Goal: Information Seeking & Learning: Learn about a topic

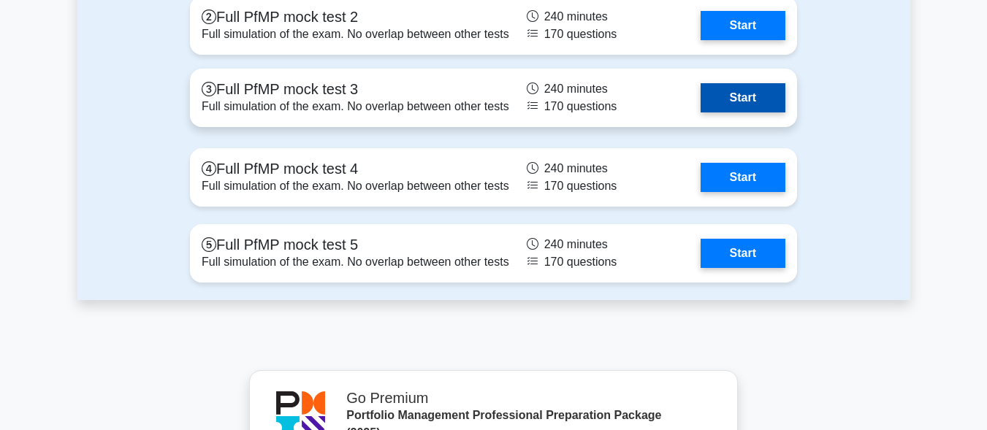
scroll to position [2193, 0]
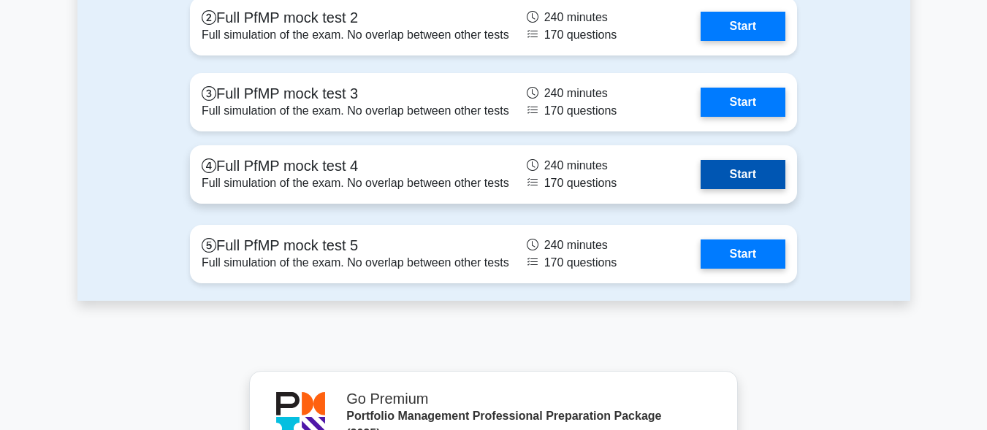
click at [771, 182] on link "Start" at bounding box center [743, 174] width 85 height 29
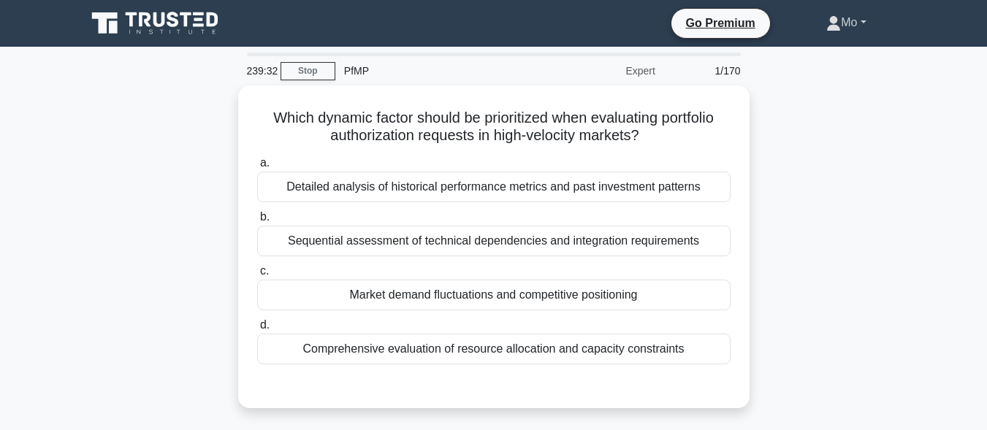
click at [835, 26] on link "Mo" at bounding box center [847, 22] width 110 height 29
click at [837, 85] on link "Settings" at bounding box center [849, 80] width 115 height 23
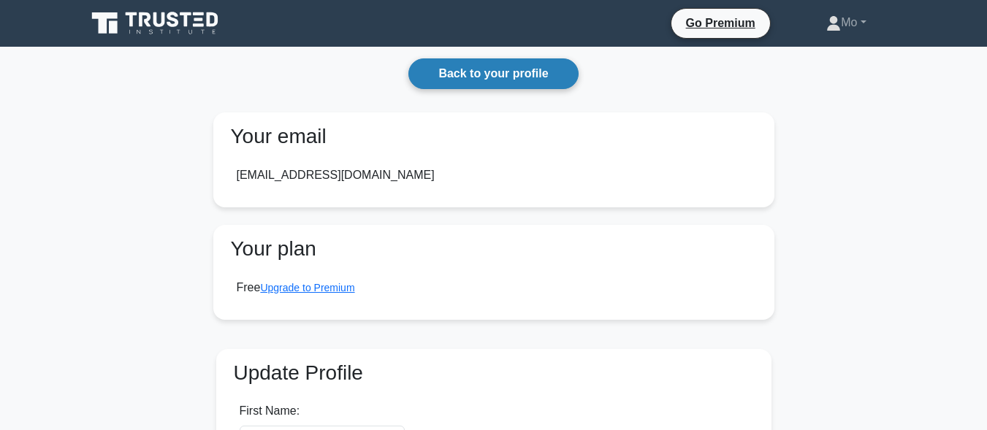
drag, startPoint x: 0, startPoint y: 0, endPoint x: 510, endPoint y: 72, distance: 515.1
click at [510, 72] on link "Back to your profile" at bounding box center [494, 73] width 170 height 31
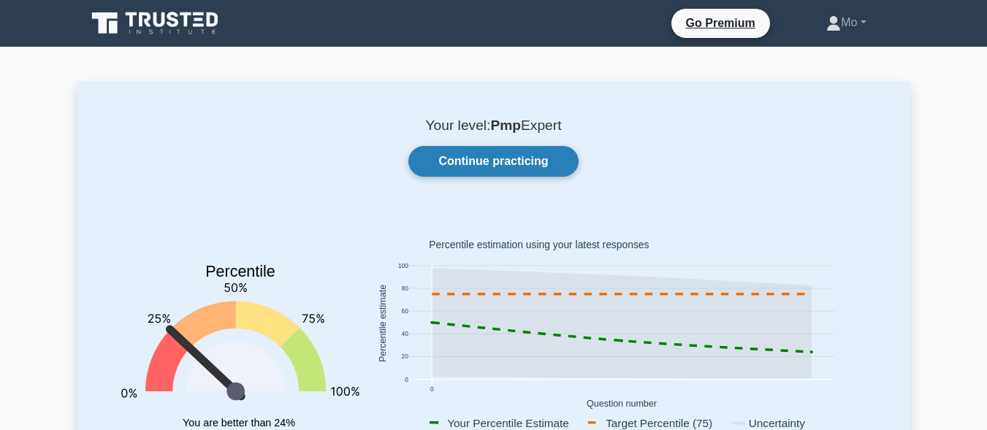
click at [498, 156] on link "Continue practicing" at bounding box center [494, 161] width 170 height 31
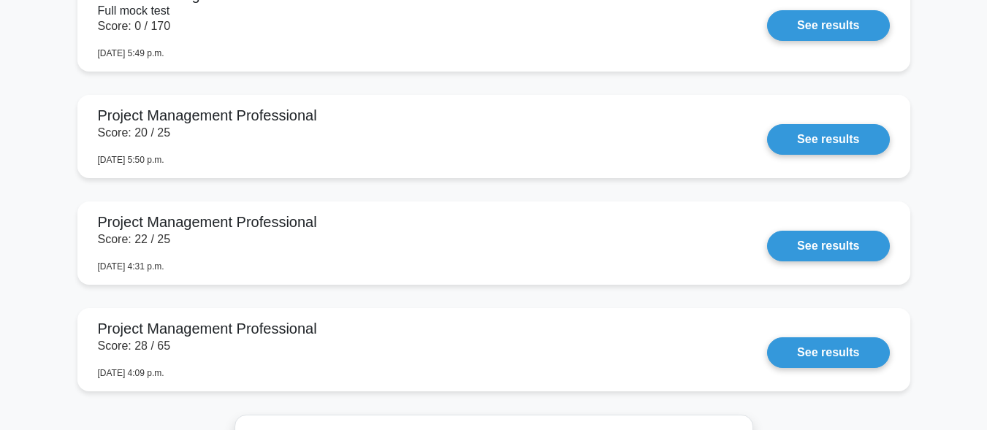
scroll to position [1316, 0]
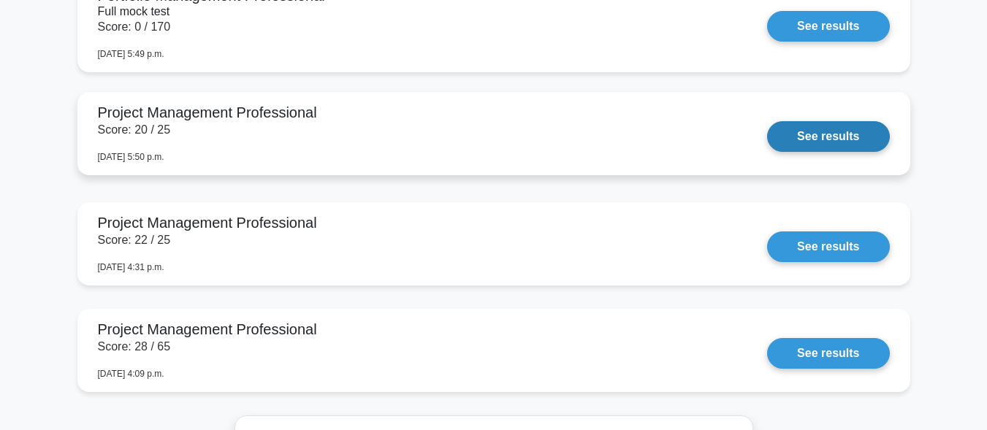
click at [851, 139] on link "See results" at bounding box center [828, 136] width 122 height 31
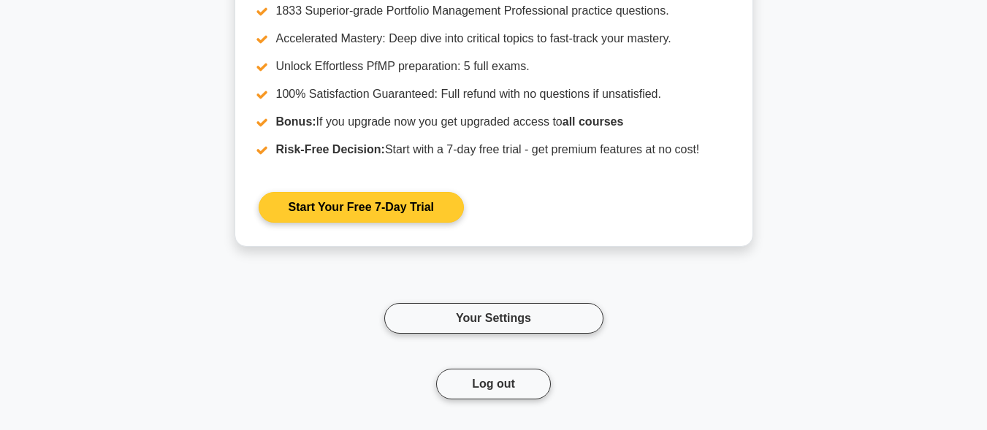
scroll to position [1827, 0]
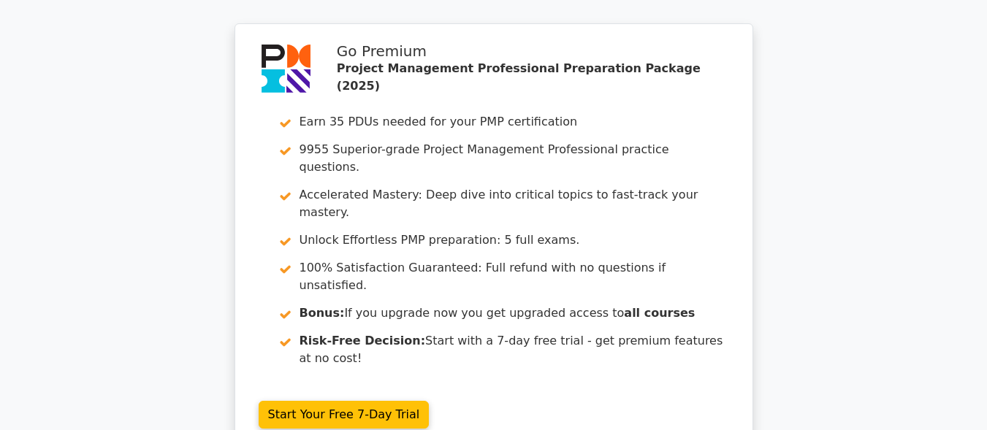
scroll to position [3716, 0]
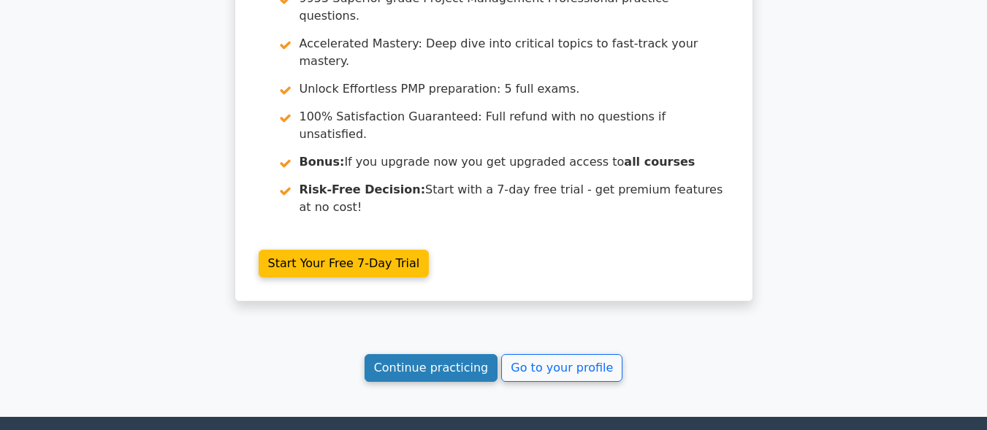
click at [457, 354] on link "Continue practicing" at bounding box center [432, 368] width 134 height 28
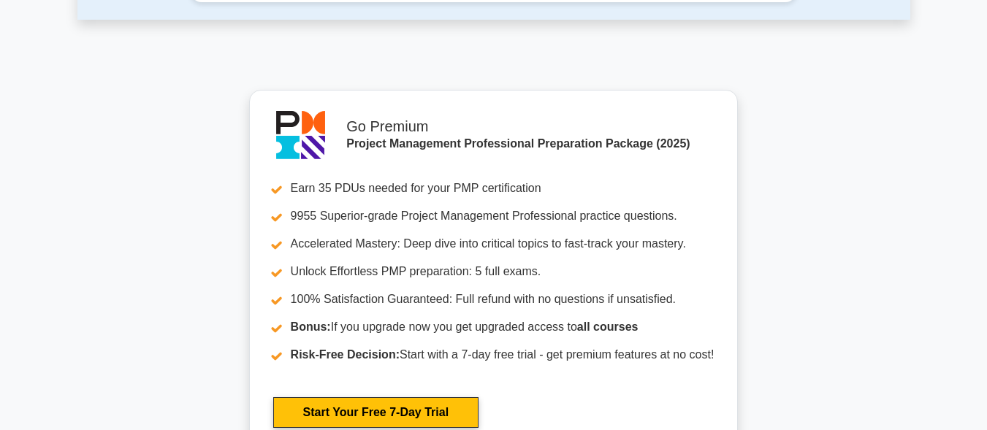
scroll to position [5774, 0]
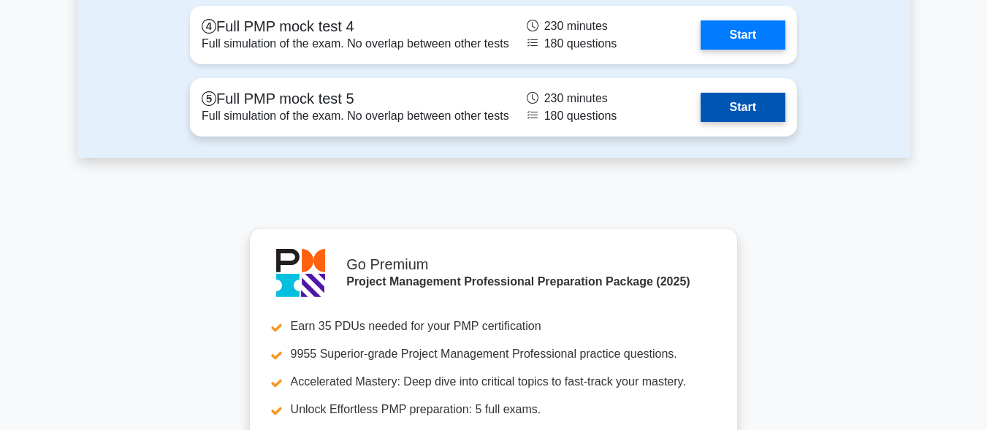
click at [775, 113] on link "Start" at bounding box center [743, 107] width 85 height 29
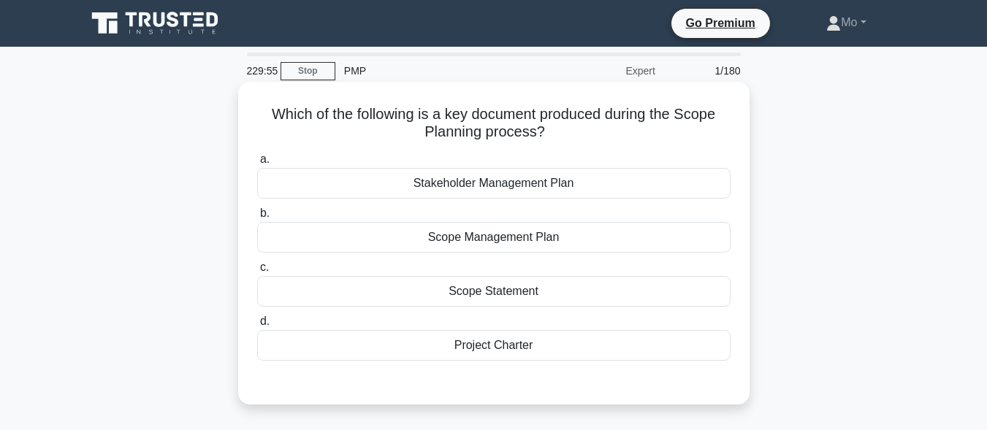
drag, startPoint x: 341, startPoint y: 126, endPoint x: 574, endPoint y: 349, distance: 322.6
click at [574, 349] on div "Which of the following is a key document produced during the Scope Planning pro…" at bounding box center [494, 243] width 512 height 323
copy div "Which of the following is a key document produced during the Scope Planning pro…"
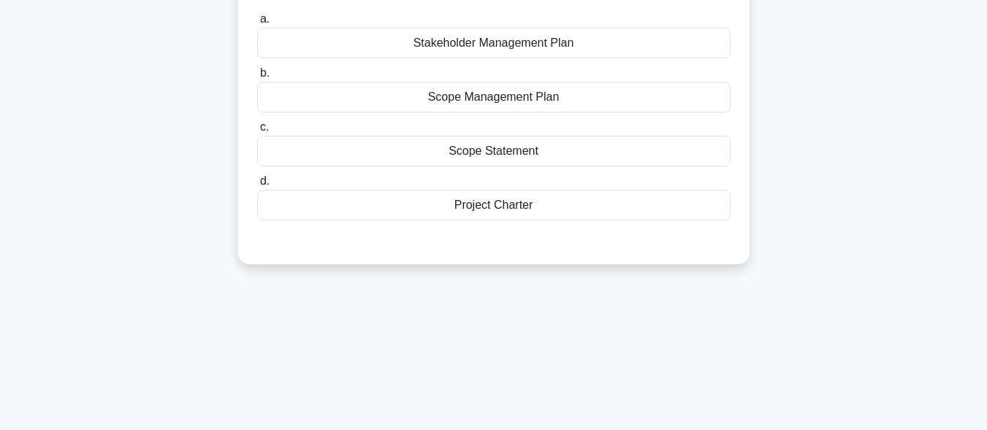
scroll to position [146, 0]
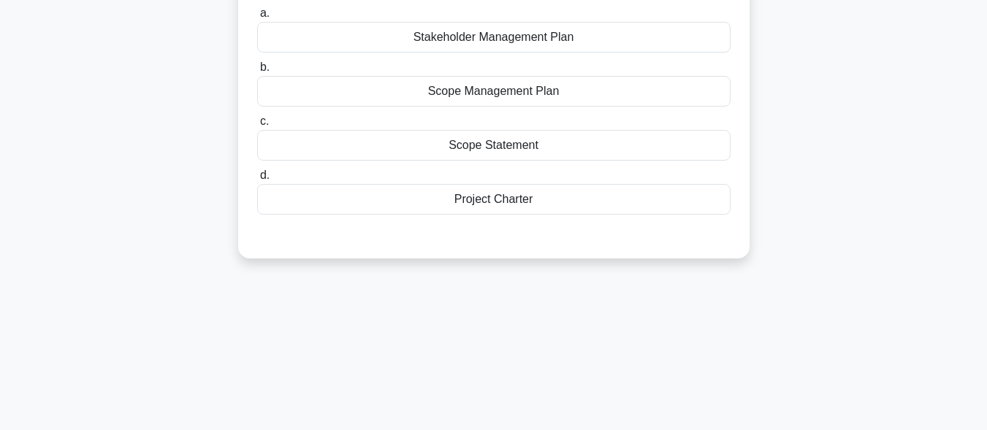
click at [515, 157] on div "Scope Statement" at bounding box center [494, 145] width 474 height 31
click at [257, 126] on input "c. Scope Statement" at bounding box center [257, 122] width 0 height 10
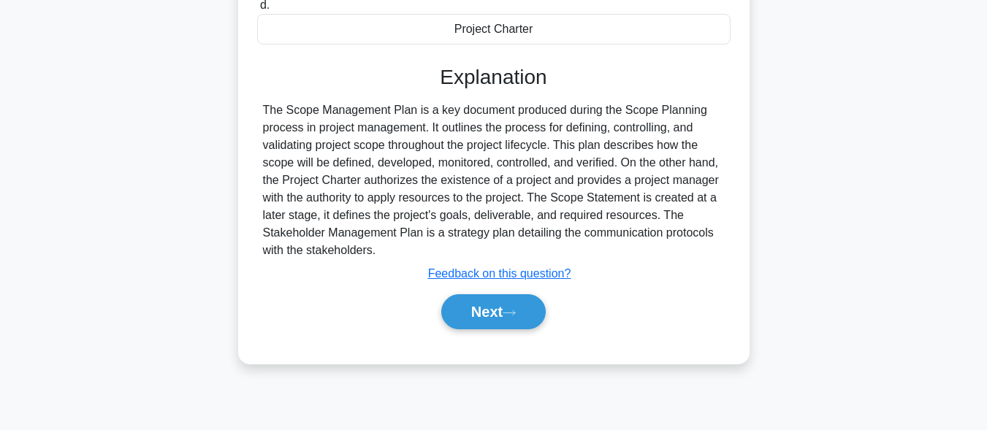
scroll to position [359, 0]
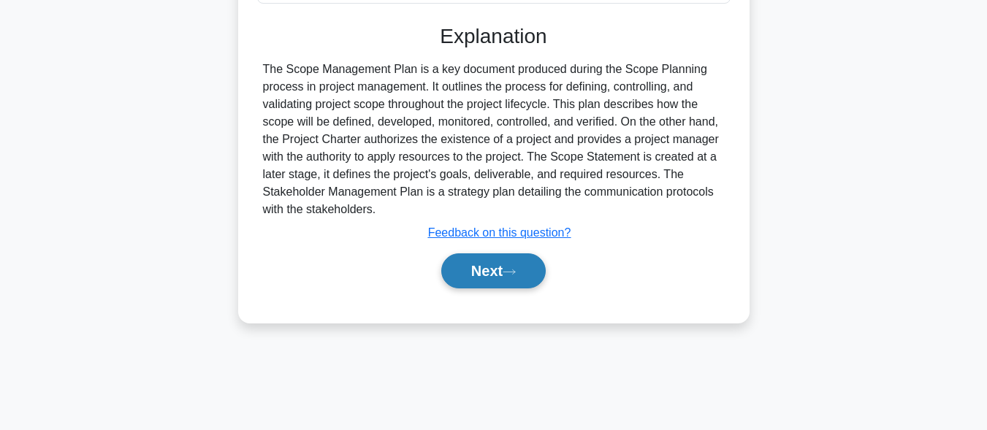
click at [533, 281] on button "Next" at bounding box center [493, 271] width 105 height 35
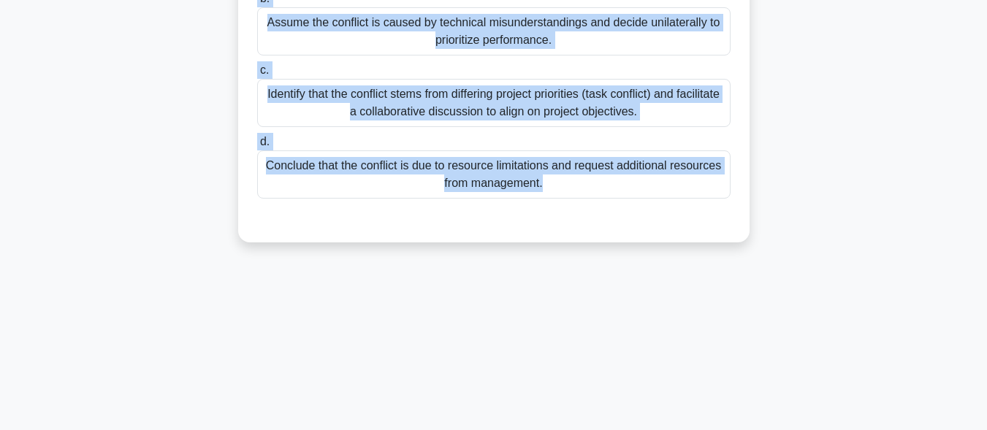
drag, startPoint x: 241, startPoint y: 118, endPoint x: 712, endPoint y: 447, distance: 574.2
click at [712, 430] on html "Go Premium Mo" at bounding box center [493, 35] width 987 height 789
copy div "As a project manager, you notice that your team members, John and Sarah, are in…"
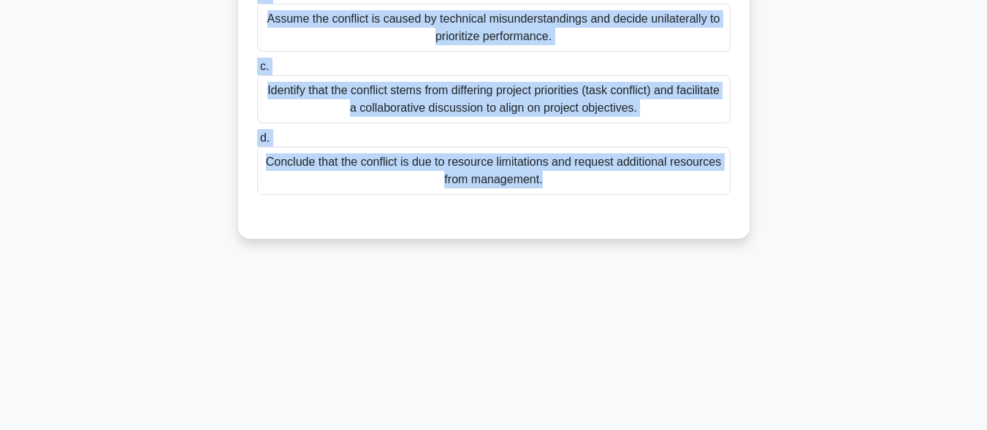
click at [396, 99] on div "Identify that the conflict stems from differing project priorities (task confli…" at bounding box center [494, 99] width 474 height 48
click at [257, 72] on input "c. Identify that the conflict stems from differing project priorities (task con…" at bounding box center [257, 67] width 0 height 10
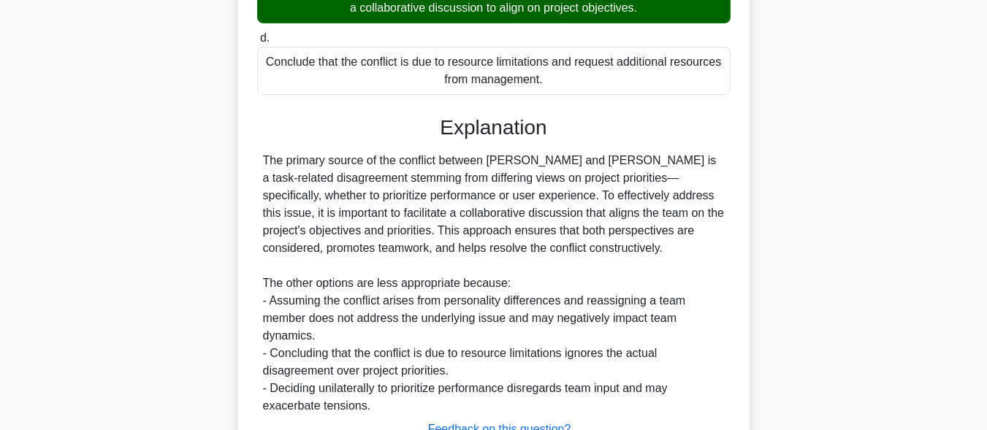
scroll to position [559, 0]
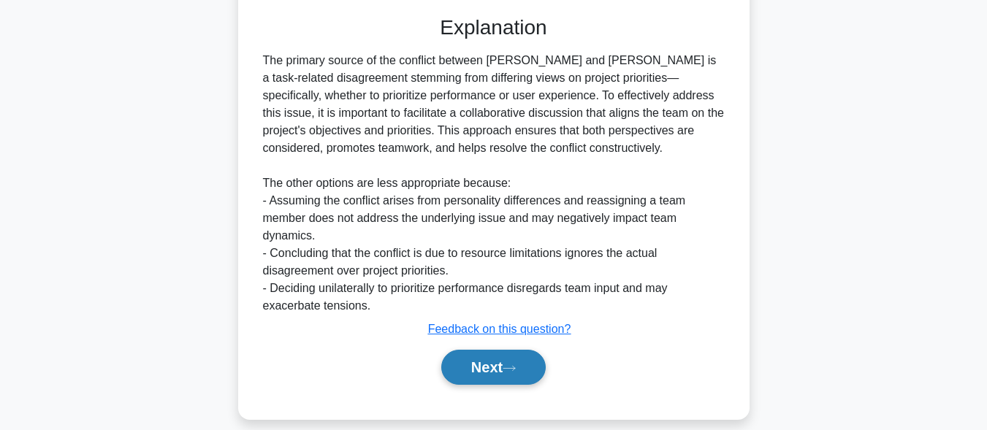
click at [504, 363] on button "Next" at bounding box center [493, 367] width 105 height 35
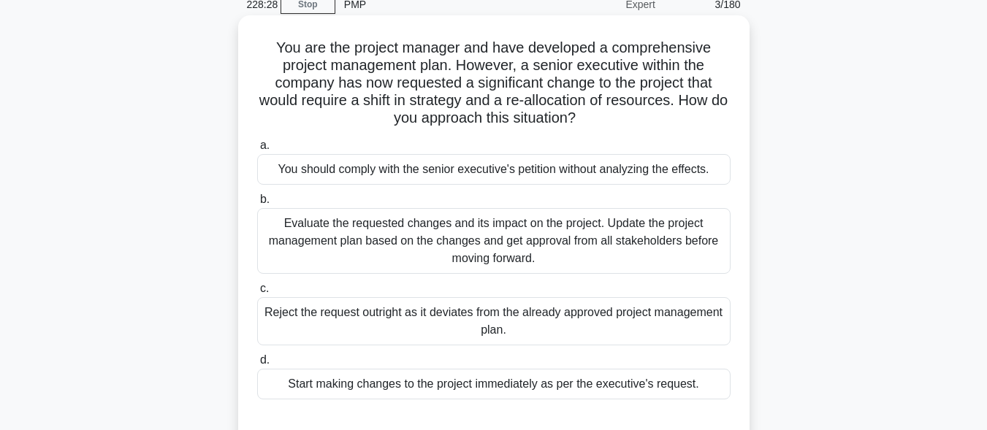
scroll to position [0, 0]
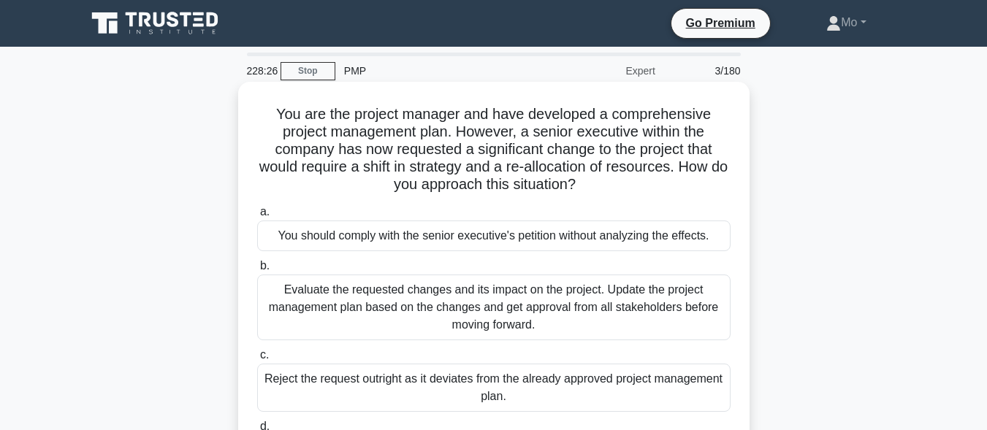
drag, startPoint x: 277, startPoint y: 107, endPoint x: 602, endPoint y: 302, distance: 378.9
click at [602, 302] on div "You are the project manager and have developed a comprehensive project manageme…" at bounding box center [494, 296] width 500 height 417
click at [250, 120] on div "You are the project manager and have developed a comprehensive project manageme…" at bounding box center [494, 296] width 500 height 417
drag, startPoint x: 254, startPoint y: 107, endPoint x: 623, endPoint y: 401, distance: 471.7
click at [623, 401] on div "You are the project manager and have developed a comprehensive project manageme…" at bounding box center [494, 296] width 500 height 417
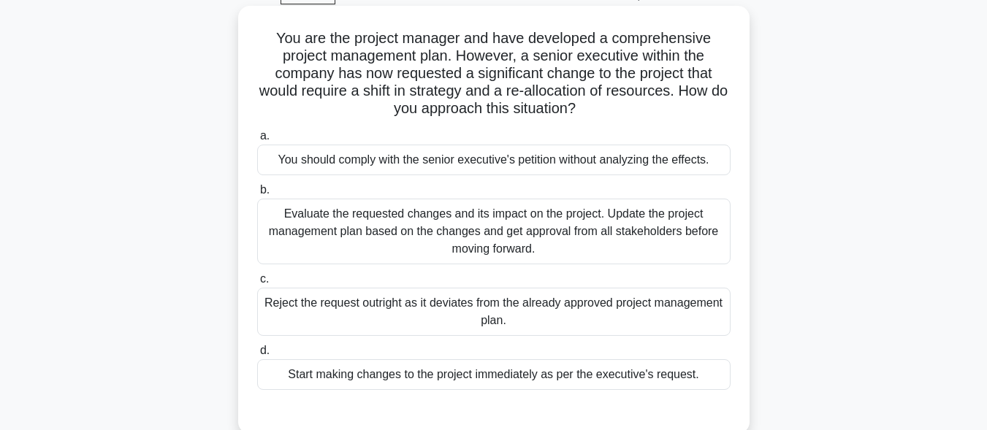
scroll to position [146, 0]
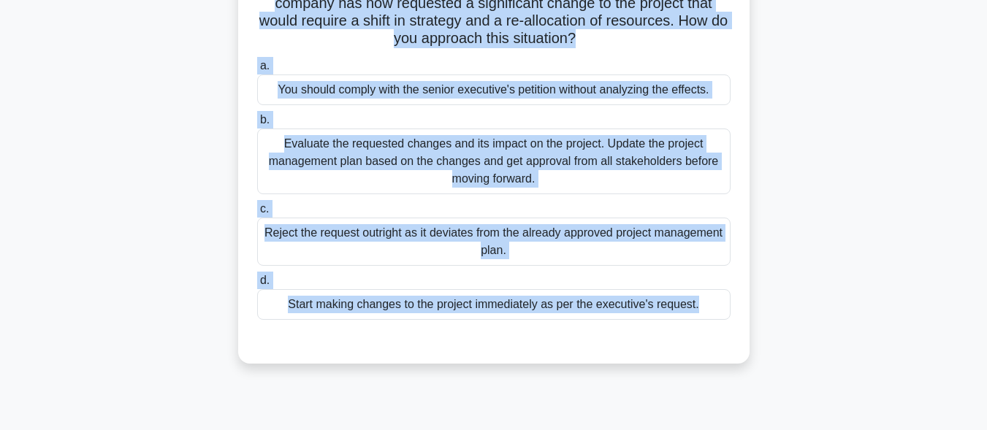
drag, startPoint x: 270, startPoint y: 302, endPoint x: 656, endPoint y: 327, distance: 386.7
click at [656, 327] on div "a. You should comply with the senior executive's petition without analyzing the…" at bounding box center [494, 200] width 477 height 292
copy div "You are the project manager and have developed a comprehensive project manageme…"
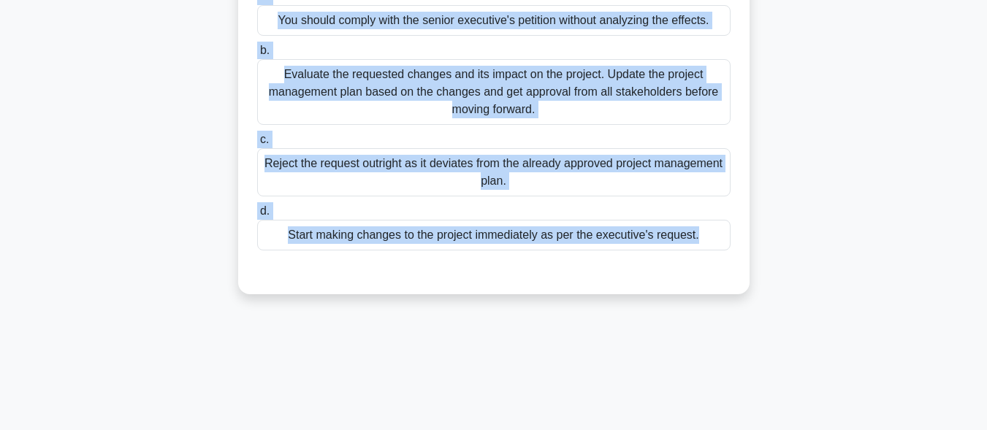
scroll to position [219, 0]
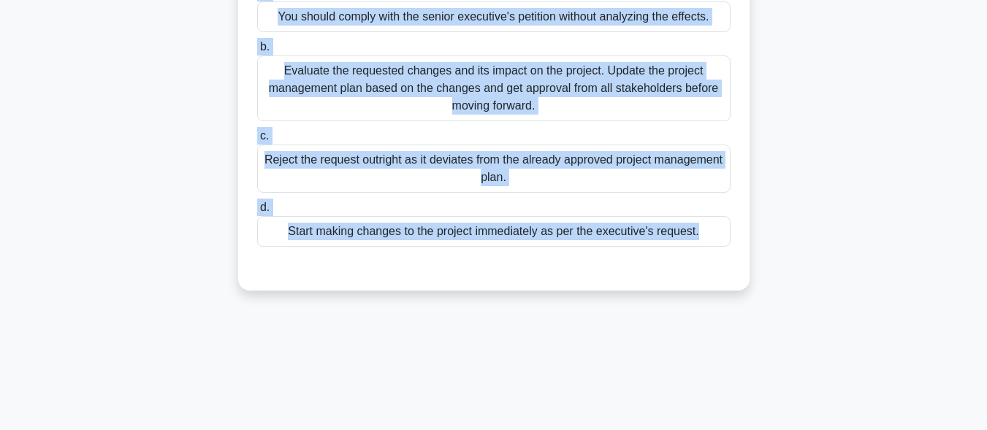
click at [424, 85] on div "Evaluate the requested changes and its impact on the project. Update the projec…" at bounding box center [494, 89] width 474 height 66
click at [257, 52] on input "b. Evaluate the requested changes and its impact on the project. Update the pro…" at bounding box center [257, 47] width 0 height 10
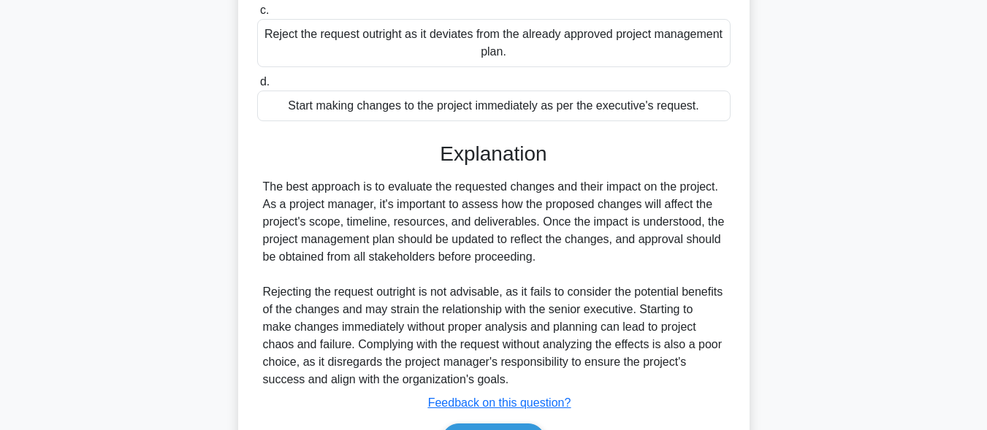
scroll to position [436, 0]
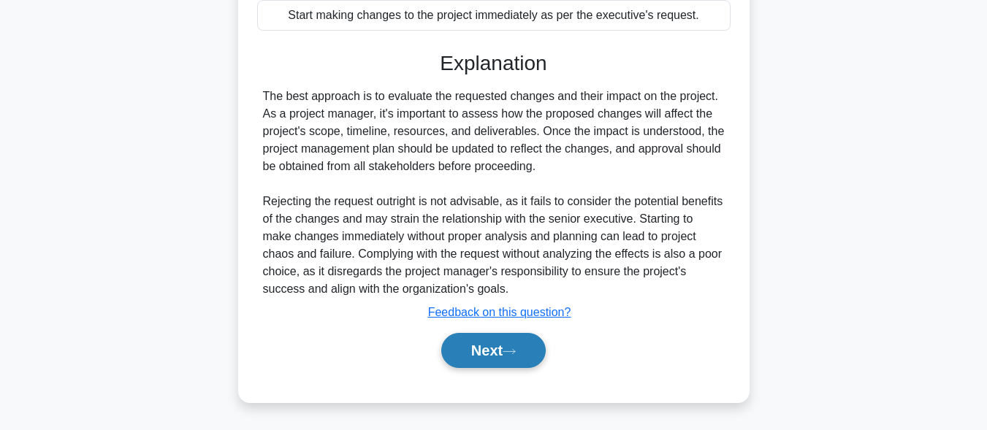
click at [490, 355] on button "Next" at bounding box center [493, 350] width 105 height 35
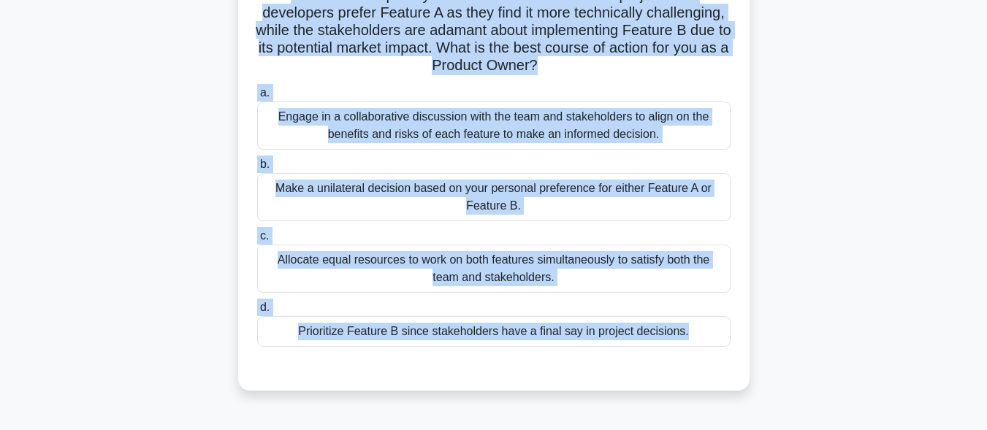
scroll to position [195, 0]
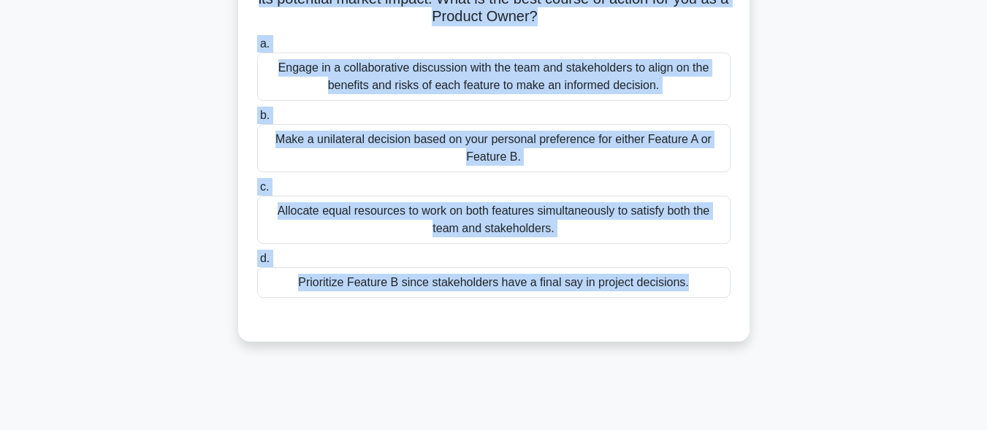
drag, startPoint x: 267, startPoint y: 102, endPoint x: 684, endPoint y: 421, distance: 525.1
click at [684, 421] on div "227:17 Stop PMP Expert 4/180 As a Product Owner, you are facing a situation whe…" at bounding box center [493, 231] width 833 height 731
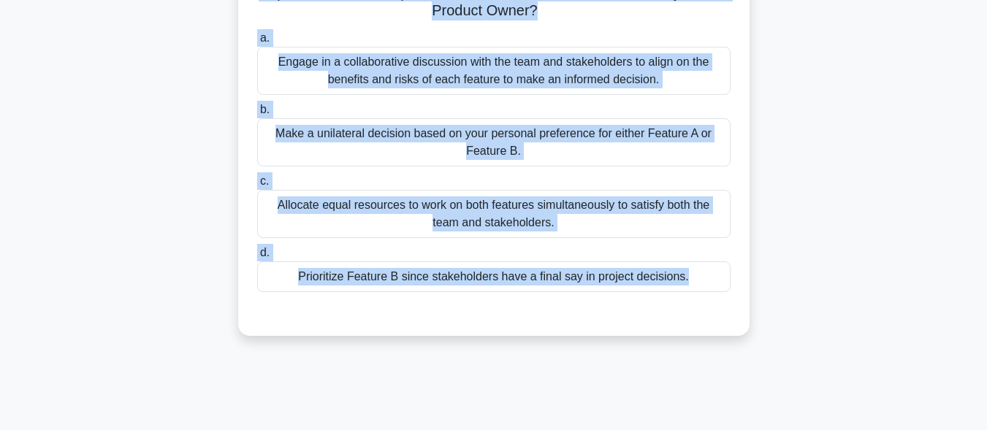
copy div "As a Product Owner, you are facing a situation where your team is divided on th…"
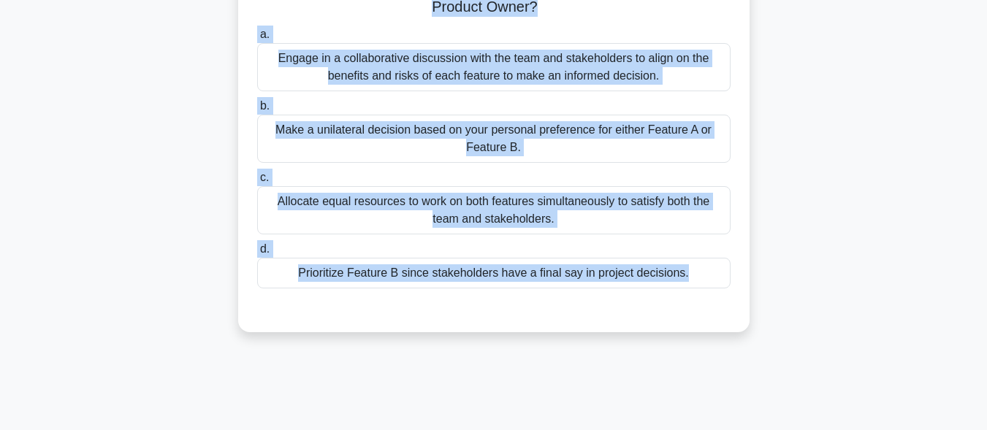
click at [369, 291] on div "a. Engage in a collaborative discussion with the team and stakeholders to align…" at bounding box center [493, 157] width 491 height 269
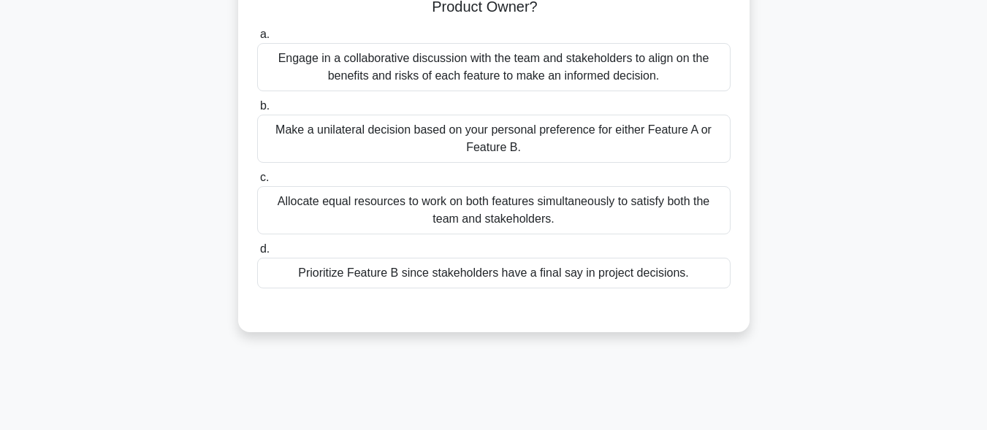
click at [371, 278] on div "Prioritize Feature B since stakeholders have a final say in project decisions." at bounding box center [494, 273] width 474 height 31
click at [257, 254] on input "d. Prioritize Feature B since stakeholders have a final say in project decision…" at bounding box center [257, 250] width 0 height 10
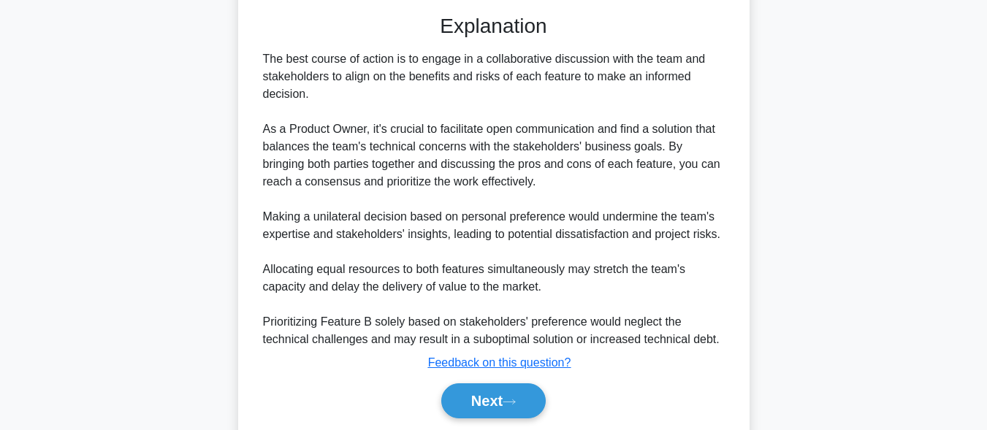
scroll to position [543, 0]
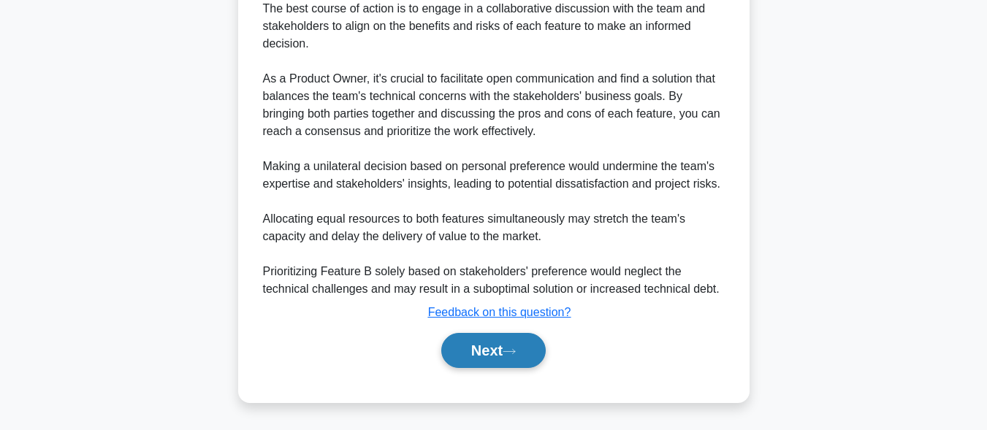
click at [509, 349] on icon at bounding box center [509, 352] width 13 height 8
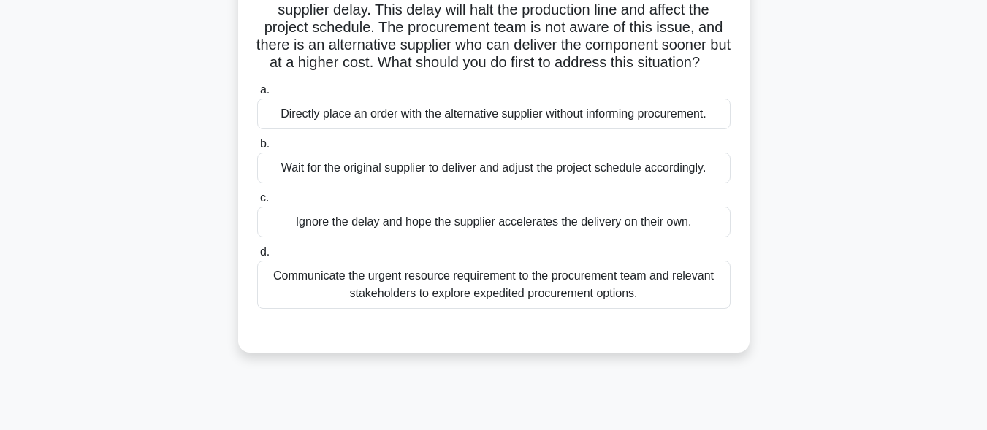
scroll to position [0, 0]
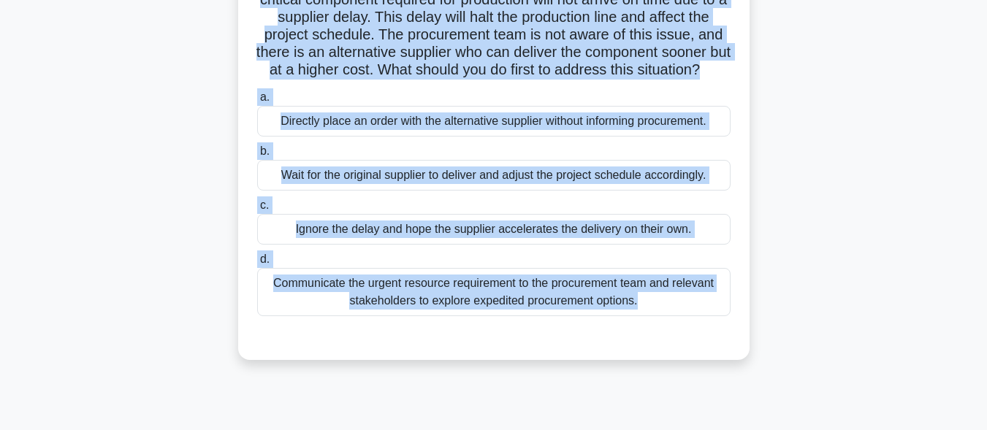
drag, startPoint x: 261, startPoint y: 113, endPoint x: 686, endPoint y: 426, distance: 527.4
click at [686, 426] on div "226:03 Stop PMP Expert 5/180 As a project manager for a manufacturing project, …" at bounding box center [493, 282] width 833 height 731
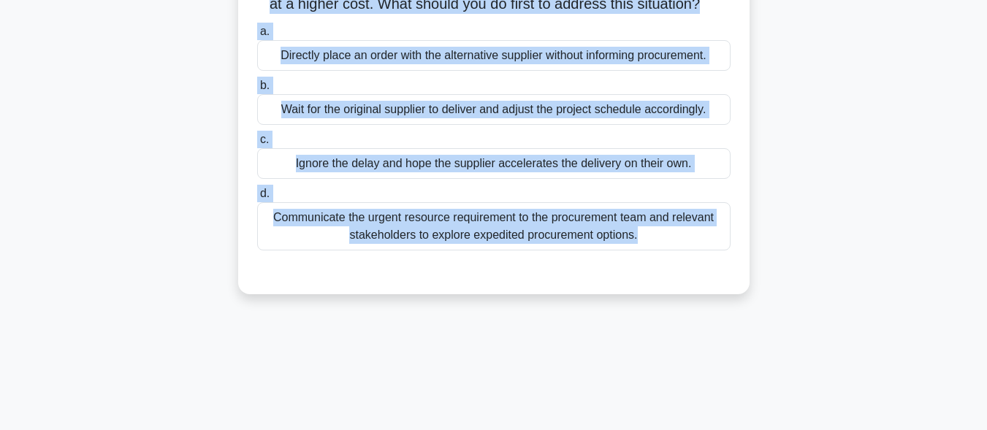
copy div "As a project manager for a manufacturing project, you discover that a critical …"
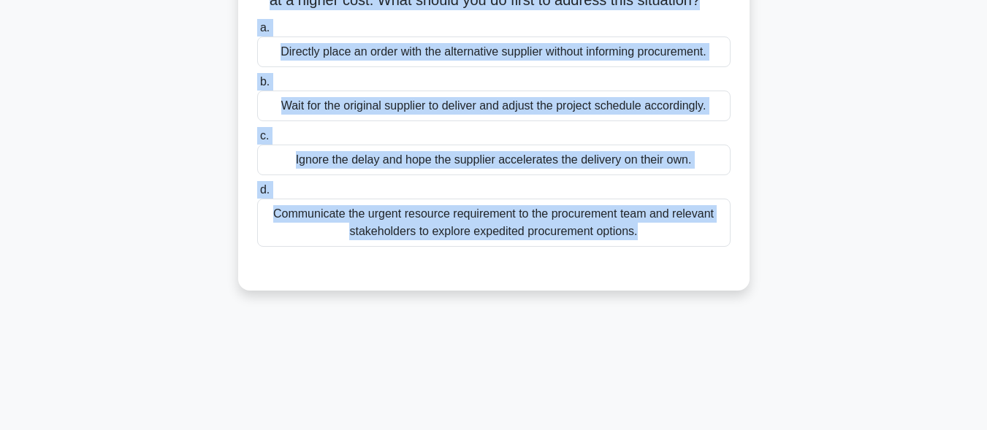
click at [451, 247] on div "Communicate the urgent resource requirement to the procurement team and relevan…" at bounding box center [494, 223] width 474 height 48
click at [257, 195] on input "d. Communicate the urgent resource requirement to the procurement team and rele…" at bounding box center [257, 191] width 0 height 10
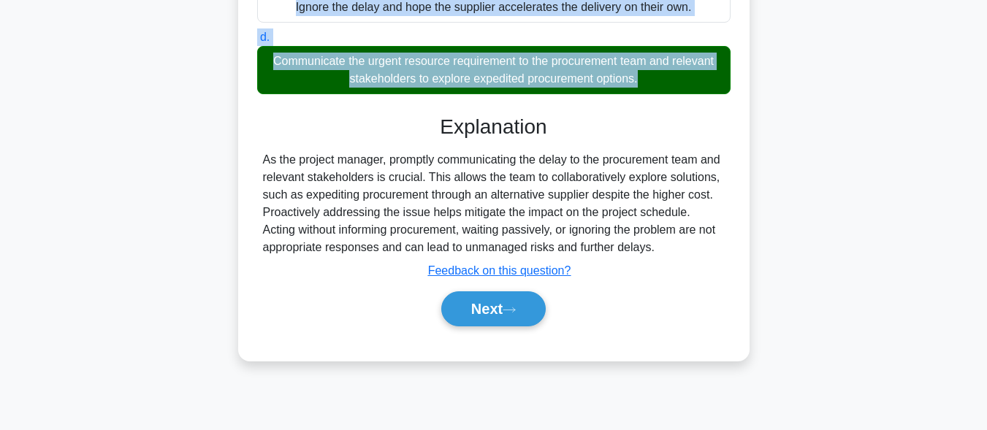
scroll to position [359, 0]
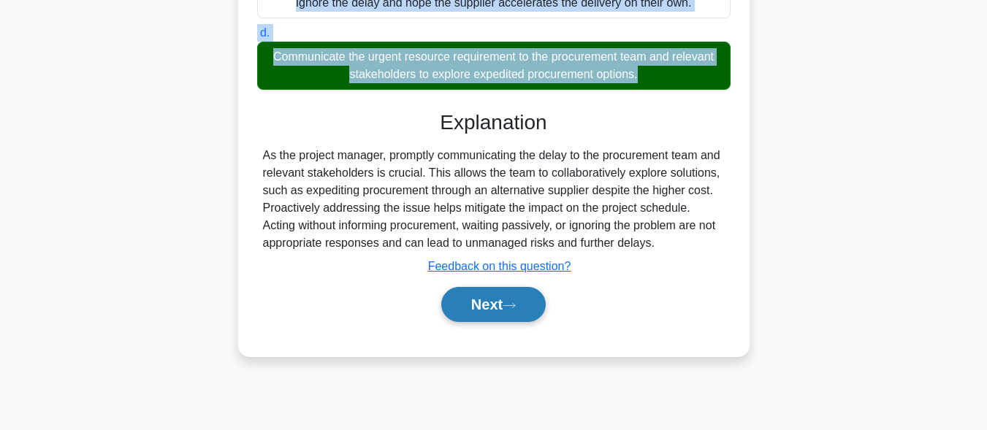
click at [487, 322] on button "Next" at bounding box center [493, 304] width 105 height 35
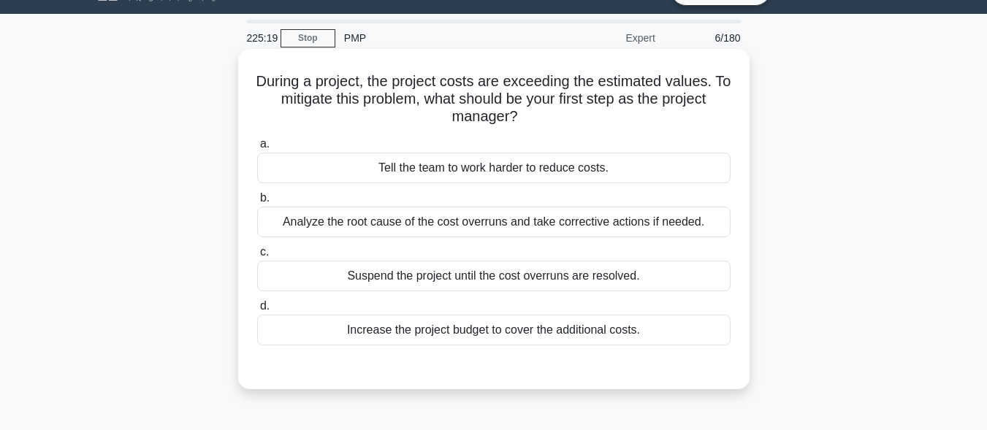
scroll to position [0, 0]
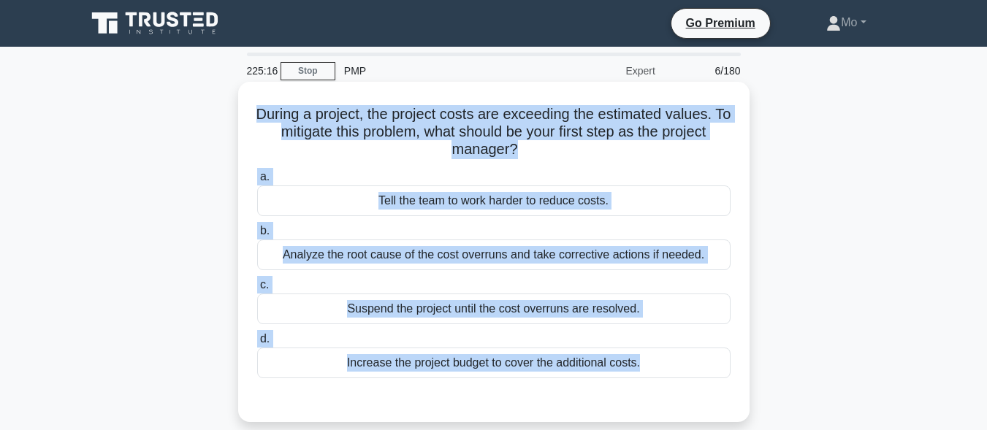
drag, startPoint x: 243, startPoint y: 100, endPoint x: 608, endPoint y: 393, distance: 467.9
click at [608, 393] on div "During a project, the project costs are exceeding the estimated values. To miti…" at bounding box center [494, 252] width 500 height 329
copy div "During a project, the project costs are exceeding the estimated values. To miti…"
click at [352, 259] on div "Analyze the root cause of the cost overruns and take corrective actions if need…" at bounding box center [494, 255] width 474 height 31
click at [257, 236] on input "b. Analyze the root cause of the cost overruns and take corrective actions if n…" at bounding box center [257, 232] width 0 height 10
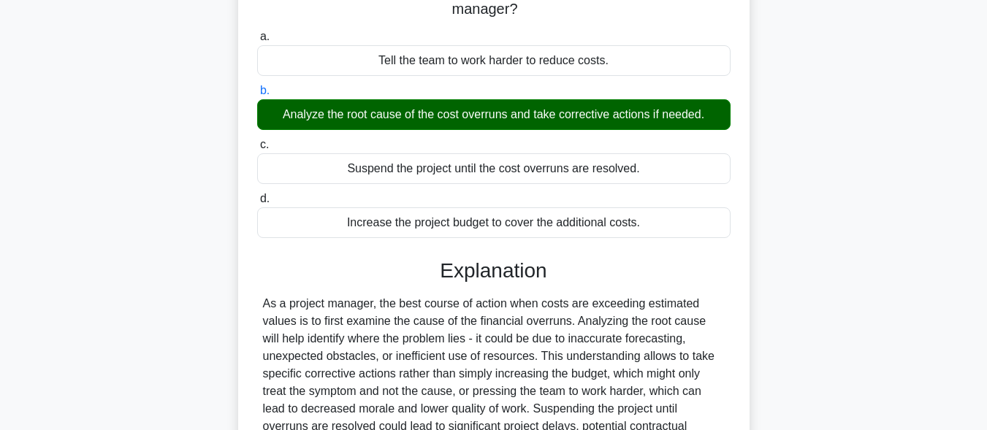
scroll to position [292, 0]
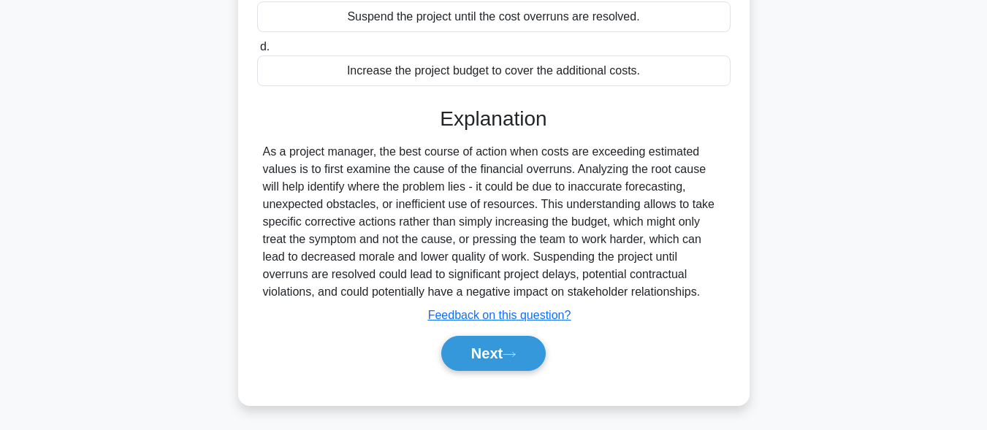
click at [432, 352] on div "Next" at bounding box center [493, 353] width 479 height 35
click at [465, 365] on button "Next" at bounding box center [493, 353] width 105 height 35
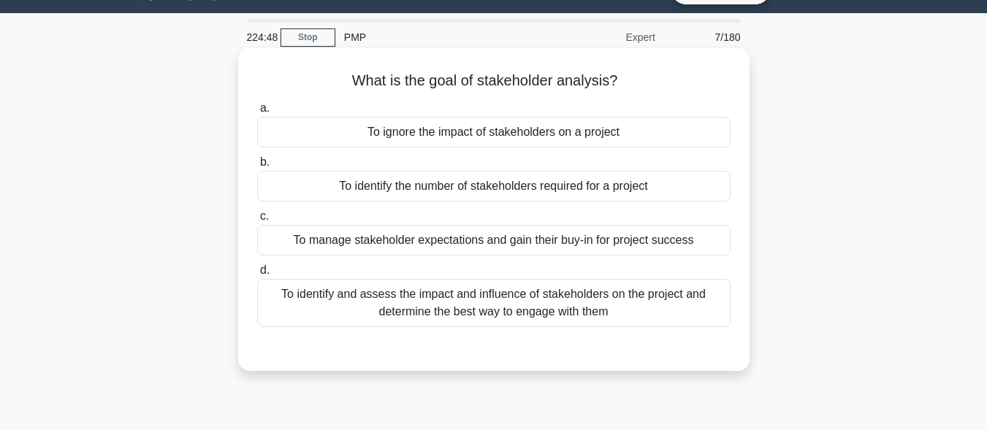
scroll to position [0, 0]
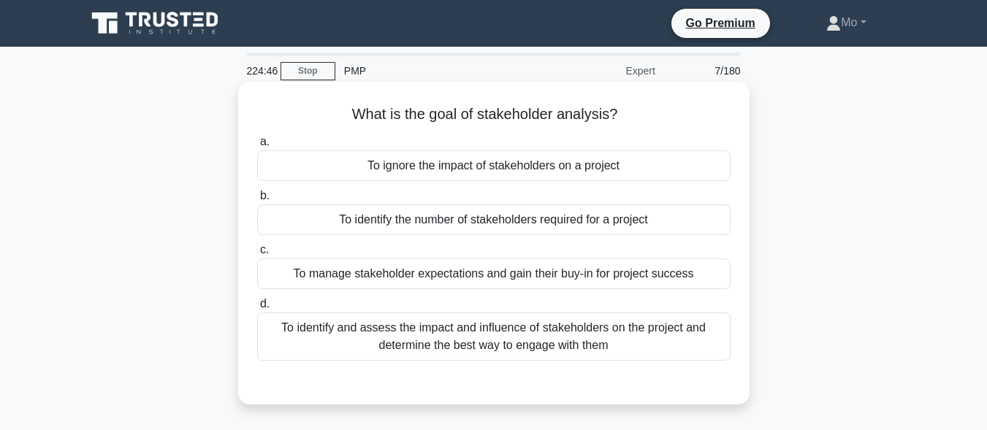
drag, startPoint x: 326, startPoint y: 115, endPoint x: 632, endPoint y: 359, distance: 391.2
click at [632, 359] on div "What is the goal of stakeholder analysis? .spinner_0XTQ{transform-origin:center…" at bounding box center [494, 243] width 500 height 311
copy div "What is the goal of stakeholder analysis? .spinner_0XTQ{transform-origin:center…"
click at [458, 340] on div "To identify and assess the impact and influence of stakeholders on the project …" at bounding box center [494, 337] width 474 height 48
click at [257, 309] on input "d. To identify and assess the impact and influence of stakeholders on the proje…" at bounding box center [257, 305] width 0 height 10
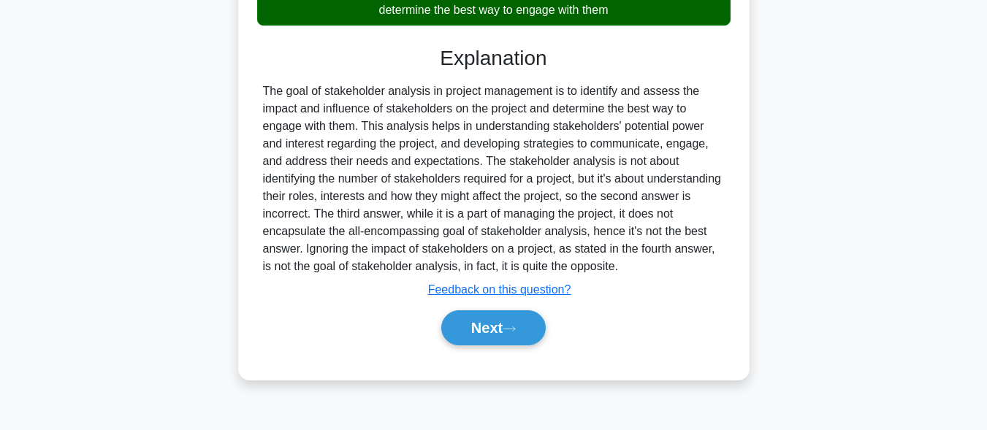
scroll to position [359, 0]
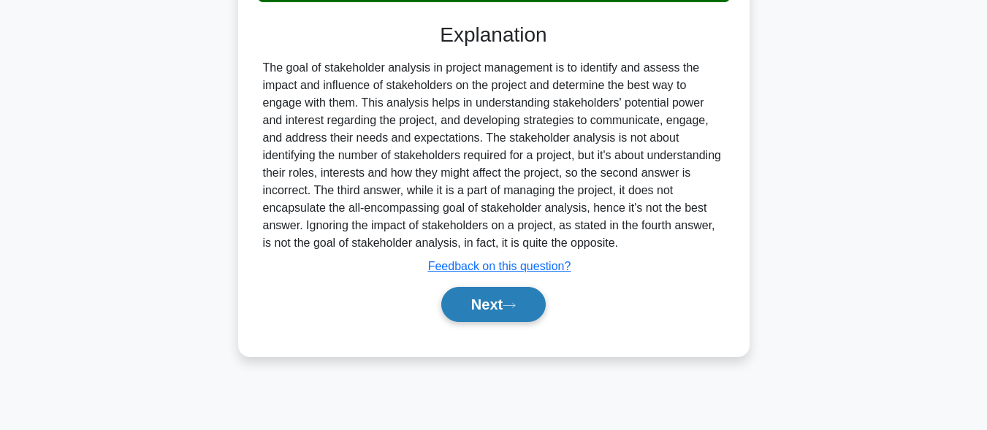
click at [494, 314] on button "Next" at bounding box center [493, 304] width 105 height 35
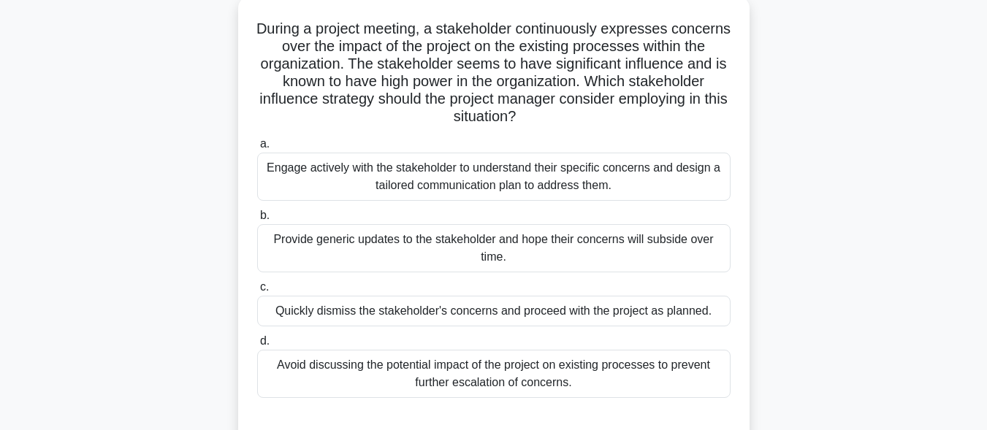
scroll to position [0, 0]
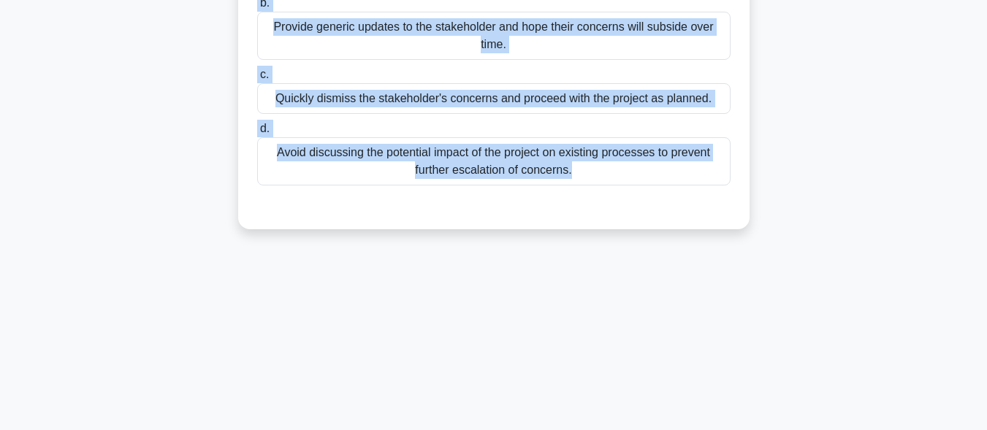
drag, startPoint x: 276, startPoint y: 110, endPoint x: 675, endPoint y: 428, distance: 510.2
click at [675, 428] on div "223:54 Stop PMP Expert 8/180 During a project meeting, a stakeholder continuous…" at bounding box center [493, 116] width 833 height 731
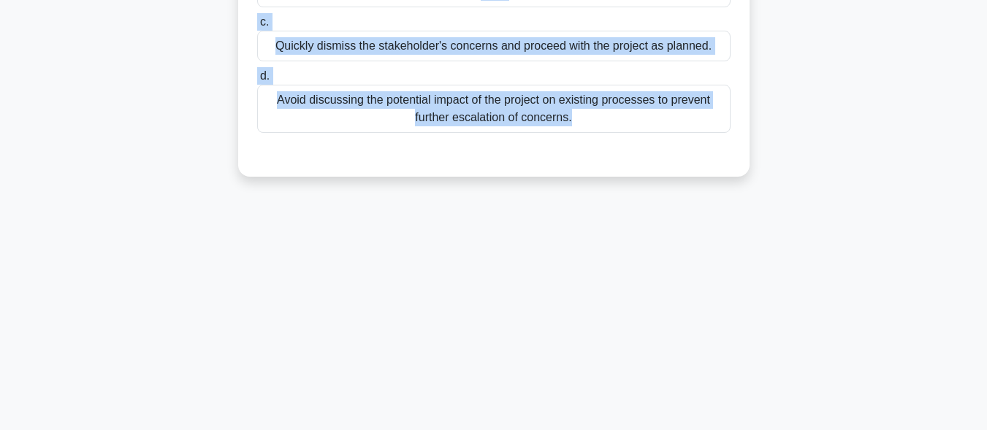
copy div "During a project meeting, a stakeholder continuously expresses concerns over th…"
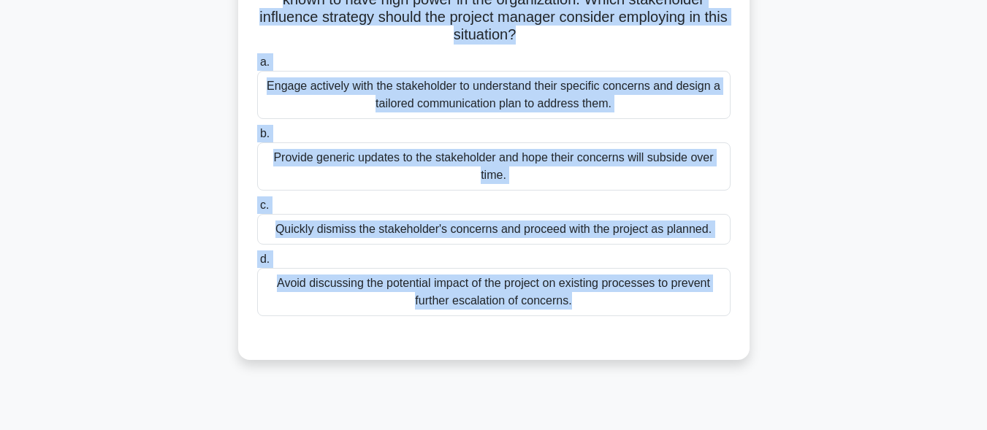
scroll to position [135, 0]
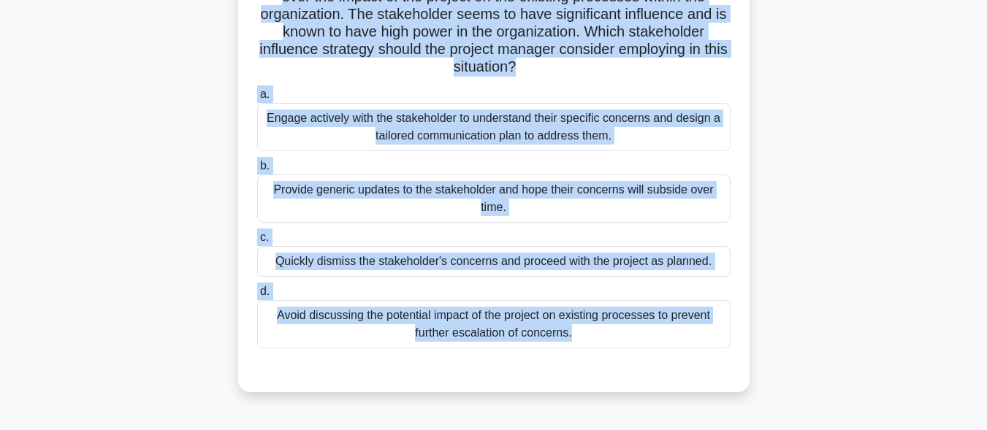
click at [420, 148] on div "Engage actively with the stakeholder to understand their specific concerns and …" at bounding box center [494, 127] width 474 height 48
click at [257, 99] on input "a. Engage actively with the stakeholder to understand their specific concerns a…" at bounding box center [257, 95] width 0 height 10
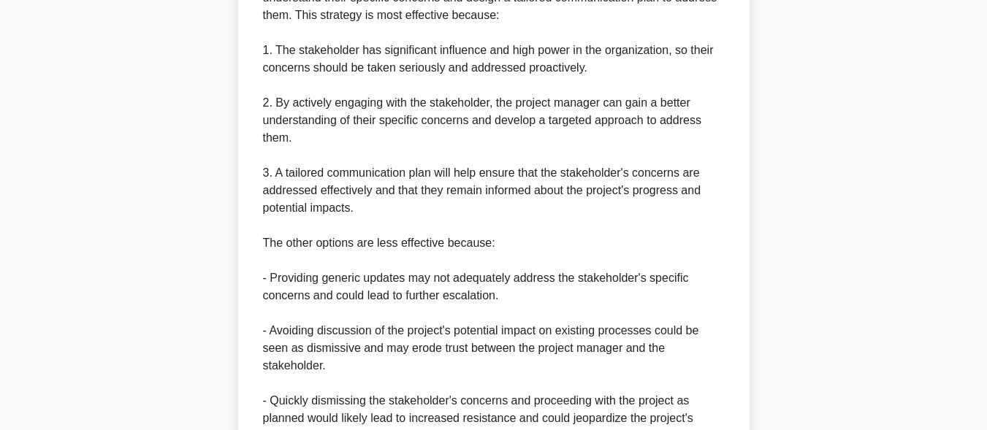
scroll to position [717, 0]
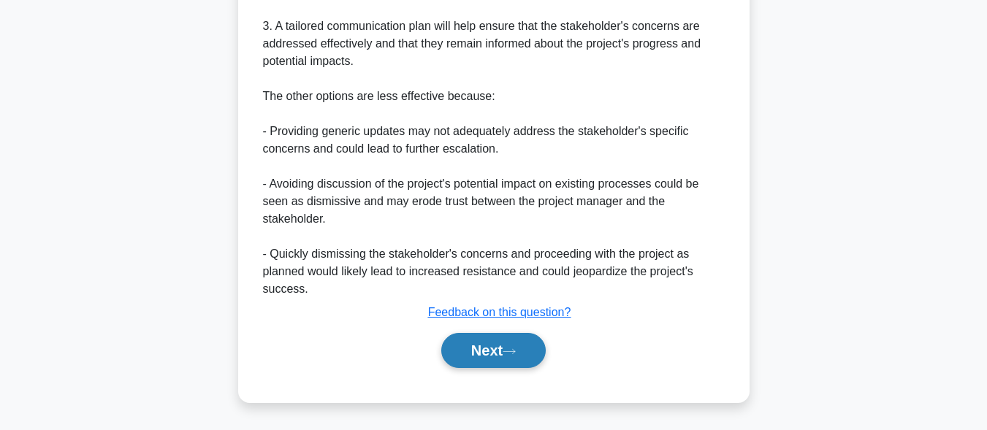
click at [487, 355] on button "Next" at bounding box center [493, 350] width 105 height 35
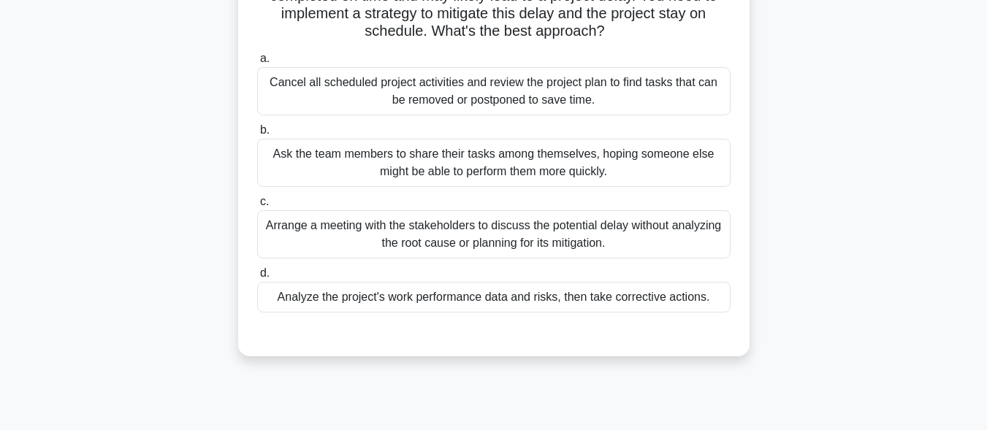
scroll to position [0, 0]
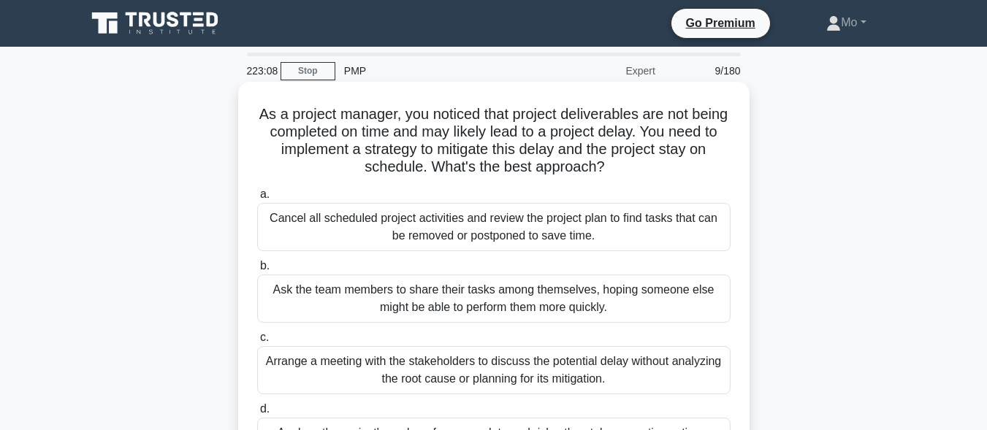
drag, startPoint x: 259, startPoint y: 105, endPoint x: 688, endPoint y: 379, distance: 509.7
click at [688, 379] on div "As a project manager, you noticed that project deliverables are not being compl…" at bounding box center [494, 287] width 500 height 399
copy div "As a project manager, you noticed that project deliverables are not being compl…"
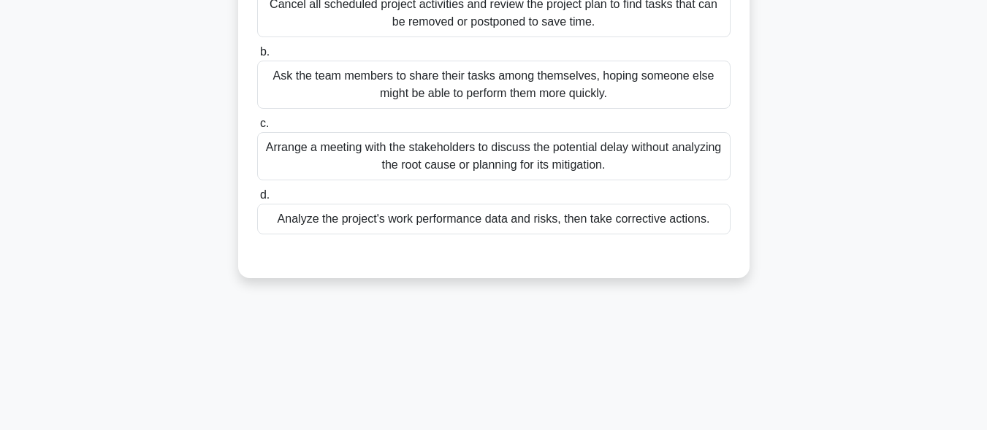
scroll to position [219, 0]
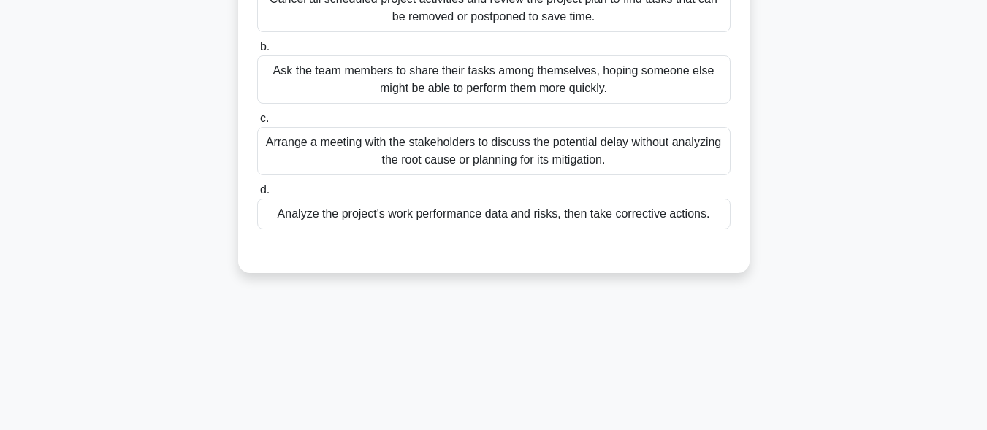
drag, startPoint x: 259, startPoint y: 213, endPoint x: 742, endPoint y: 248, distance: 484.4
click at [742, 248] on div "As a project manager, you noticed that project deliverables are not being compl…" at bounding box center [494, 67] width 500 height 399
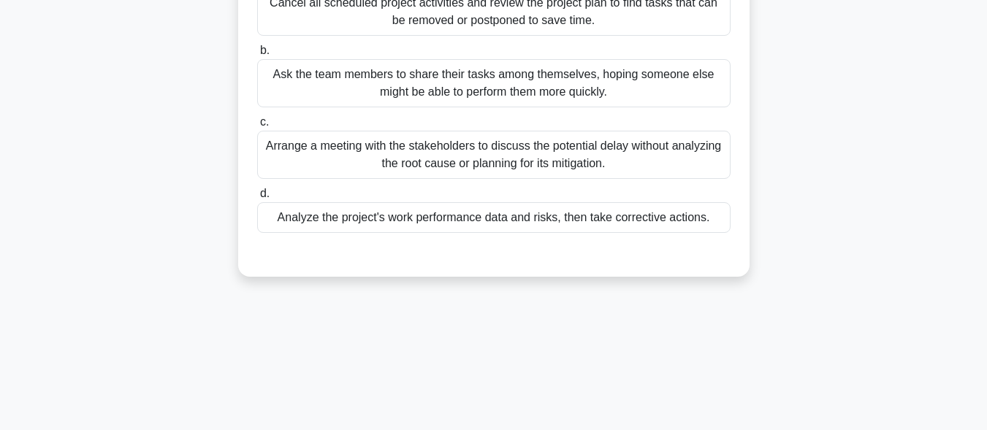
click at [849, 285] on div "As a project manager, you noticed that project deliverables are not being compl…" at bounding box center [493, 80] width 833 height 428
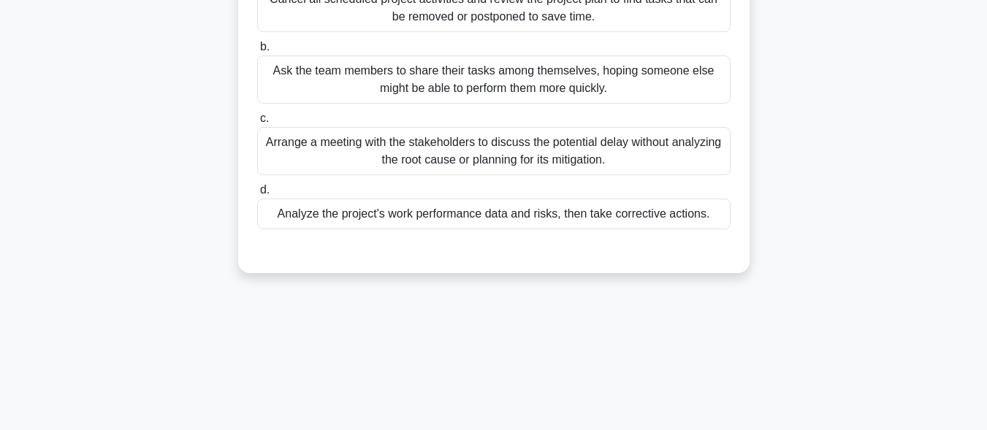
click at [630, 207] on div "Analyze the project's work performance data and risks, then take corrective act…" at bounding box center [494, 214] width 474 height 31
click at [257, 195] on input "d. Analyze the project's work performance data and risks, then take corrective …" at bounding box center [257, 191] width 0 height 10
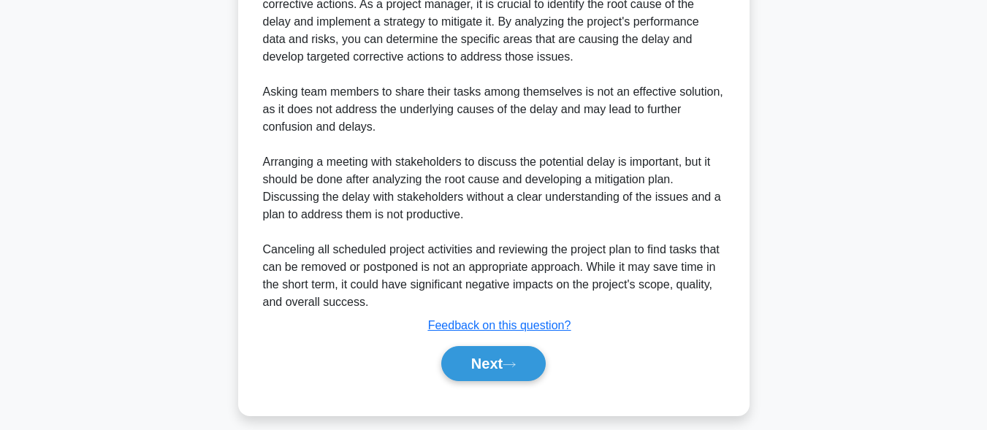
scroll to position [542, 0]
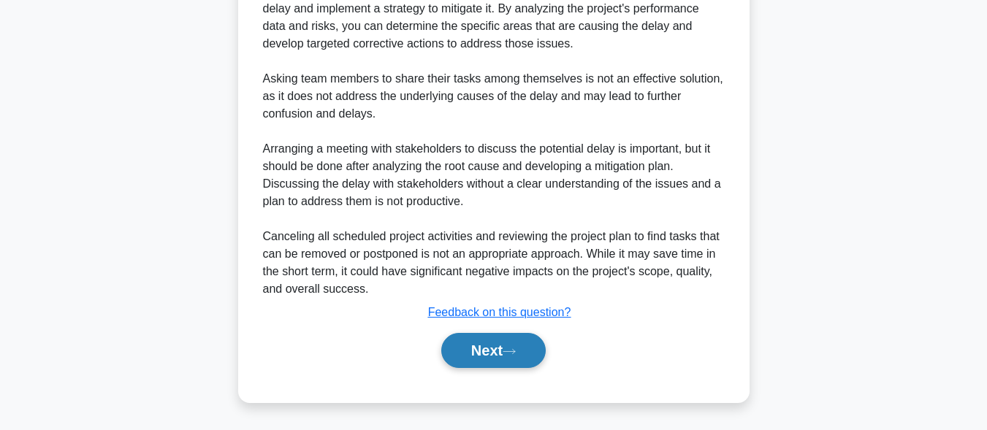
click at [498, 356] on button "Next" at bounding box center [493, 350] width 105 height 35
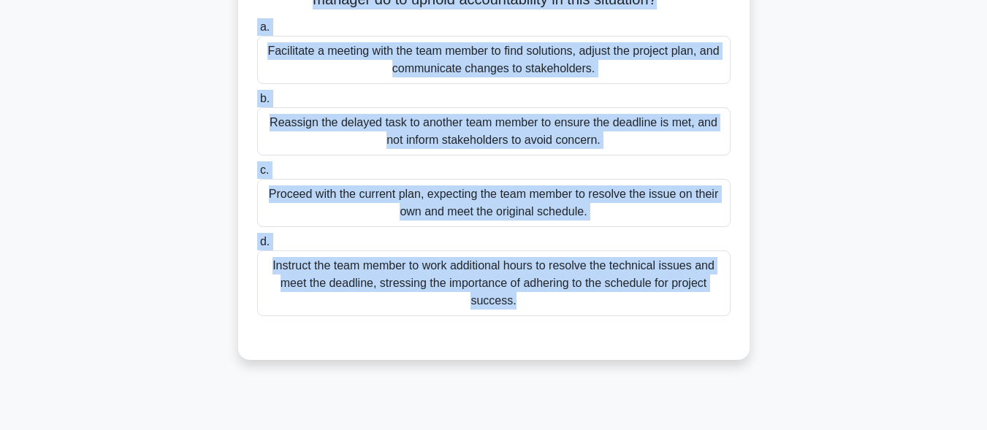
scroll to position [359, 0]
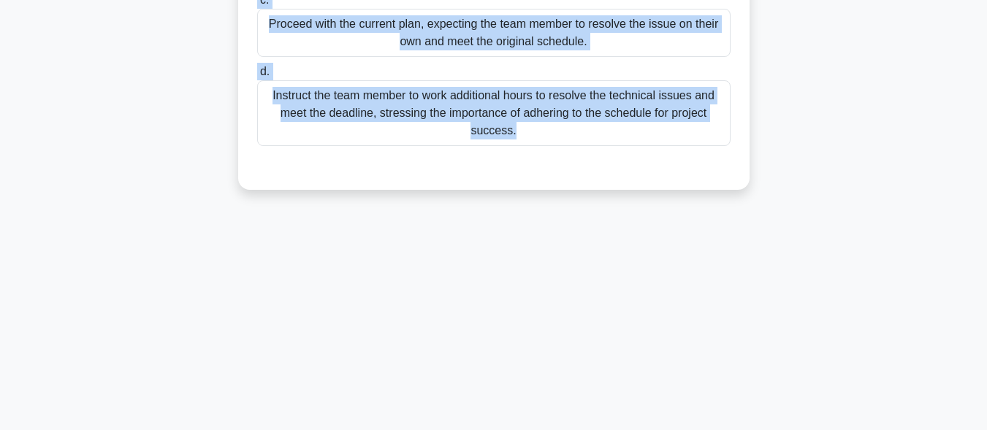
drag, startPoint x: 259, startPoint y: 99, endPoint x: 672, endPoint y: 459, distance: 548.1
click at [672, 430] on html "Go Premium Mo" at bounding box center [493, 35] width 987 height 789
copy div "A project manager is leading a cross-functional team on a critical project with…"
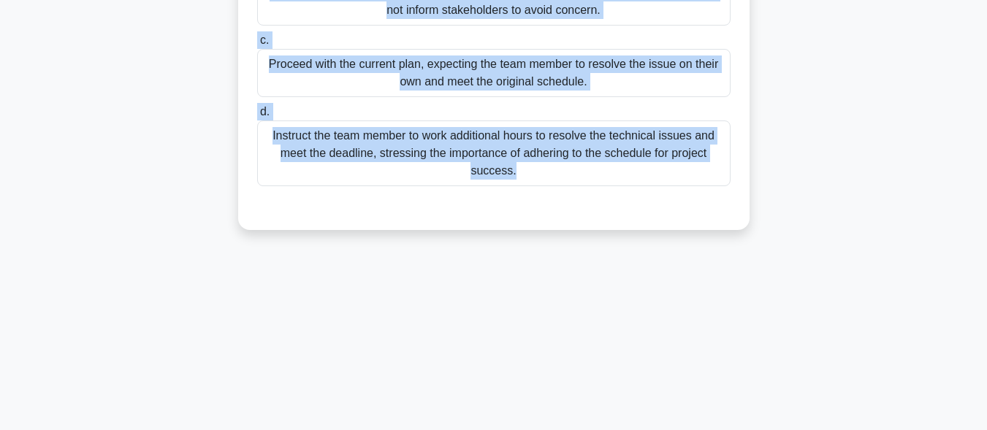
scroll to position [140, 0]
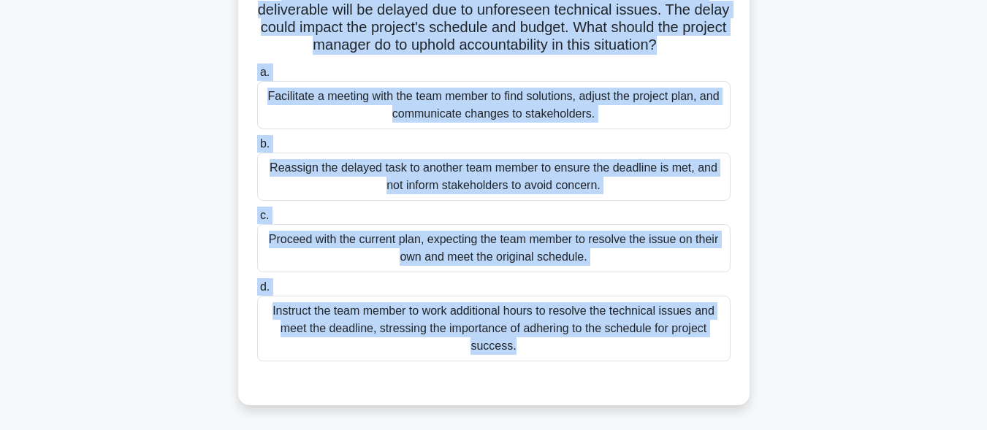
click at [387, 107] on div "Facilitate a meeting with the team member to find solutions, adjust the project…" at bounding box center [494, 105] width 474 height 48
click at [257, 77] on input "a. Facilitate a meeting with the team member to find solutions, adjust the proj…" at bounding box center [257, 73] width 0 height 10
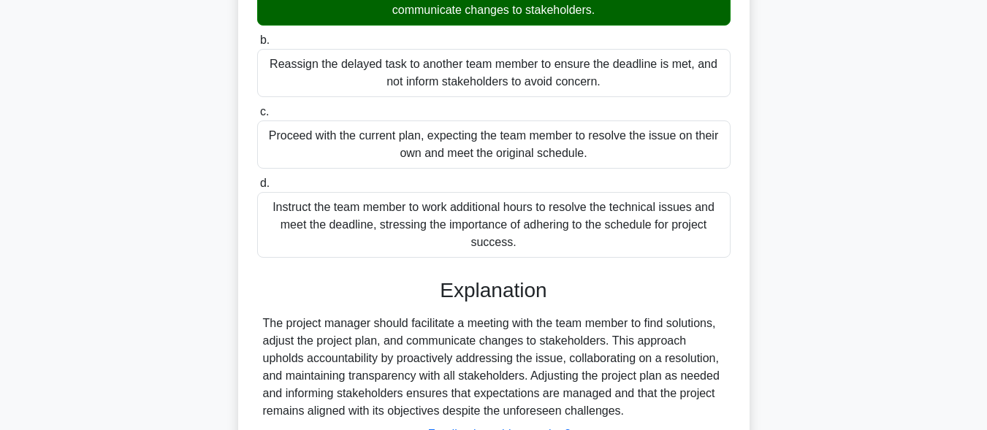
scroll to position [366, 0]
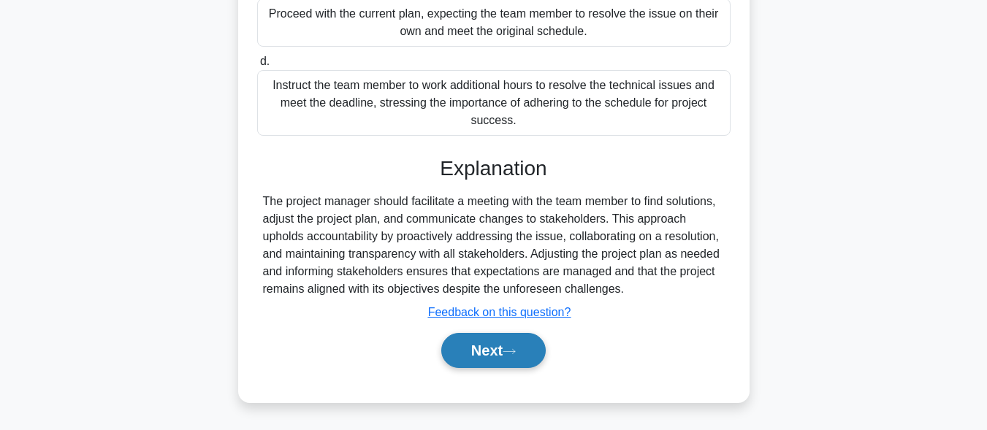
click at [492, 344] on button "Next" at bounding box center [493, 350] width 105 height 35
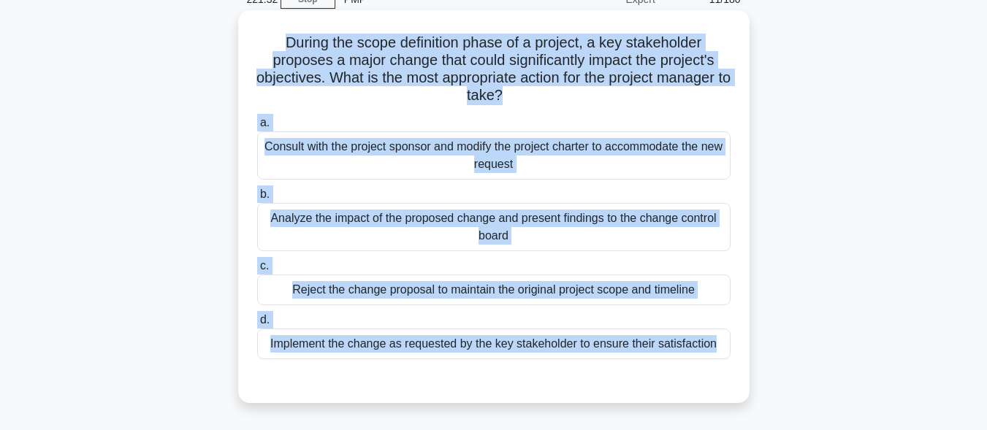
scroll to position [130, 0]
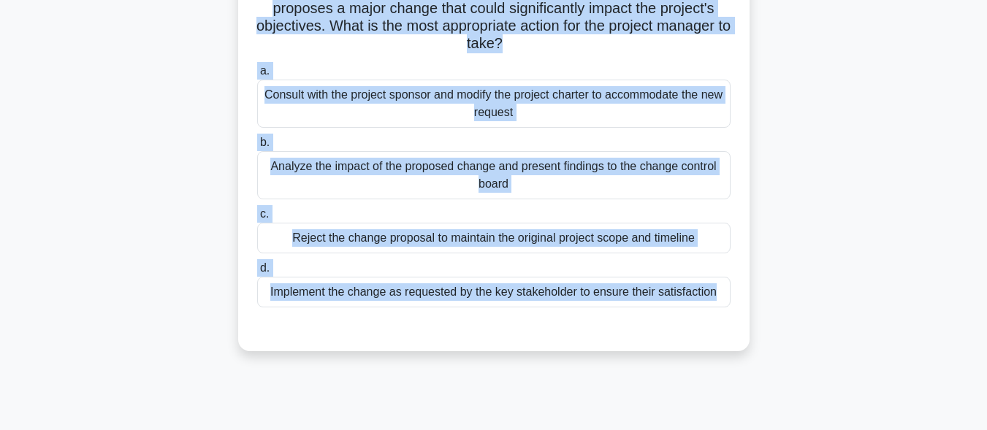
drag, startPoint x: 267, startPoint y: 106, endPoint x: 727, endPoint y: 422, distance: 558.7
click at [727, 422] on div "221:32 Stop PMP Expert 11/180 During the scope definition phase of a project, a…" at bounding box center [493, 294] width 833 height 731
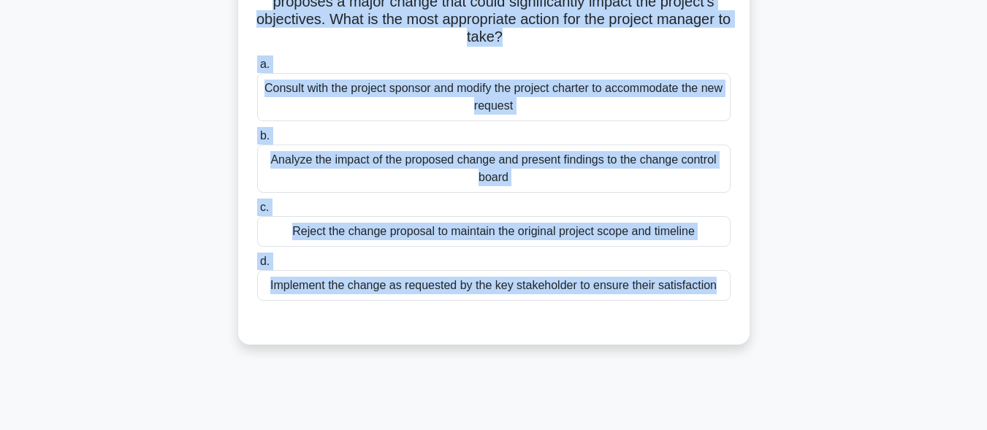
click at [420, 172] on div "Analyze the impact of the proposed change and present findings to the change co…" at bounding box center [494, 169] width 474 height 48
click at [257, 141] on input "b. Analyze the impact of the proposed change and present findings to the change…" at bounding box center [257, 137] width 0 height 10
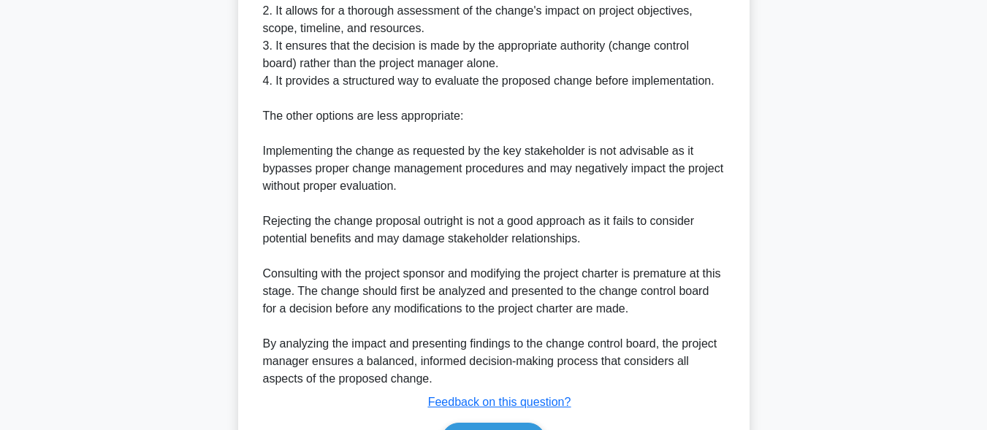
scroll to position [664, 0]
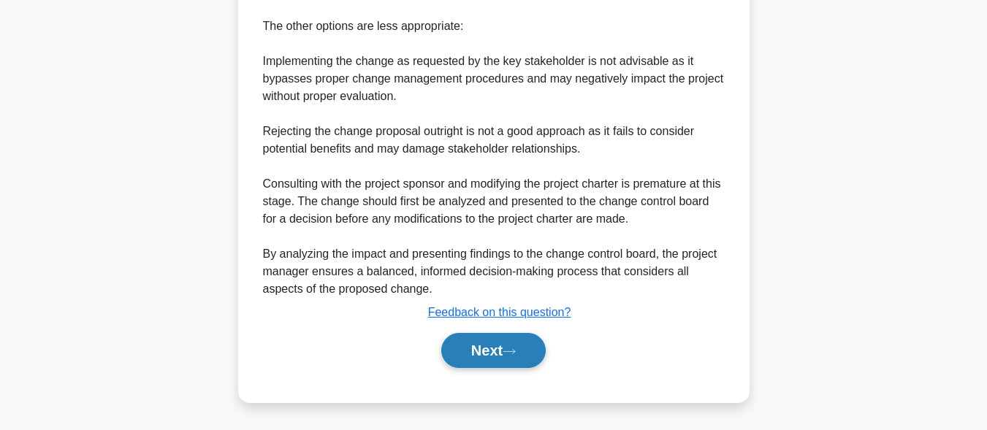
click at [459, 352] on button "Next" at bounding box center [493, 350] width 105 height 35
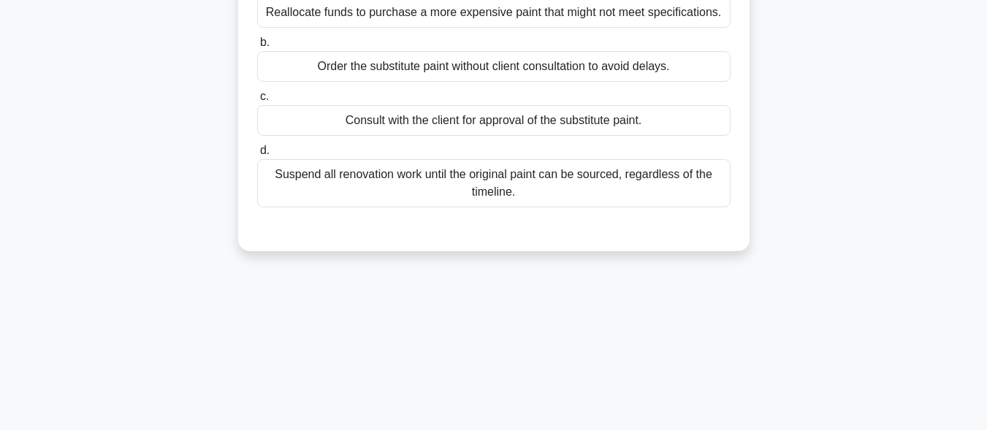
scroll to position [0, 0]
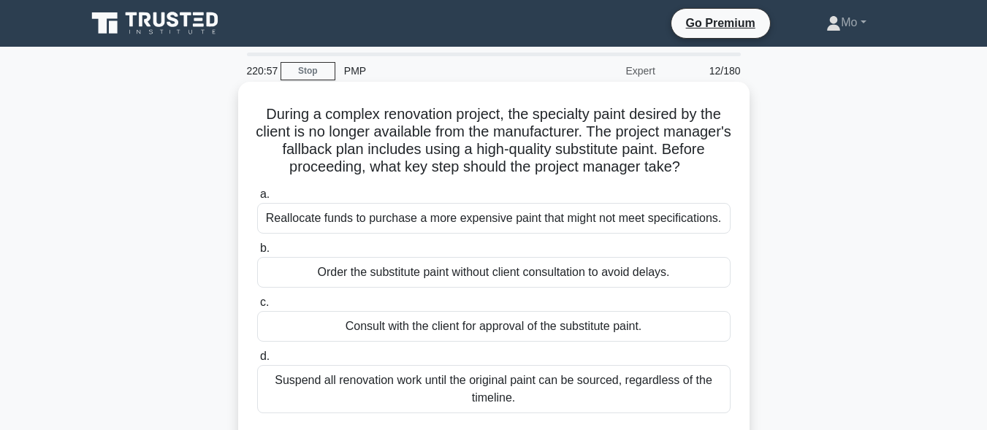
drag, startPoint x: 248, startPoint y: 118, endPoint x: 668, endPoint y: 407, distance: 509.7
click at [668, 407] on div "During a complex renovation project, the specialty paint desired by the client …" at bounding box center [494, 270] width 500 height 364
click at [373, 317] on div "Consult with the client for approval of the substitute paint." at bounding box center [494, 326] width 474 height 31
click at [257, 308] on input "c. Consult with the client for approval of the substitute paint." at bounding box center [257, 303] width 0 height 10
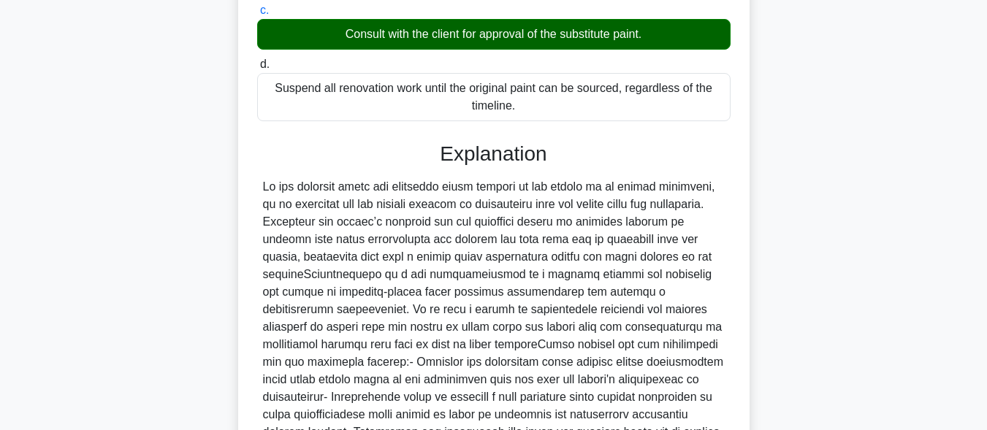
scroll to position [454, 0]
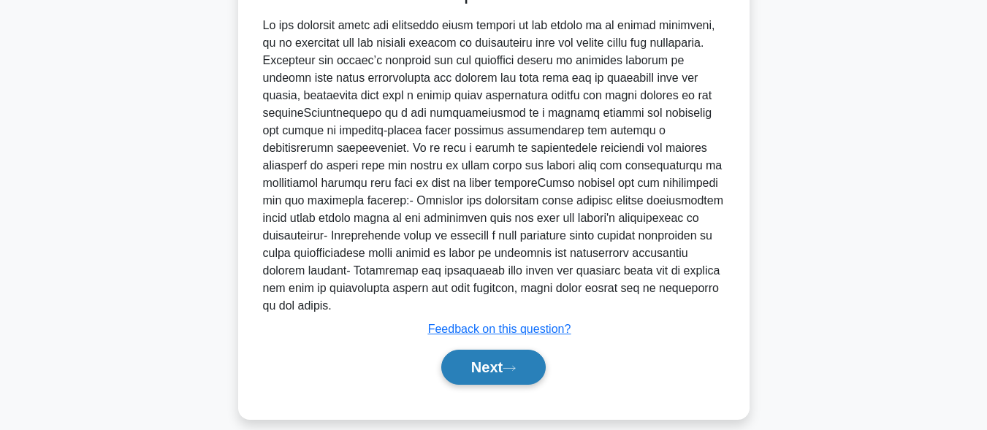
click at [459, 350] on button "Next" at bounding box center [493, 367] width 105 height 35
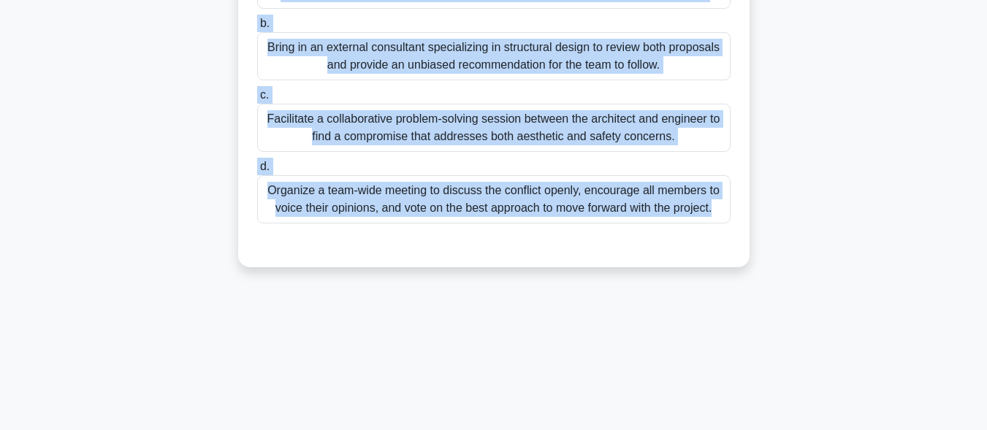
scroll to position [359, 0]
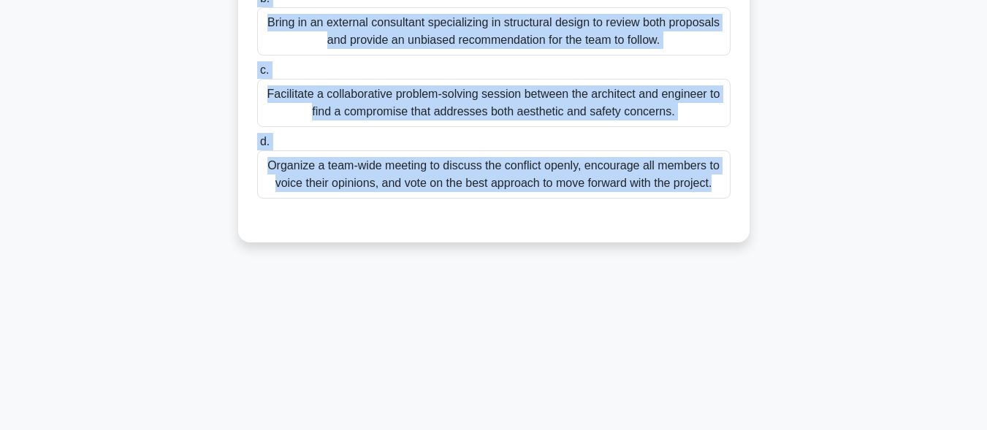
drag, startPoint x: 243, startPoint y: 121, endPoint x: 808, endPoint y: 441, distance: 649.3
click at [808, 430] on html "Go Premium Mo" at bounding box center [493, 35] width 987 height 789
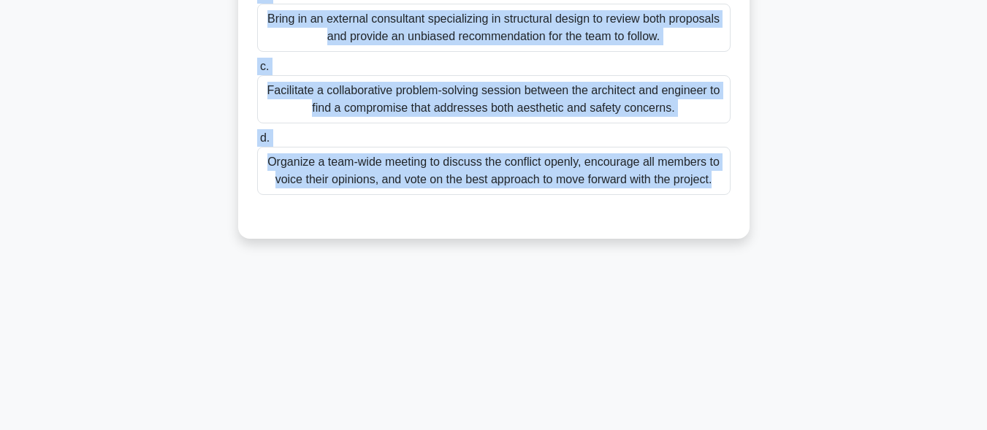
click at [366, 91] on div "Facilitate a collaborative problem-solving session between the architect and en…" at bounding box center [494, 99] width 474 height 48
click at [257, 72] on input "c. Facilitate a collaborative problem-solving session between the architect and…" at bounding box center [257, 67] width 0 height 10
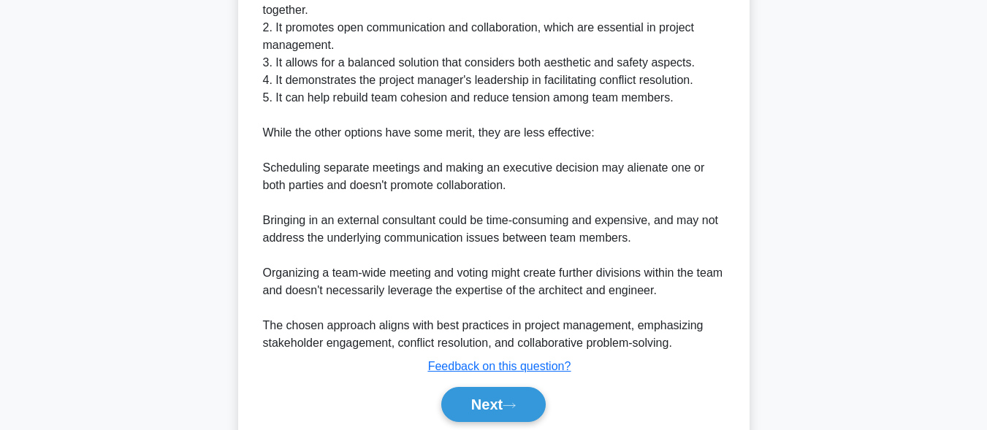
scroll to position [752, 0]
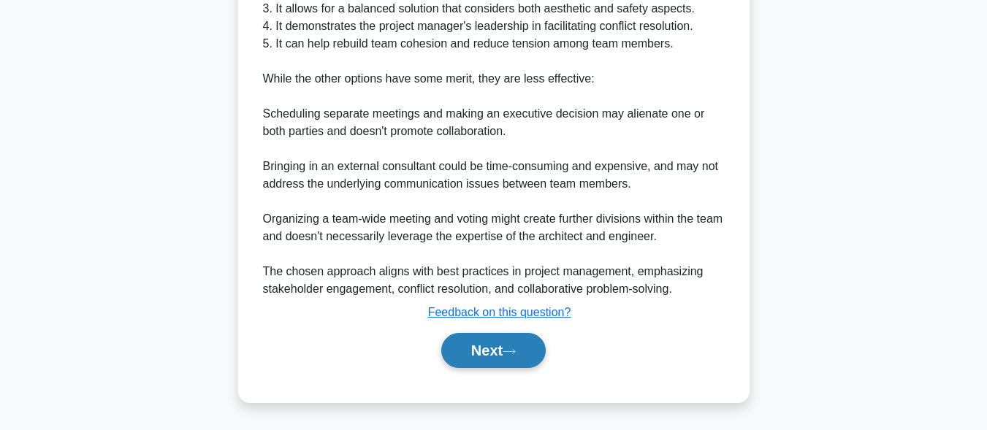
click at [522, 339] on button "Next" at bounding box center [493, 350] width 105 height 35
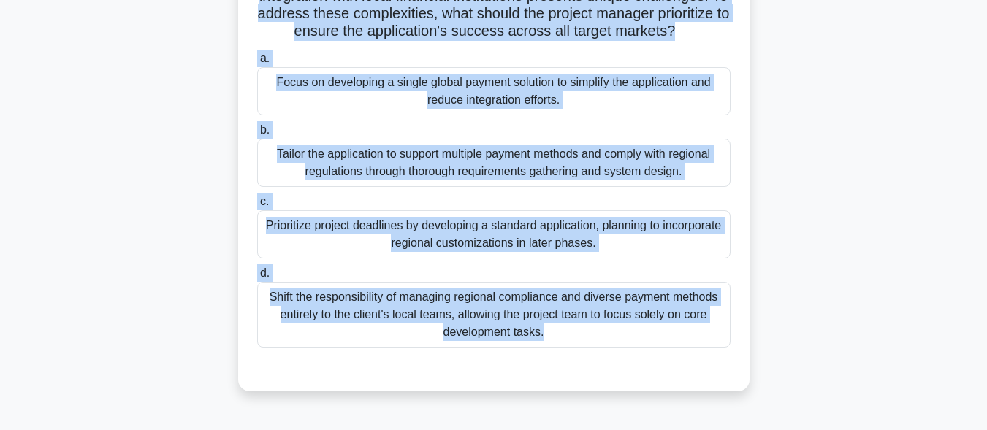
scroll to position [359, 0]
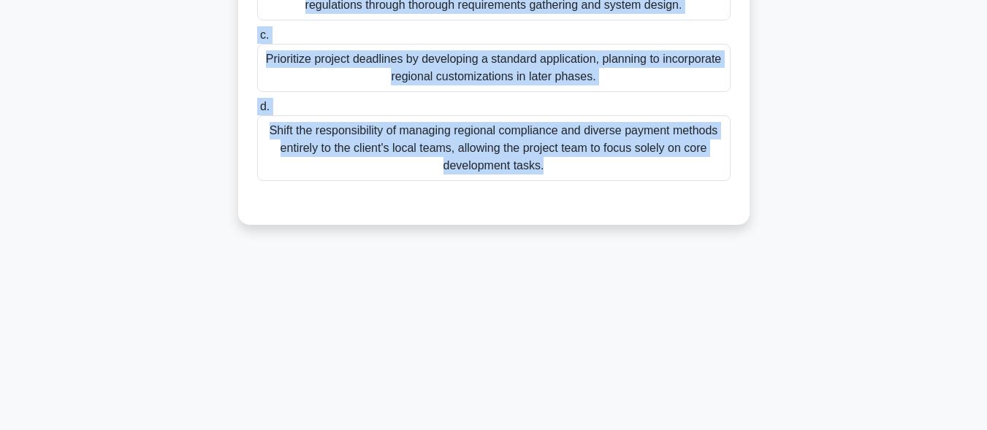
drag, startPoint x: 262, startPoint y: 110, endPoint x: 748, endPoint y: 430, distance: 583.0
click at [748, 430] on html "Go Premium Mo" at bounding box center [493, 35] width 987 height 789
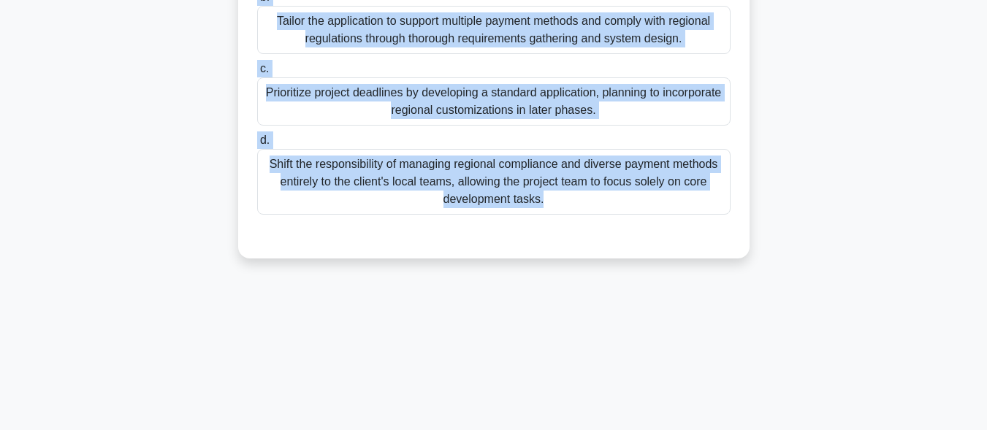
scroll to position [286, 0]
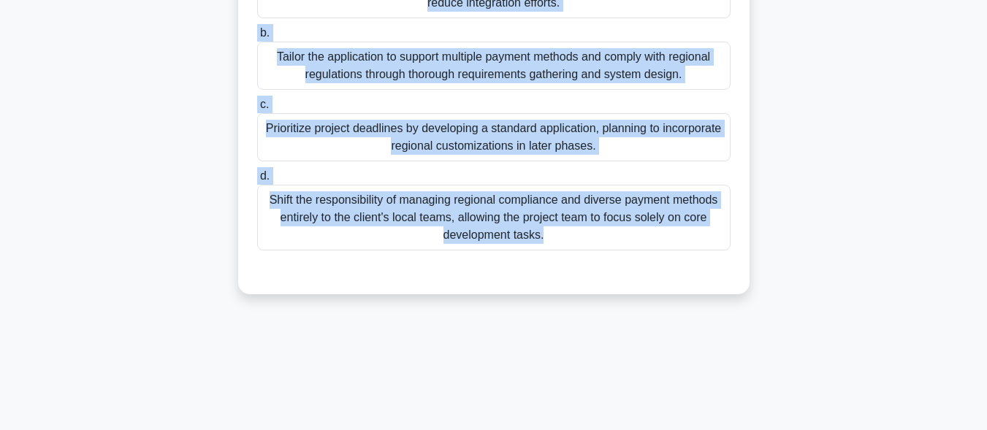
click at [373, 89] on div "Tailor the application to support multiple payment methods and comply with regi…" at bounding box center [494, 66] width 474 height 48
click at [257, 38] on input "b. Tailor the application to support multiple payment methods and comply with r…" at bounding box center [257, 34] width 0 height 10
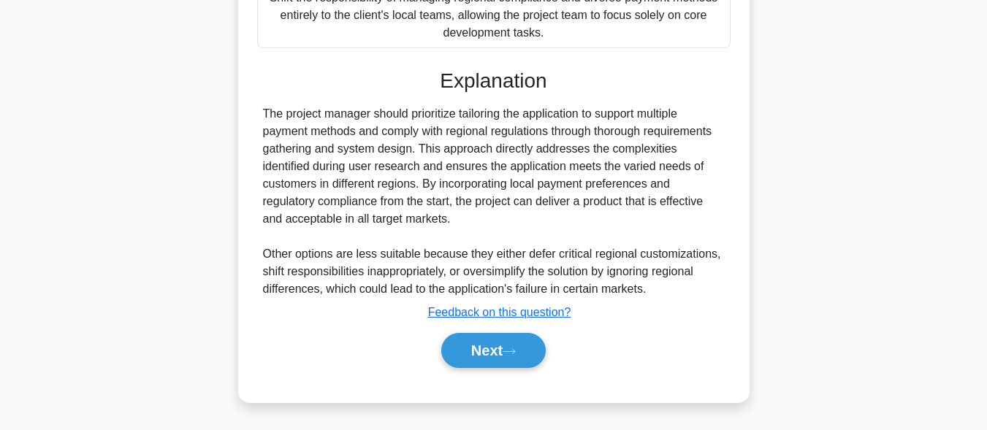
scroll to position [506, 0]
click at [528, 351] on button "Next" at bounding box center [493, 350] width 105 height 35
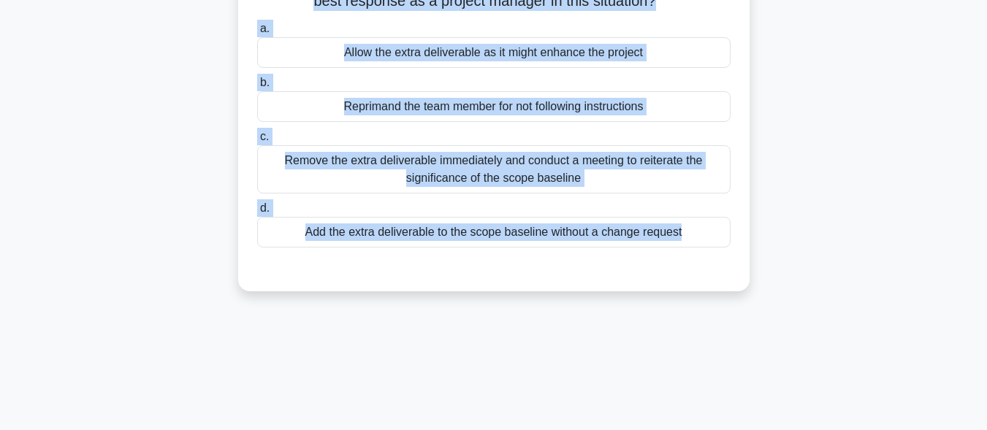
scroll to position [0, 0]
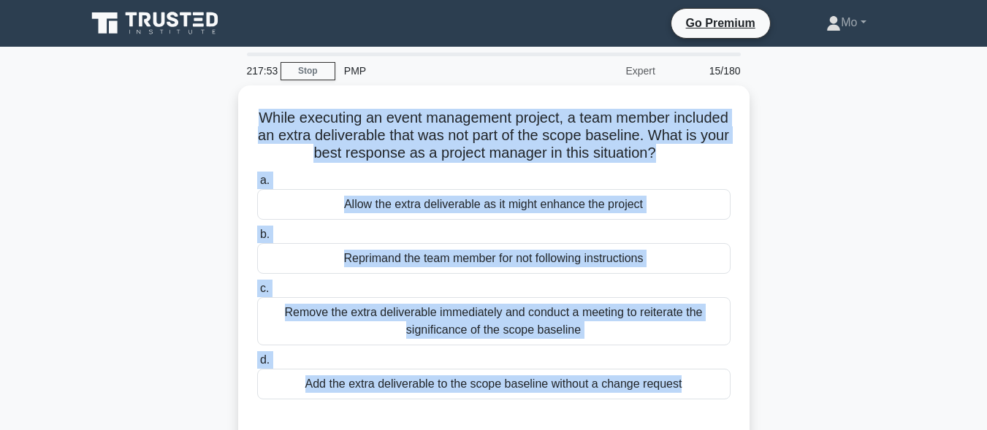
drag, startPoint x: 724, startPoint y: 276, endPoint x: 232, endPoint y: 113, distance: 519.1
click at [232, 113] on div "217:53 Stop PMP Expert 15/180 While executing an event management project, a te…" at bounding box center [493, 418] width 833 height 731
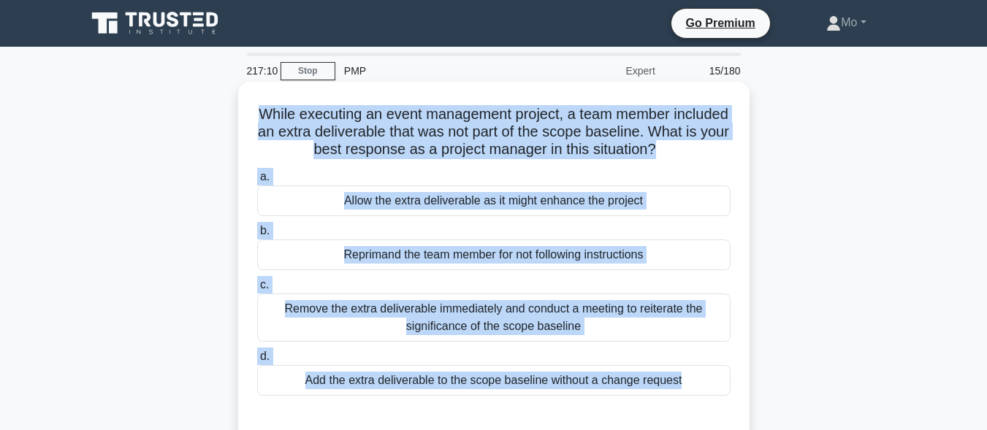
click at [346, 323] on div "Remove the extra deliverable immediately and conduct a meeting to reiterate the…" at bounding box center [494, 318] width 474 height 48
click at [257, 290] on input "c. Remove the extra deliverable immediately and conduct a meeting to reiterate …" at bounding box center [257, 286] width 0 height 10
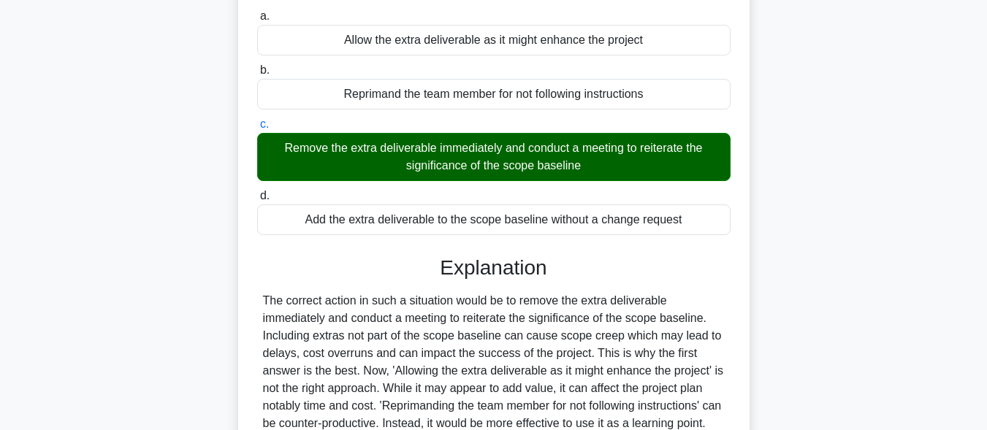
scroll to position [359, 0]
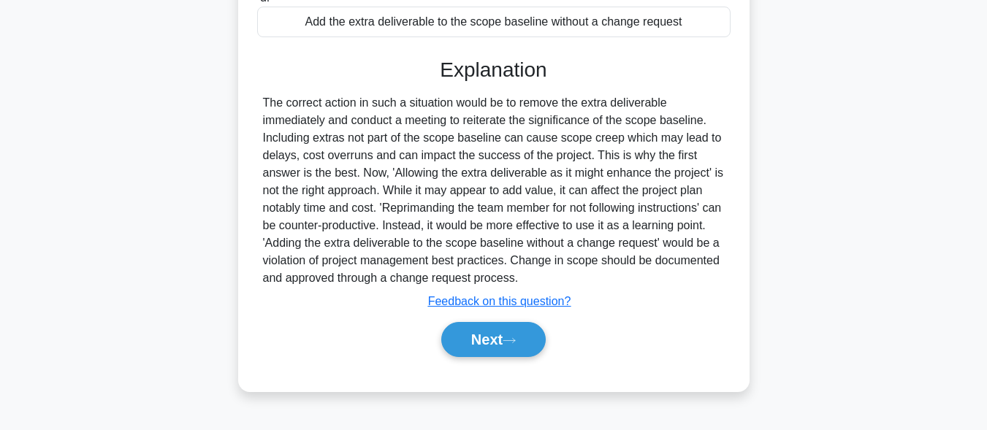
click at [509, 363] on div "Next" at bounding box center [494, 339] width 474 height 47
click at [507, 350] on button "Next" at bounding box center [493, 339] width 105 height 35
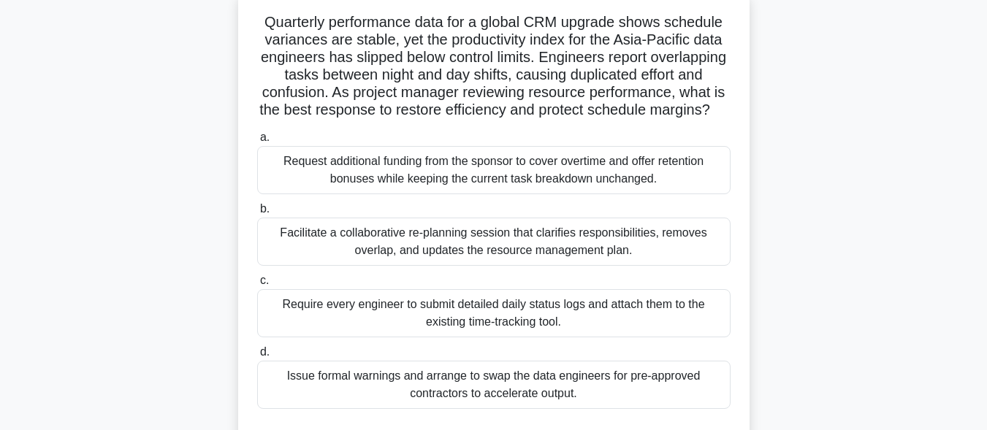
scroll to position [67, 0]
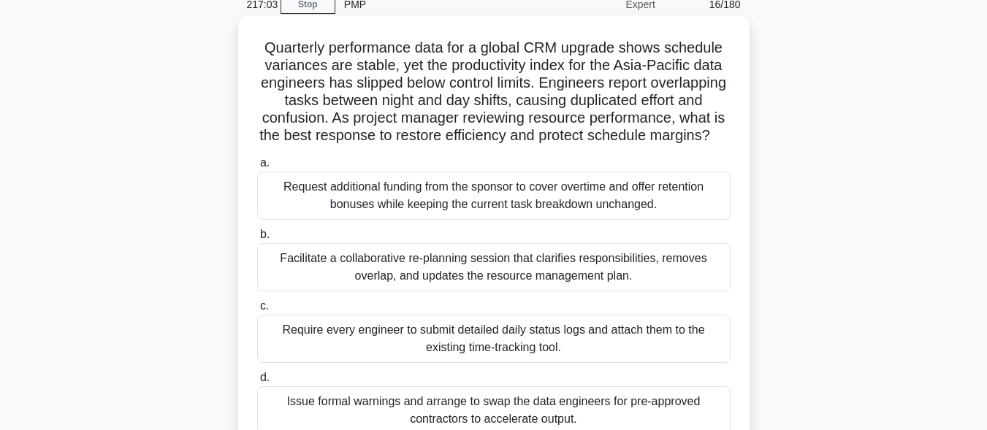
drag, startPoint x: 253, startPoint y: 53, endPoint x: 677, endPoint y: 410, distance: 554.5
click at [677, 410] on div "Quarterly performance data for a global CRM upgrade shows schedule variances ar…" at bounding box center [494, 247] width 500 height 452
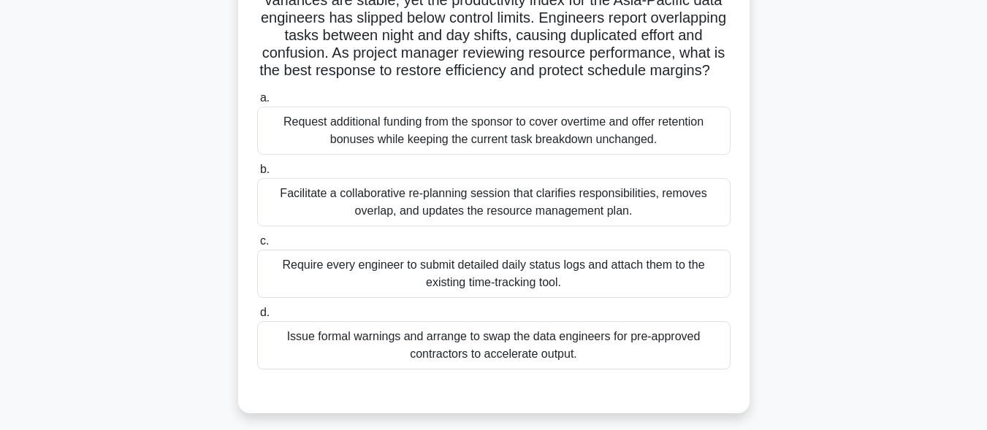
scroll to position [213, 0]
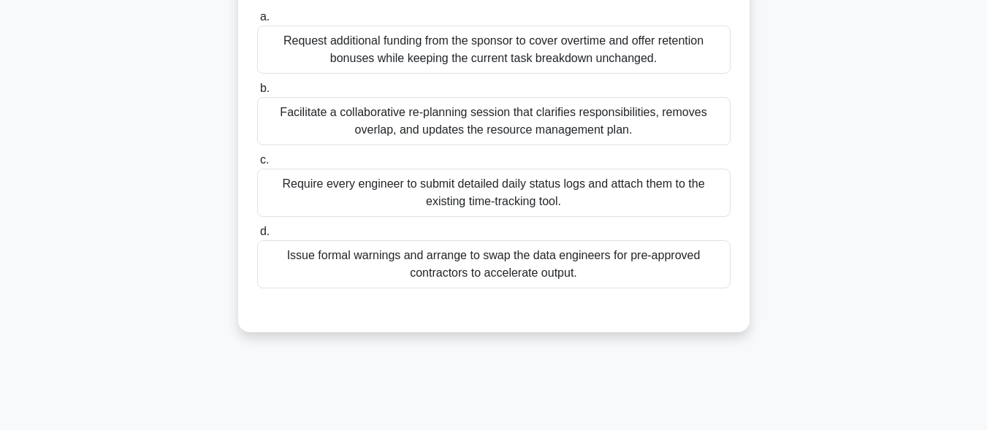
drag, startPoint x: 641, startPoint y: 273, endPoint x: 701, endPoint y: 308, distance: 69.8
click at [701, 292] on div "a. Request additional funding from the sponsor to cover overtime and offer rete…" at bounding box center [493, 148] width 491 height 286
click at [354, 144] on div "Facilitate a collaborative re-planning session that clarifies responsibilities,…" at bounding box center [494, 121] width 474 height 48
click at [257, 94] on input "b. Facilitate a collaborative re-planning session that clarifies responsibiliti…" at bounding box center [257, 89] width 0 height 10
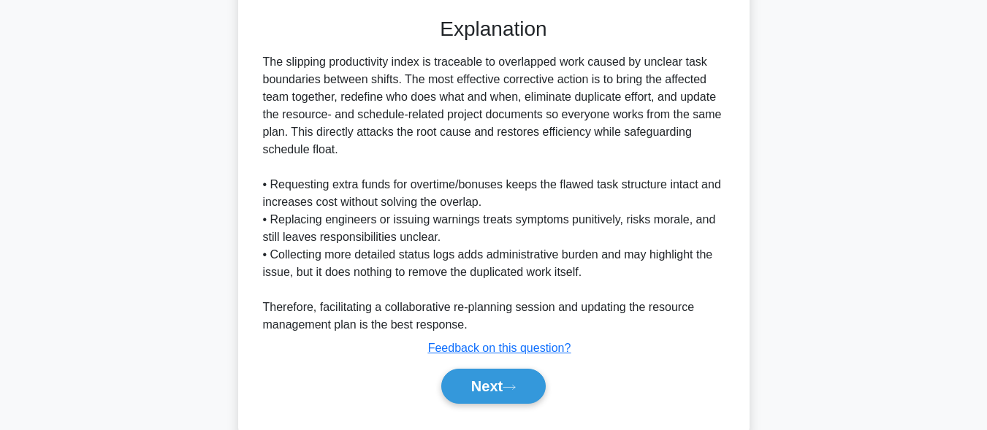
scroll to position [559, 0]
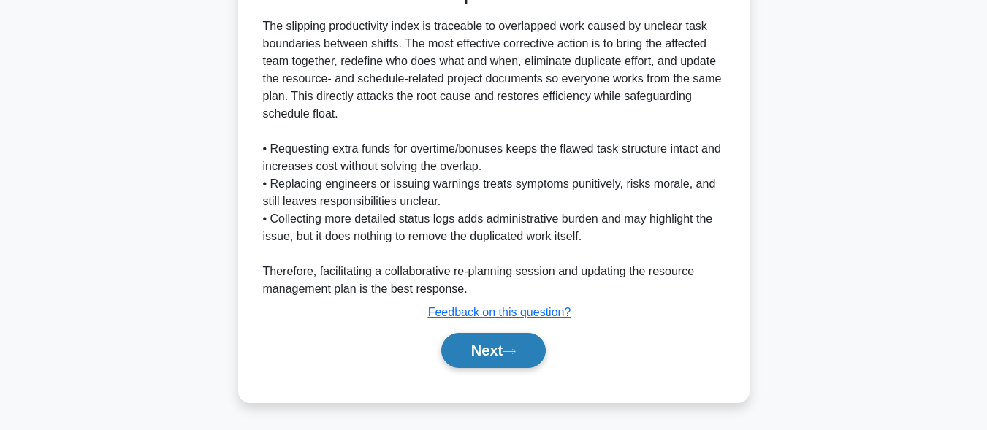
click at [487, 346] on button "Next" at bounding box center [493, 350] width 105 height 35
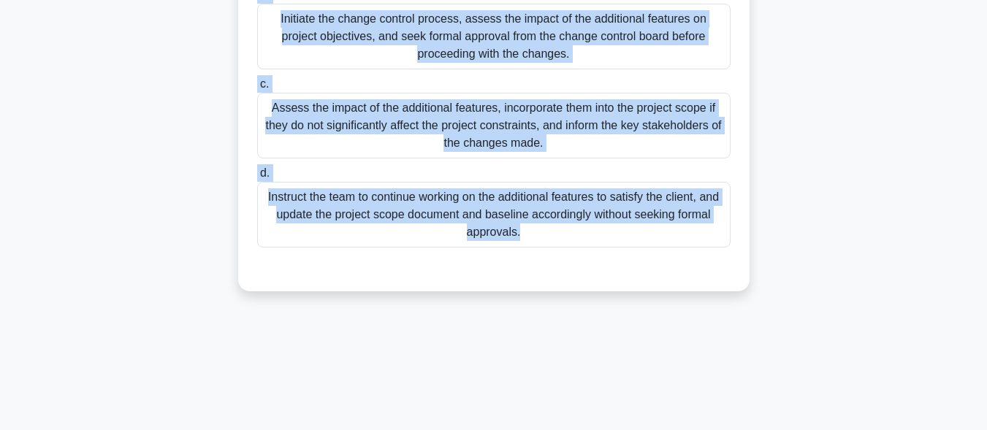
scroll to position [359, 0]
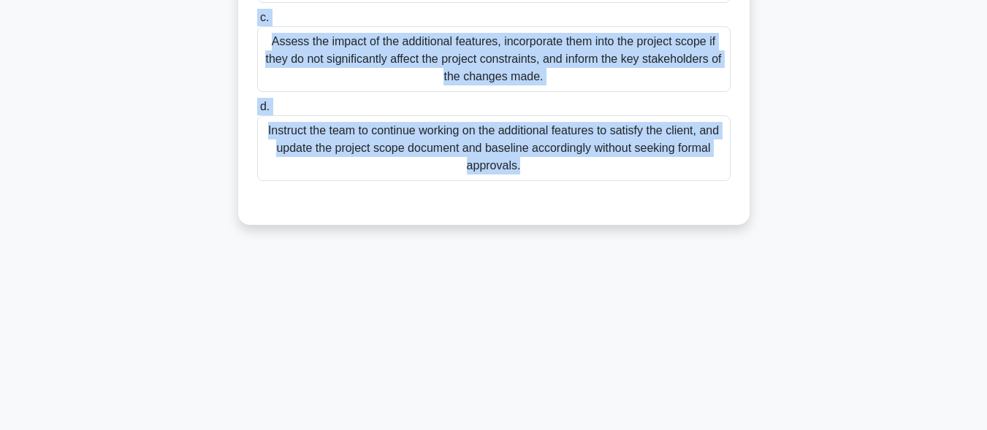
drag, startPoint x: 249, startPoint y: 48, endPoint x: 687, endPoint y: 436, distance: 585.0
click at [687, 430] on html "Go Premium Mo" at bounding box center [493, 35] width 987 height 789
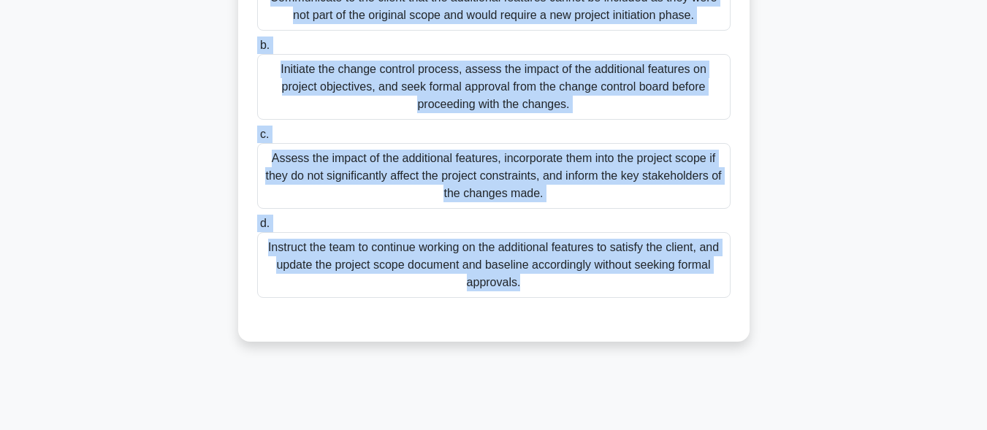
scroll to position [213, 0]
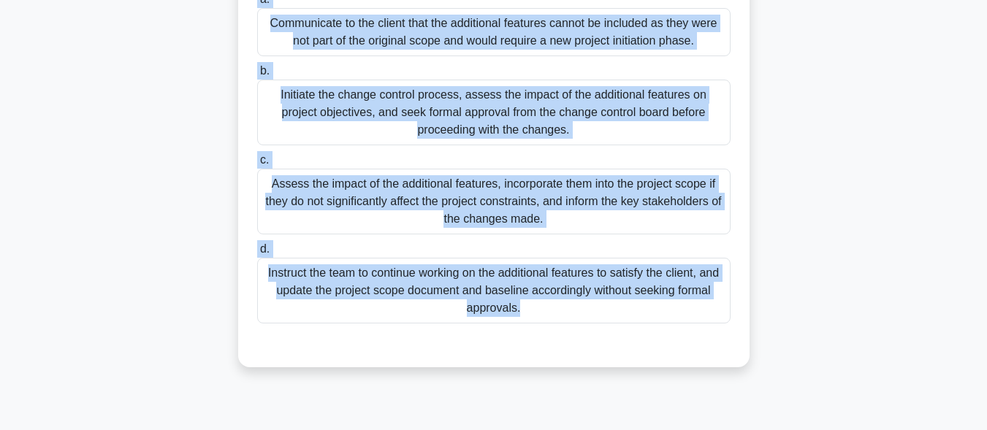
click at [322, 97] on div "Initiate the change control process, assess the impact of the additional featur…" at bounding box center [494, 113] width 474 height 66
click at [257, 76] on input "b. Initiate the change control process, assess the impact of the additional fea…" at bounding box center [257, 72] width 0 height 10
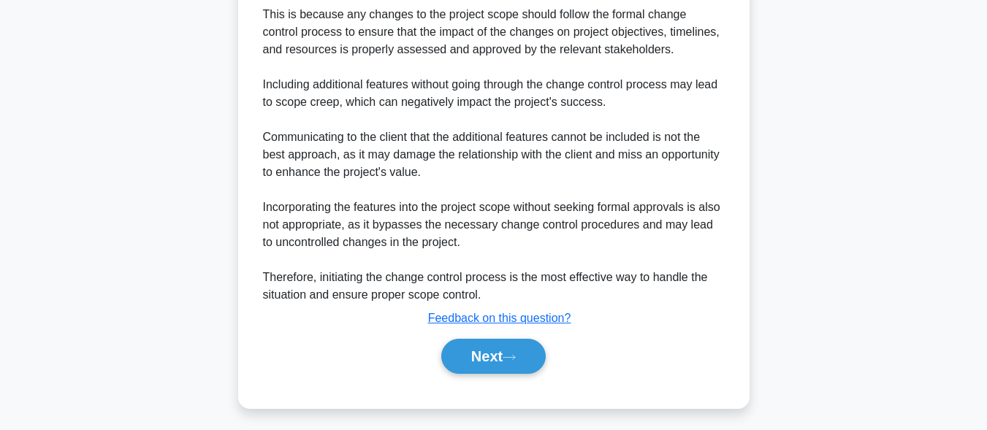
scroll to position [664, 0]
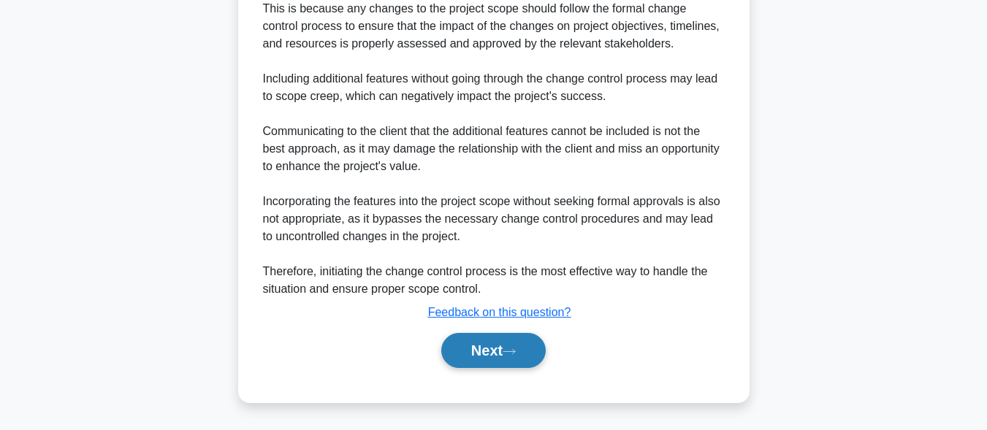
click at [485, 352] on button "Next" at bounding box center [493, 350] width 105 height 35
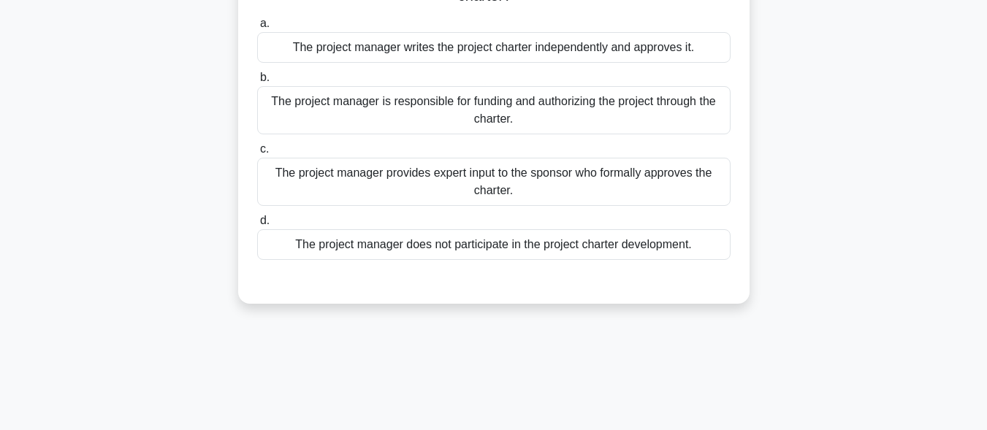
scroll to position [0, 0]
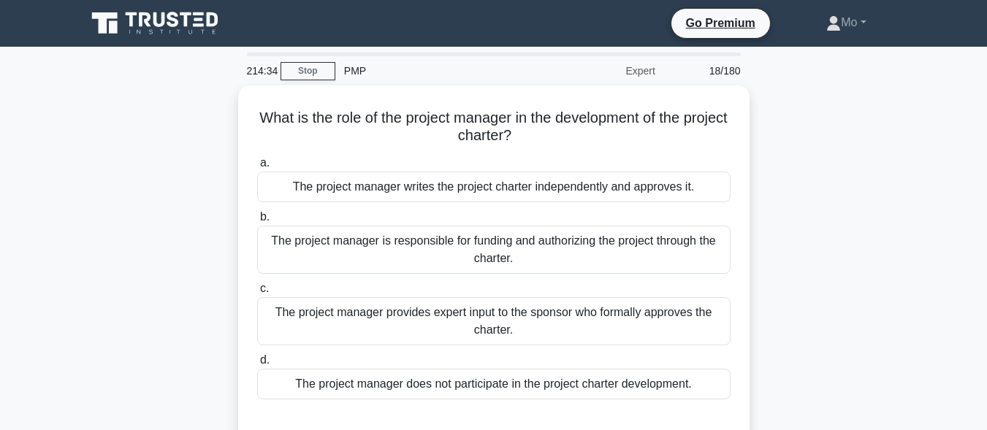
drag, startPoint x: 271, startPoint y: 103, endPoint x: 779, endPoint y: 387, distance: 582.1
click at [779, 387] on div "What is the role of the project manager in the development of the project chart…" at bounding box center [493, 274] width 833 height 376
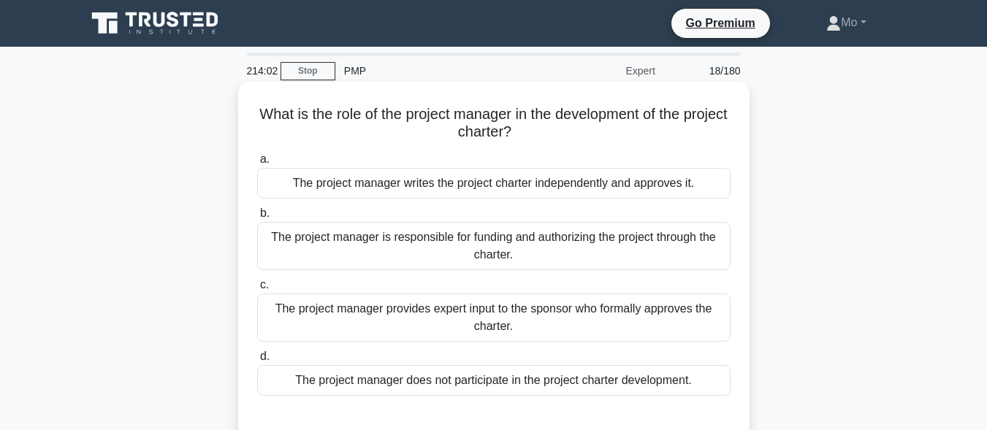
click at [509, 311] on div "The project manager provides expert input to the sponsor who formally approves …" at bounding box center [494, 318] width 474 height 48
click at [257, 290] on input "c. The project manager provides expert input to the sponsor who formally approv…" at bounding box center [257, 286] width 0 height 10
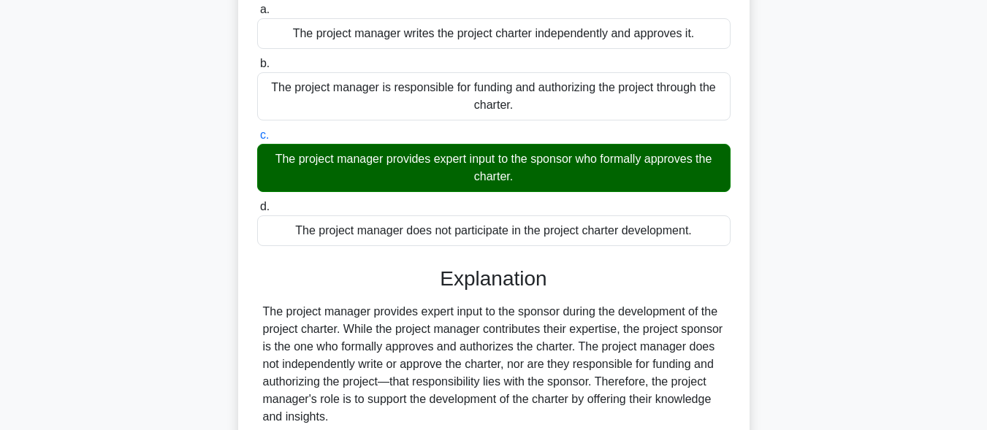
scroll to position [359, 0]
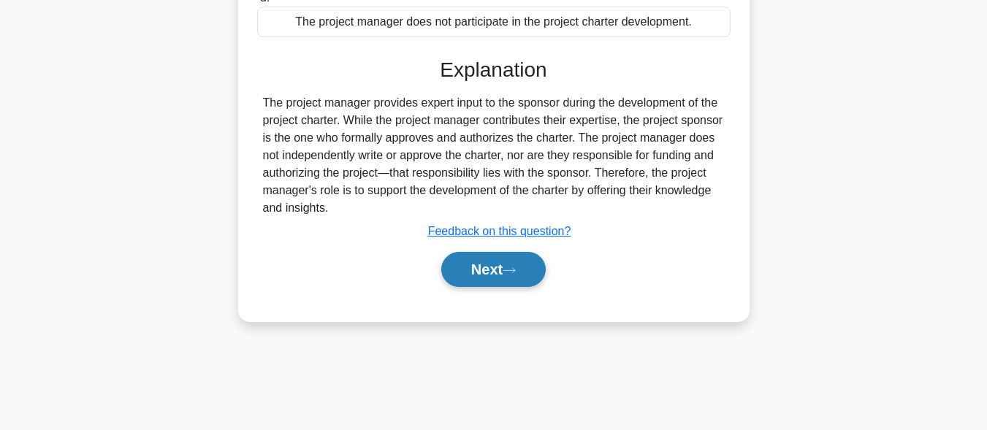
click at [512, 273] on icon at bounding box center [509, 271] width 13 height 8
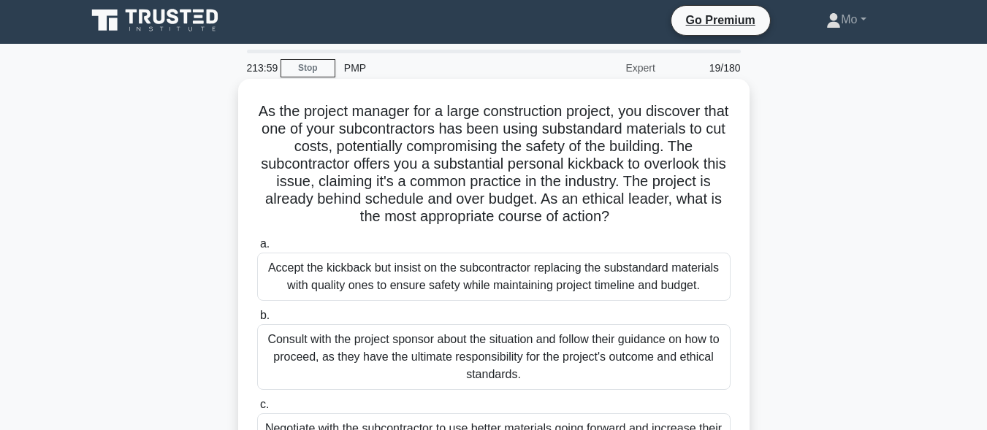
scroll to position [0, 0]
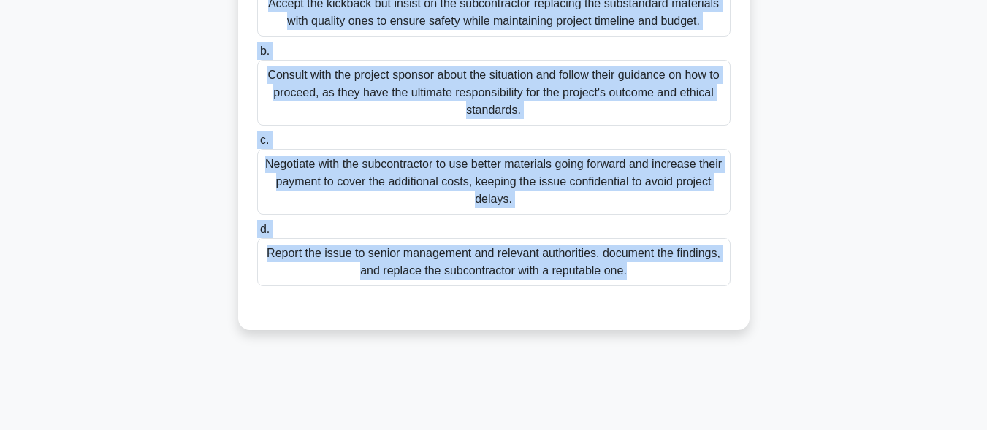
drag, startPoint x: 229, startPoint y: 106, endPoint x: 618, endPoint y: 426, distance: 503.6
click at [618, 426] on div "213:56 Stop PMP Expert 19/180 As the project manager for a large construction p…" at bounding box center [493, 150] width 833 height 731
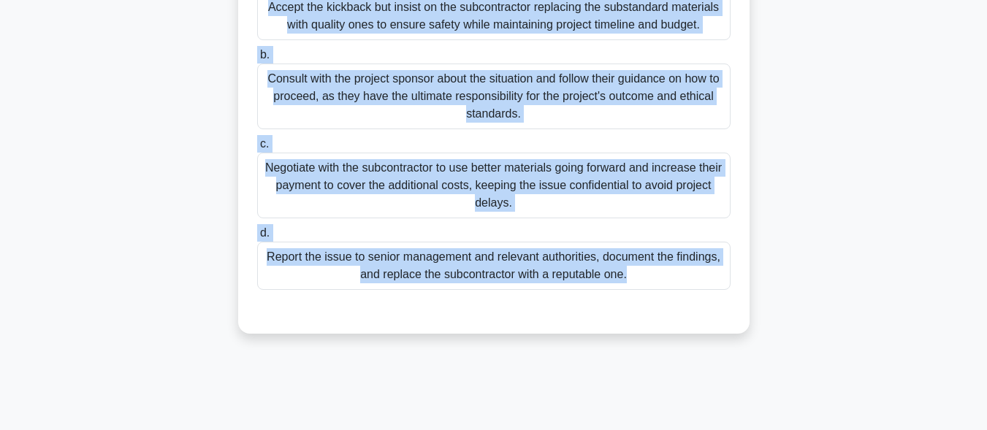
scroll to position [300, 0]
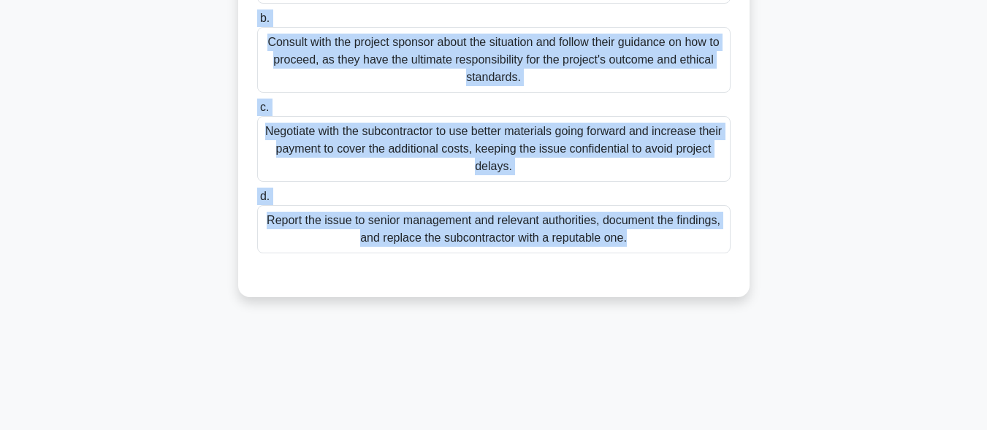
click at [330, 243] on div "Report the issue to senior management and relevant authorities, document the fi…" at bounding box center [494, 229] width 474 height 48
click at [257, 202] on input "d. Report the issue to senior management and relevant authorities, document the…" at bounding box center [257, 197] width 0 height 10
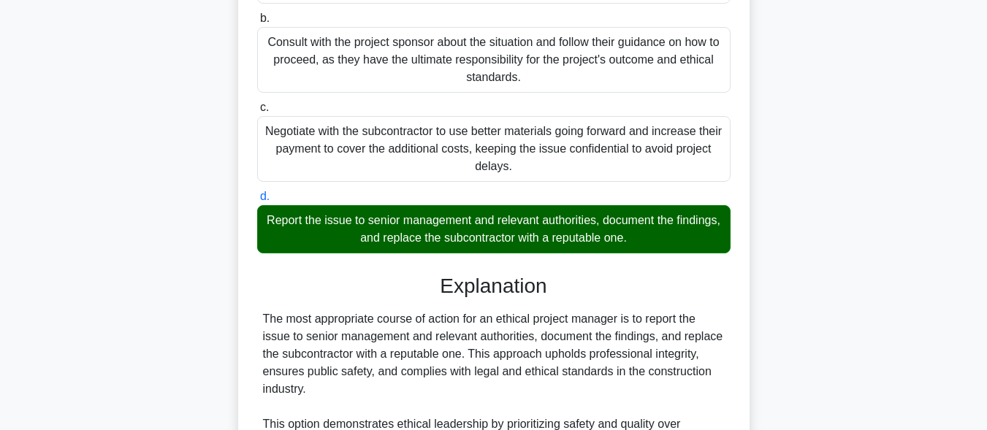
click at [330, 239] on div "Report the issue to senior management and relevant authorities, document the fi…" at bounding box center [494, 229] width 474 height 48
click at [257, 202] on input "d. Report the issue to senior management and relevant authorities, document the…" at bounding box center [257, 197] width 0 height 10
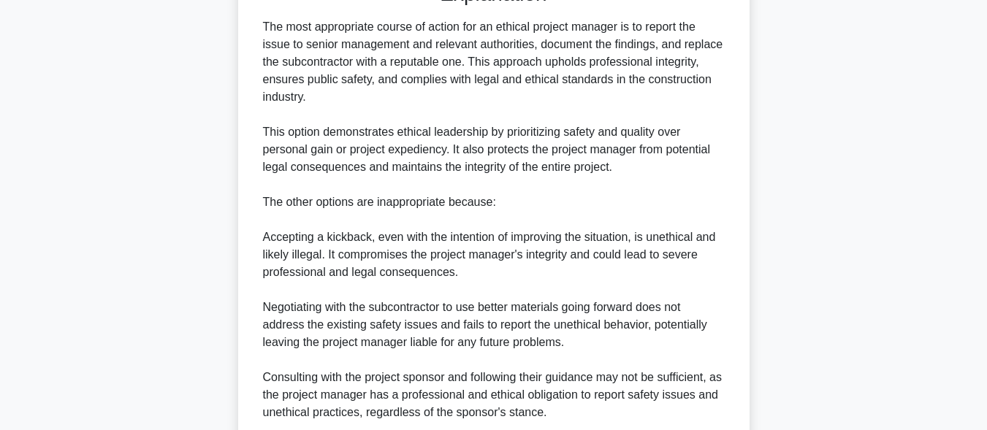
scroll to position [787, 0]
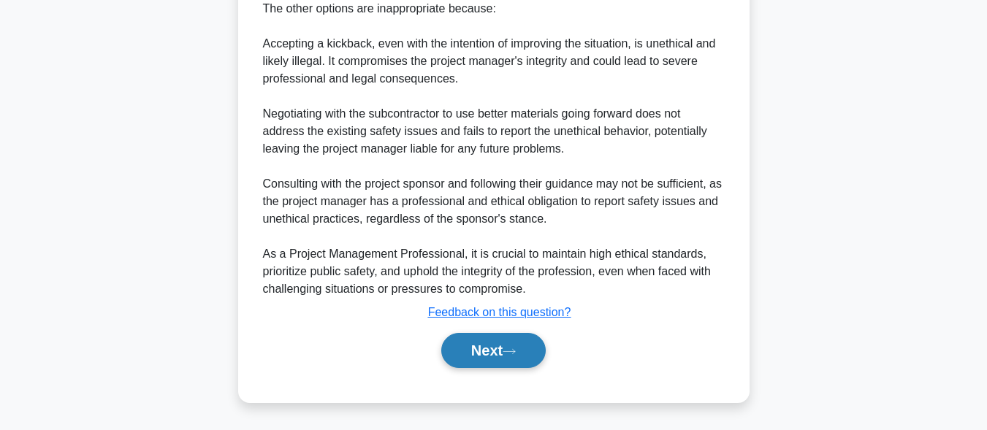
click at [489, 350] on button "Next" at bounding box center [493, 350] width 105 height 35
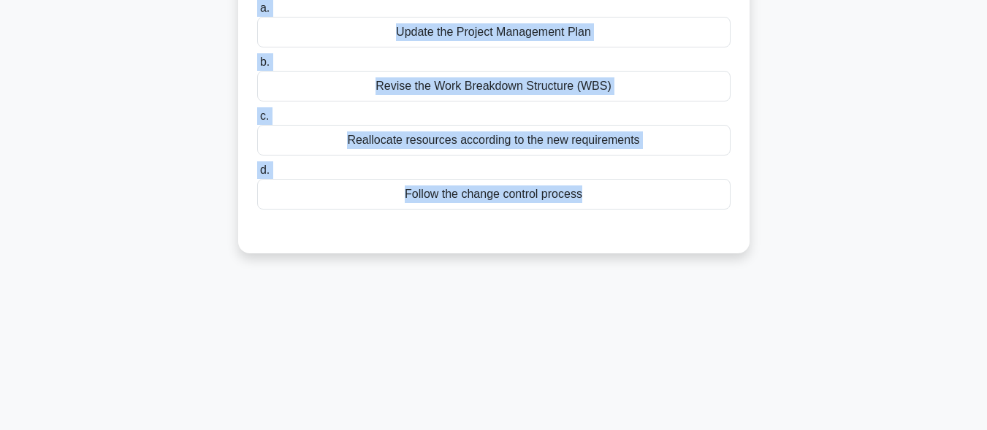
scroll to position [0, 0]
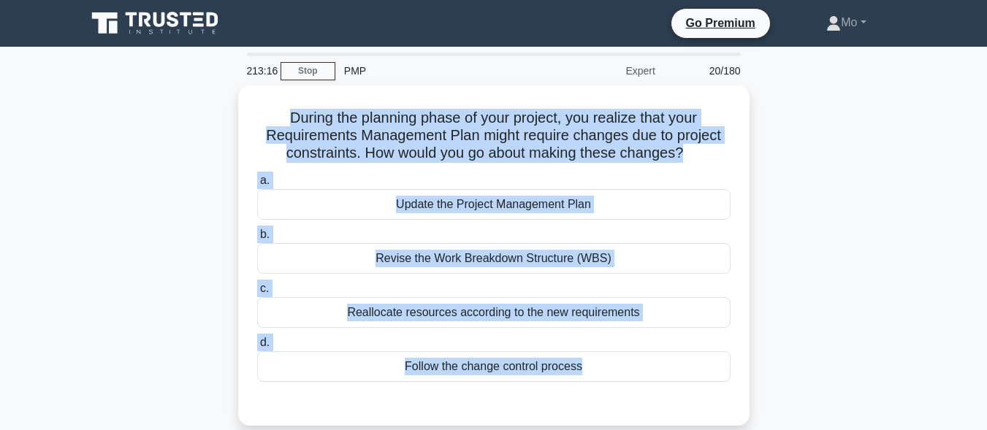
drag, startPoint x: 614, startPoint y: 278, endPoint x: 234, endPoint y: 102, distance: 419.2
click at [234, 102] on div "213:16 Stop PMP Expert 20/180 During the planning phase of your project, you re…" at bounding box center [493, 418] width 833 height 731
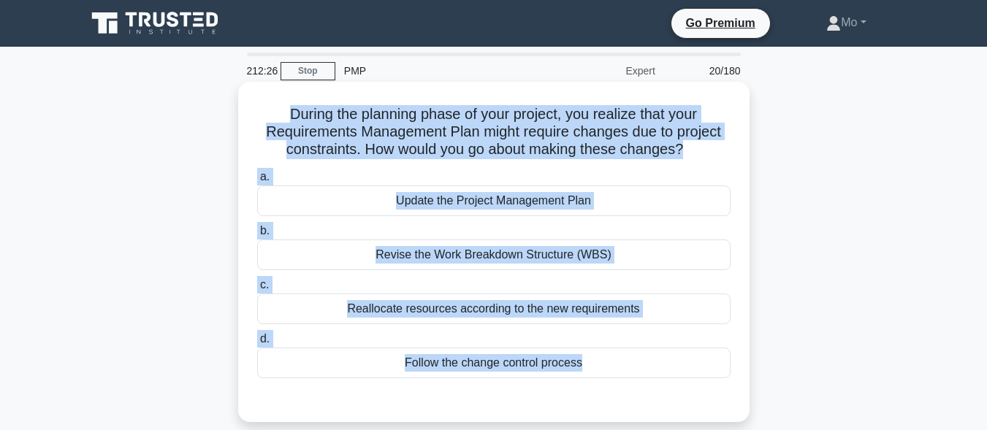
click at [439, 210] on div "Update the Project Management Plan" at bounding box center [494, 201] width 474 height 31
click at [257, 182] on input "a. Update the Project Management Plan" at bounding box center [257, 177] width 0 height 10
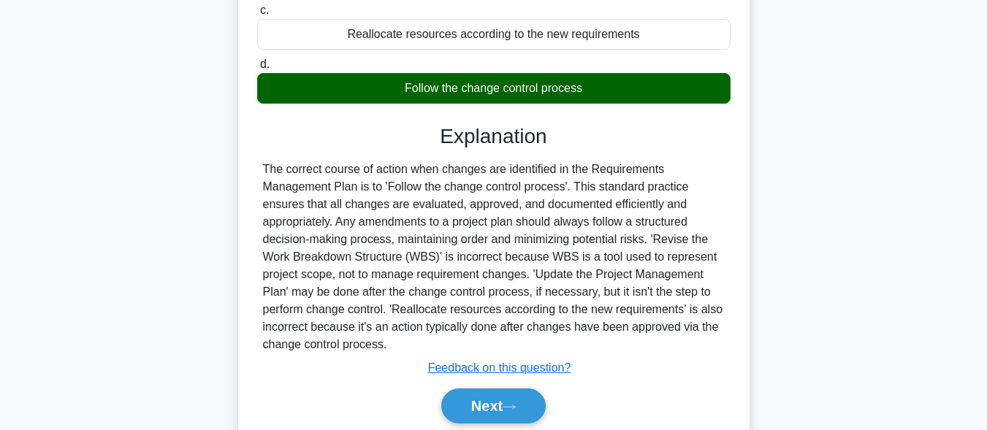
scroll to position [359, 0]
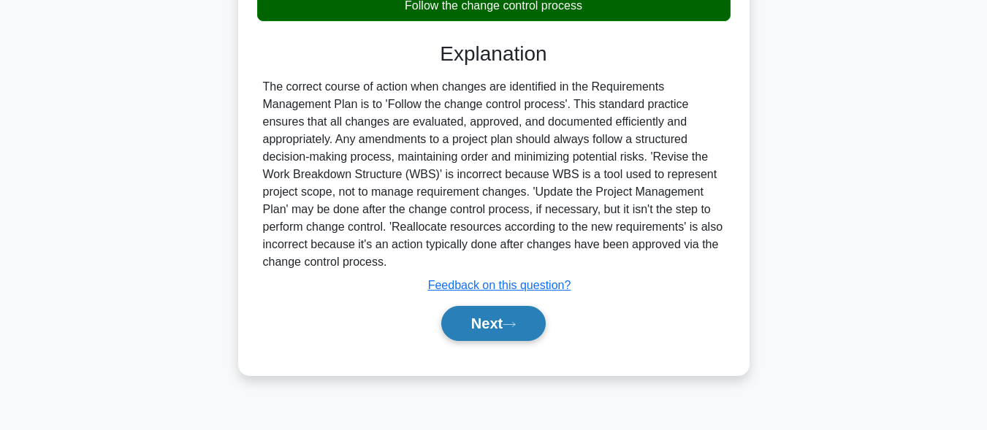
click at [498, 319] on button "Next" at bounding box center [493, 323] width 105 height 35
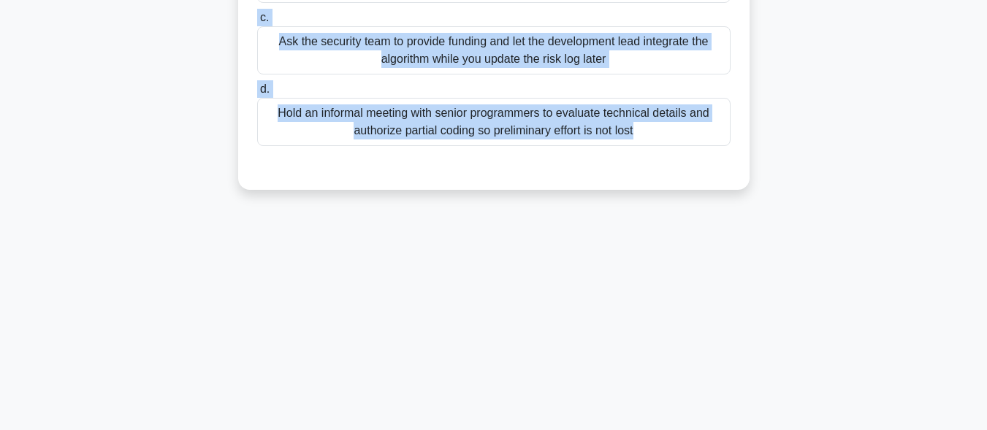
drag, startPoint x: 226, startPoint y: 121, endPoint x: 626, endPoint y: 439, distance: 511.2
click at [626, 430] on html "Go Premium Mo" at bounding box center [493, 35] width 987 height 789
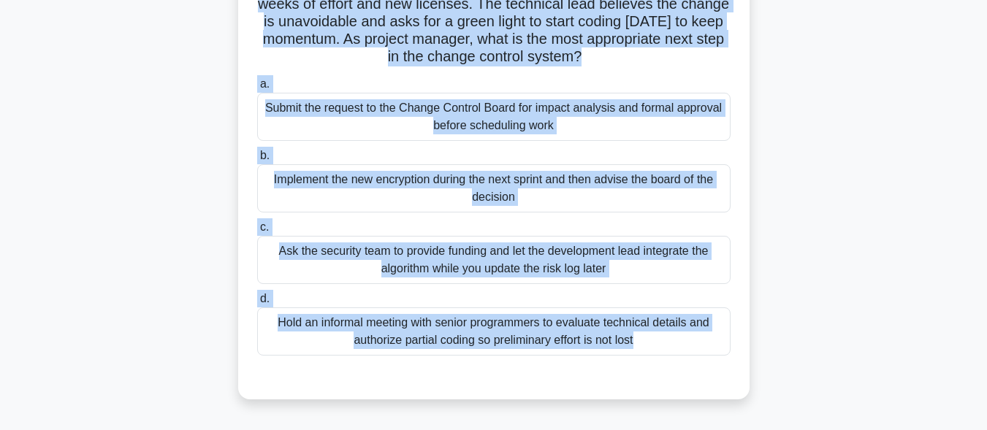
scroll to position [140, 0]
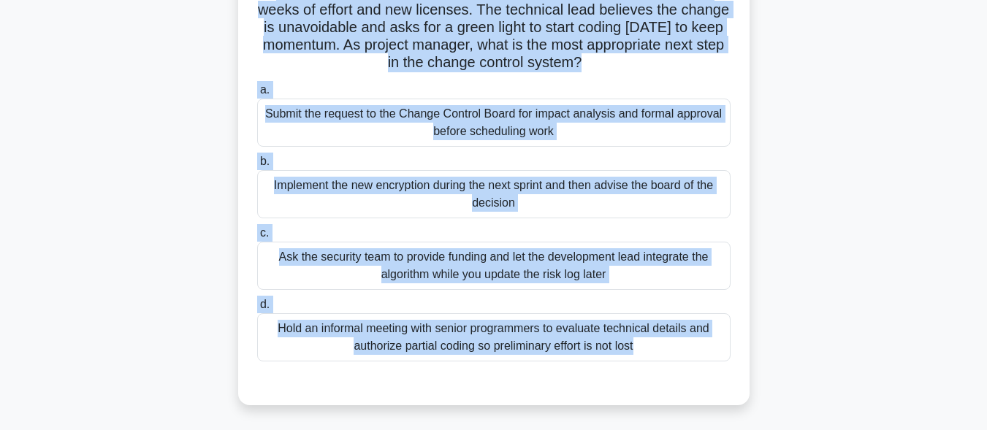
click at [380, 107] on div "Submit the request to the Change Control Board for impact analysis and formal a…" at bounding box center [494, 123] width 474 height 48
click at [257, 95] on input "a. Submit the request to the Change Control Board for impact analysis and forma…" at bounding box center [257, 91] width 0 height 10
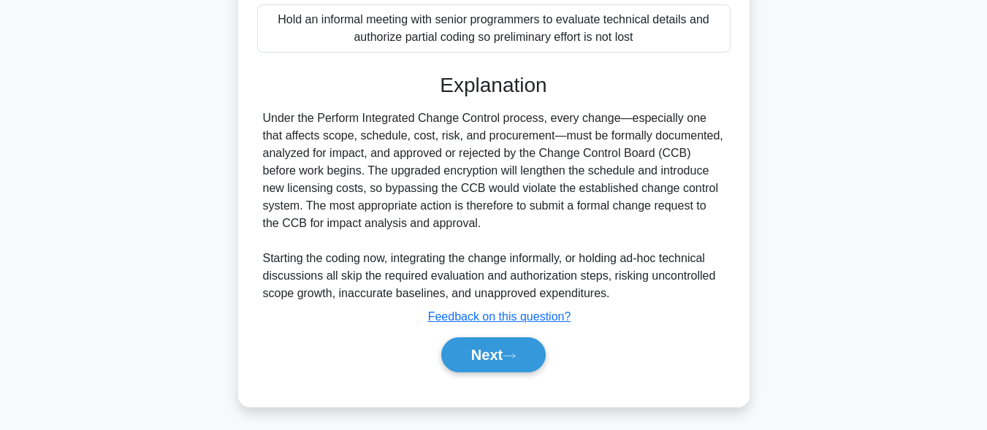
scroll to position [454, 0]
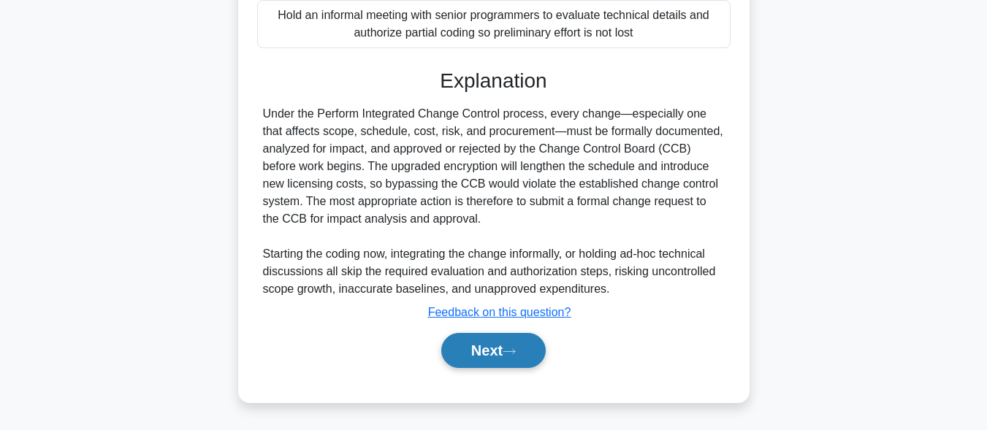
click at [477, 343] on button "Next" at bounding box center [493, 350] width 105 height 35
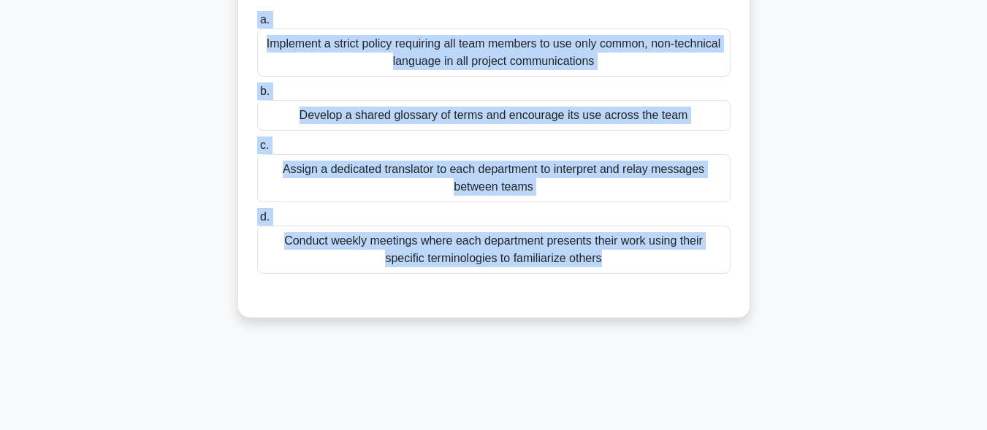
scroll to position [0, 0]
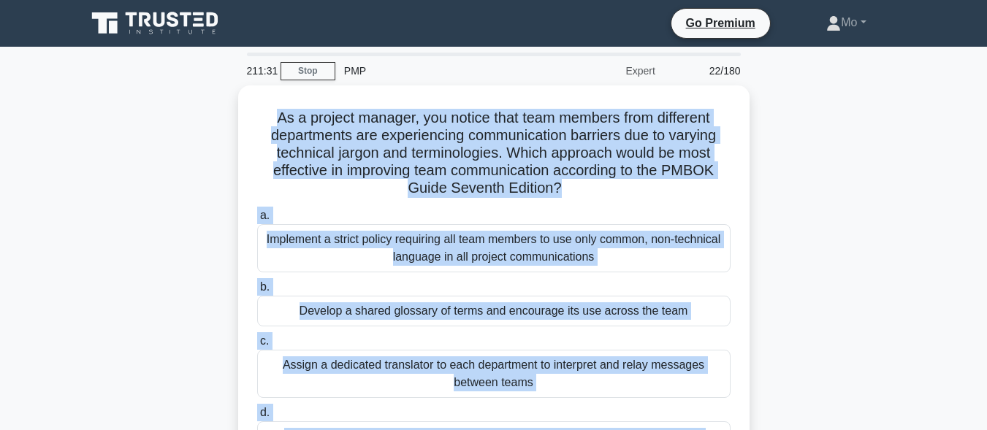
drag, startPoint x: 477, startPoint y: 343, endPoint x: 215, endPoint y: 95, distance: 360.8
click at [215, 95] on div "211:31 Stop PMP Expert 22/180 As a project manager, you notice that team member…" at bounding box center [493, 418] width 833 height 731
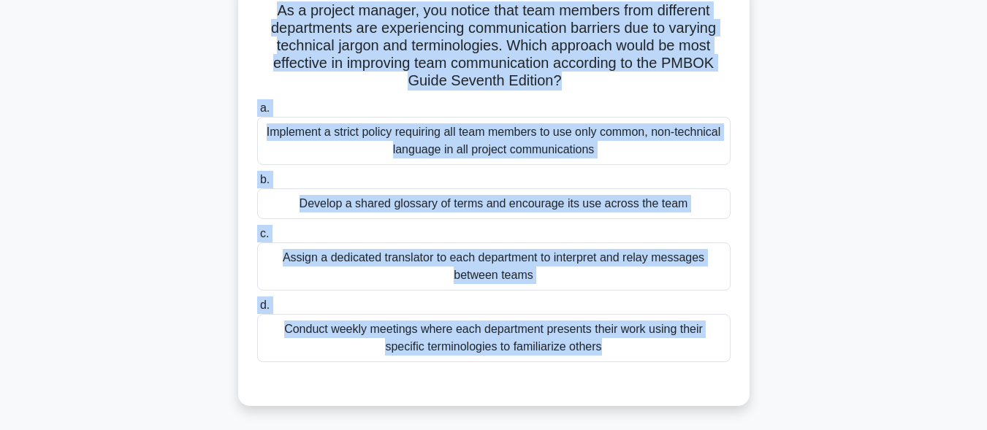
scroll to position [219, 0]
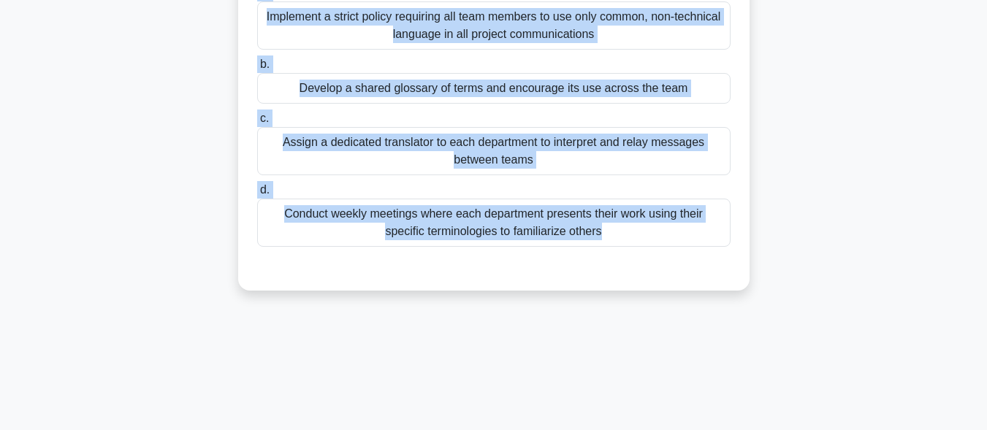
click at [420, 226] on div "Conduct weekly meetings where each department presents their work using their s…" at bounding box center [494, 223] width 474 height 48
click at [257, 195] on input "d. Conduct weekly meetings where each department presents their work using thei…" at bounding box center [257, 191] width 0 height 10
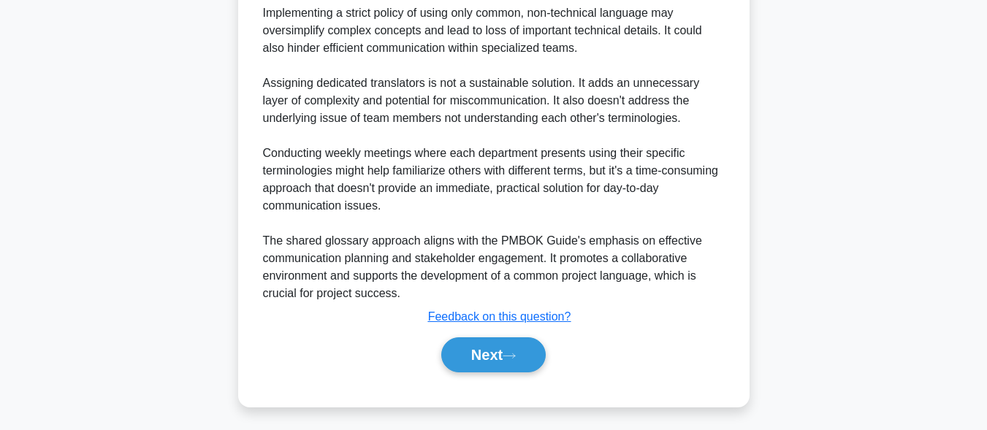
scroll to position [754, 0]
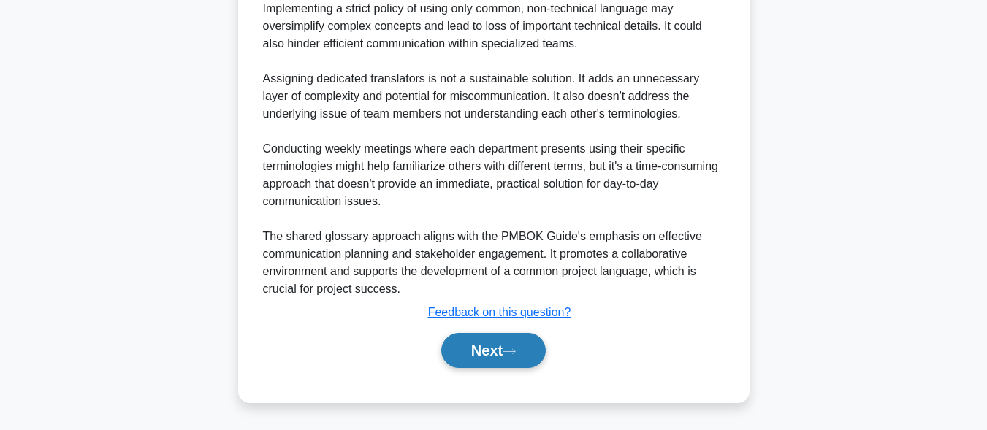
click at [473, 361] on button "Next" at bounding box center [493, 350] width 105 height 35
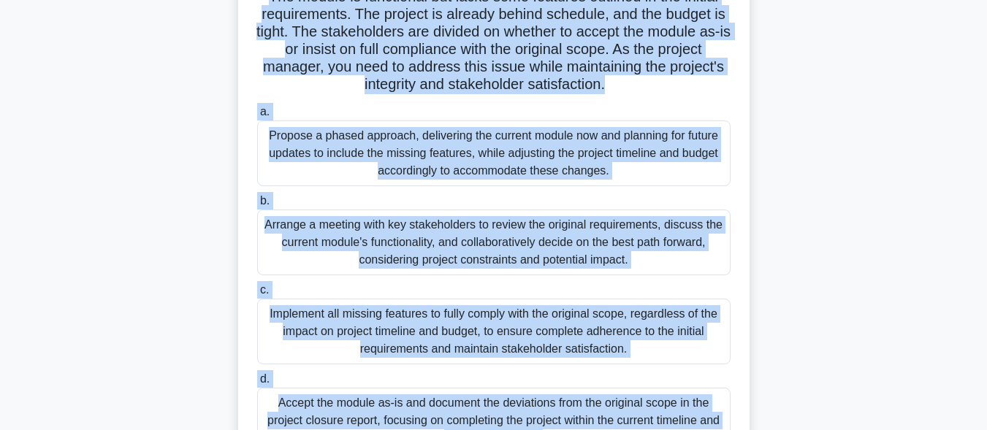
scroll to position [232, 0]
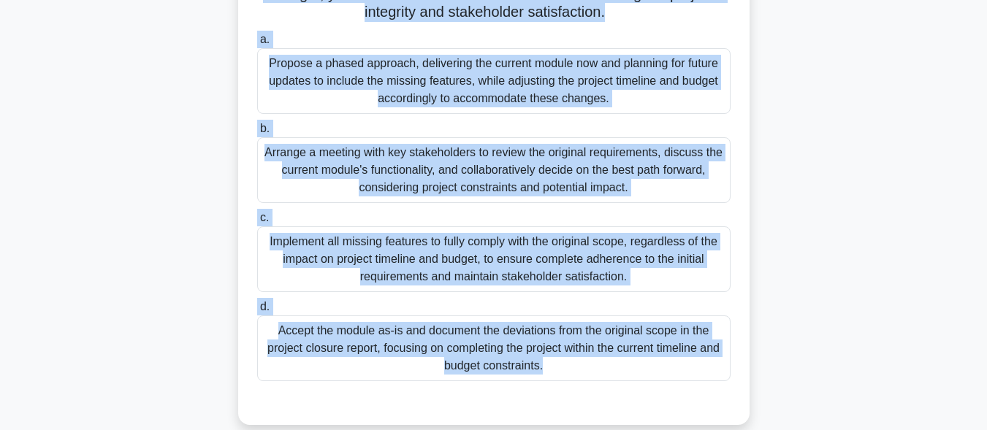
drag, startPoint x: 253, startPoint y: 102, endPoint x: 717, endPoint y: 424, distance: 564.6
click at [717, 420] on div "During a large-scale IT project, the scope verification process reveals that a …" at bounding box center [494, 141] width 500 height 557
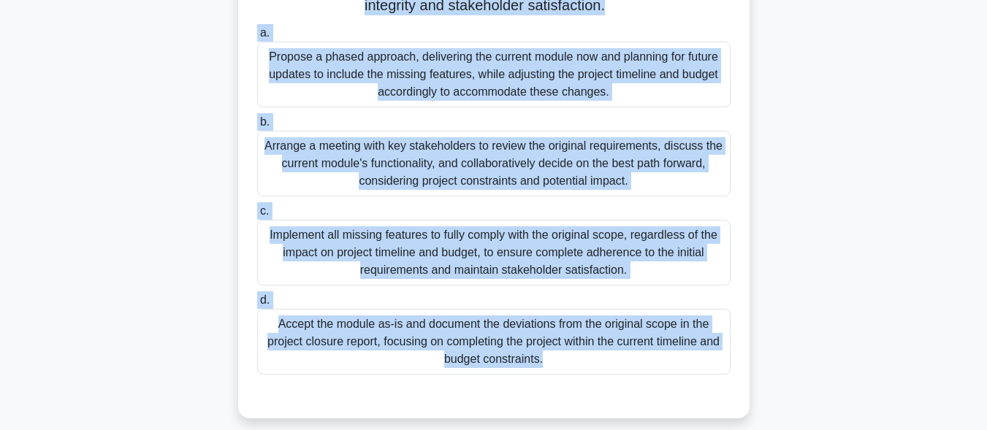
click at [394, 166] on div "Arrange a meeting with key stakeholders to review the original requirements, di…" at bounding box center [494, 164] width 474 height 66
click at [257, 127] on input "b. Arrange a meeting with key stakeholders to review the original requirements,…" at bounding box center [257, 123] width 0 height 10
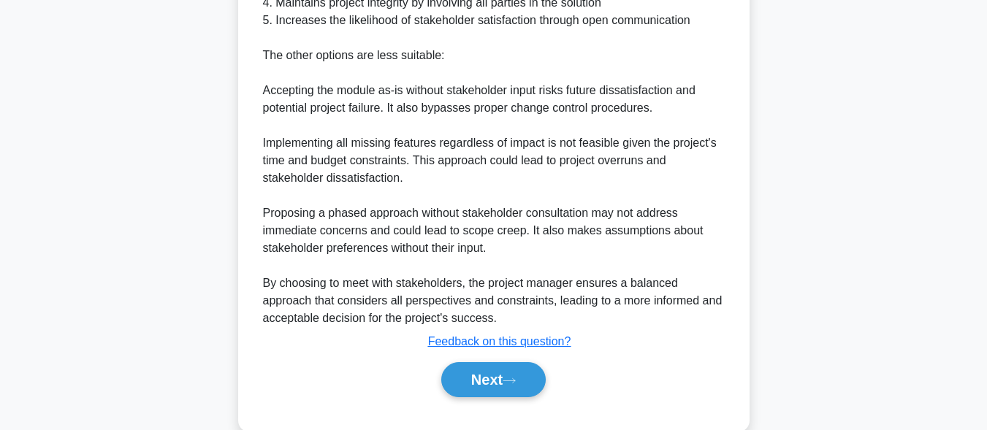
scroll to position [857, 0]
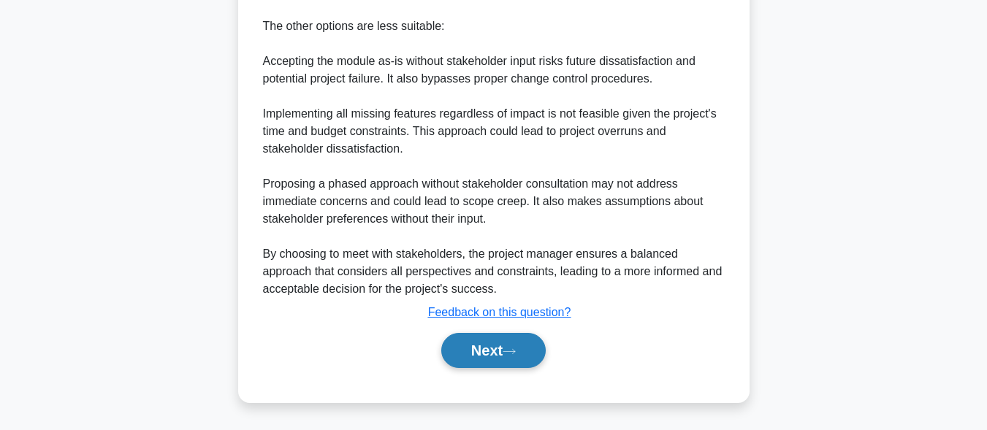
click at [466, 352] on button "Next" at bounding box center [493, 350] width 105 height 35
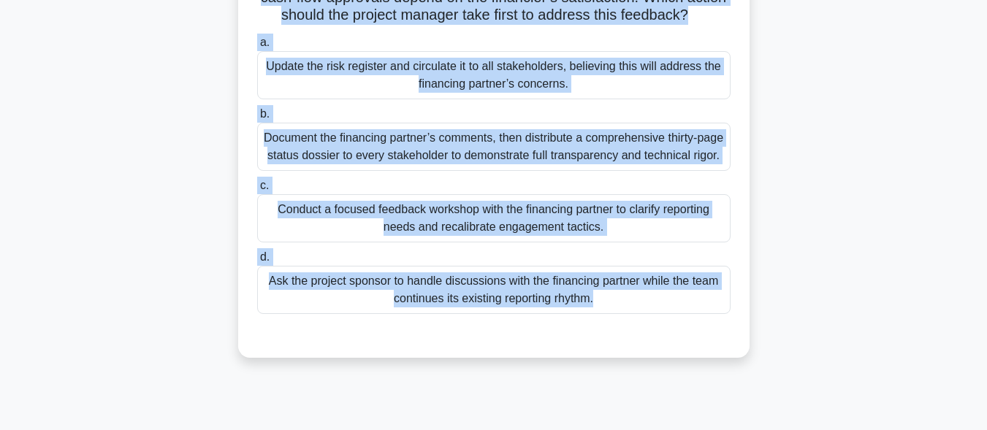
scroll to position [359, 0]
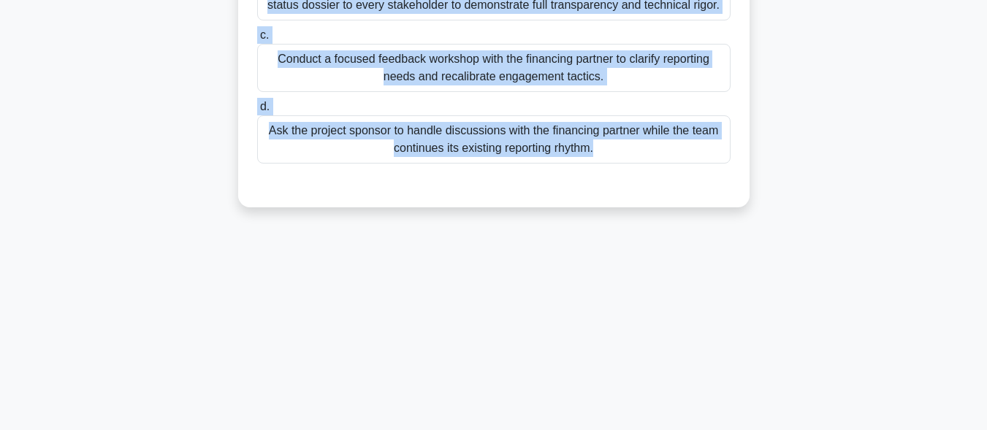
drag, startPoint x: 248, startPoint y: 41, endPoint x: 707, endPoint y: 442, distance: 609.1
click at [707, 430] on html "Go Premium Mo" at bounding box center [493, 35] width 987 height 789
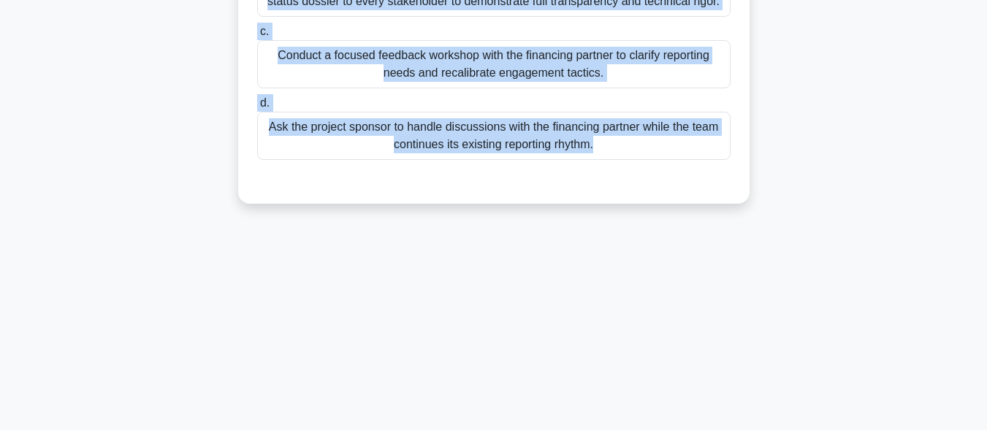
click at [431, 88] on div "Conduct a focused feedback workshop with the financing partner to clarify repor…" at bounding box center [494, 64] width 474 height 48
click at [257, 37] on input "c. Conduct a focused feedback workshop with the financing partner to clarify re…" at bounding box center [257, 32] width 0 height 10
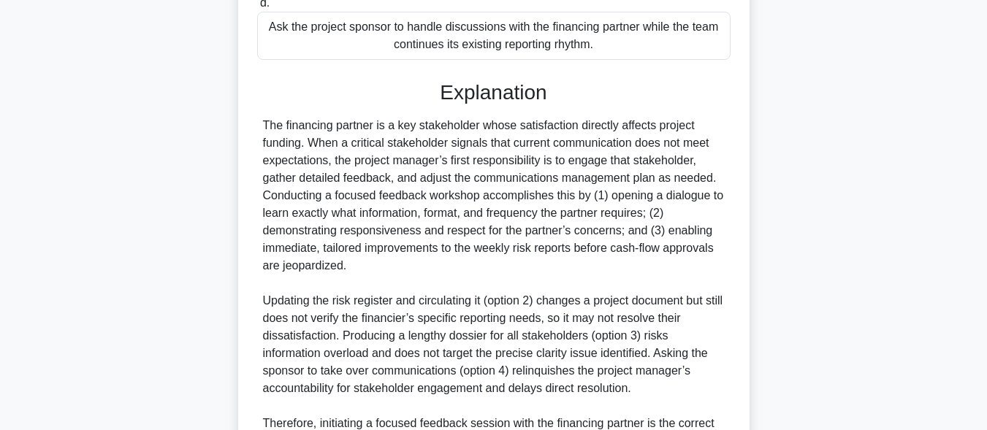
scroll to position [647, 0]
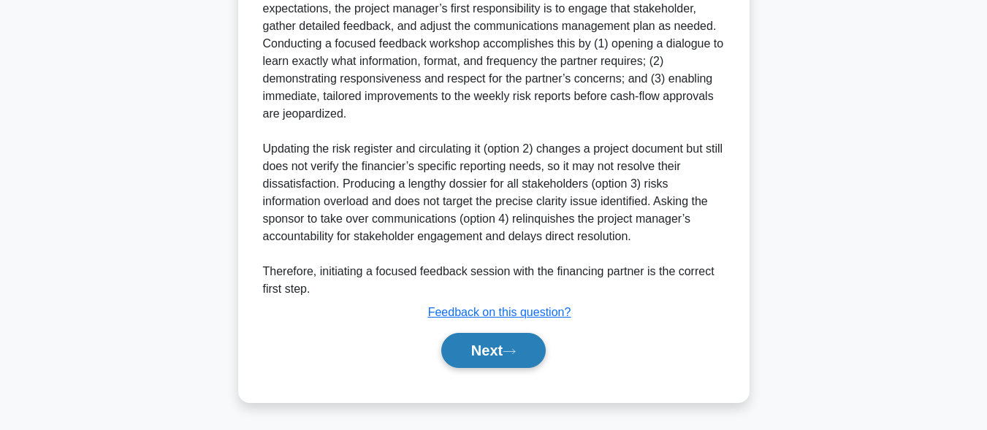
click at [491, 356] on button "Next" at bounding box center [493, 350] width 105 height 35
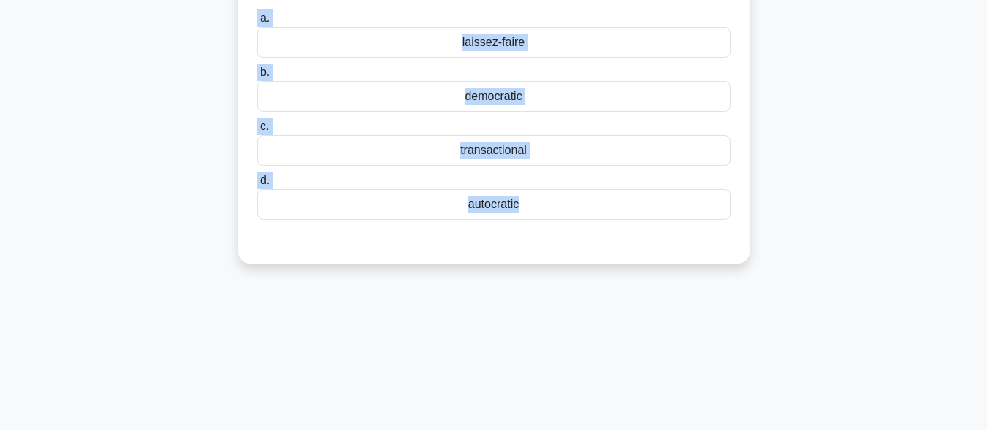
scroll to position [0, 0]
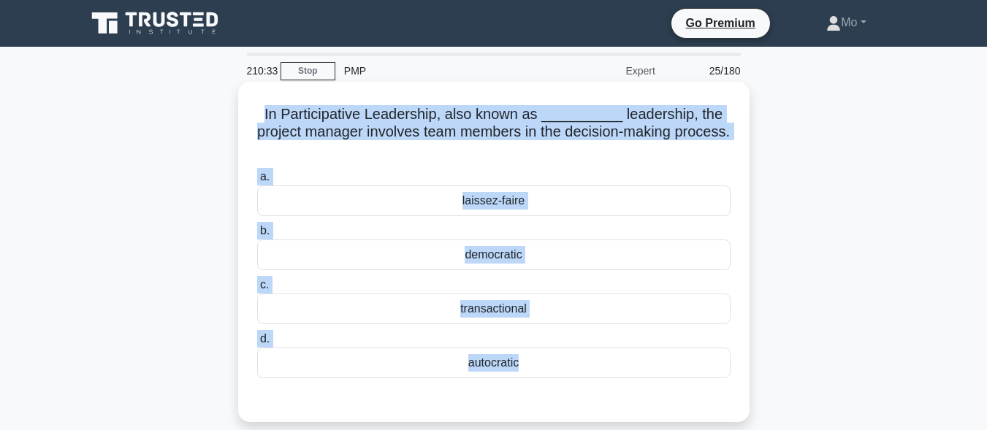
drag, startPoint x: 491, startPoint y: 356, endPoint x: 252, endPoint y: 91, distance: 357.1
click at [252, 91] on div "210:33 Stop PMP Expert 25/180 In Participative Leadership, also known as ______…" at bounding box center [493, 418] width 833 height 731
click at [519, 259] on div "democratic" at bounding box center [494, 255] width 474 height 31
click at [257, 236] on input "b. democratic" at bounding box center [257, 232] width 0 height 10
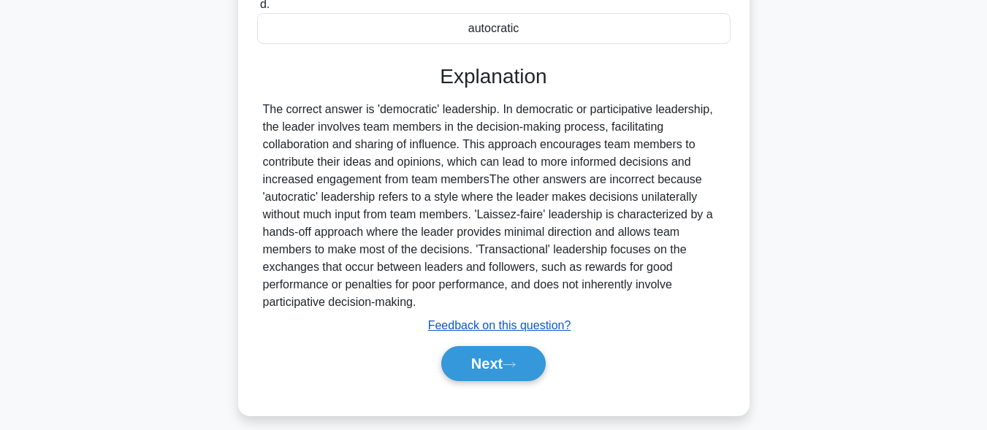
scroll to position [359, 0]
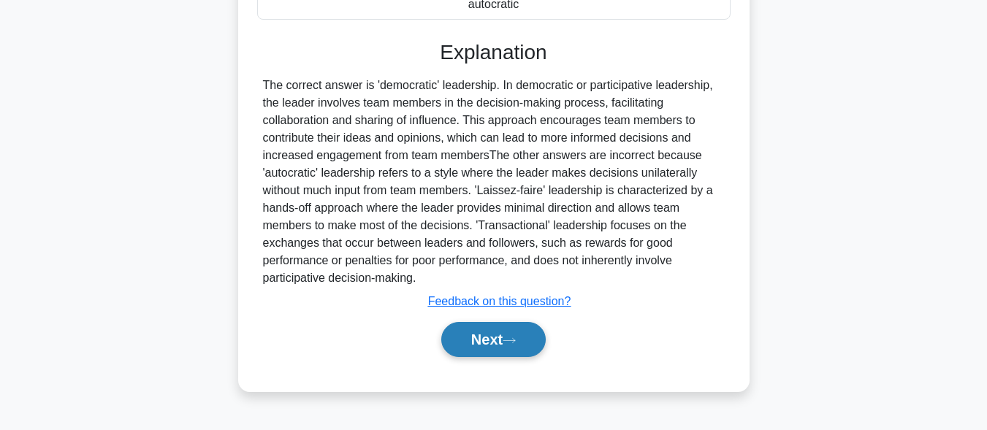
click at [511, 338] on icon at bounding box center [509, 341] width 13 height 8
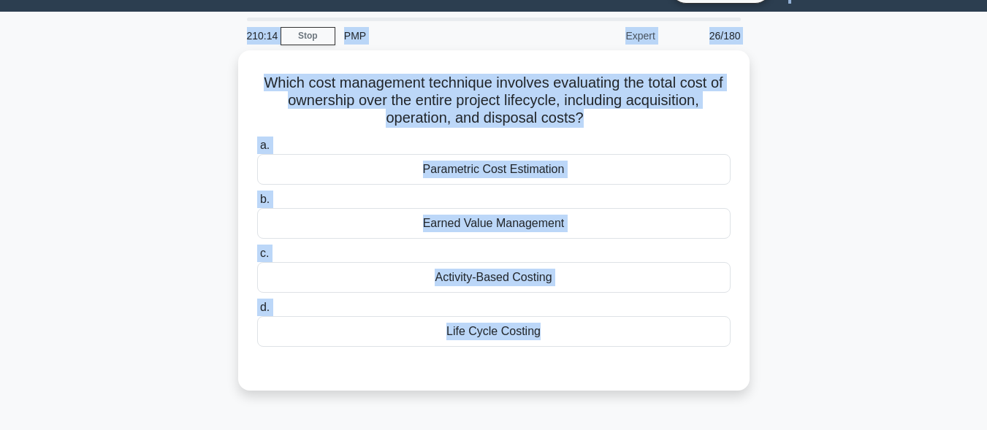
scroll to position [0, 0]
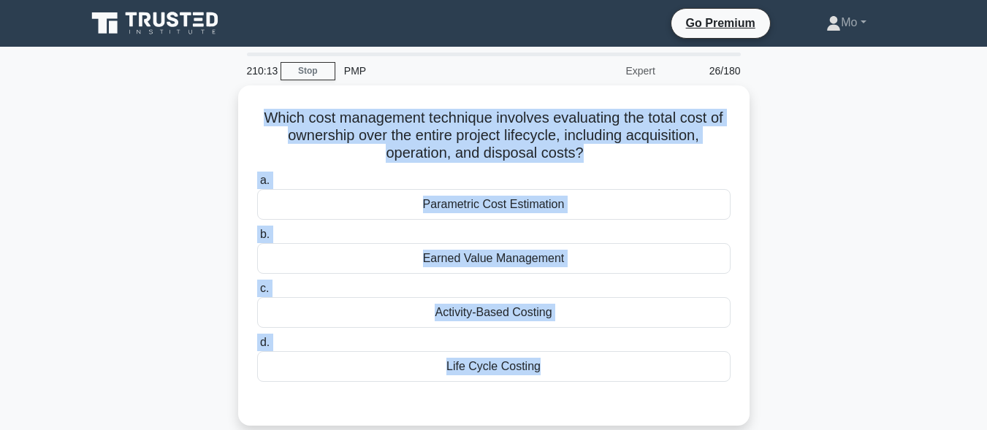
drag, startPoint x: 508, startPoint y: 337, endPoint x: 213, endPoint y: 103, distance: 376.1
click at [213, 103] on div "210:13 Stop PMP Expert 26/180 Which cost management technique involves evaluati…" at bounding box center [493, 418] width 833 height 731
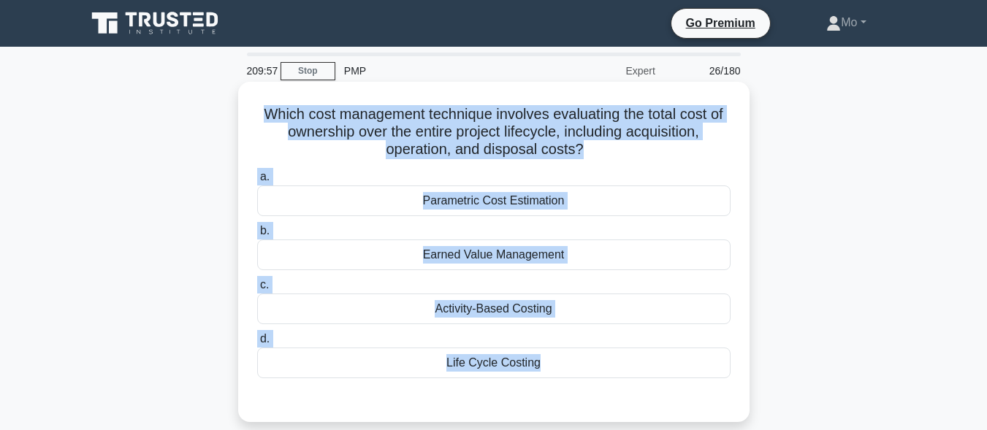
click at [509, 360] on div "Life Cycle Costing" at bounding box center [494, 363] width 474 height 31
click at [257, 344] on input "d. Life Cycle Costing" at bounding box center [257, 340] width 0 height 10
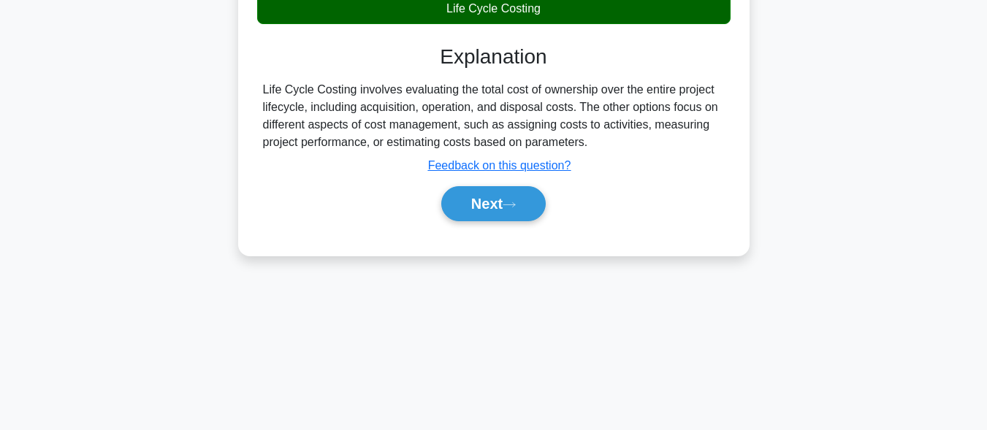
scroll to position [359, 0]
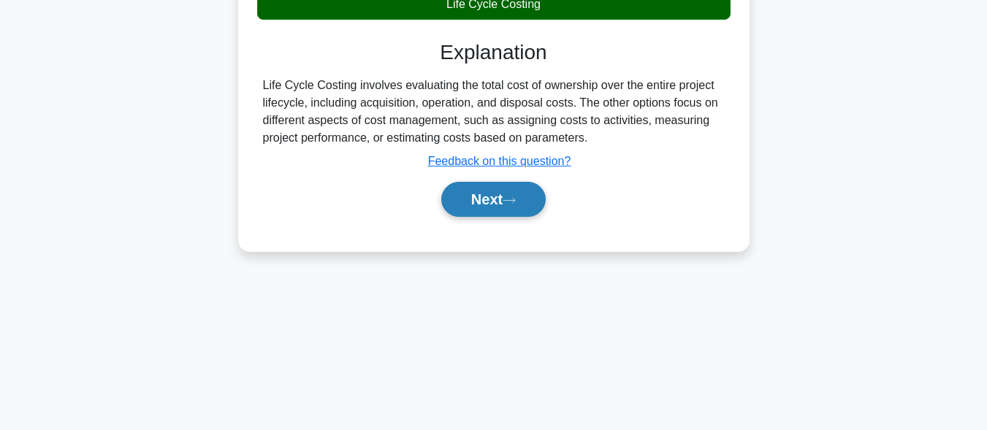
click at [515, 208] on button "Next" at bounding box center [493, 199] width 105 height 35
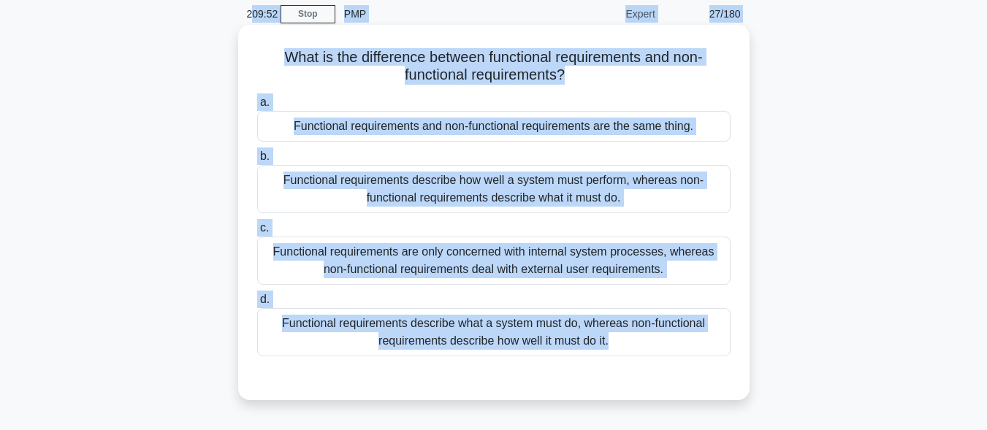
scroll to position [0, 0]
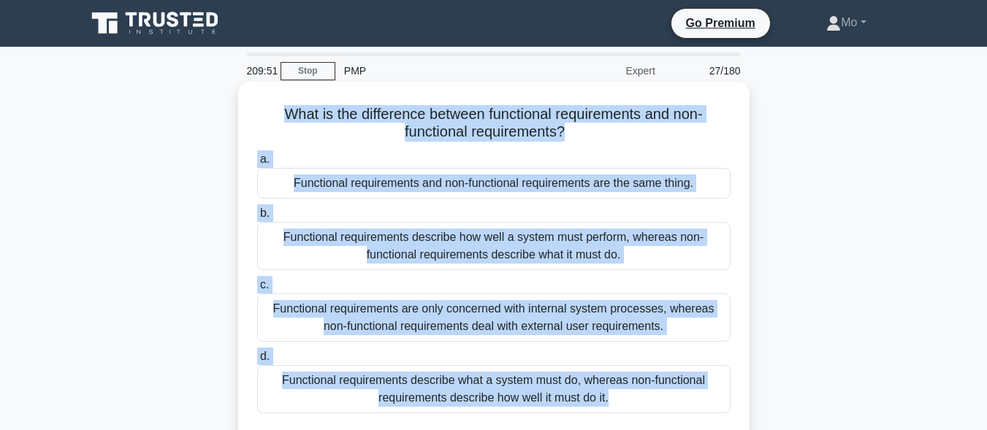
drag, startPoint x: 649, startPoint y: 343, endPoint x: 248, endPoint y: 94, distance: 472.3
click at [248, 94] on div "209:51 Stop PMP Expert 27/180 What is the difference between functional require…" at bounding box center [493, 418] width 833 height 731
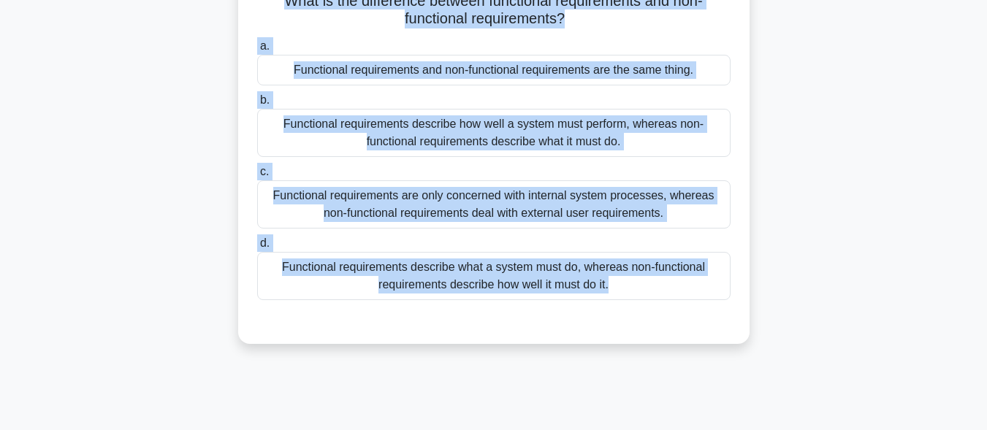
scroll to position [292, 0]
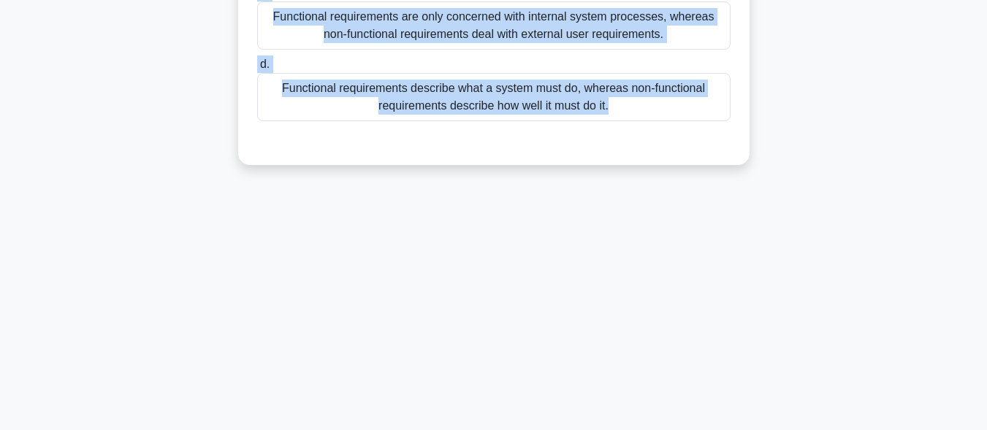
click at [474, 105] on div "Functional requirements describe what a system must do, whereas non-functional …" at bounding box center [494, 97] width 474 height 48
click at [257, 69] on input "d. Functional requirements describe what a system must do, whereas non-function…" at bounding box center [257, 65] width 0 height 10
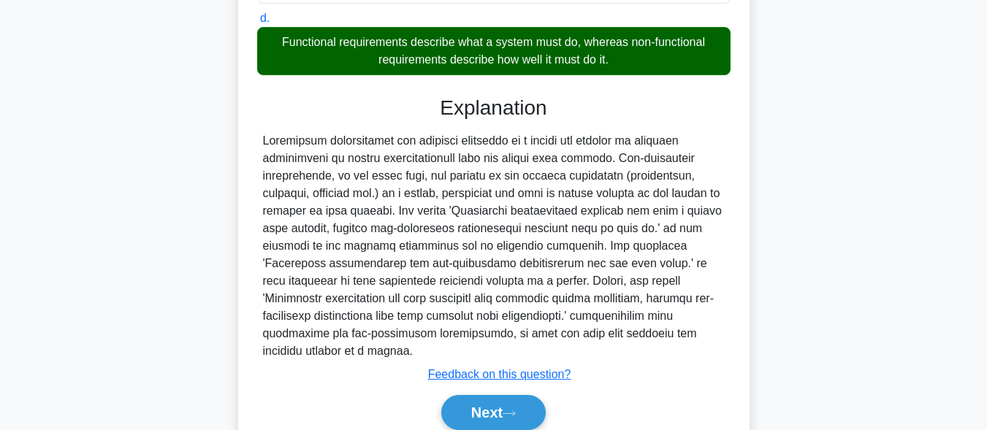
scroll to position [384, 0]
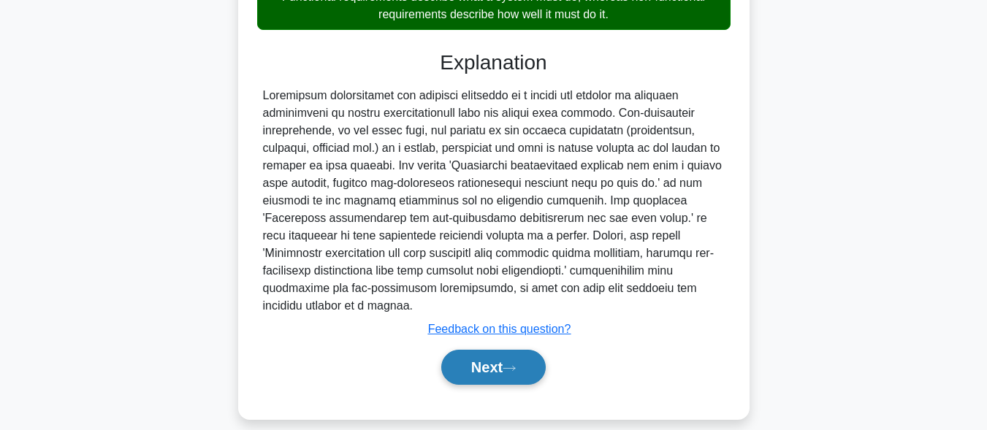
click at [501, 360] on button "Next" at bounding box center [493, 367] width 105 height 35
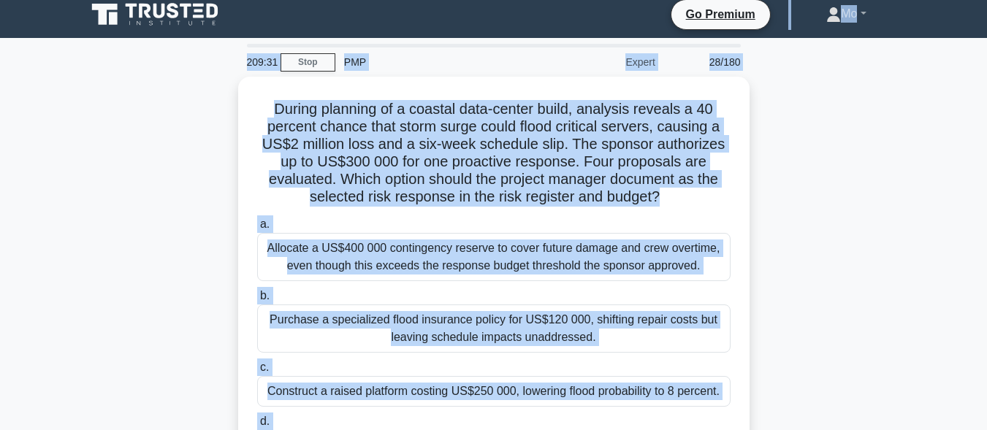
scroll to position [0, 0]
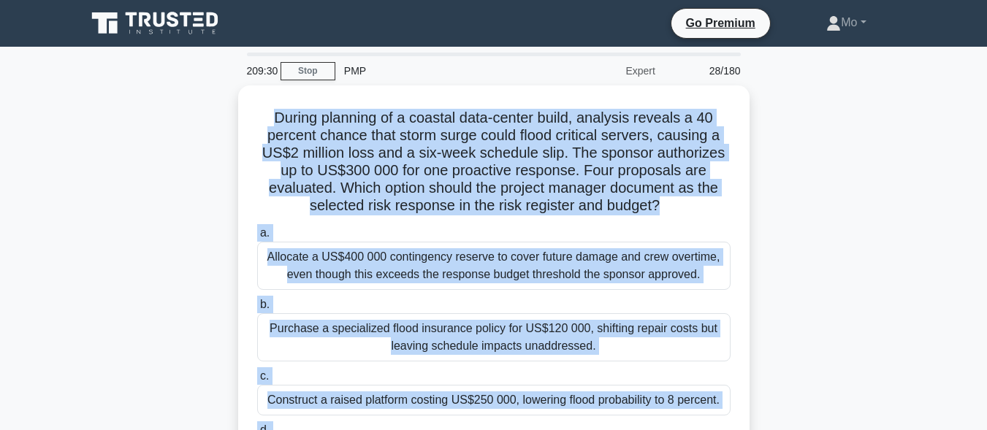
drag, startPoint x: 512, startPoint y: 373, endPoint x: 212, endPoint y: 109, distance: 399.7
click at [212, 109] on div "During planning of a coastal data-center build, analysis reveals a 40 percent c…" at bounding box center [493, 326] width 833 height 481
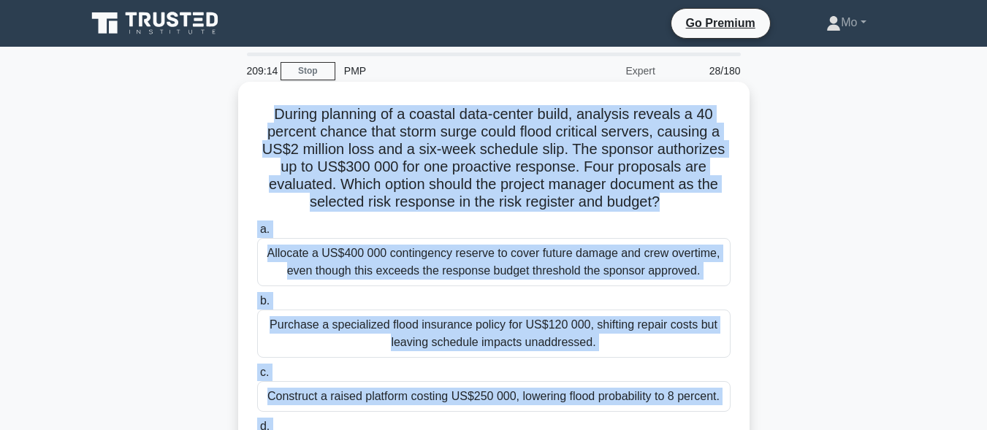
scroll to position [146, 0]
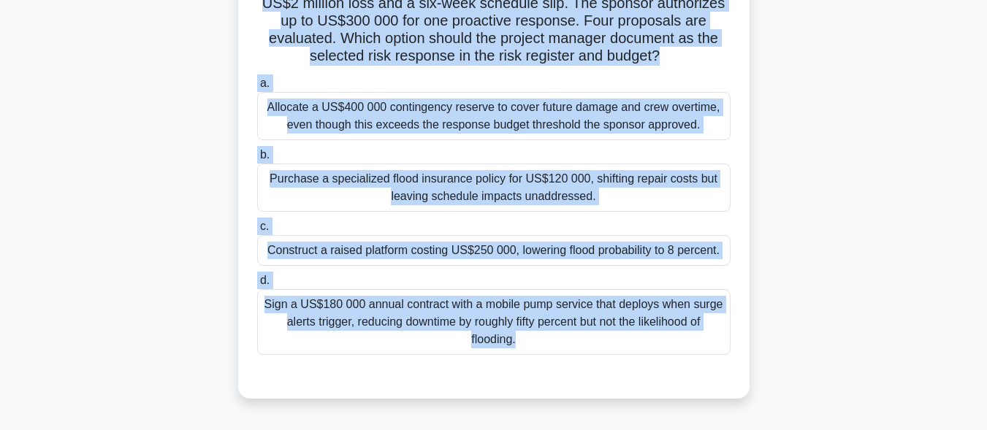
click at [409, 254] on div "Construct a raised platform costing US$250 000, lowering flood probability to 8…" at bounding box center [494, 250] width 474 height 31
click at [257, 232] on input "c. Construct a raised platform costing US$250 000, lowering flood probability t…" at bounding box center [257, 227] width 0 height 10
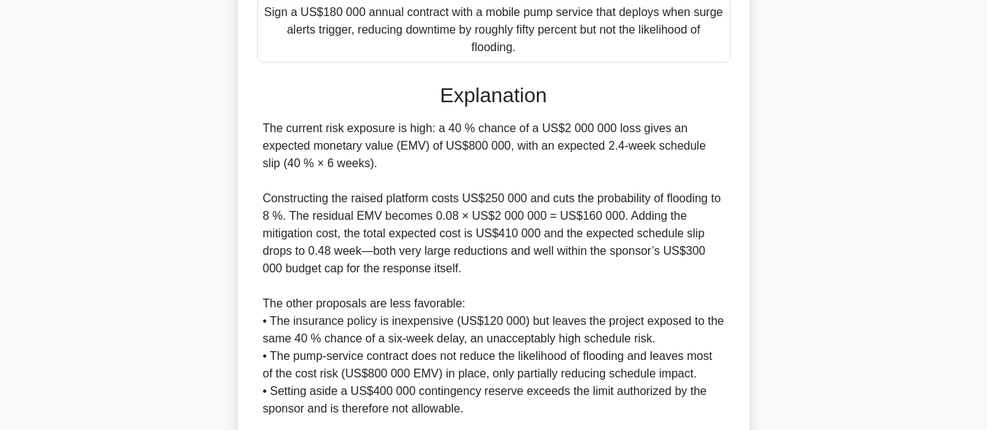
scroll to position [647, 0]
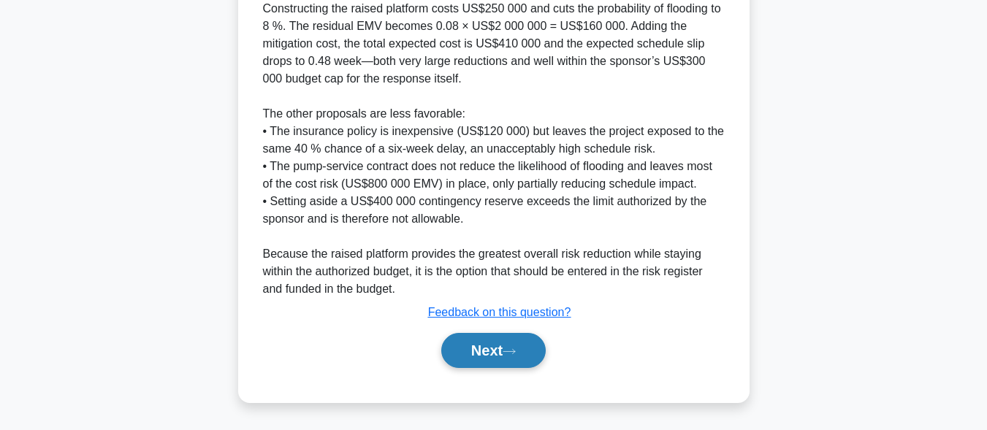
click at [528, 354] on button "Next" at bounding box center [493, 350] width 105 height 35
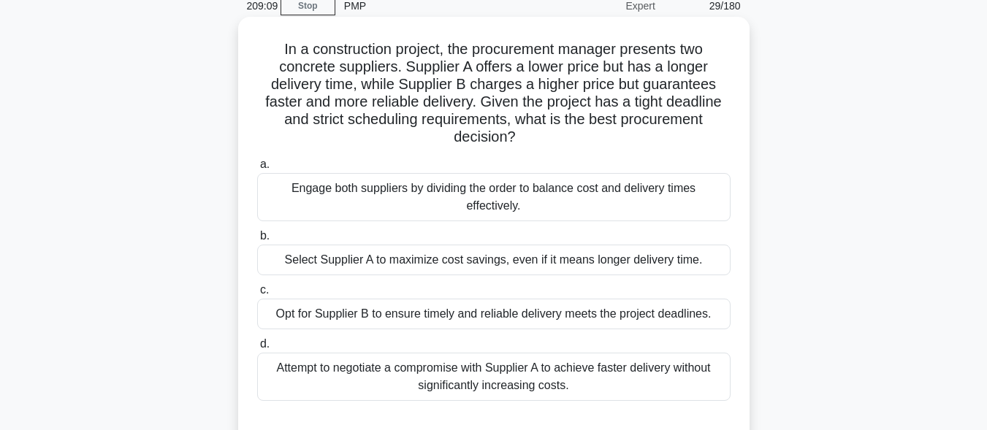
scroll to position [0, 0]
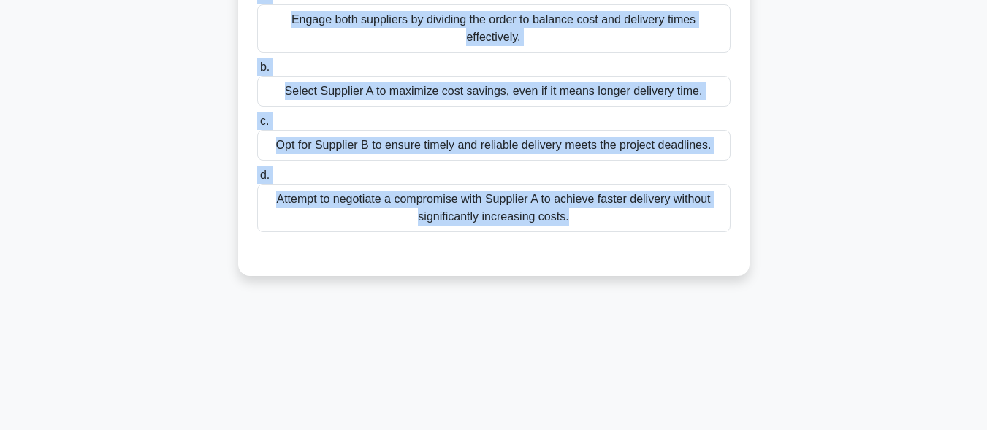
drag, startPoint x: 270, startPoint y: 118, endPoint x: 716, endPoint y: 425, distance: 541.3
click at [716, 425] on div "209:06 Stop PMP Expert 29/180 In a construction project, the procurement manage…" at bounding box center [493, 184] width 833 height 731
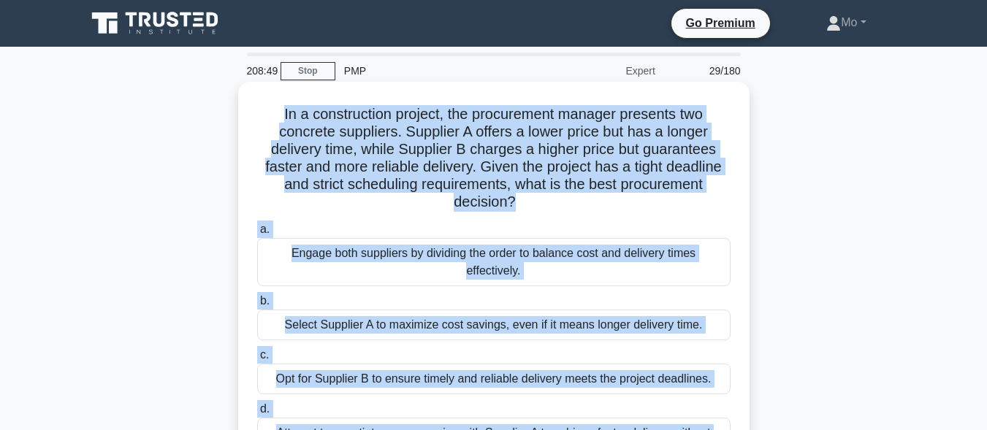
click at [452, 281] on div "Engage both suppliers by dividing the order to balance cost and delivery times …" at bounding box center [494, 262] width 474 height 48
click at [257, 235] on input "a. Engage both suppliers by dividing the order to balance cost and delivery tim…" at bounding box center [257, 230] width 0 height 10
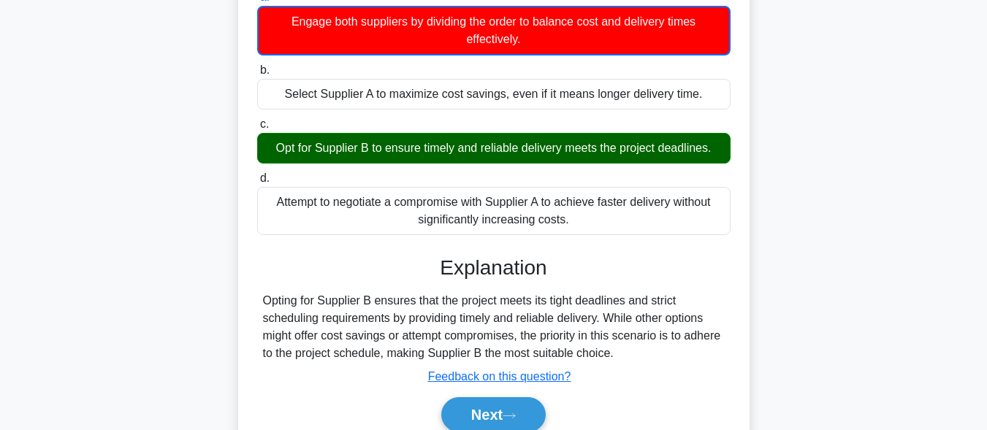
scroll to position [359, 0]
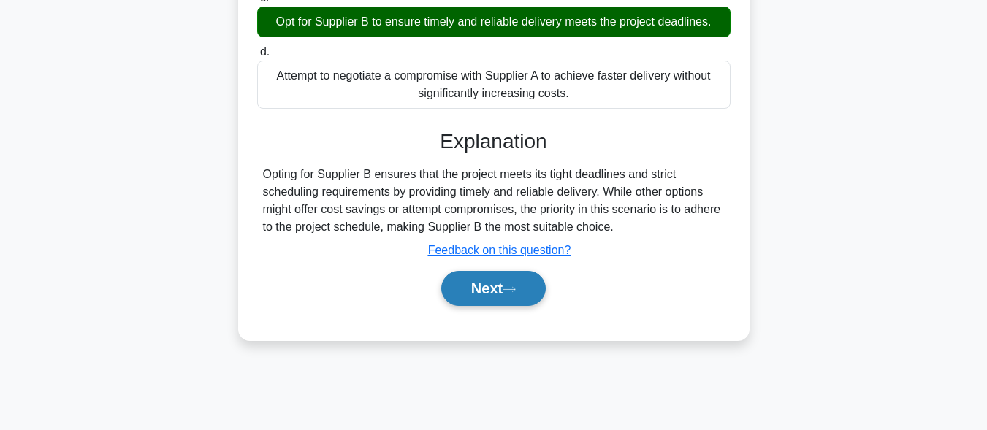
click at [467, 284] on button "Next" at bounding box center [493, 288] width 105 height 35
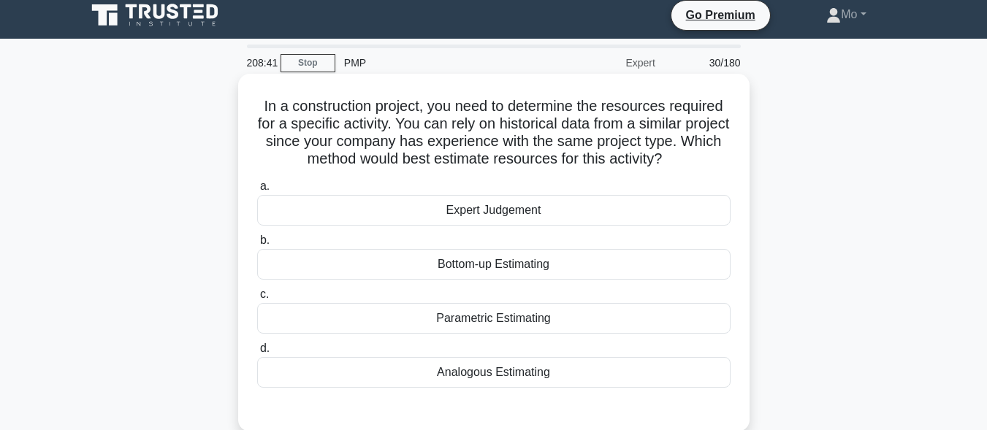
scroll to position [0, 0]
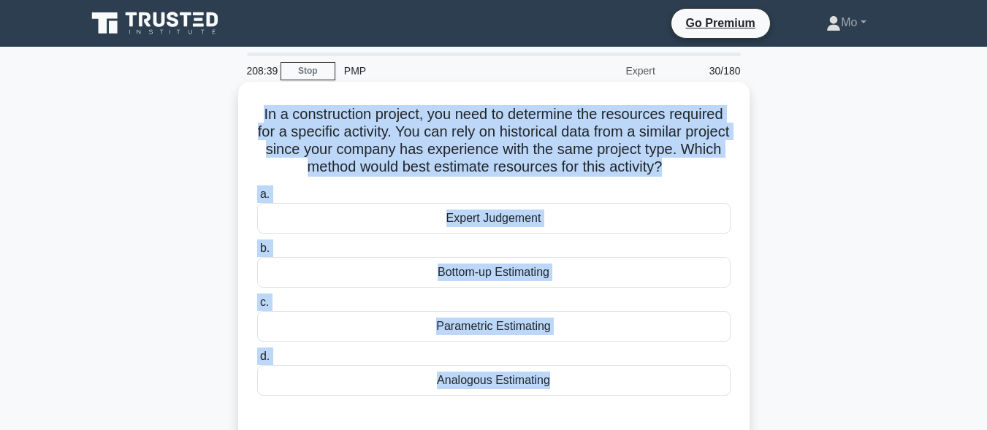
drag, startPoint x: 216, startPoint y: 114, endPoint x: 675, endPoint y: 408, distance: 545.0
click at [675, 408] on div "In a construction project, you need to determine the resources required for a s…" at bounding box center [493, 274] width 833 height 376
click at [517, 377] on div "Analogous Estimating" at bounding box center [494, 380] width 474 height 31
click at [257, 362] on input "d. Analogous Estimating" at bounding box center [257, 357] width 0 height 10
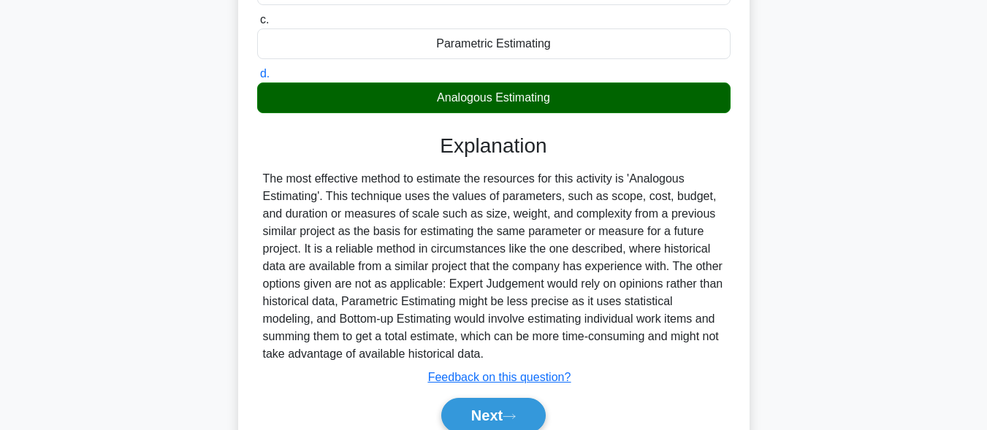
scroll to position [292, 0]
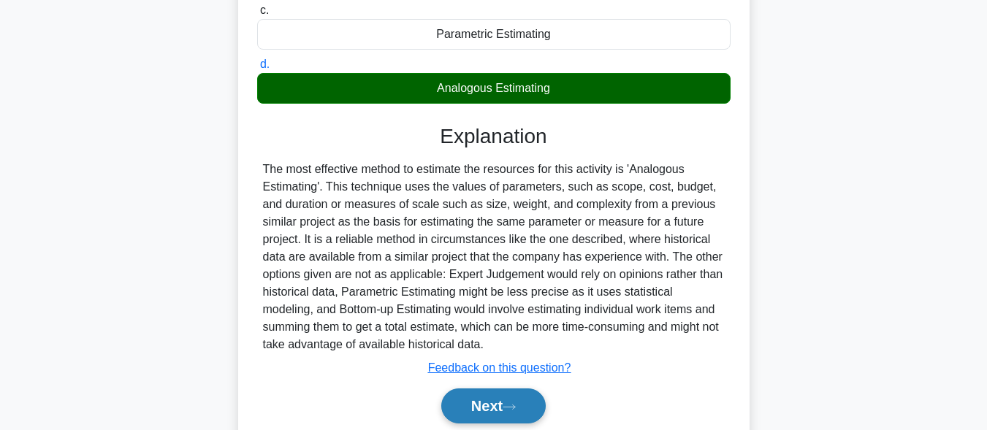
click at [512, 406] on icon at bounding box center [509, 407] width 13 height 8
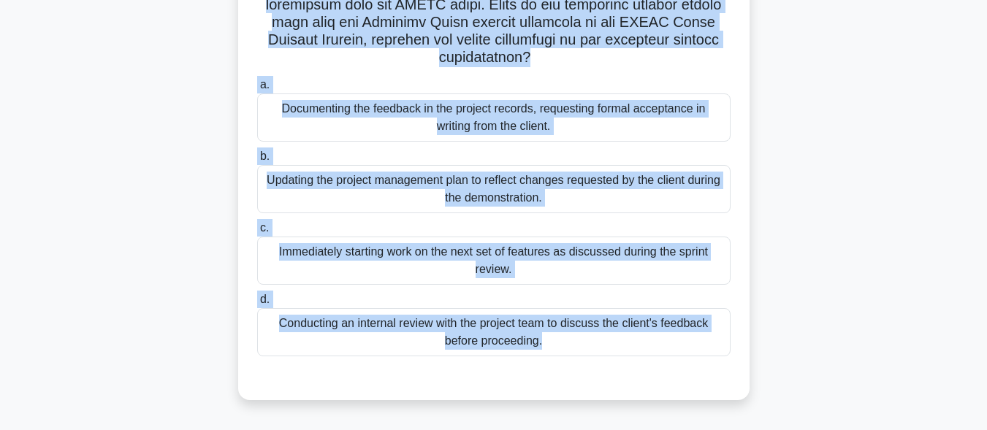
scroll to position [359, 0]
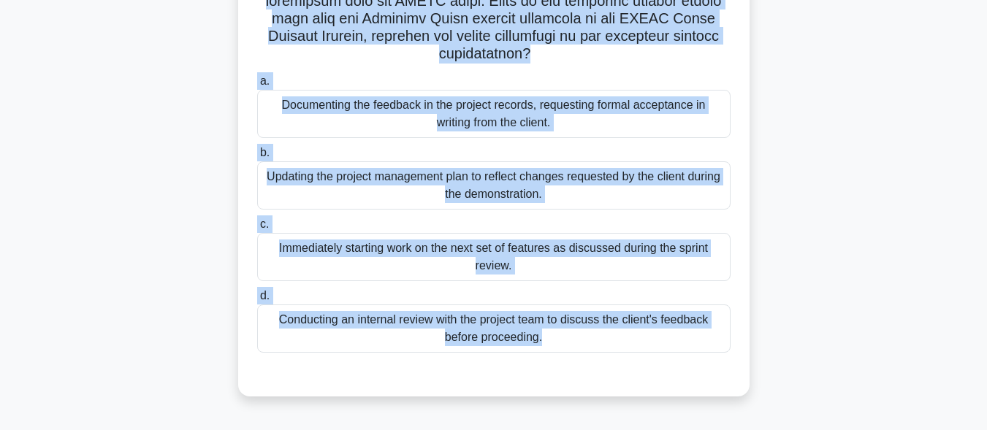
drag, startPoint x: 250, startPoint y: 43, endPoint x: 631, endPoint y: 417, distance: 534.4
click at [631, 417] on div ".spinner_0XTQ{transform-origin:center;animation:spinner_y6GP .75s linear infini…" at bounding box center [493, 72] width 833 height 691
click at [382, 257] on div "Immediately starting work on the next set of features as discussed during the s…" at bounding box center [494, 257] width 474 height 48
click at [257, 229] on input "c. Immediately starting work on the next set of features as discussed during th…" at bounding box center [257, 225] width 0 height 10
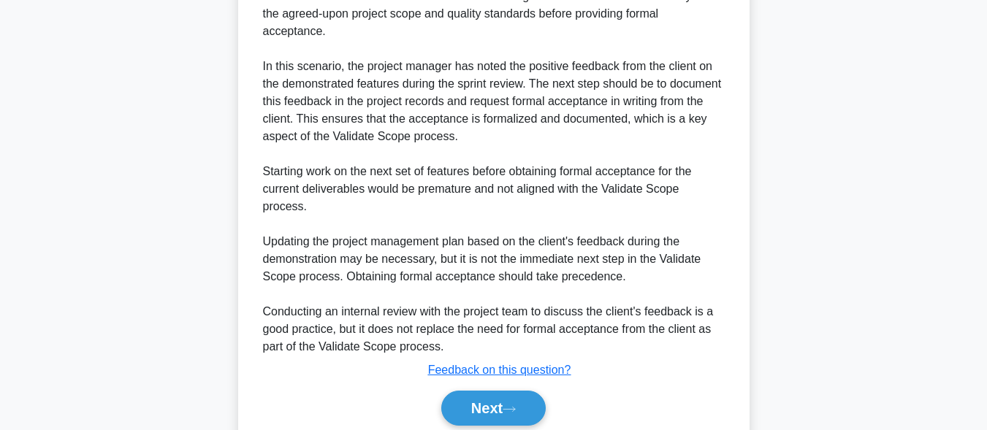
scroll to position [929, 0]
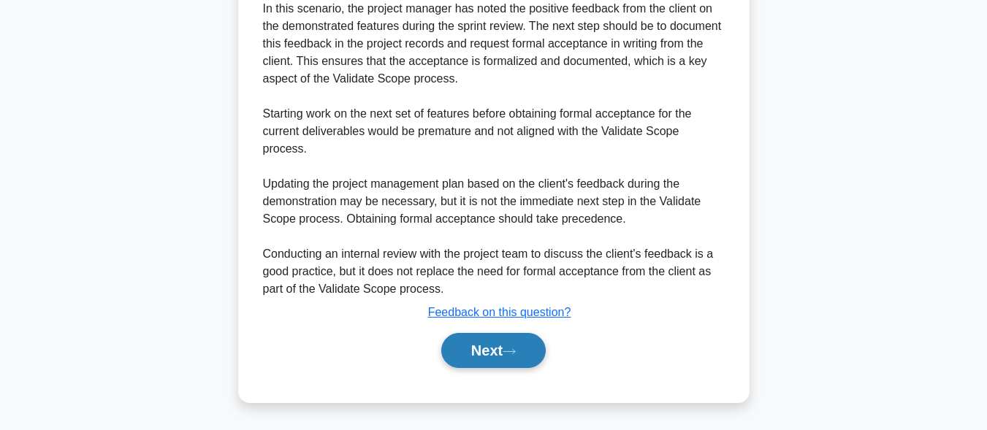
click at [494, 349] on button "Next" at bounding box center [493, 350] width 105 height 35
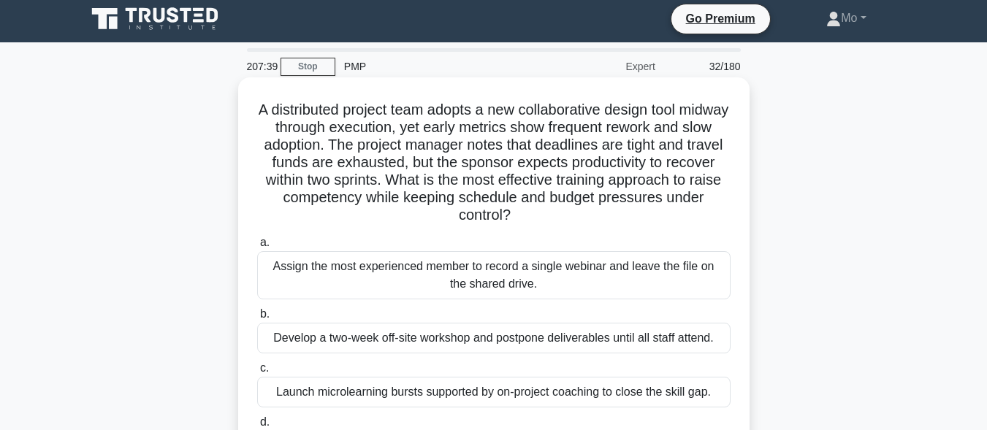
scroll to position [0, 0]
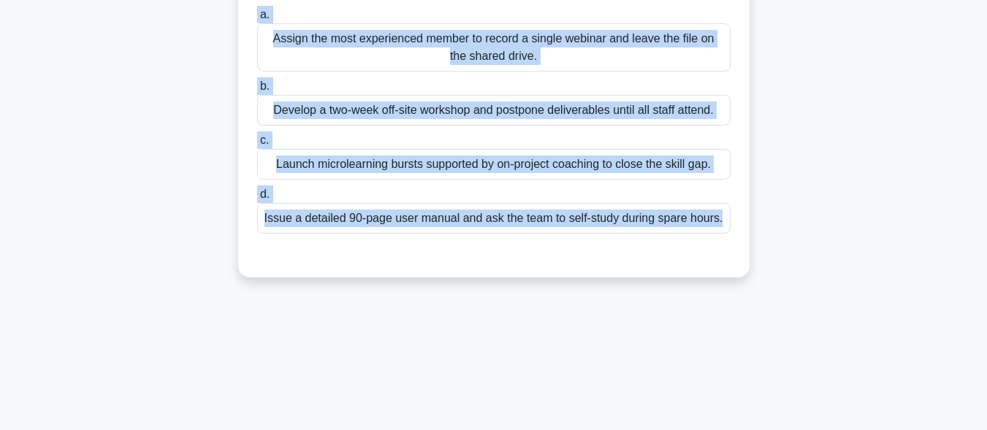
drag, startPoint x: 265, startPoint y: 102, endPoint x: 691, endPoint y: 429, distance: 537.4
click at [691, 429] on div "207:36 Stop PMP Expert 32/180 A distributed project team adopts a new collabora…" at bounding box center [493, 182] width 833 height 731
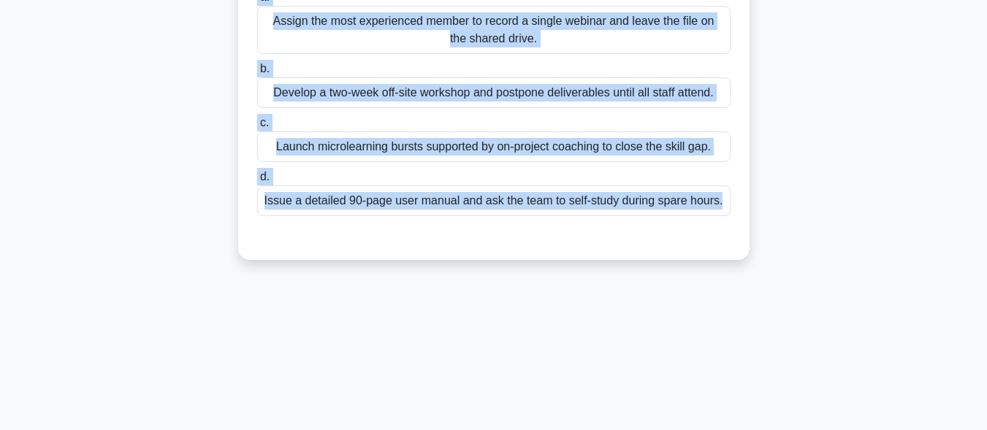
click at [403, 142] on div "Launch microlearning bursts supported by on-project coaching to close the skill…" at bounding box center [494, 147] width 474 height 31
click at [257, 128] on input "c. Launch microlearning bursts supported by on-project coaching to close the sk…" at bounding box center [257, 123] width 0 height 10
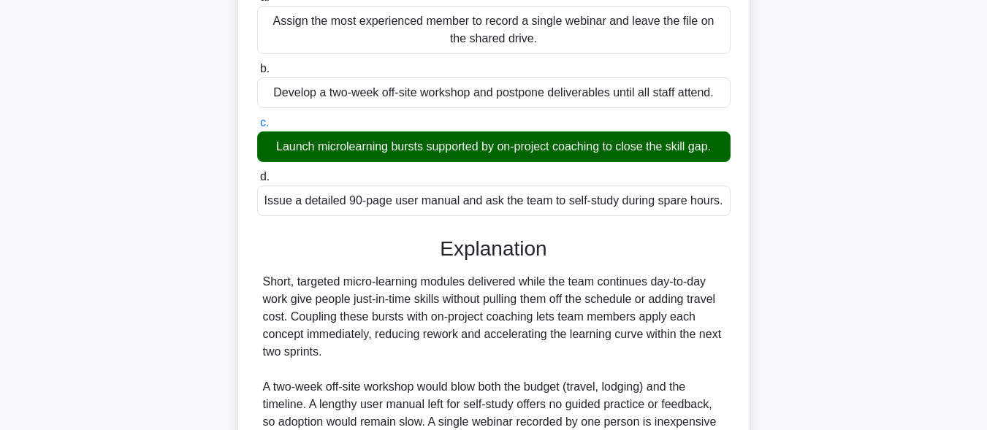
scroll to position [419, 0]
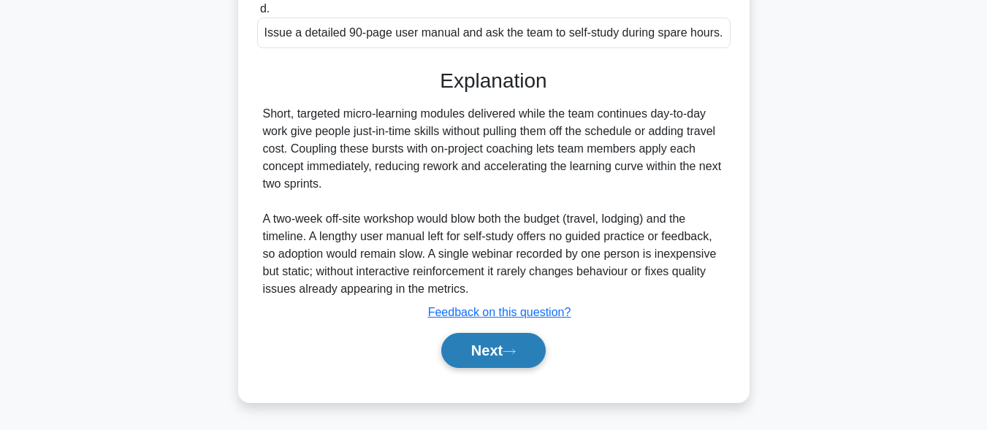
click at [502, 349] on button "Next" at bounding box center [493, 350] width 105 height 35
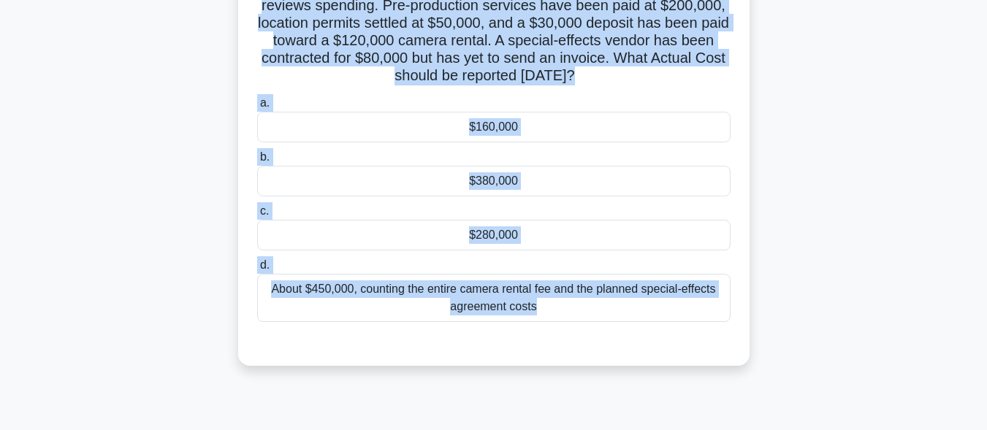
scroll to position [136, 0]
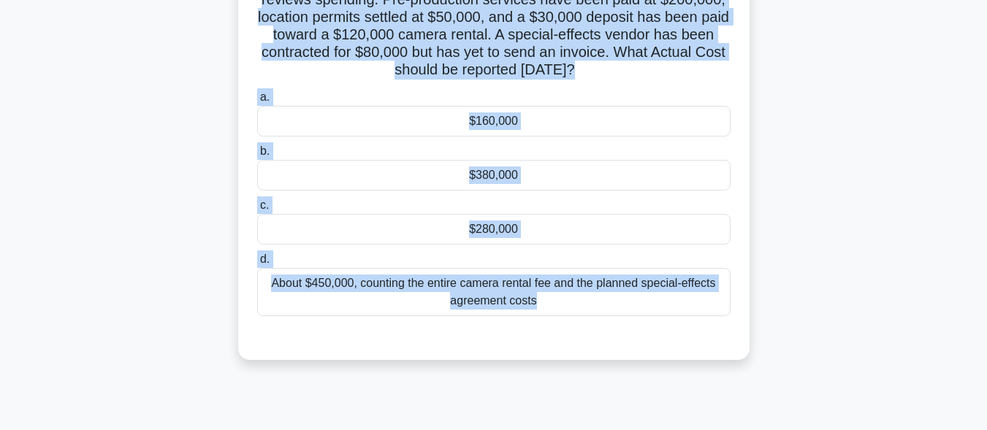
drag, startPoint x: 272, startPoint y: 105, endPoint x: 710, endPoint y: 414, distance: 535.9
click at [710, 414] on div "207:11 Stop PMP Expert 33/180 During a documentary film production in a remote …" at bounding box center [493, 282] width 833 height 731
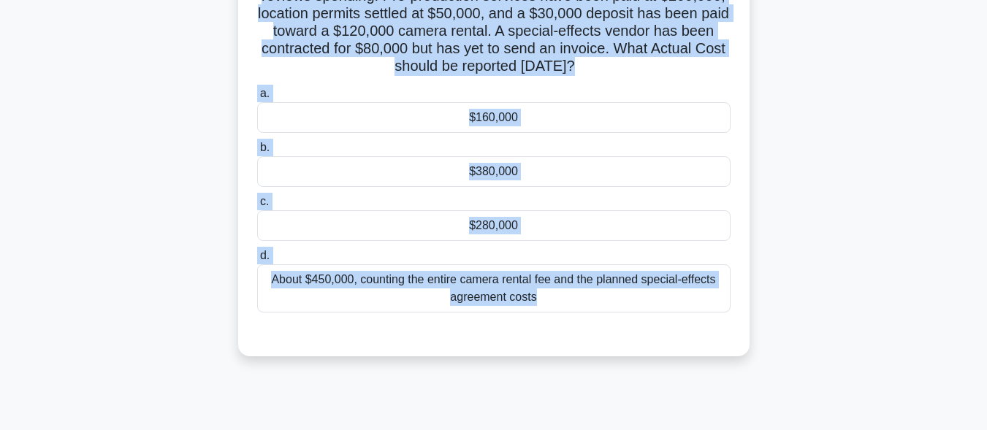
click at [476, 299] on div "About $450,000, counting the entire camera rental fee and the planned special-e…" at bounding box center [494, 289] width 474 height 48
click at [257, 261] on input "d. About $450,000, counting the entire camera rental fee and the planned specia…" at bounding box center [257, 256] width 0 height 10
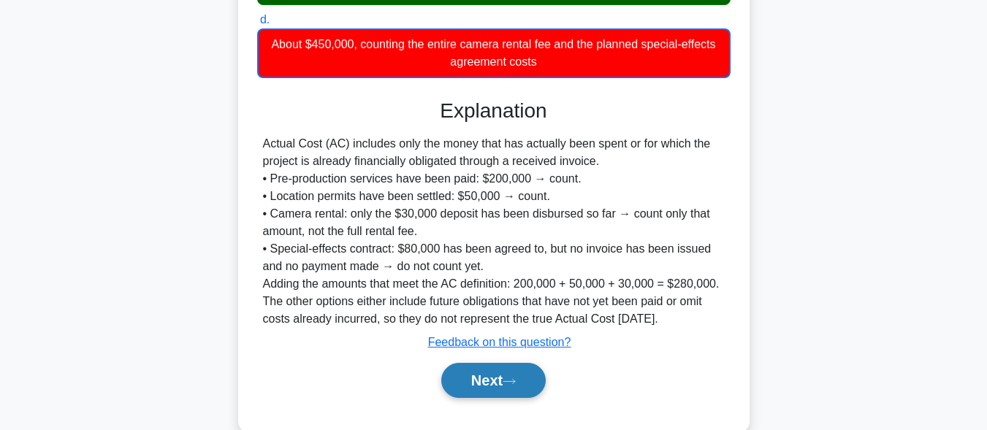
scroll to position [403, 0]
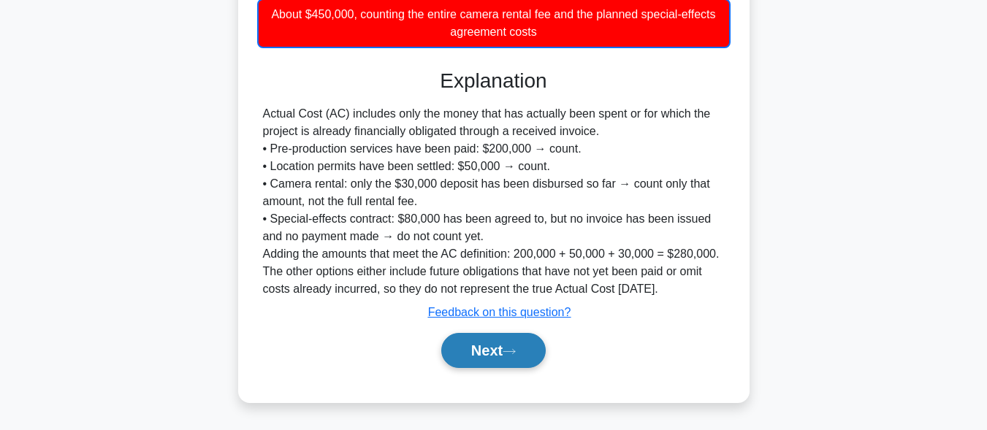
click at [502, 346] on button "Next" at bounding box center [493, 350] width 105 height 35
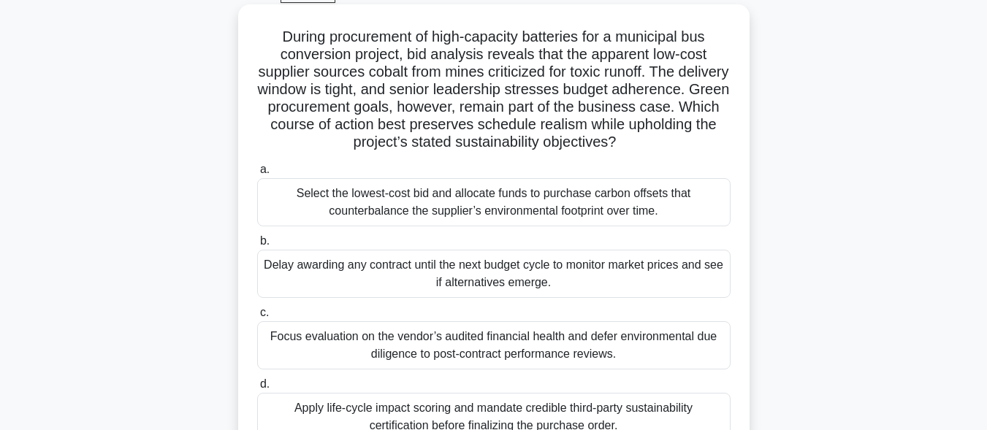
scroll to position [67, 0]
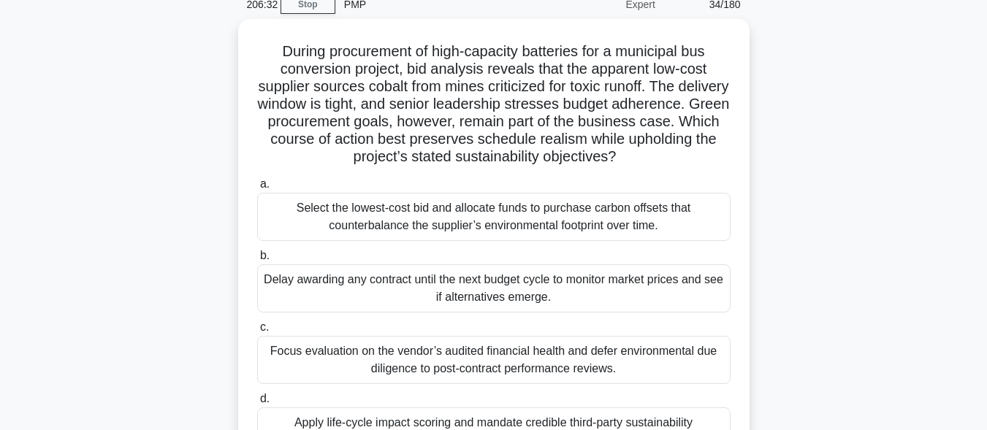
drag, startPoint x: 255, startPoint y: 45, endPoint x: 751, endPoint y: 416, distance: 618.7
click at [751, 416] on div "During procurement of high-capacity batteries for a municipal bus conversion pr…" at bounding box center [493, 268] width 833 height 498
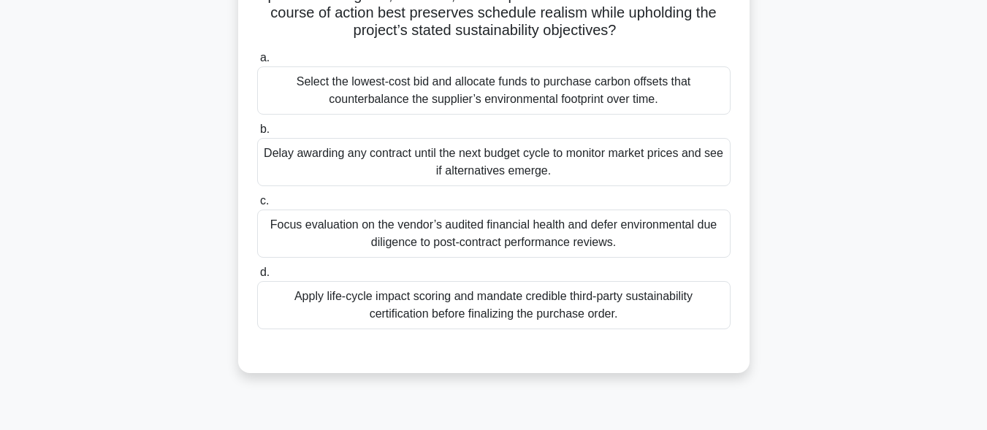
scroll to position [213, 0]
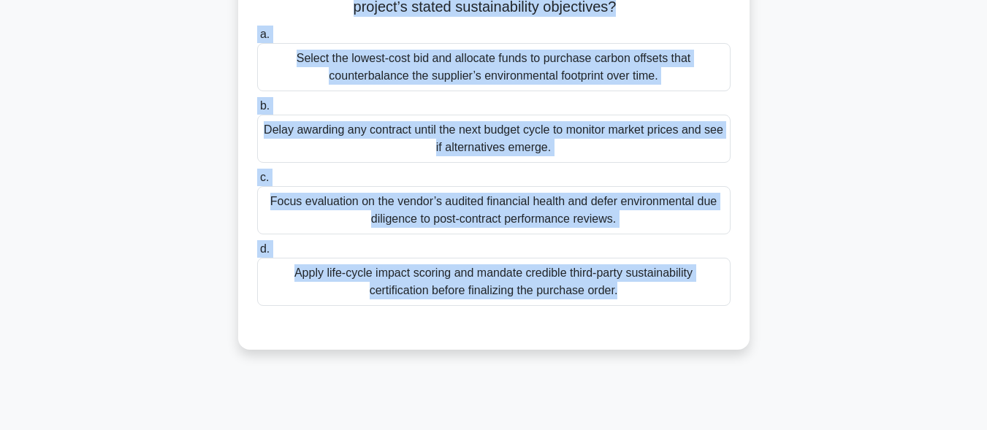
drag, startPoint x: 619, startPoint y: 293, endPoint x: 705, endPoint y: 343, distance: 99.5
click at [705, 343] on div "During procurement of high-capacity batteries for a municipal bus conversion pr…" at bounding box center [494, 109] width 500 height 469
click at [431, 284] on div "Apply life-cycle impact scoring and mandate credible third-party sustainability…" at bounding box center [494, 282] width 474 height 48
click at [257, 254] on input "d. Apply life-cycle impact scoring and mandate credible third-party sustainabil…" at bounding box center [257, 250] width 0 height 10
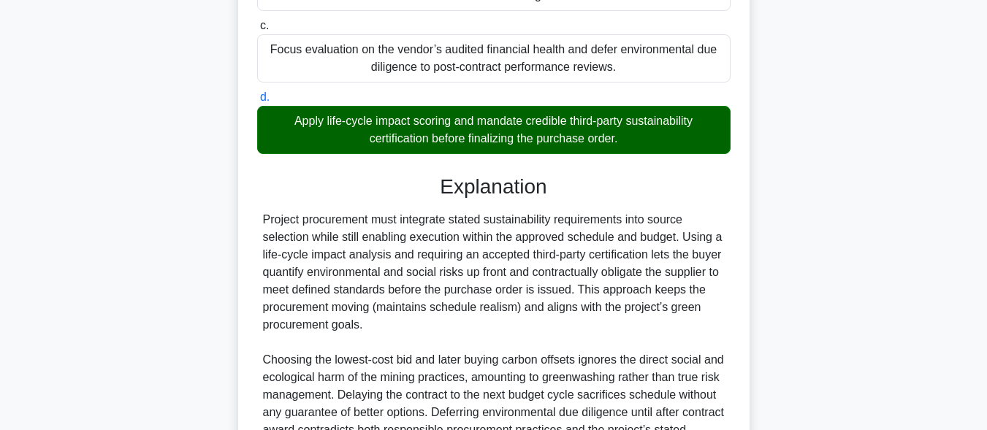
scroll to position [542, 0]
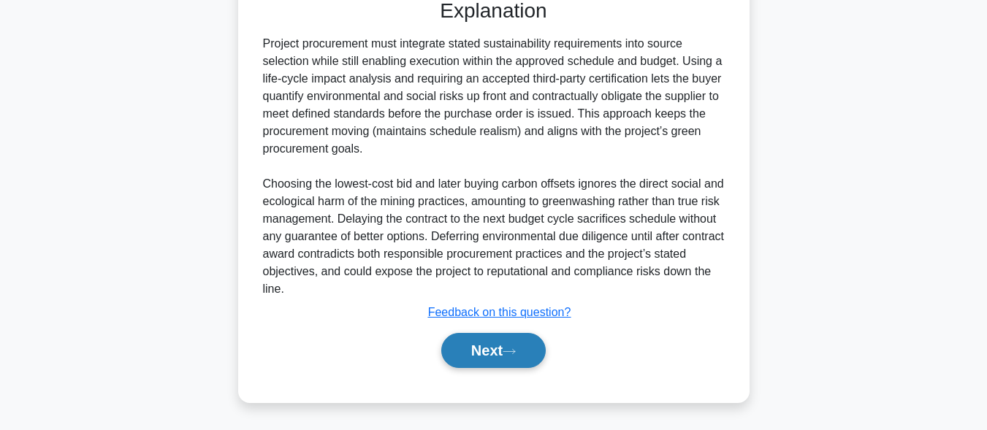
click at [484, 356] on button "Next" at bounding box center [493, 350] width 105 height 35
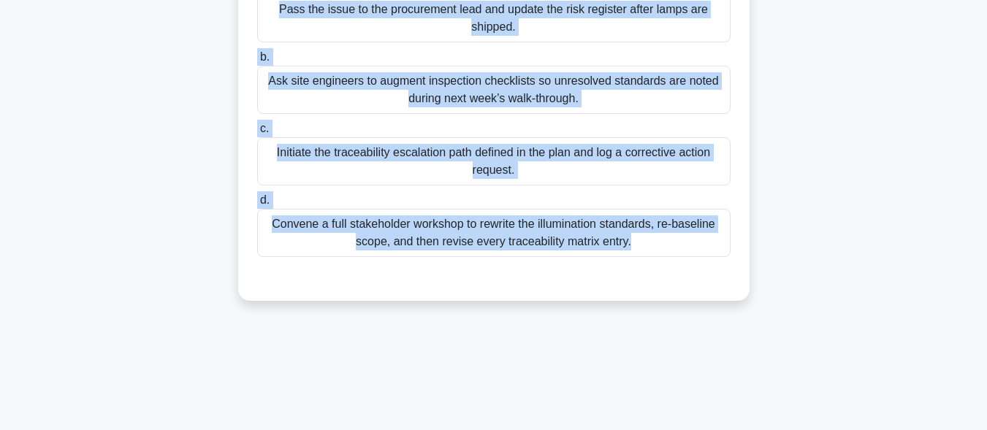
scroll to position [359, 0]
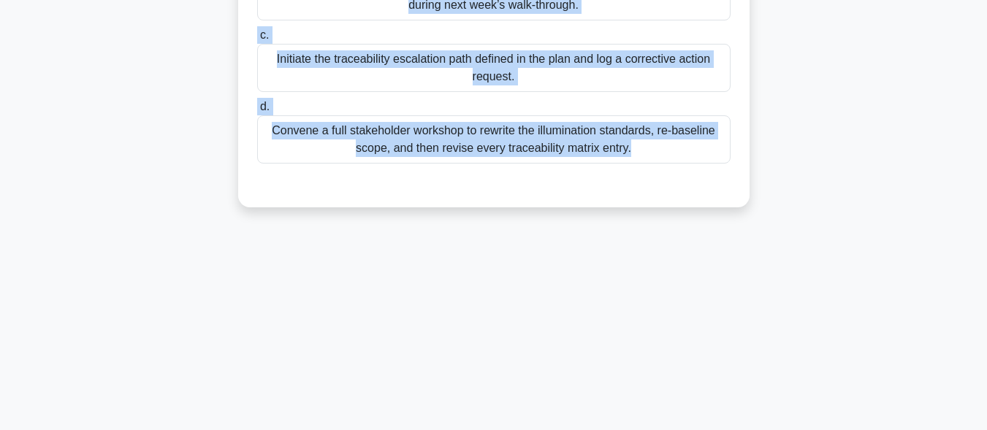
drag, startPoint x: 253, startPoint y: 102, endPoint x: 771, endPoint y: 441, distance: 619.3
click at [771, 430] on html "Go Premium Mo" at bounding box center [493, 35] width 987 height 789
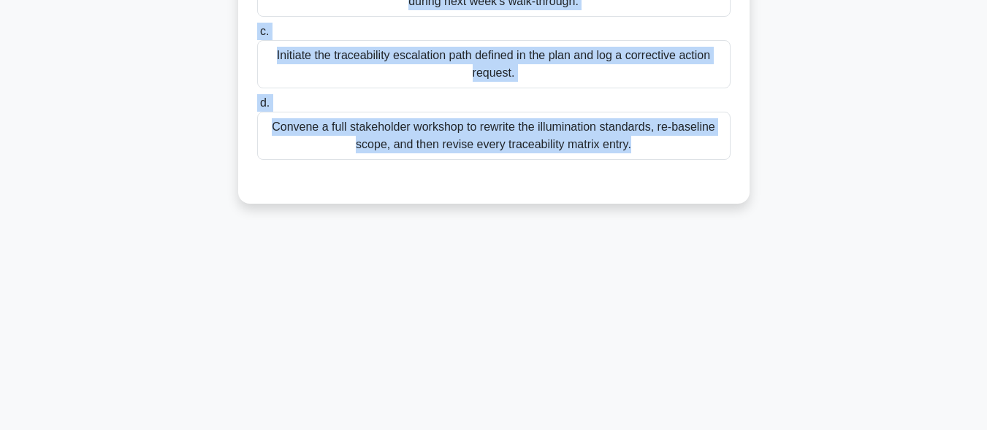
click at [417, 81] on div "Initiate the traceability escalation path defined in the plan and log a correct…" at bounding box center [494, 64] width 474 height 48
click at [257, 37] on input "c. Initiate the traceability escalation path defined in the plan and log a corr…" at bounding box center [257, 32] width 0 height 10
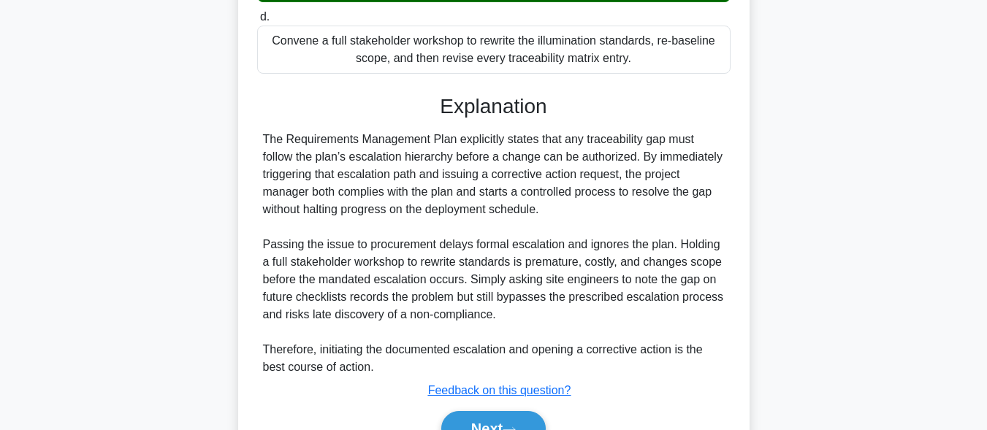
scroll to position [524, 0]
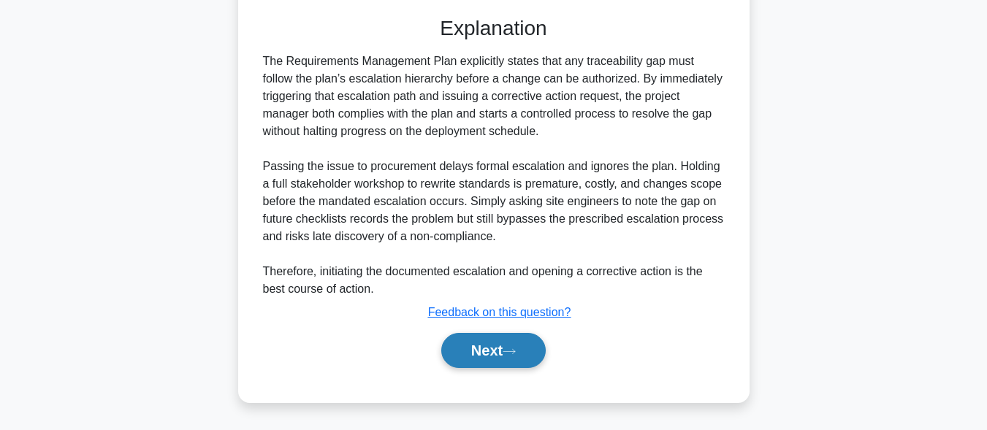
click at [485, 350] on button "Next" at bounding box center [493, 350] width 105 height 35
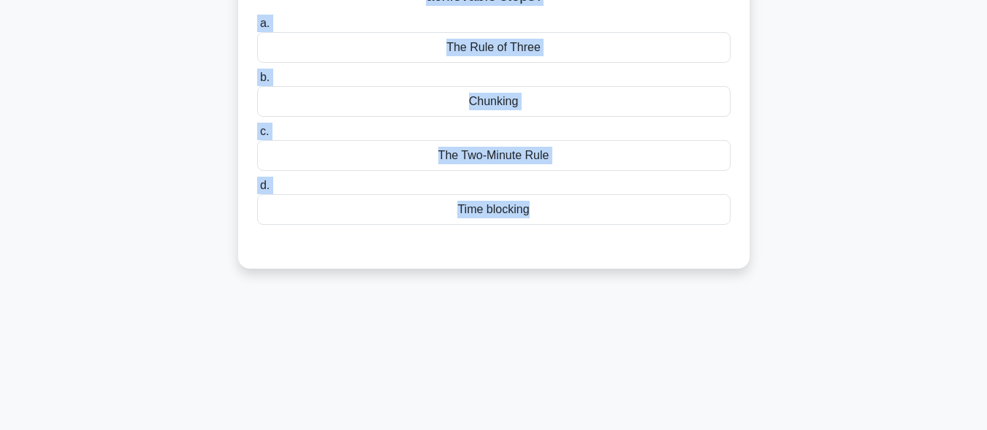
scroll to position [0, 0]
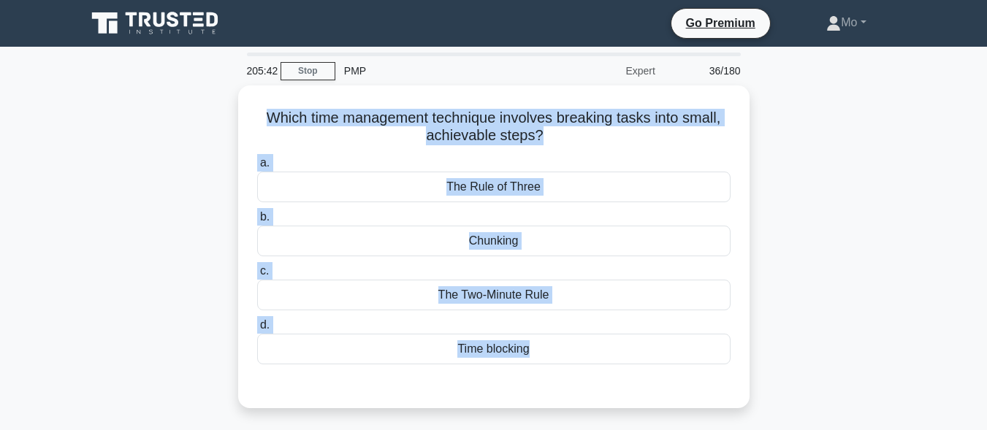
drag, startPoint x: 569, startPoint y: 324, endPoint x: 224, endPoint y: 99, distance: 411.9
click at [224, 99] on div "205:42 Stop PMP Expert 36/180 Which time management technique involves breaking…" at bounding box center [493, 418] width 833 height 731
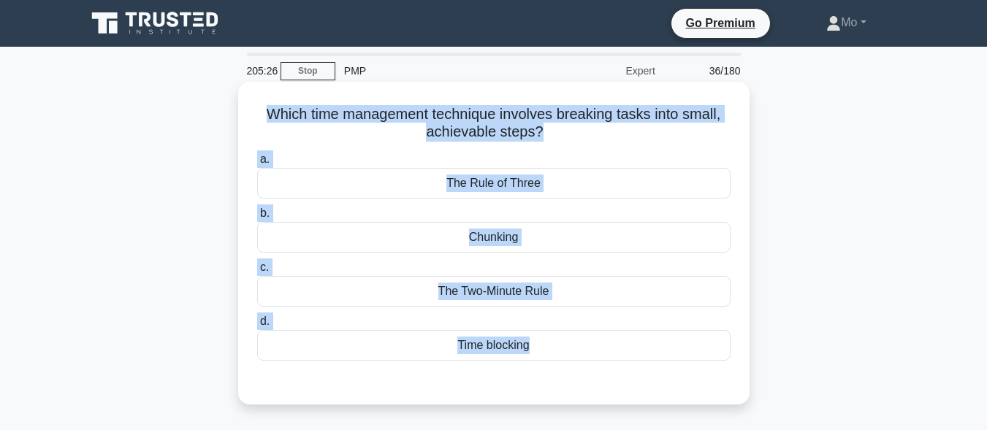
click at [531, 235] on div "Chunking" at bounding box center [494, 237] width 474 height 31
click at [257, 219] on input "b. Chunking" at bounding box center [257, 214] width 0 height 10
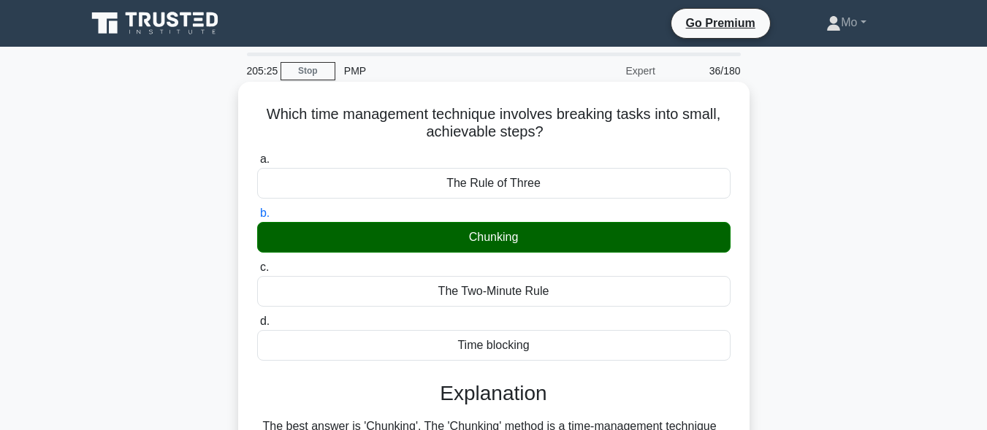
scroll to position [359, 0]
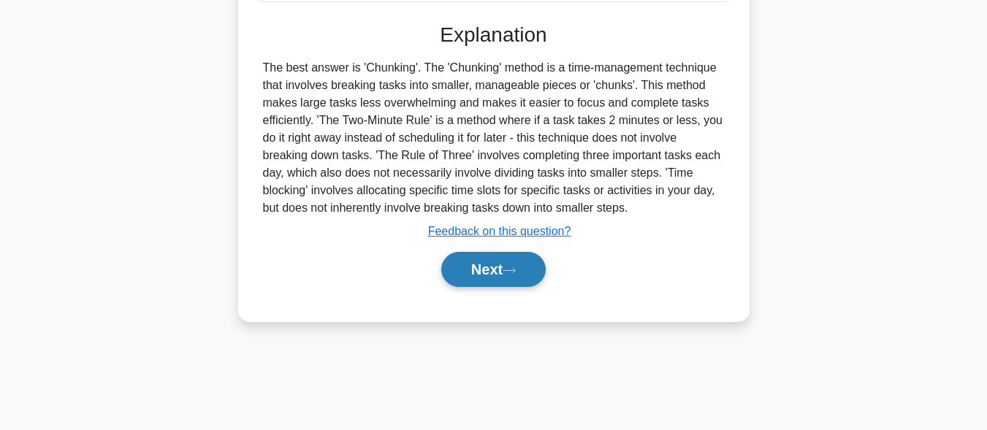
click at [528, 273] on button "Next" at bounding box center [493, 269] width 105 height 35
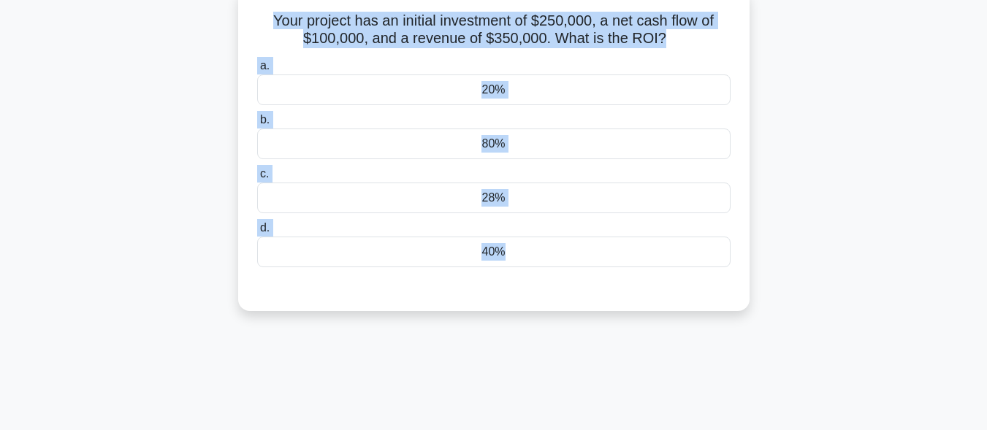
scroll to position [0, 0]
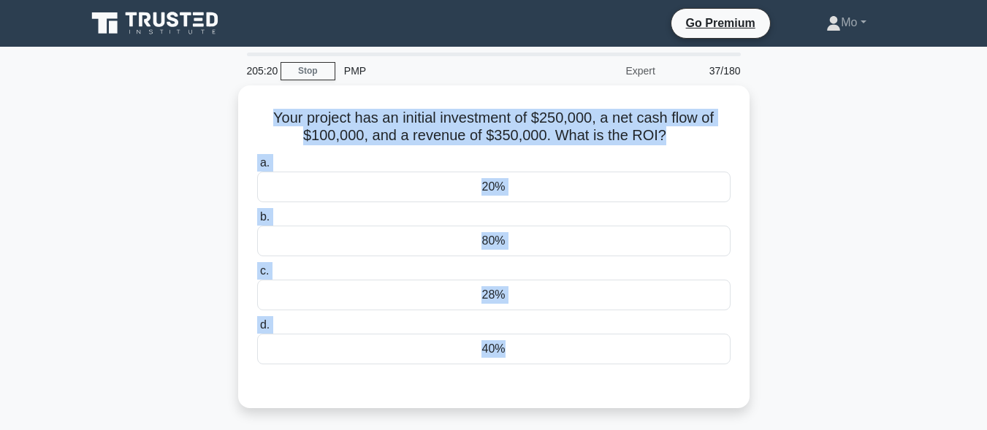
drag, startPoint x: 532, startPoint y: 273, endPoint x: 234, endPoint y: 105, distance: 341.9
click at [234, 105] on div "Your project has an initial investment of $250,000, a net cash flow of $100,000…" at bounding box center [493, 256] width 833 height 341
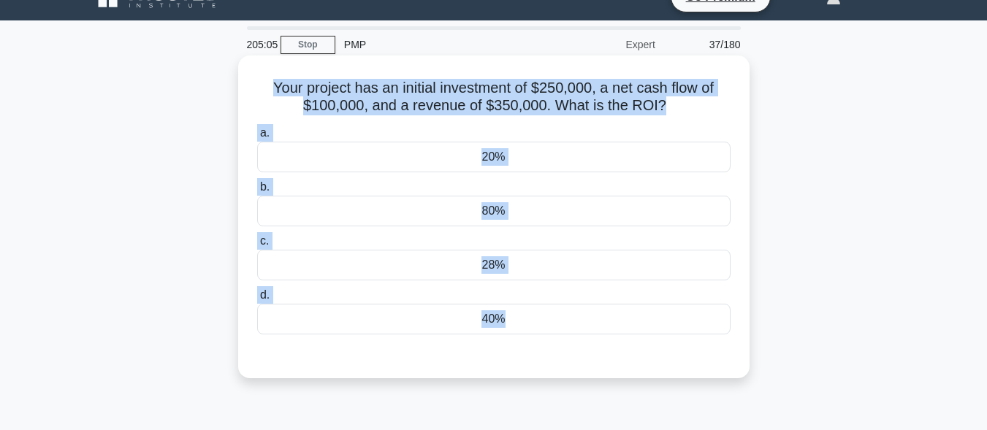
scroll to position [73, 0]
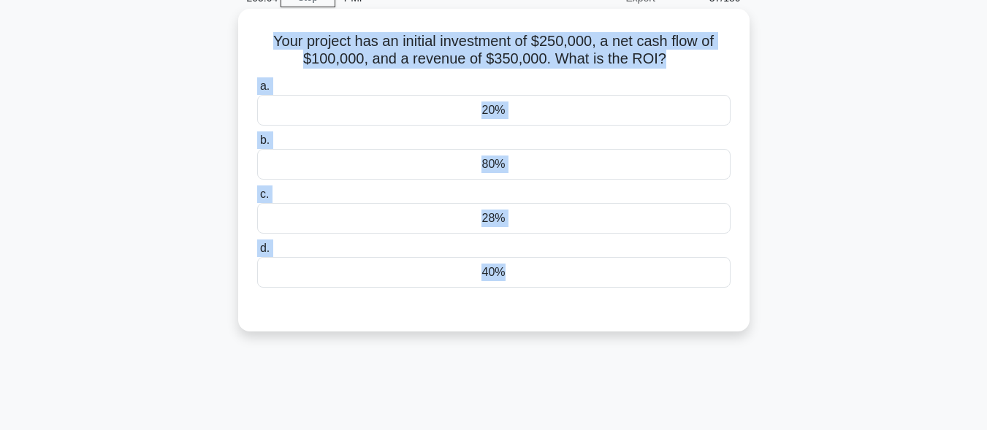
click at [520, 162] on div "80%" at bounding box center [494, 164] width 474 height 31
click at [257, 145] on input "b. 80%" at bounding box center [257, 141] width 0 height 10
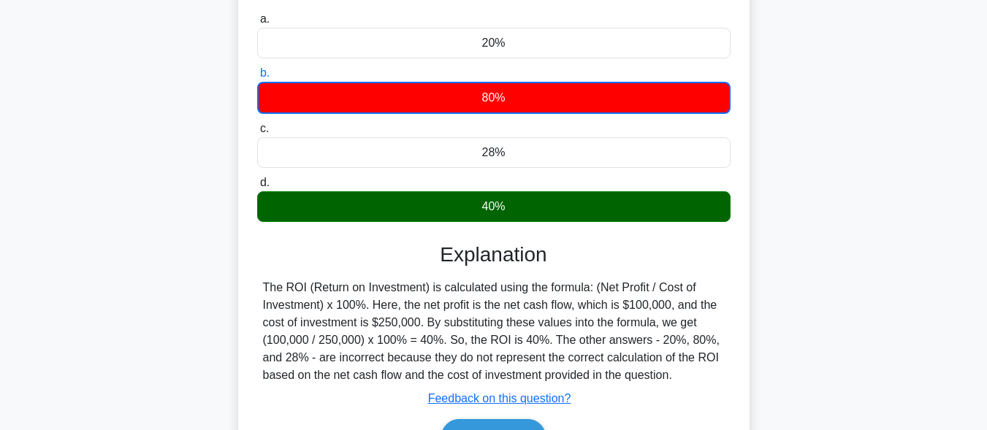
scroll to position [292, 0]
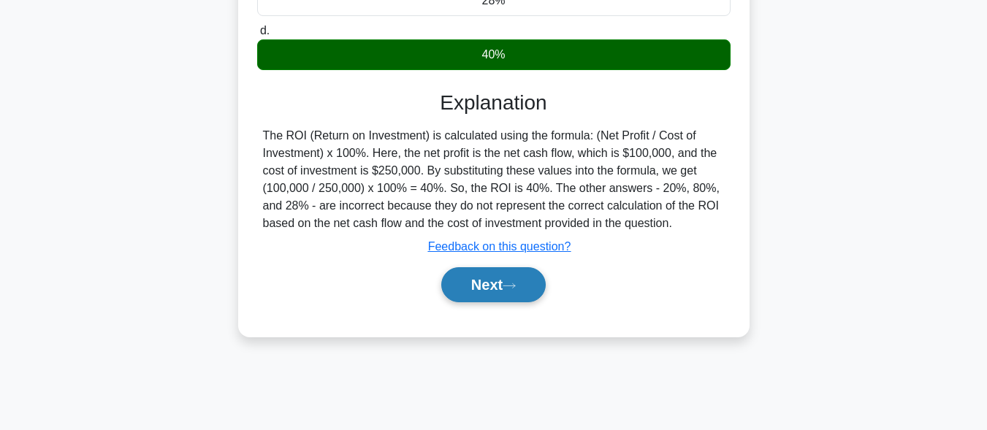
click at [512, 284] on icon at bounding box center [509, 286] width 13 height 8
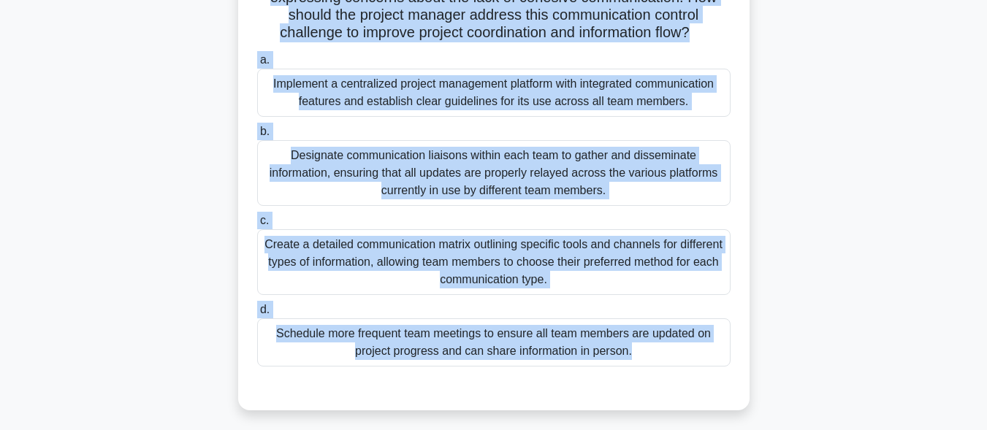
scroll to position [359, 0]
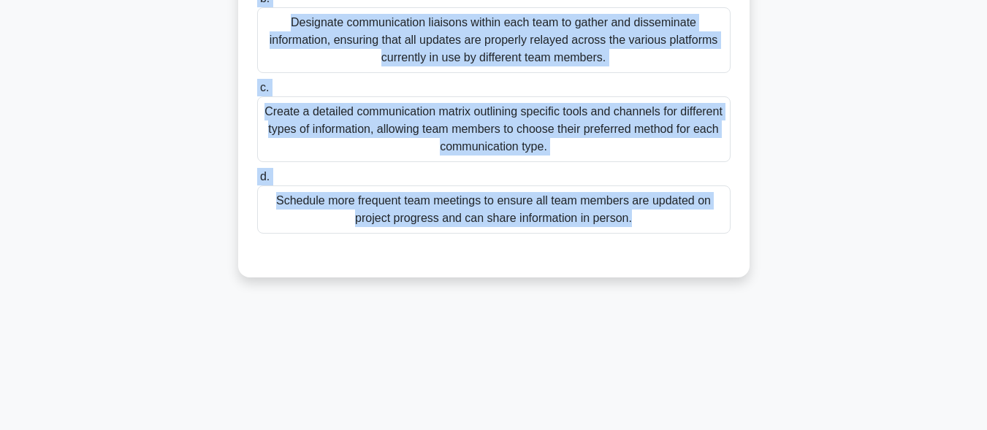
drag, startPoint x: 245, startPoint y: 110, endPoint x: 699, endPoint y: 341, distance: 509.2
click at [699, 341] on div "204:18 Stop PMP Expert 38/180 .spinner_0XTQ{transform-origin:center;animation:s…" at bounding box center [493, 59] width 833 height 731
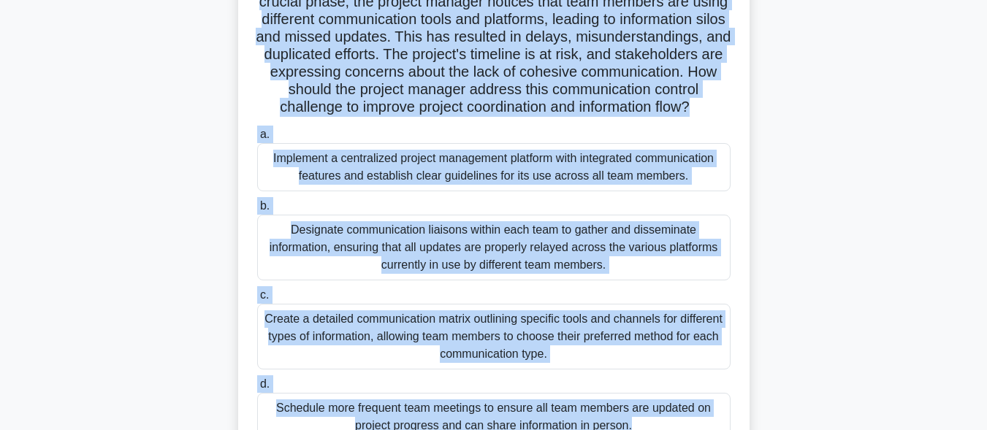
scroll to position [140, 0]
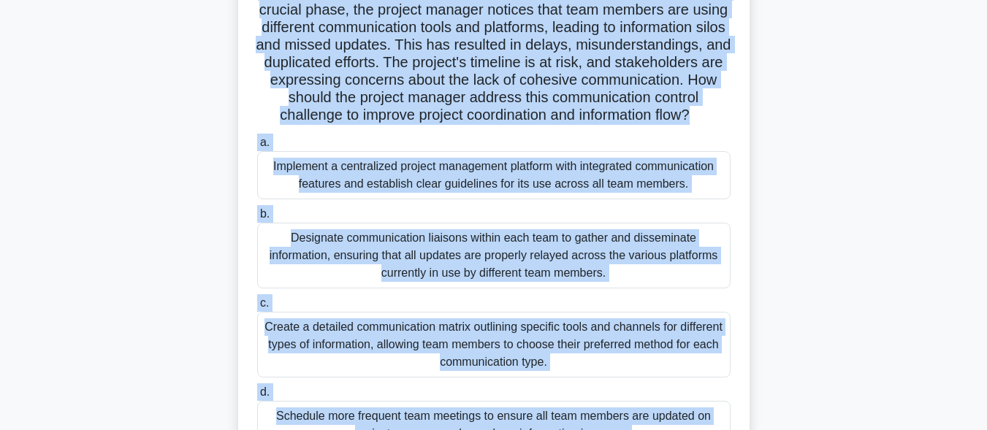
click at [378, 191] on div "Implement a centralized project management platform with integrated communicati…" at bounding box center [494, 175] width 474 height 48
click at [257, 148] on input "a. Implement a centralized project management platform with integrated communic…" at bounding box center [257, 143] width 0 height 10
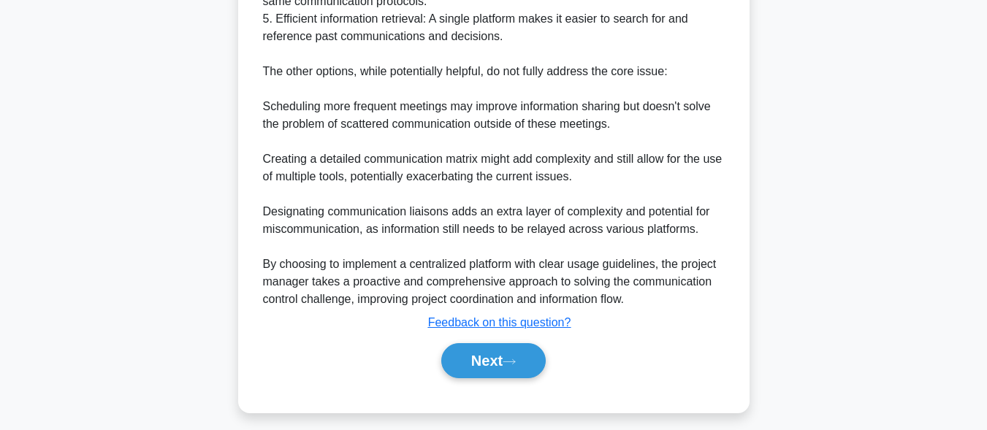
scroll to position [980, 0]
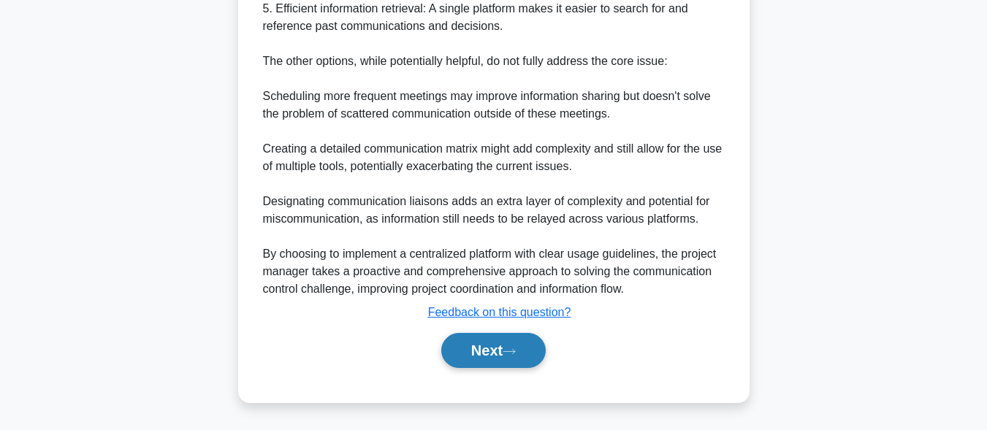
click at [478, 355] on button "Next" at bounding box center [493, 350] width 105 height 35
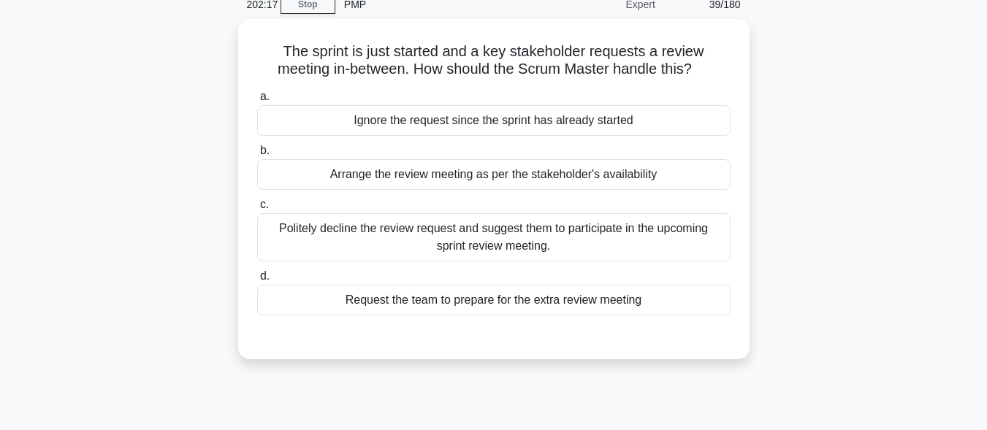
scroll to position [0, 0]
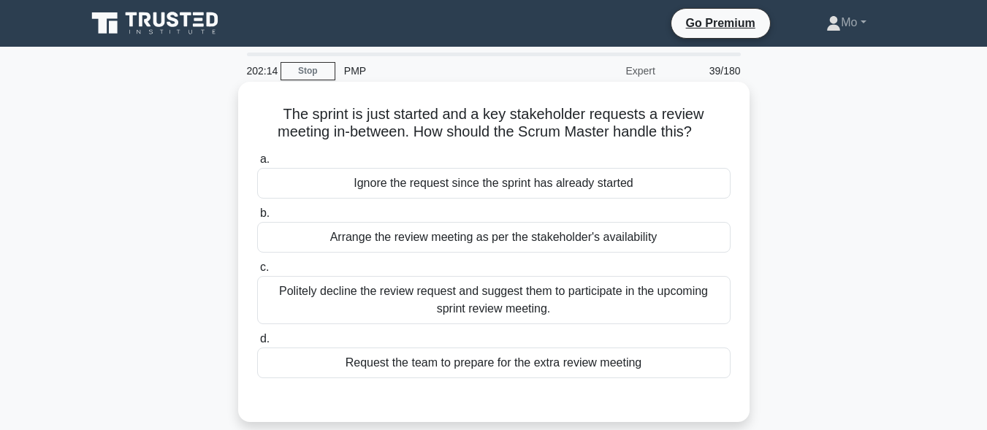
drag, startPoint x: 265, startPoint y: 107, endPoint x: 653, endPoint y: 364, distance: 465.2
click at [653, 364] on div "The sprint is just started and a key stakeholder requests a review meeting in-b…" at bounding box center [494, 252] width 500 height 329
click at [389, 289] on div "Politely decline the review request and suggest them to participate in the upco…" at bounding box center [494, 300] width 474 height 48
click at [257, 273] on input "c. Politely decline the review request and suggest them to participate in the u…" at bounding box center [257, 268] width 0 height 10
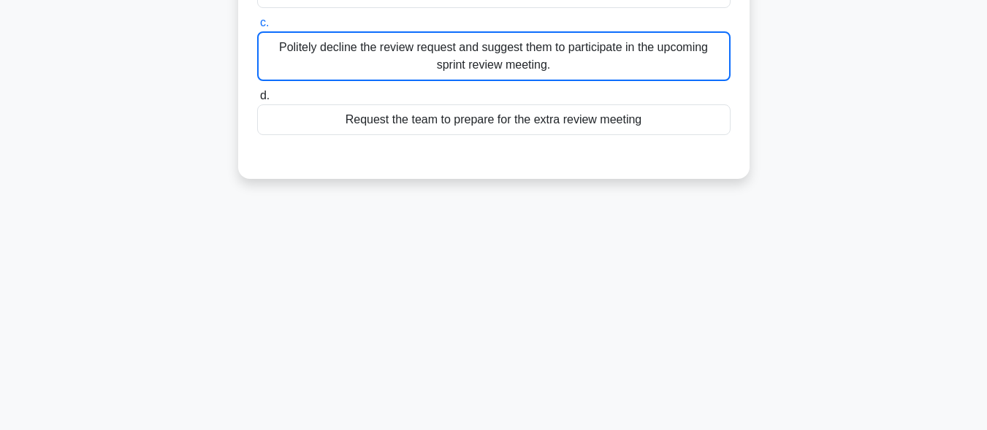
scroll to position [213, 0]
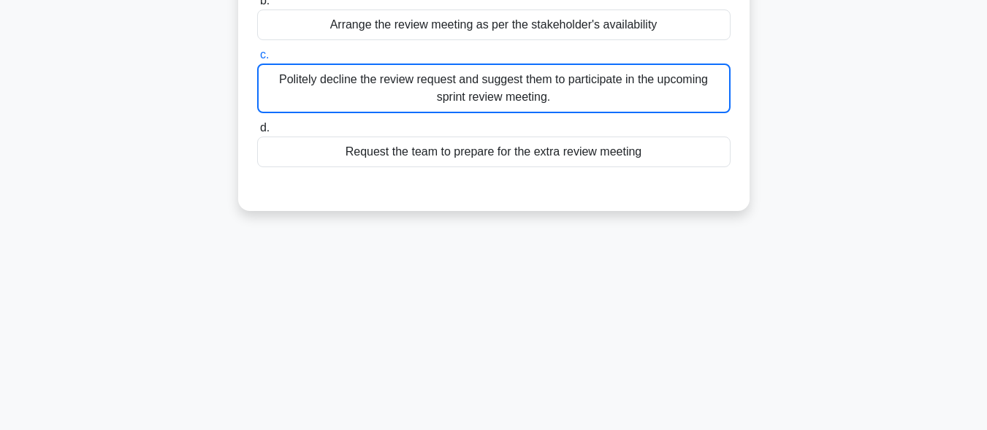
click at [335, 79] on div "Politely decline the review request and suggest them to participate in the upco…" at bounding box center [494, 89] width 474 height 50
click at [257, 60] on input "c. Politely decline the review request and suggest them to participate in the u…" at bounding box center [257, 55] width 0 height 10
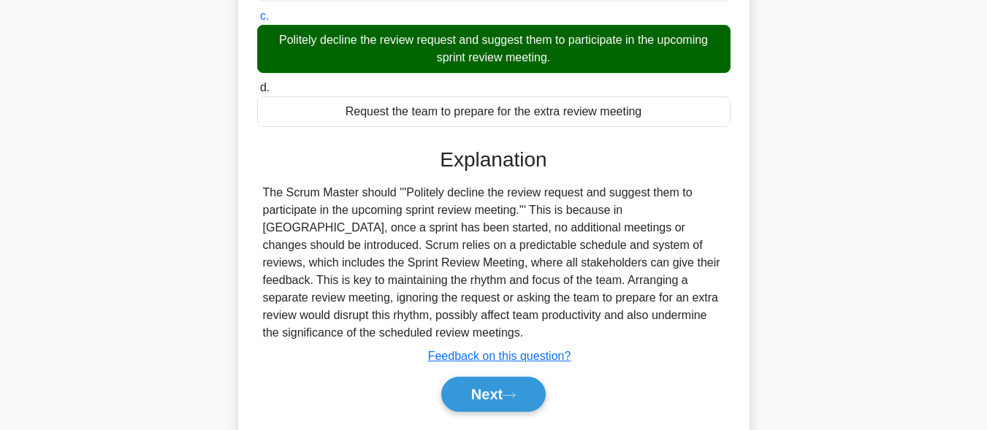
scroll to position [359, 0]
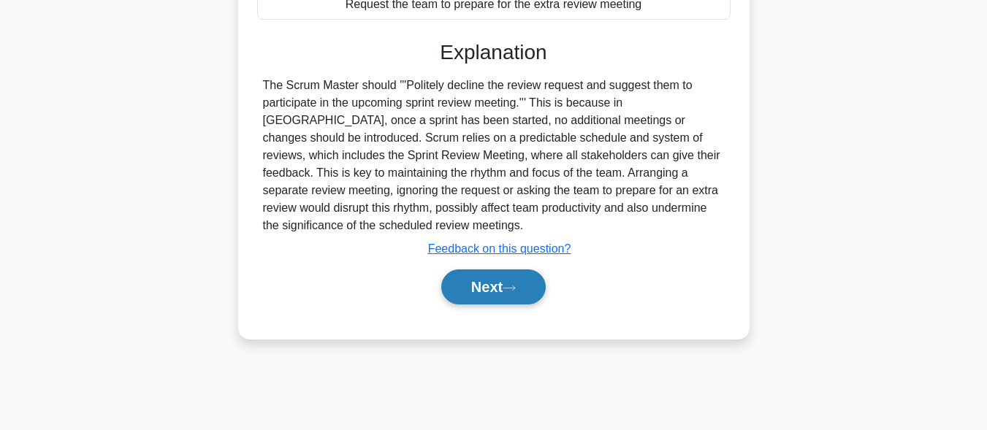
click at [510, 276] on button "Next" at bounding box center [493, 287] width 105 height 35
click at [515, 294] on button "Next" at bounding box center [493, 287] width 105 height 35
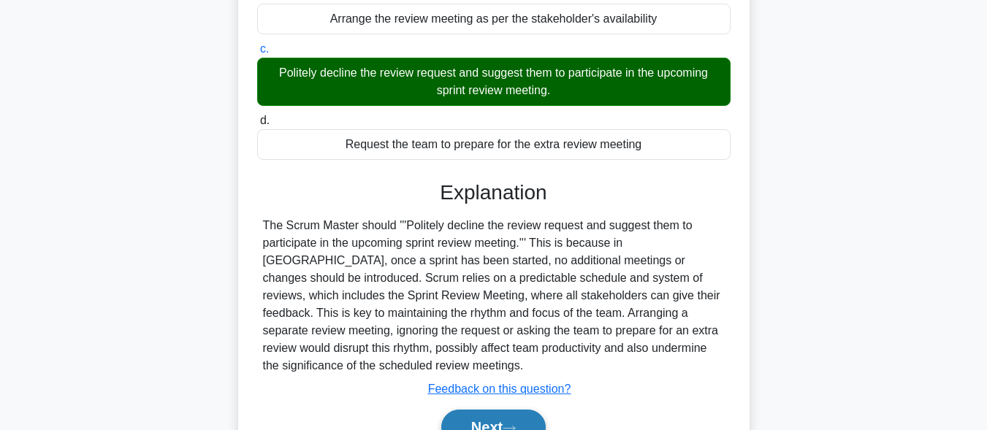
scroll to position [0, 0]
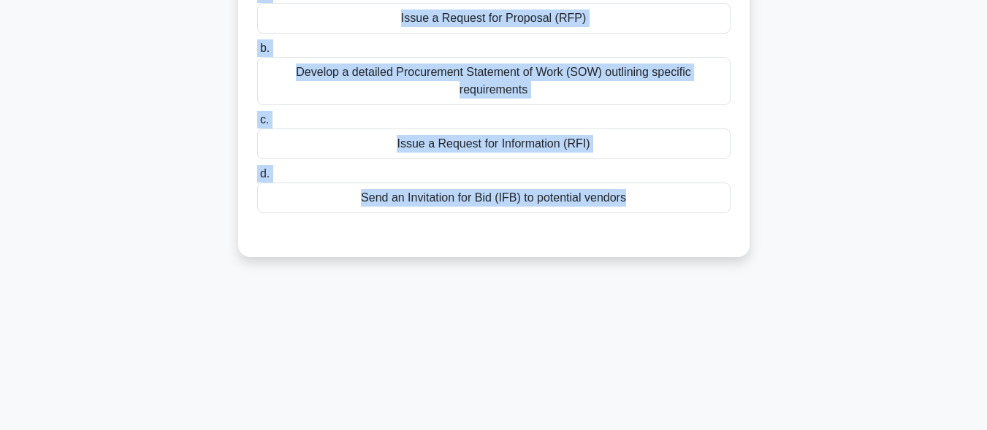
drag, startPoint x: 254, startPoint y: 104, endPoint x: 737, endPoint y: 420, distance: 577.1
click at [737, 420] on div "200:51 Stop PMP Expert 40/180 Michael is managing a project that requires innov…" at bounding box center [493, 182] width 833 height 731
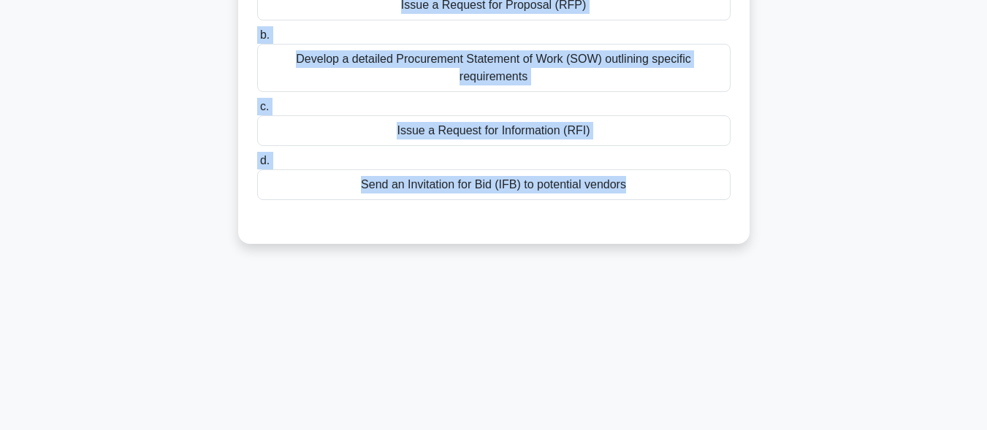
click at [441, 143] on div "Issue a Request for Information (RFI)" at bounding box center [494, 130] width 474 height 31
click at [257, 112] on input "c. Issue a Request for Information (RFI)" at bounding box center [257, 107] width 0 height 10
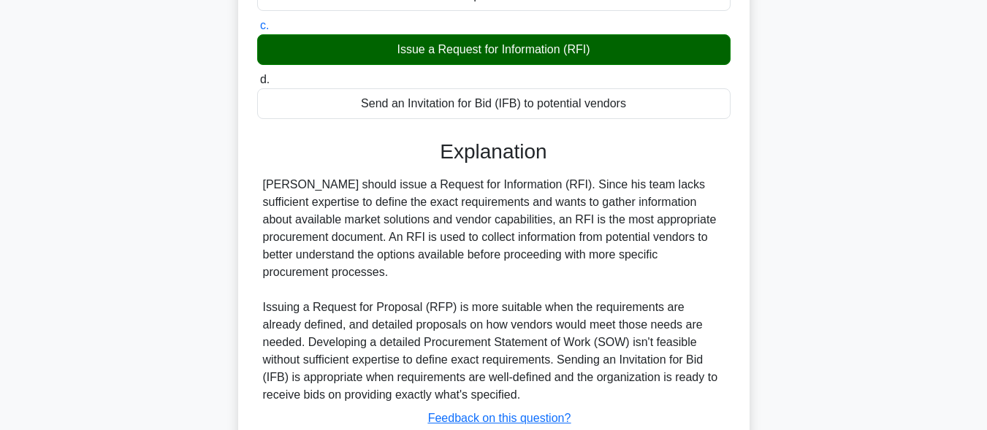
scroll to position [436, 0]
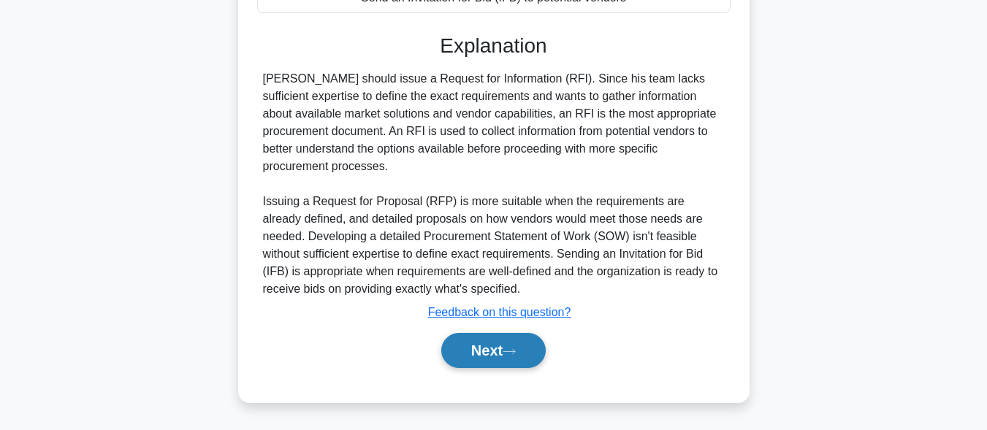
click at [498, 347] on button "Next" at bounding box center [493, 350] width 105 height 35
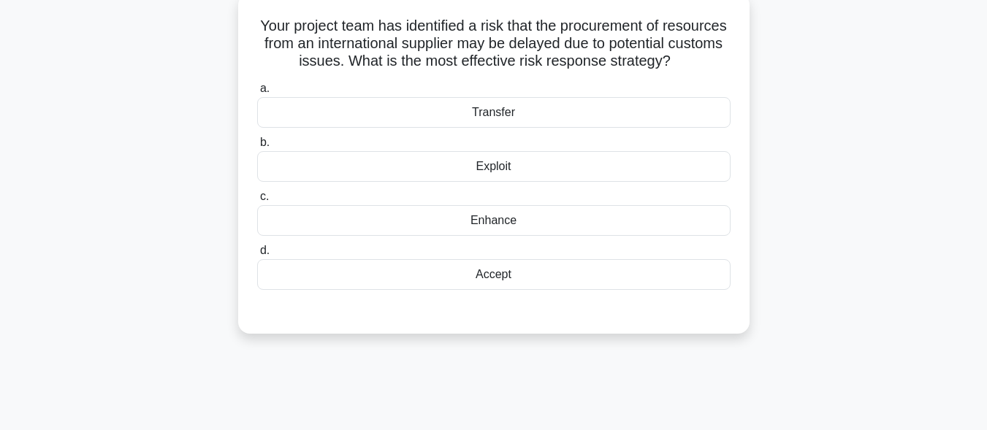
scroll to position [67, 0]
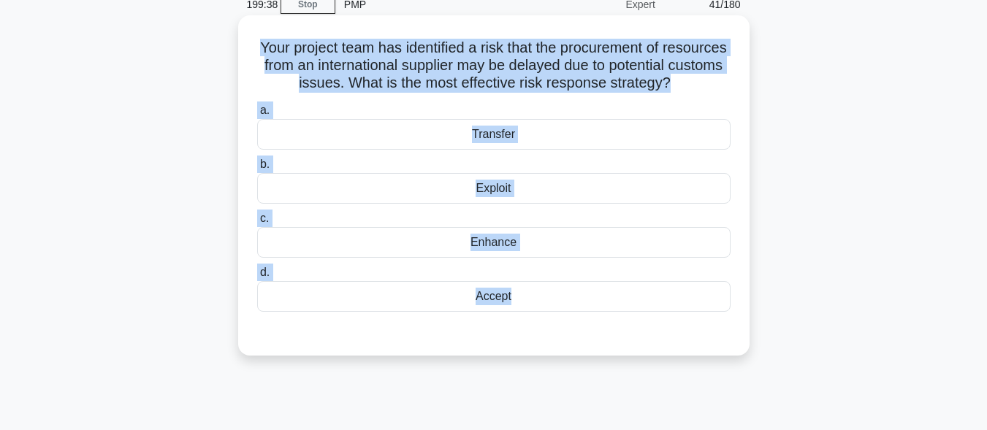
drag, startPoint x: 536, startPoint y: 370, endPoint x: 278, endPoint y: 50, distance: 411.0
click at [278, 50] on div "Your project team has identified a risk that the procurement of resources from …" at bounding box center [494, 185] width 512 height 341
click at [501, 150] on div "Transfer" at bounding box center [494, 134] width 474 height 31
click at [257, 115] on input "a. Transfer" at bounding box center [257, 111] width 0 height 10
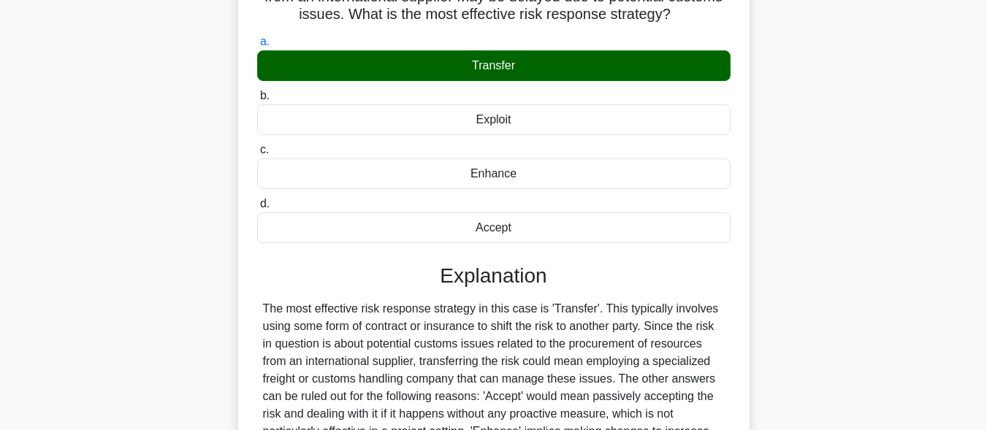
scroll to position [292, 0]
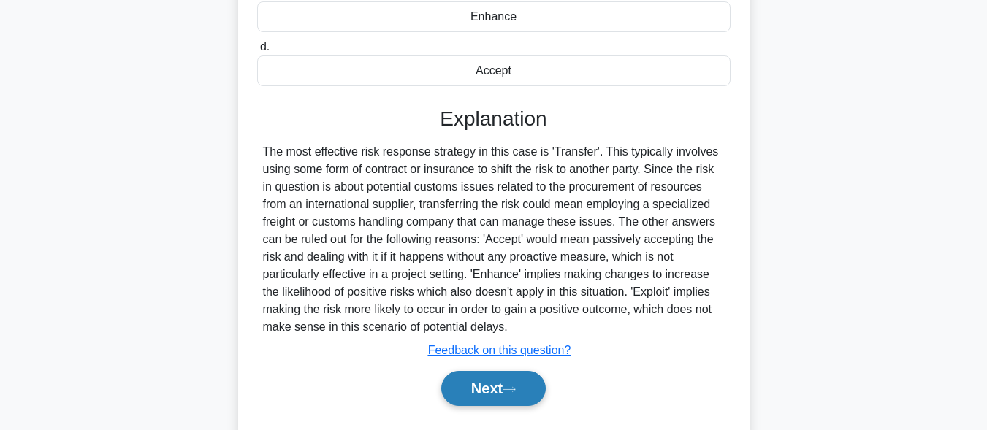
click at [487, 406] on button "Next" at bounding box center [493, 388] width 105 height 35
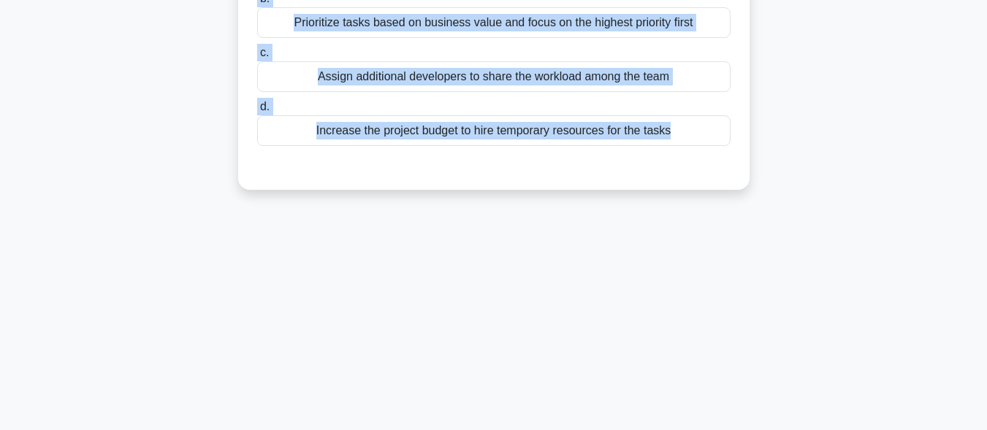
scroll to position [359, 0]
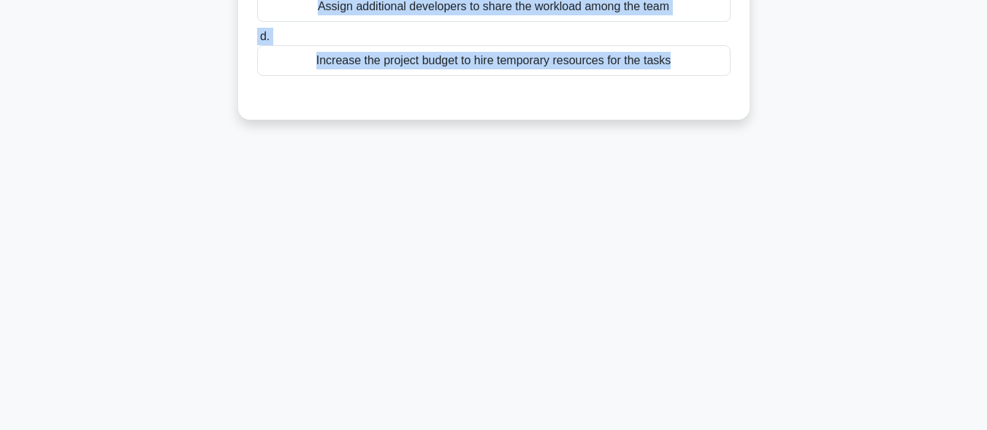
drag, startPoint x: 261, startPoint y: 115, endPoint x: 664, endPoint y: 436, distance: 515.9
click at [664, 430] on html "Go Premium Mo" at bounding box center [493, 35] width 987 height 789
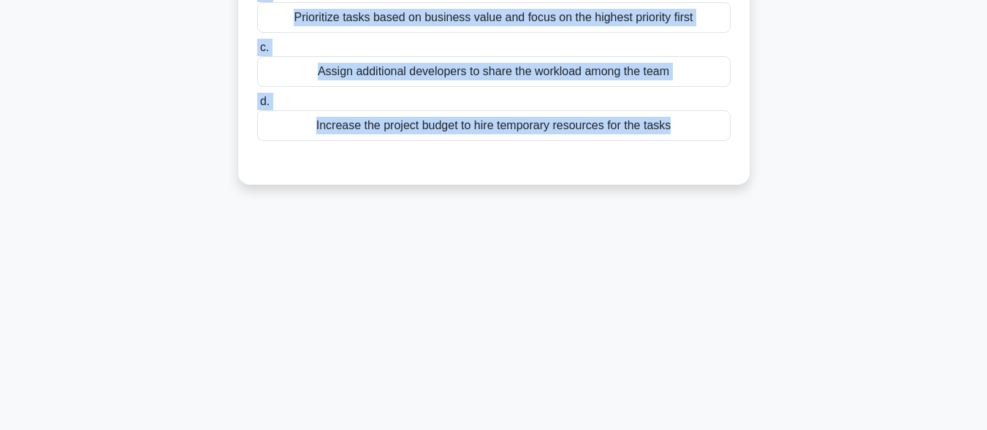
scroll to position [213, 0]
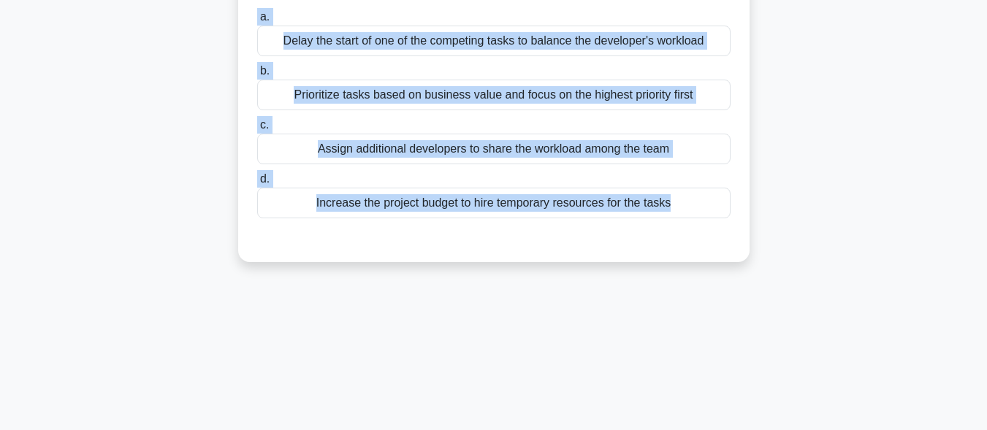
click at [444, 109] on div "Prioritize tasks based on business value and focus on the highest priority first" at bounding box center [494, 95] width 474 height 31
click at [257, 76] on input "b. Prioritize tasks based on business value and focus on the highest priority f…" at bounding box center [257, 72] width 0 height 10
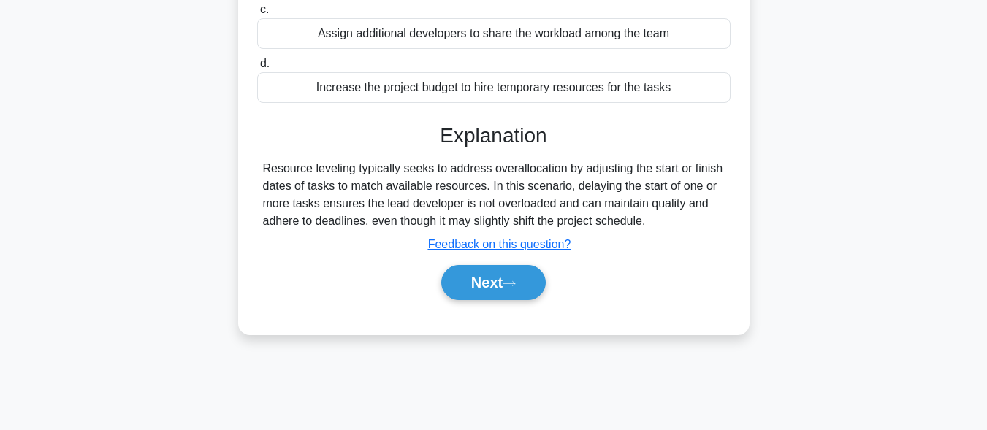
scroll to position [359, 0]
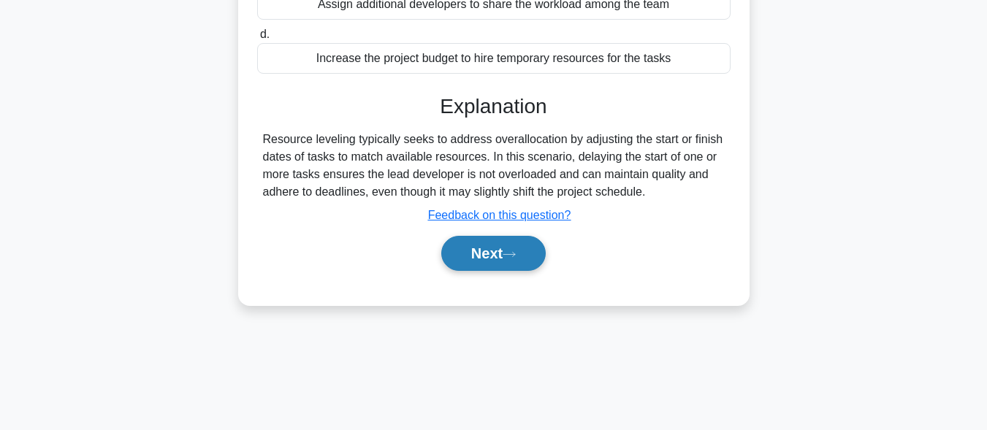
click at [526, 255] on button "Next" at bounding box center [493, 253] width 105 height 35
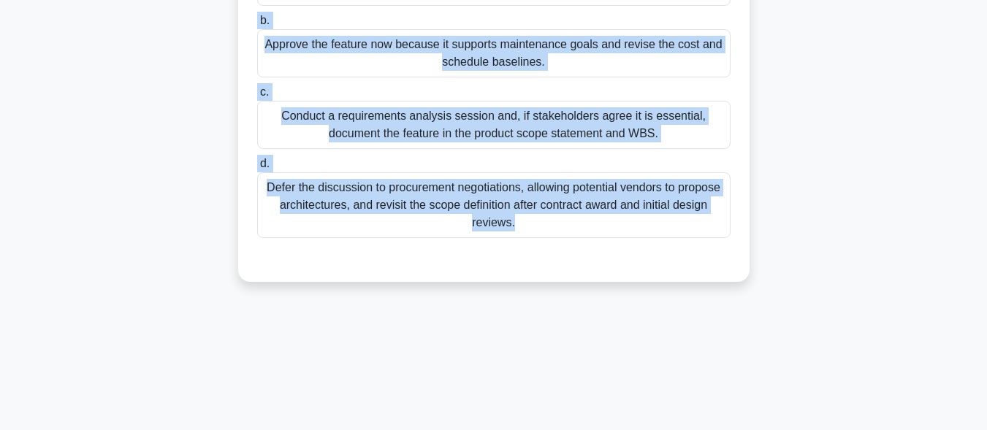
scroll to position [301, 0]
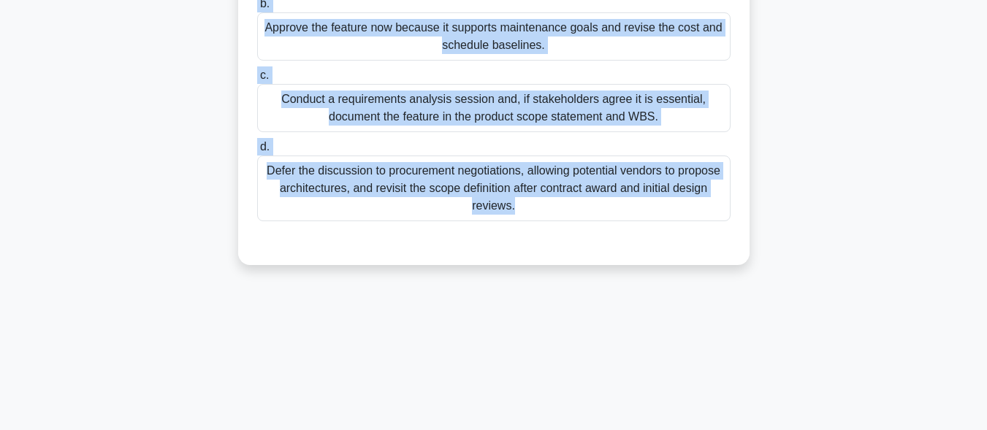
drag, startPoint x: 247, startPoint y: 107, endPoint x: 774, endPoint y: 319, distance: 568.2
click at [774, 319] on div "196:24 Stop PMP Expert 43/180 During planning of a smart-lighting project for a…" at bounding box center [493, 117] width 833 height 731
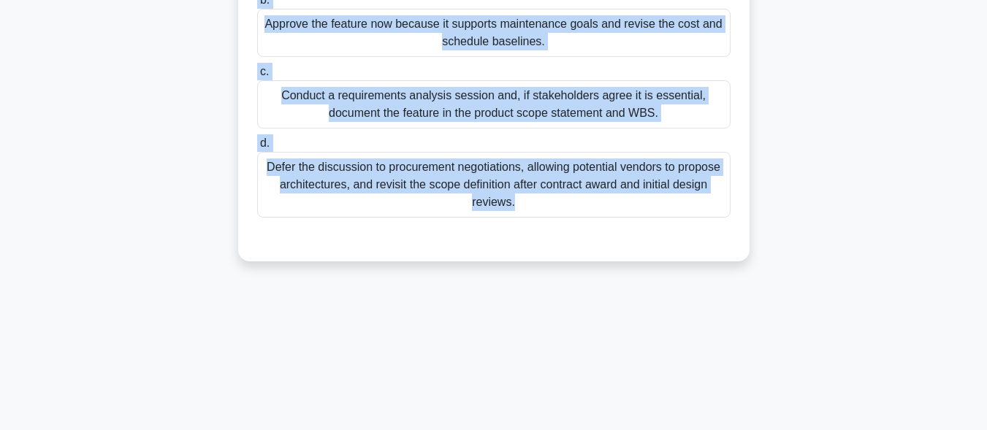
click at [393, 148] on div "a. Add the capability to the risk register as a potential enhancement and set a…" at bounding box center [493, 69] width 491 height 304
click at [410, 118] on div "Conduct a requirements analysis session and, if stakeholders agree it is essent…" at bounding box center [494, 104] width 474 height 48
click at [257, 77] on input "c. Conduct a requirements analysis session and, if stakeholders agree it is ess…" at bounding box center [257, 72] width 0 height 10
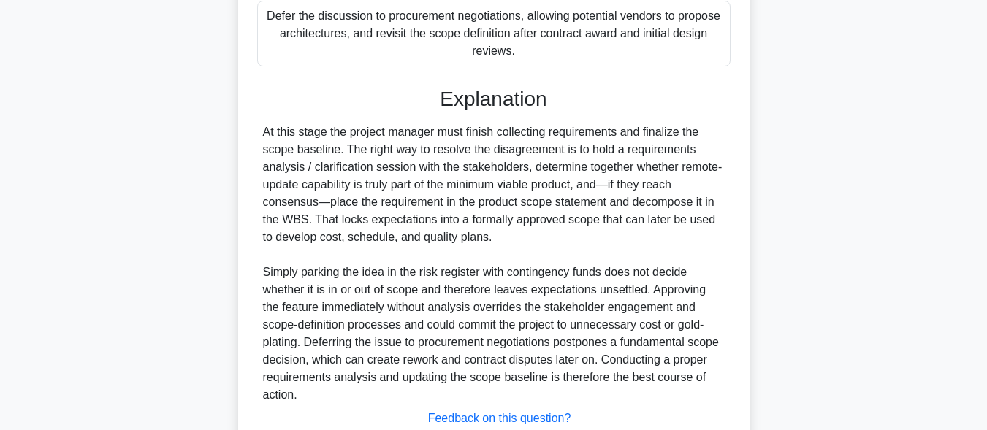
scroll to position [577, 0]
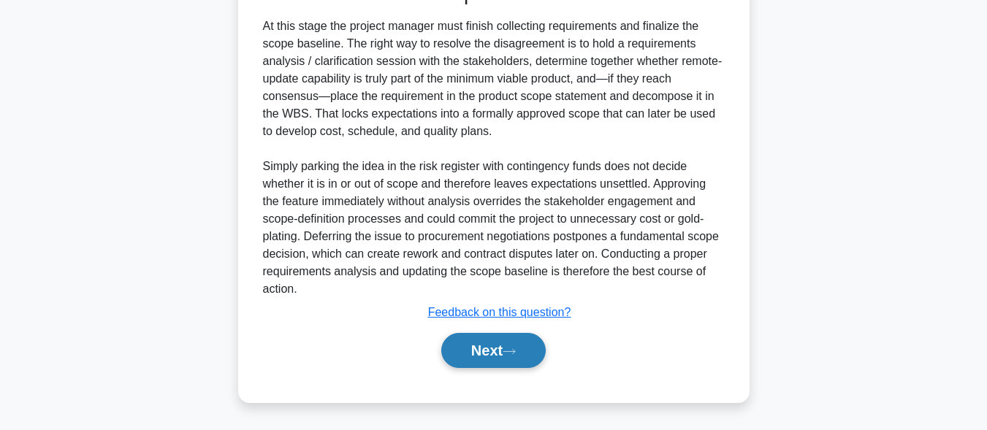
click at [496, 351] on button "Next" at bounding box center [493, 350] width 105 height 35
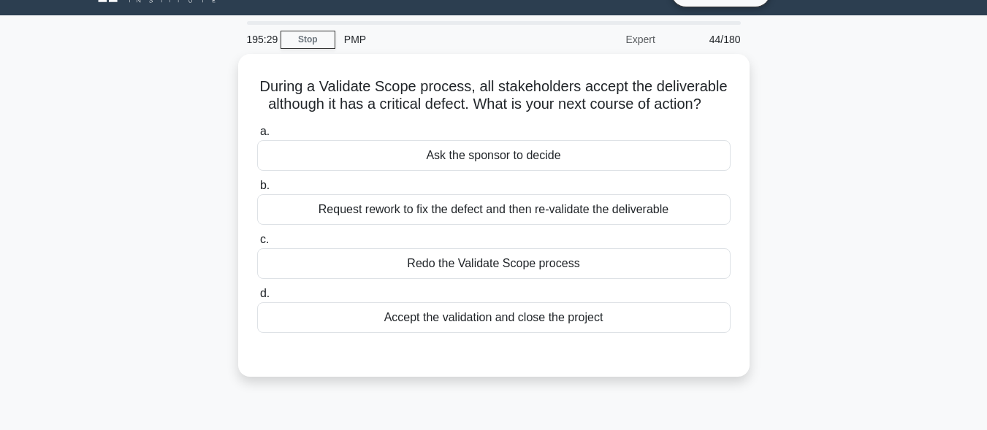
scroll to position [0, 0]
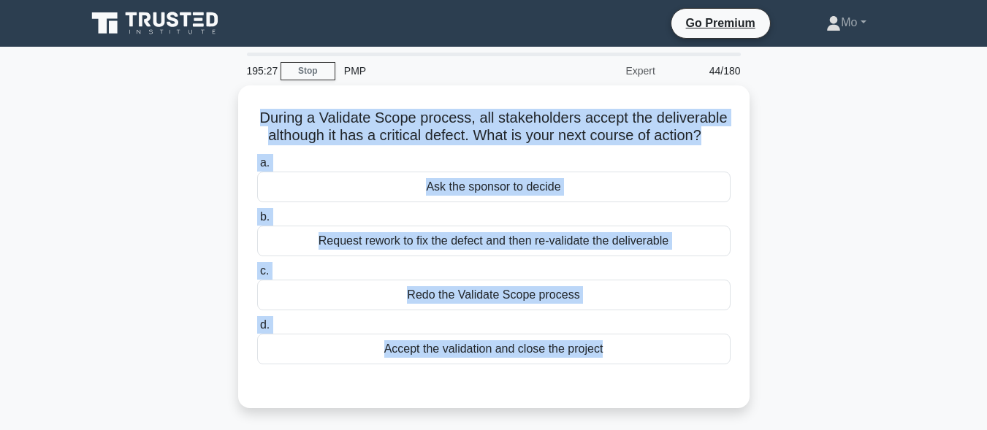
drag, startPoint x: 240, startPoint y: 109, endPoint x: 903, endPoint y: 374, distance: 714.0
click at [903, 374] on div "During a Validate Scope process, all stakeholders accept the deliverable althou…" at bounding box center [493, 256] width 833 height 341
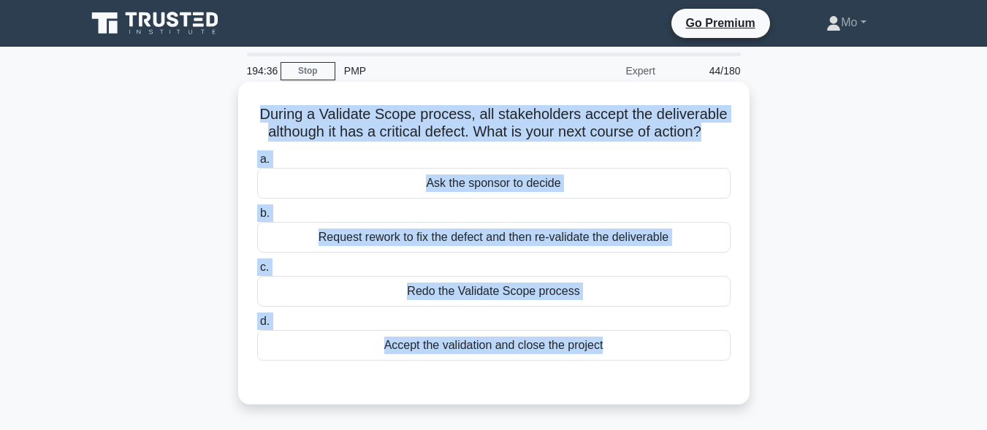
click at [447, 251] on div "Request rework to fix the defect and then re-validate the deliverable" at bounding box center [494, 237] width 474 height 31
click at [257, 219] on input "b. Request rework to fix the defect and then re-validate the deliverable" at bounding box center [257, 214] width 0 height 10
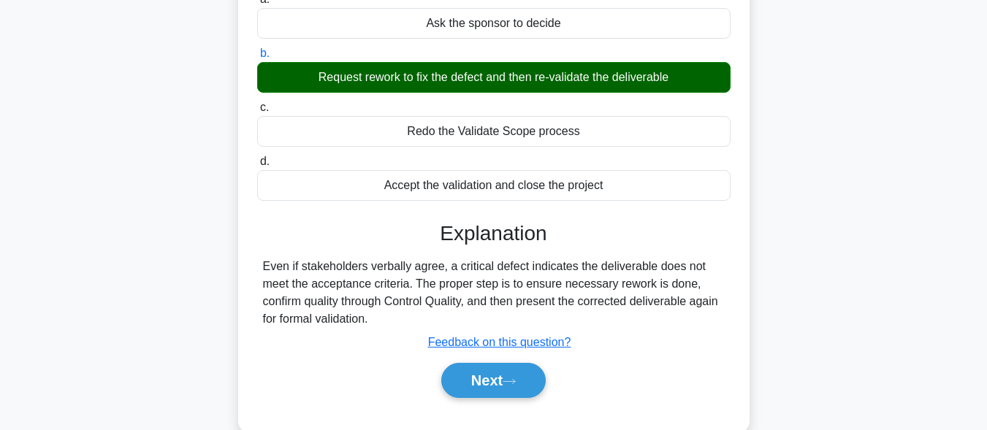
scroll to position [359, 0]
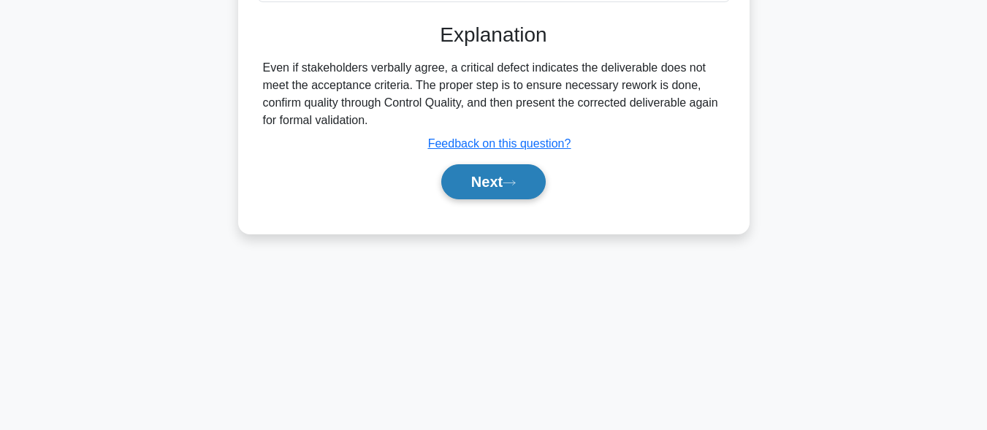
click at [471, 190] on button "Next" at bounding box center [493, 181] width 105 height 35
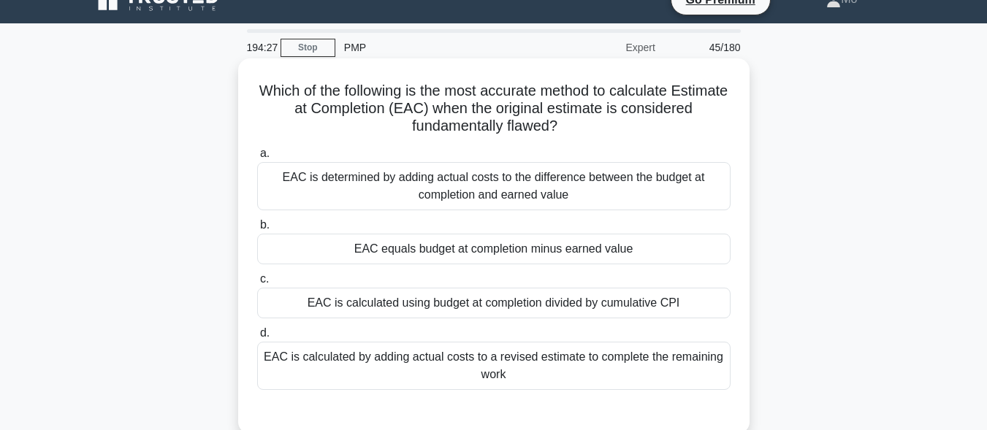
scroll to position [0, 0]
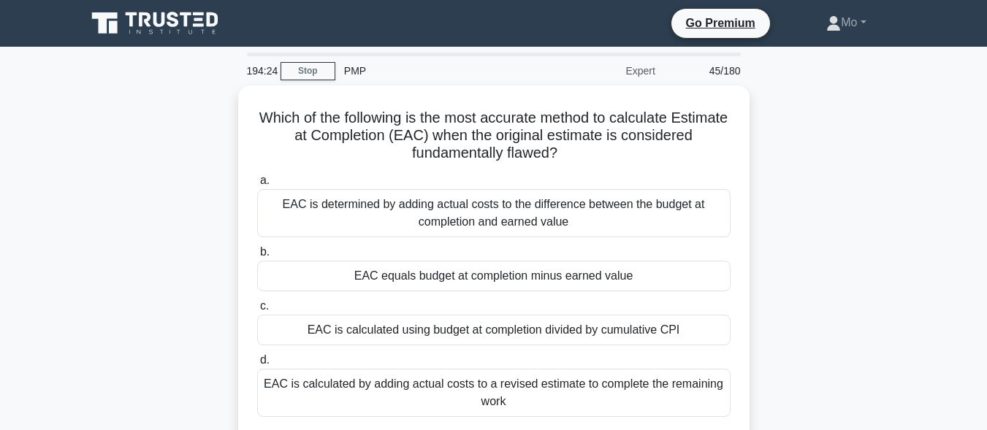
drag, startPoint x: 247, startPoint y: 107, endPoint x: 774, endPoint y: 409, distance: 607.3
click at [774, 409] on div "Which of the following is the most accurate method to calculate Estimate at Com…" at bounding box center [493, 282] width 833 height 393
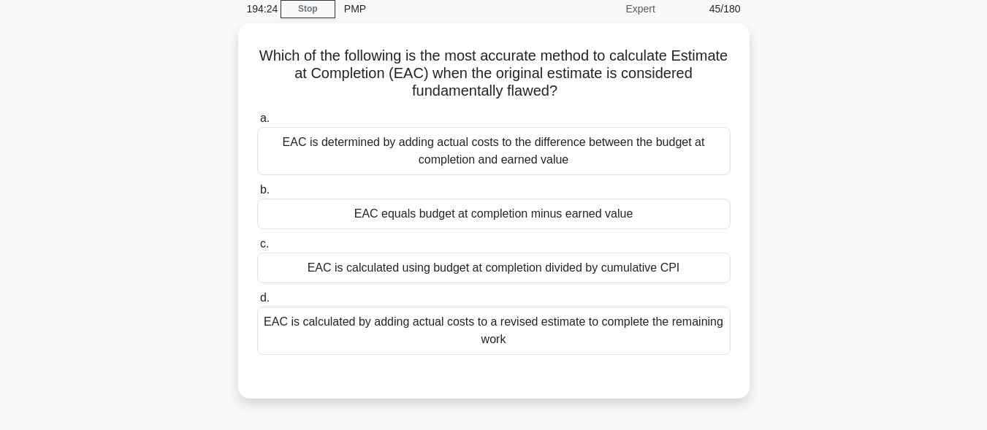
scroll to position [146, 0]
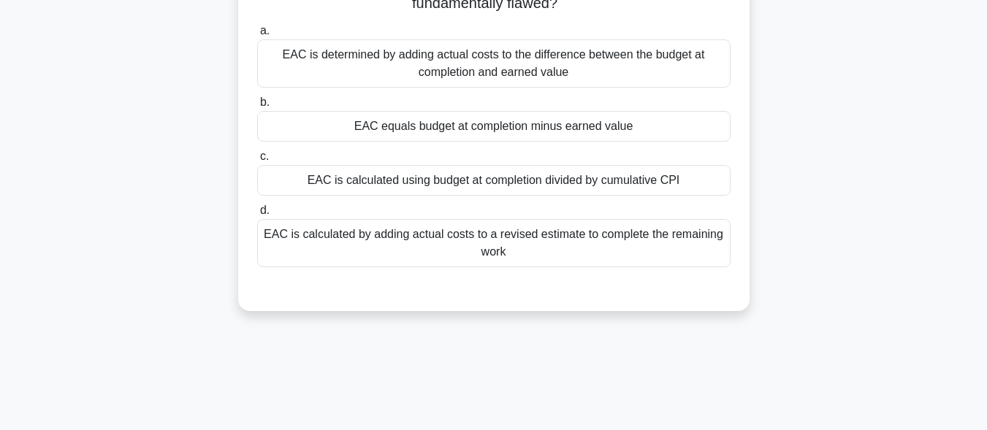
click at [467, 252] on div "EAC is calculated by adding actual costs to a revised estimate to complete the …" at bounding box center [494, 243] width 474 height 48
click at [257, 216] on input "d. EAC is calculated by adding actual costs to a revised estimate to complete t…" at bounding box center [257, 211] width 0 height 10
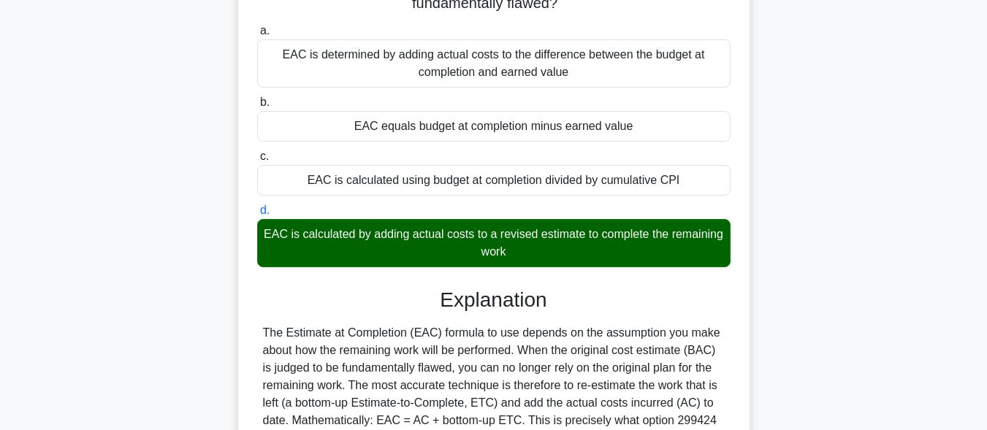
scroll to position [359, 0]
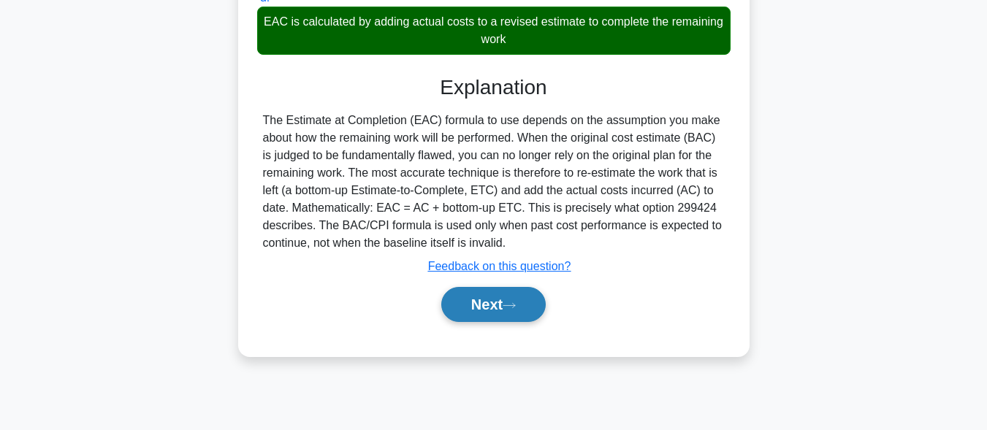
click at [528, 319] on button "Next" at bounding box center [493, 304] width 105 height 35
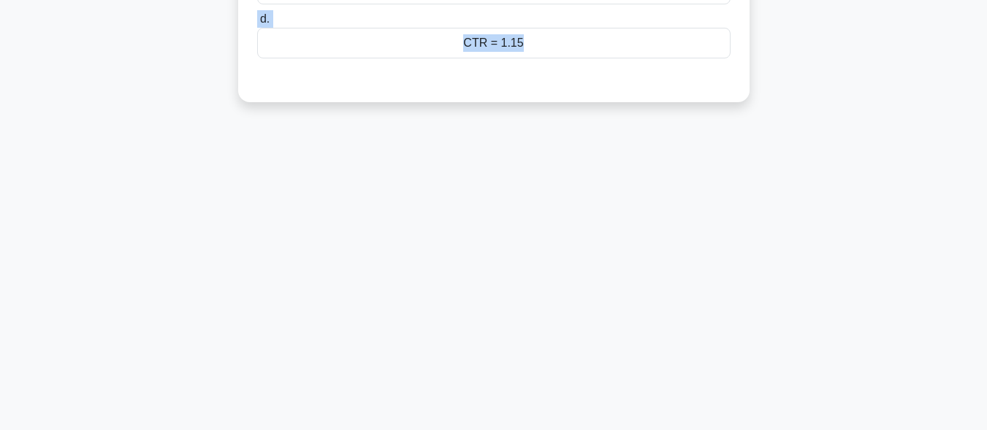
drag, startPoint x: 247, startPoint y: 105, endPoint x: 919, endPoint y: 458, distance: 758.8
click at [919, 430] on html "Go Premium Mo" at bounding box center [493, 35] width 987 height 789
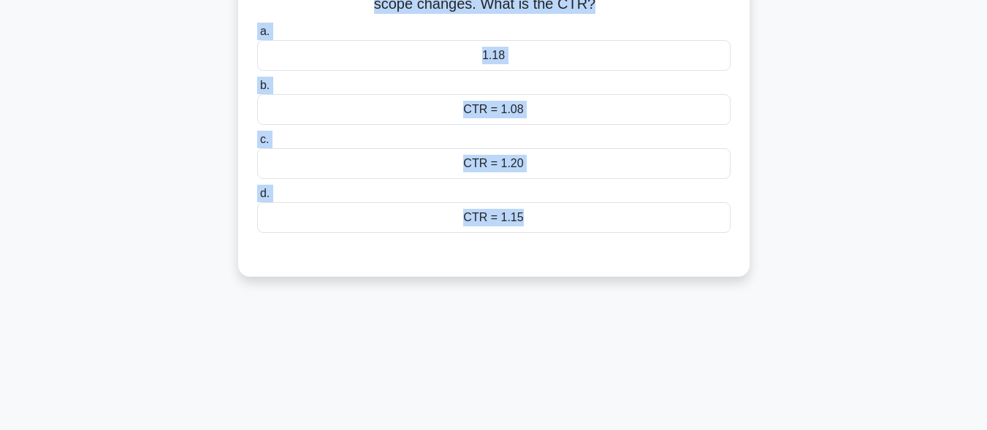
scroll to position [140, 0]
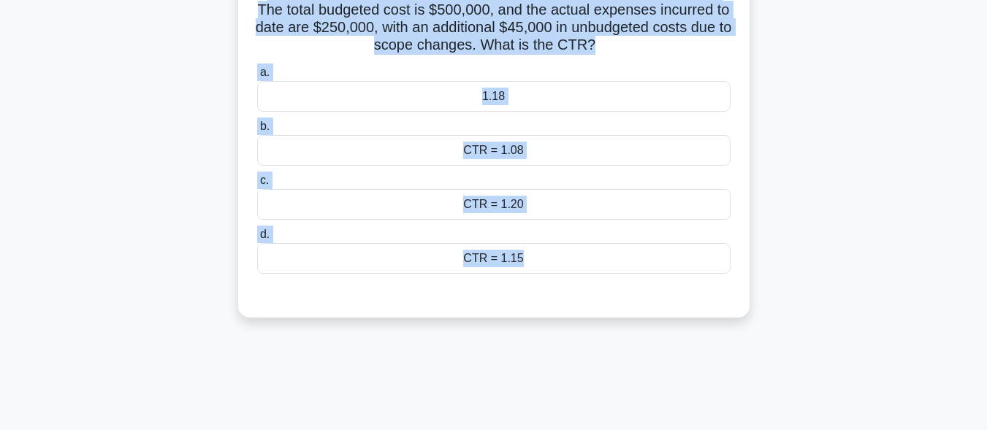
click at [509, 153] on div "CTR = 1.08" at bounding box center [494, 150] width 474 height 31
click at [257, 132] on input "b. CTR = 1.08" at bounding box center [257, 127] width 0 height 10
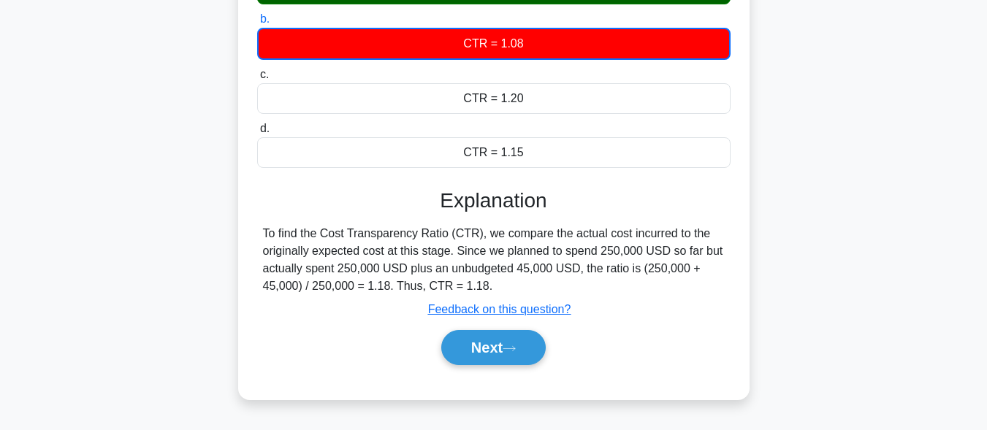
scroll to position [359, 0]
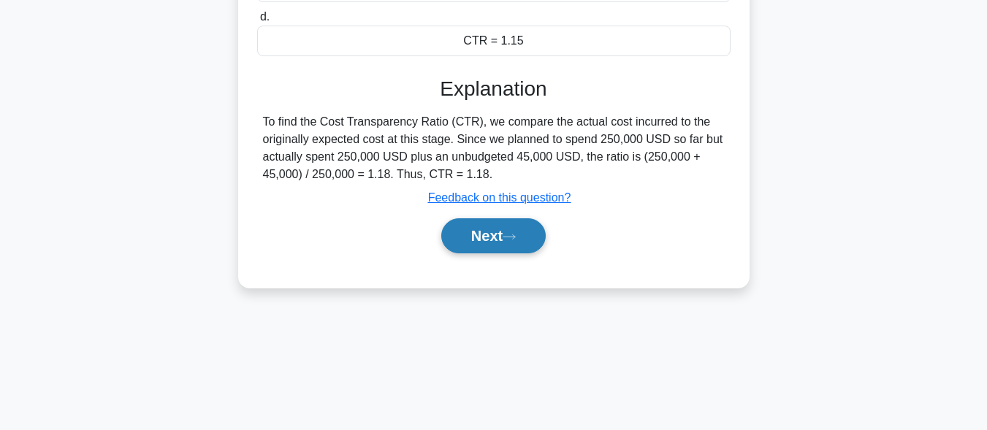
click at [516, 235] on icon at bounding box center [509, 237] width 13 height 8
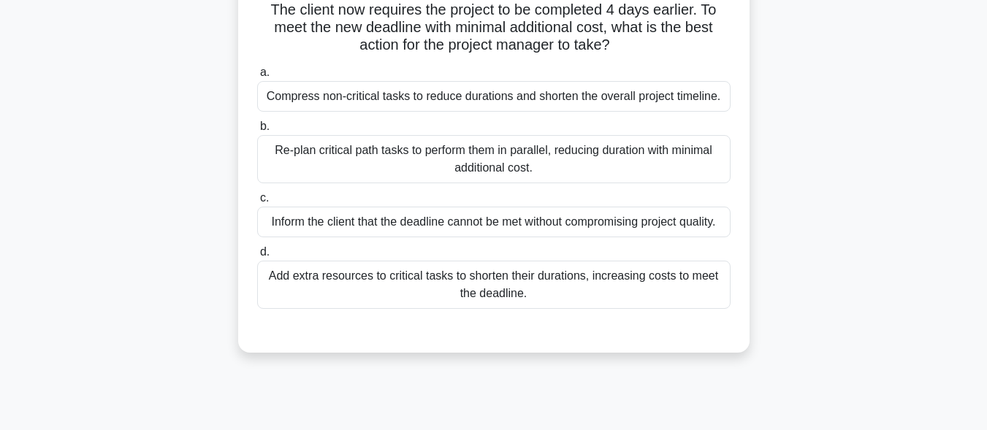
scroll to position [0, 0]
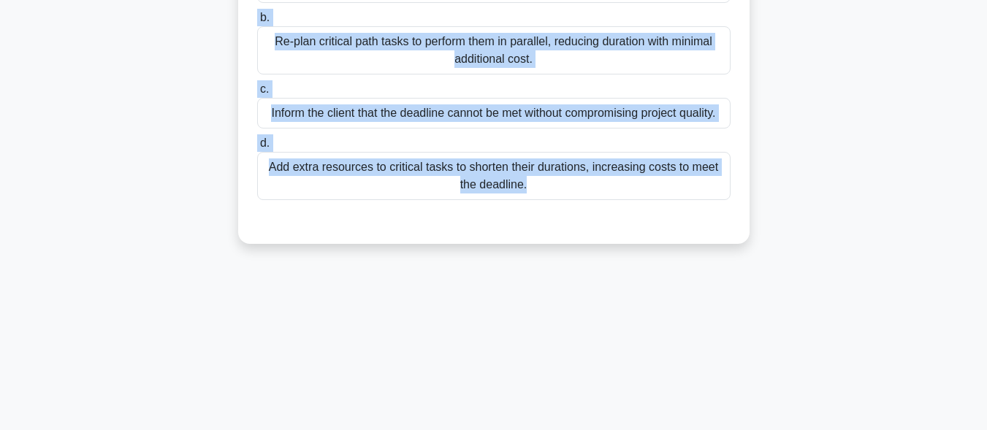
drag, startPoint x: 229, startPoint y: 118, endPoint x: 611, endPoint y: 423, distance: 488.7
click at [611, 423] on div "192:13 Stop PMP Expert 47/180 A project manager is overseeing a project with a …" at bounding box center [493, 165] width 833 height 731
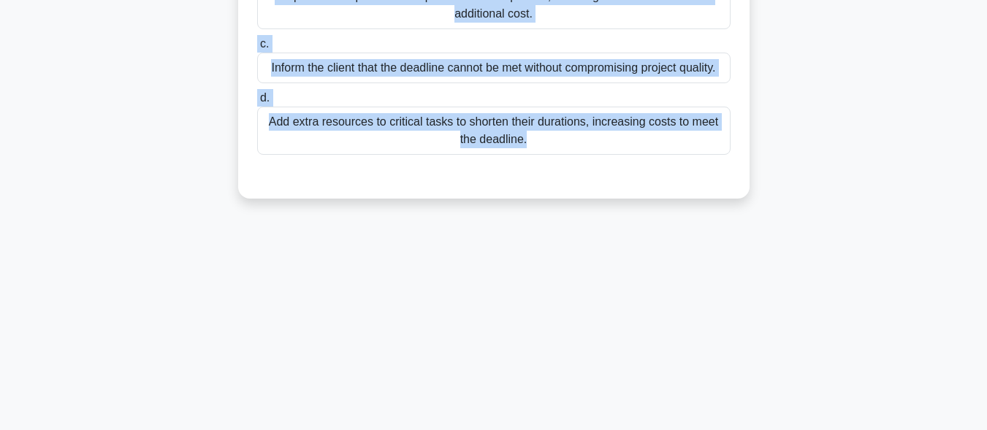
click at [495, 140] on div "Add extra resources to critical tasks to shorten their durations, increasing co…" at bounding box center [494, 131] width 474 height 48
click at [257, 103] on input "d. Add extra resources to critical tasks to shorten their durations, increasing…" at bounding box center [257, 99] width 0 height 10
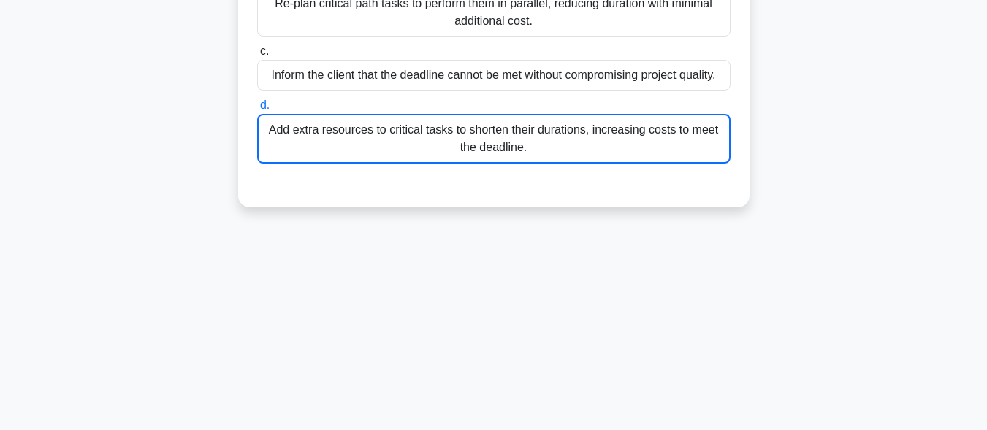
scroll to position [286, 0]
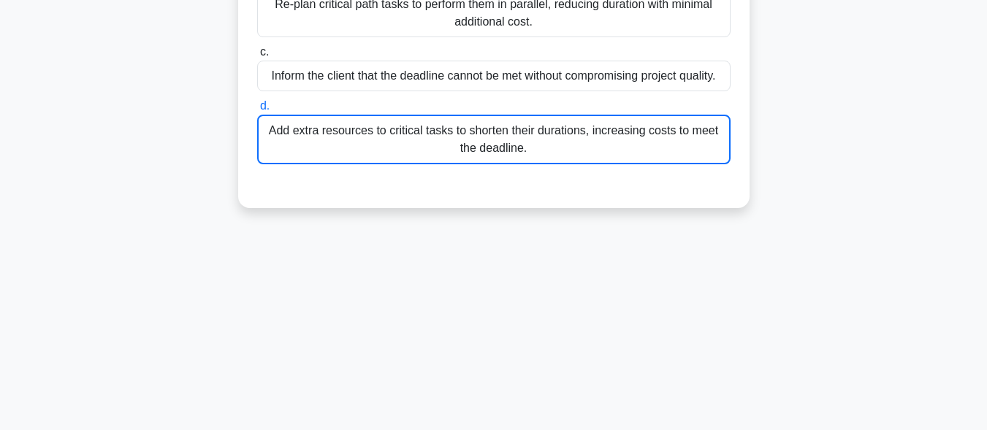
click at [551, 153] on div "Add extra resources to critical tasks to shorten their durations, increasing co…" at bounding box center [494, 140] width 474 height 50
click at [257, 111] on input "d. Add extra resources to critical tasks to shorten their durations, increasing…" at bounding box center [257, 107] width 0 height 10
click at [624, 132] on div "Add extra resources to critical tasks to shorten their durations, increasing co…" at bounding box center [494, 140] width 474 height 50
click at [257, 111] on input "d. Add extra resources to critical tasks to shorten their durations, increasing…" at bounding box center [257, 107] width 0 height 10
click at [629, 137] on div "Add extra resources to critical tasks to shorten their durations, increasing co…" at bounding box center [494, 140] width 474 height 50
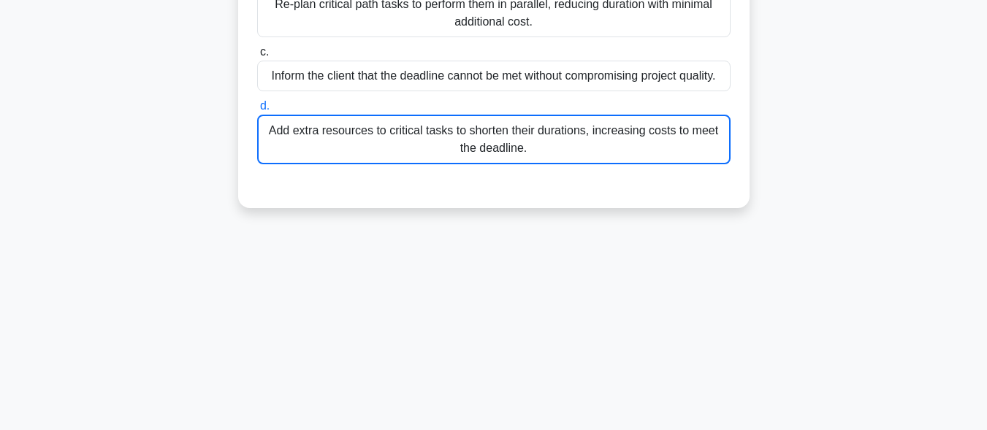
click at [257, 111] on input "d. Add extra resources to critical tasks to shorten their durations, increasing…" at bounding box center [257, 107] width 0 height 10
click at [629, 137] on div "Add extra resources to critical tasks to shorten their durations, increasing co…" at bounding box center [494, 140] width 474 height 50
click at [257, 111] on input "d. Add extra resources to critical tasks to shorten their durations, increasing…" at bounding box center [257, 107] width 0 height 10
click at [629, 137] on div "Add extra resources to critical tasks to shorten their durations, increasing co…" at bounding box center [494, 140] width 474 height 50
click at [257, 111] on input "d. Add extra resources to critical tasks to shorten their durations, increasing…" at bounding box center [257, 107] width 0 height 10
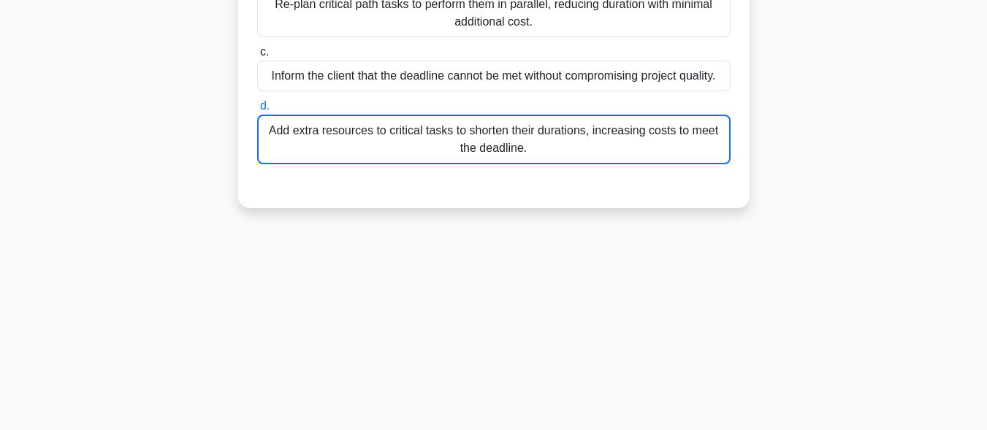
click at [629, 137] on div "Add extra resources to critical tasks to shorten their durations, increasing co…" at bounding box center [494, 140] width 474 height 50
click at [257, 111] on input "d. Add extra resources to critical tasks to shorten their durations, increasing…" at bounding box center [257, 107] width 0 height 10
click at [627, 167] on div "a. Compress non-critical tasks to reduce durations and shorten the overall proj…" at bounding box center [493, 40] width 491 height 253
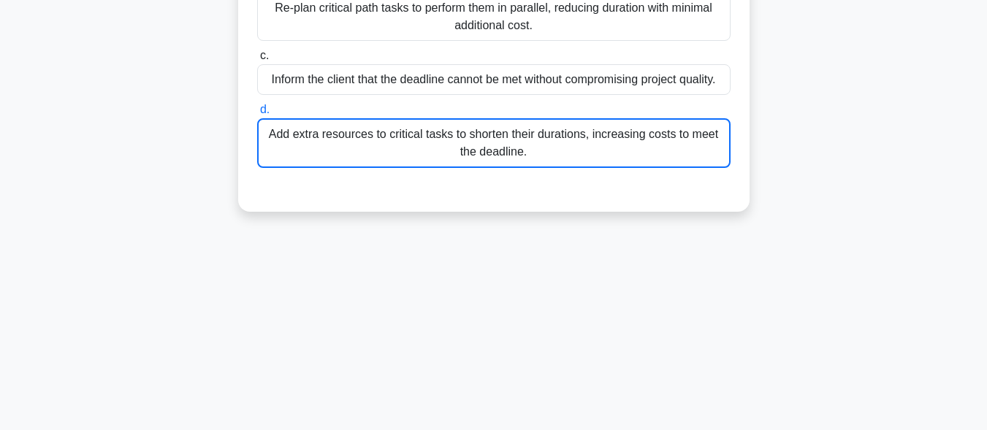
click at [621, 220] on div "A project manager is overseeing a project with a critical path of tasks A (5 da…" at bounding box center [493, 15] width 833 height 430
click at [604, 252] on div "190:52 Stop PMP Expert 47/180 A project manager is overseeing a project with a …" at bounding box center [493, 132] width 833 height 731
click at [591, 278] on div "190:51 Stop PMP Expert 47/180 A project manager is overseeing a project with a …" at bounding box center [493, 132] width 833 height 731
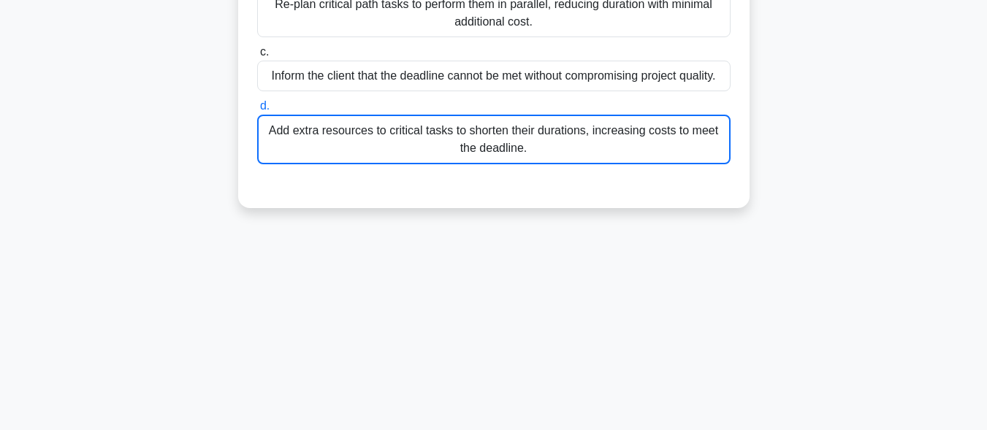
click at [558, 129] on div "Add extra resources to critical tasks to shorten their durations, increasing co…" at bounding box center [494, 140] width 474 height 50
click at [257, 111] on input "d. Add extra resources to critical tasks to shorten their durations, increasing…" at bounding box center [257, 107] width 0 height 10
click at [438, 155] on div "Add extra resources to critical tasks to shorten their durations, increasing co…" at bounding box center [494, 140] width 474 height 50
click at [257, 111] on input "d. Add extra resources to critical tasks to shorten their durations, increasing…" at bounding box center [257, 107] width 0 height 10
click at [361, 125] on div "Add extra resources to critical tasks to shorten their durations, increasing co…" at bounding box center [494, 140] width 474 height 50
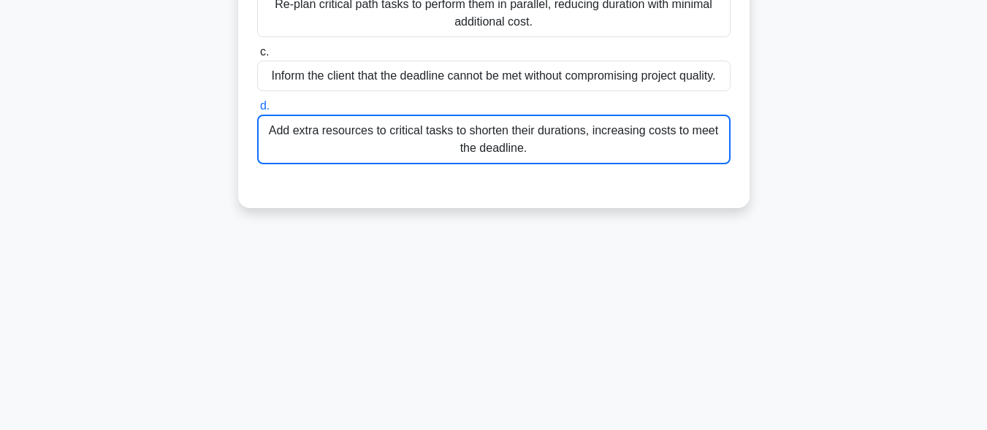
click at [257, 111] on input "d. Add extra resources to critical tasks to shorten their durations, increasing…" at bounding box center [257, 107] width 0 height 10
click at [361, 125] on div "Add extra resources to critical tasks to shorten their durations, increasing co…" at bounding box center [494, 140] width 474 height 50
click at [257, 111] on input "d. Add extra resources to critical tasks to shorten their durations, increasing…" at bounding box center [257, 107] width 0 height 10
click at [361, 125] on div "Add extra resources to critical tasks to shorten their durations, increasing co…" at bounding box center [494, 140] width 474 height 50
click at [257, 111] on input "d. Add extra resources to critical tasks to shorten their durations, increasing…" at bounding box center [257, 107] width 0 height 10
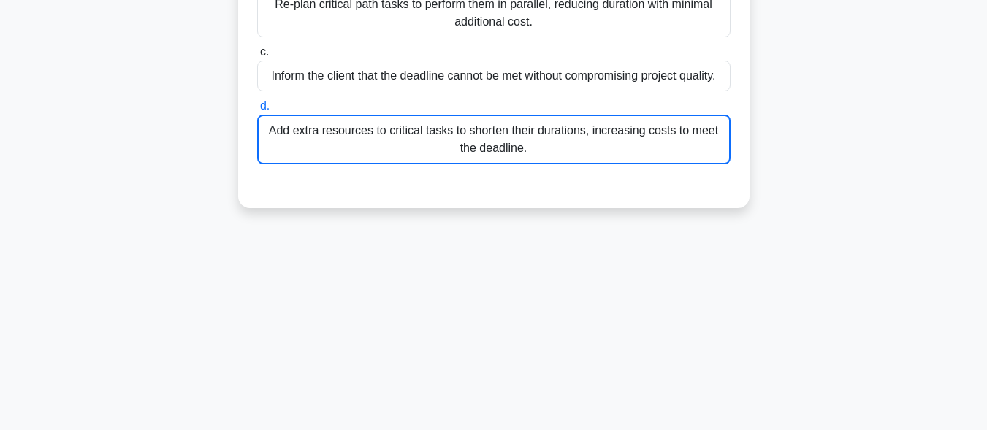
click at [361, 125] on div "Add extra resources to critical tasks to shorten their durations, increasing co…" at bounding box center [494, 140] width 474 height 50
click at [257, 111] on input "d. Add extra resources to critical tasks to shorten their durations, increasing…" at bounding box center [257, 107] width 0 height 10
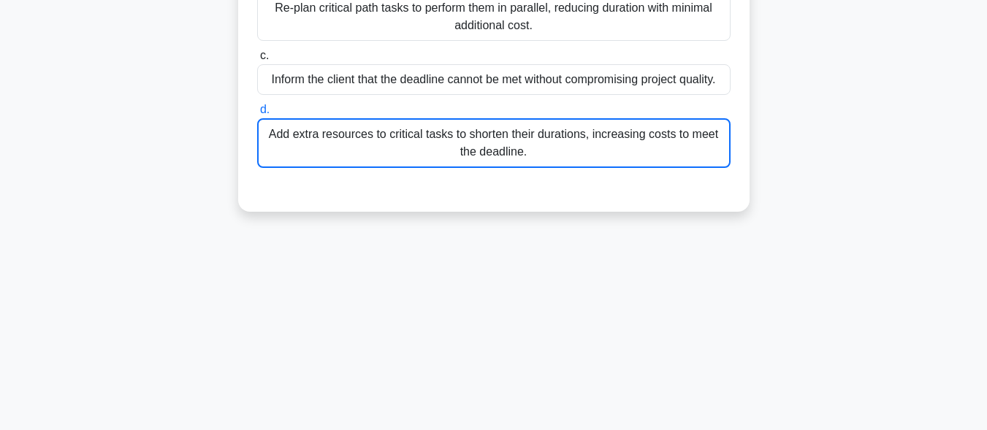
click at [433, 243] on div "190:33 Stop PMP Expert 47/180 A project manager is overseeing a project with a …" at bounding box center [493, 132] width 833 height 731
click at [371, 225] on div "A project manager is overseeing a project with a critical path of tasks A (5 da…" at bounding box center [493, 15] width 833 height 430
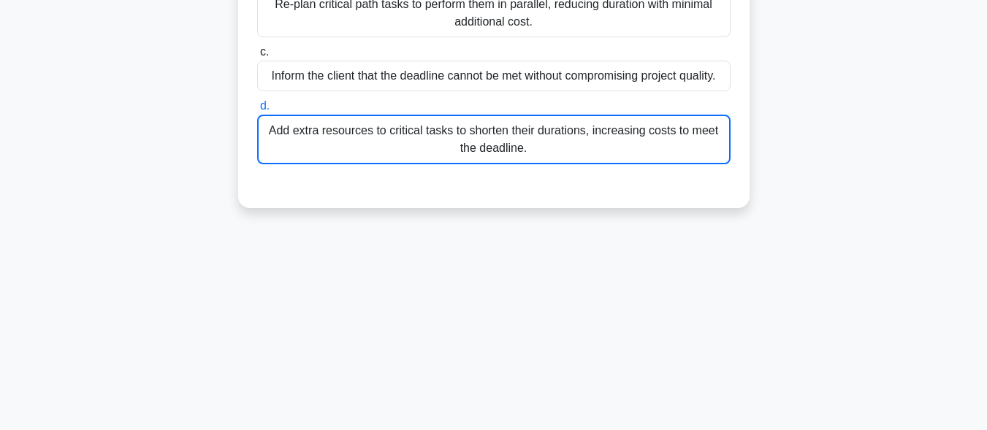
click at [401, 119] on div "Add extra resources to critical tasks to shorten their durations, increasing co…" at bounding box center [494, 140] width 474 height 50
click at [257, 111] on input "d. Add extra resources to critical tasks to shorten their durations, increasing…" at bounding box center [257, 107] width 0 height 10
click at [407, 136] on div "Add extra resources to critical tasks to shorten their durations, increasing co…" at bounding box center [494, 140] width 474 height 50
click at [257, 111] on input "d. Add extra resources to critical tasks to shorten their durations, increasing…" at bounding box center [257, 107] width 0 height 10
click at [408, 136] on div "Add extra resources to critical tasks to shorten their durations, increasing co…" at bounding box center [494, 140] width 474 height 50
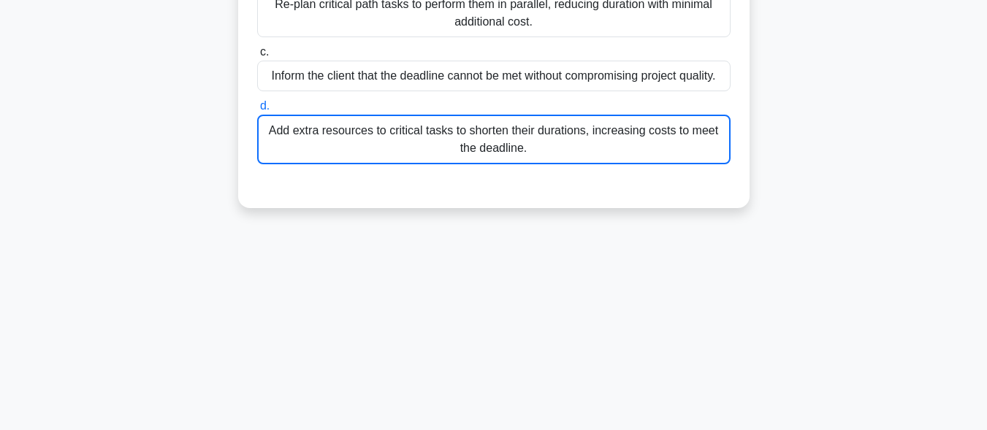
click at [257, 111] on input "d. Add extra resources to critical tasks to shorten their durations, increasing…" at bounding box center [257, 107] width 0 height 10
click at [408, 136] on div "Add extra resources to critical tasks to shorten their durations, increasing co…" at bounding box center [494, 140] width 474 height 50
click at [257, 111] on input "d. Add extra resources to critical tasks to shorten their durations, increasing…" at bounding box center [257, 107] width 0 height 10
click at [408, 136] on div "Add extra resources to critical tasks to shorten their durations, increasing co…" at bounding box center [494, 140] width 474 height 50
click at [257, 111] on input "d. Add extra resources to critical tasks to shorten their durations, increasing…" at bounding box center [257, 107] width 0 height 10
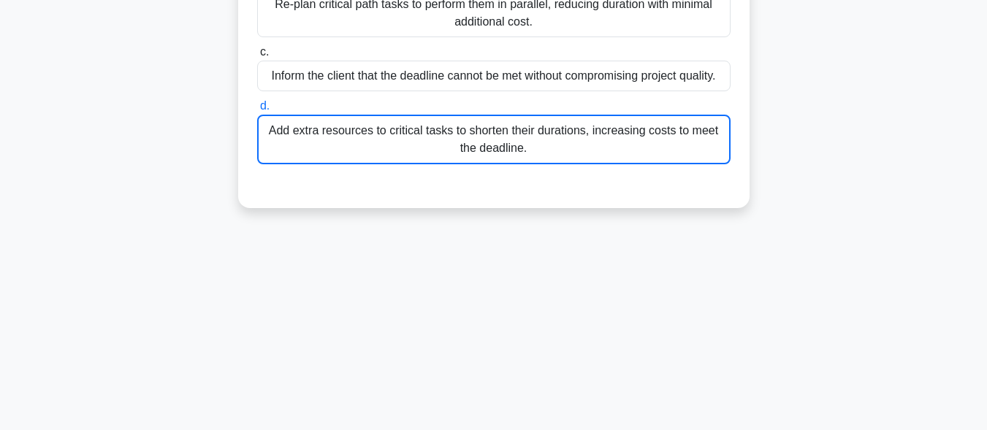
click at [408, 137] on div "Add extra resources to critical tasks to shorten their durations, increasing co…" at bounding box center [494, 140] width 474 height 50
click at [257, 111] on input "d. Add extra resources to critical tasks to shorten their durations, increasing…" at bounding box center [257, 107] width 0 height 10
click at [409, 137] on div "Add extra resources to critical tasks to shorten their durations, increasing co…" at bounding box center [494, 140] width 474 height 50
click at [257, 111] on input "d. Add extra resources to critical tasks to shorten their durations, increasing…" at bounding box center [257, 107] width 0 height 10
click at [409, 137] on div "Add extra resources to critical tasks to shorten their durations, increasing co…" at bounding box center [494, 140] width 474 height 50
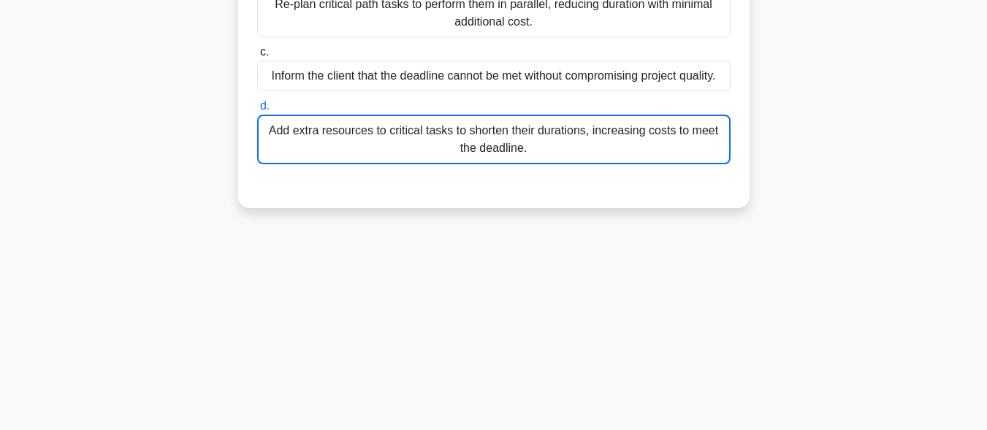
click at [257, 111] on input "d. Add extra resources to critical tasks to shorten their durations, increasing…" at bounding box center [257, 107] width 0 height 10
click at [561, 169] on div "a. Compress non-critical tasks to reduce durations and shorten the overall proj…" at bounding box center [494, 52] width 477 height 276
click at [545, 133] on div "Add extra resources to critical tasks to shorten their durations, increasing co…" at bounding box center [494, 140] width 474 height 50
click at [257, 111] on input "d. Add extra resources to critical tasks to shorten their durations, increasing…" at bounding box center [257, 107] width 0 height 10
click at [546, 133] on div "Add extra resources to critical tasks to shorten their durations, increasing co…" at bounding box center [494, 140] width 474 height 50
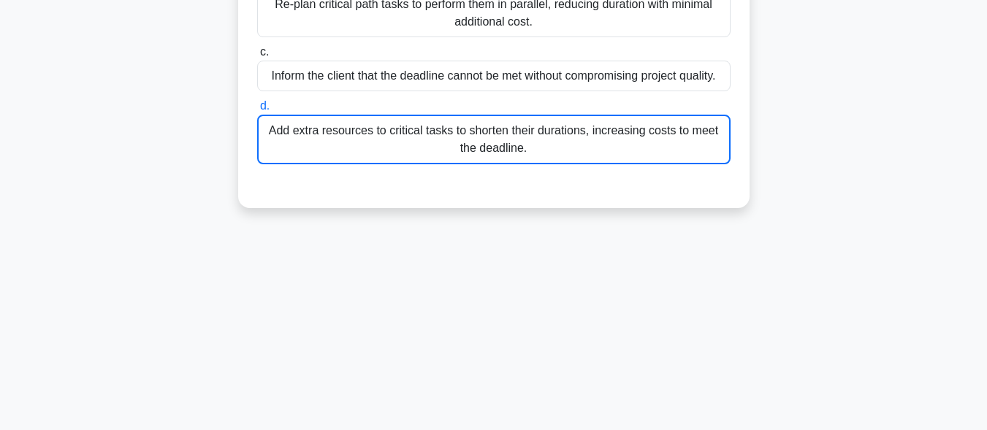
click at [257, 111] on input "d. Add extra resources to critical tasks to shorten their durations, increasing…" at bounding box center [257, 107] width 0 height 10
click at [546, 133] on div "Add extra resources to critical tasks to shorten their durations, increasing co…" at bounding box center [494, 140] width 474 height 50
click at [257, 111] on input "d. Add extra resources to critical tasks to shorten their durations, increasing…" at bounding box center [257, 107] width 0 height 10
click at [546, 133] on div "Add extra resources to critical tasks to shorten their durations, increasing co…" at bounding box center [494, 140] width 474 height 50
click at [257, 111] on input "d. Add extra resources to critical tasks to shorten their durations, increasing…" at bounding box center [257, 107] width 0 height 10
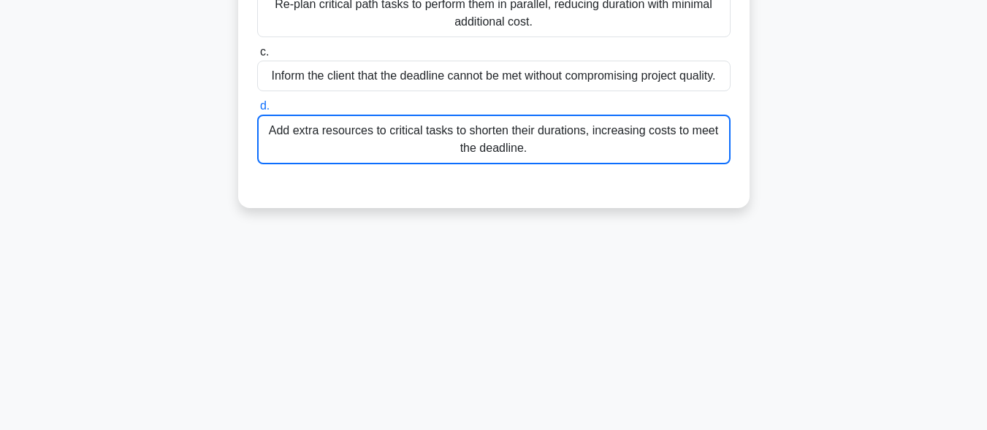
click at [546, 132] on div "Add extra resources to critical tasks to shorten their durations, increasing co…" at bounding box center [494, 140] width 474 height 50
click at [257, 111] on input "d. Add extra resources to critical tasks to shorten their durations, increasing…" at bounding box center [257, 107] width 0 height 10
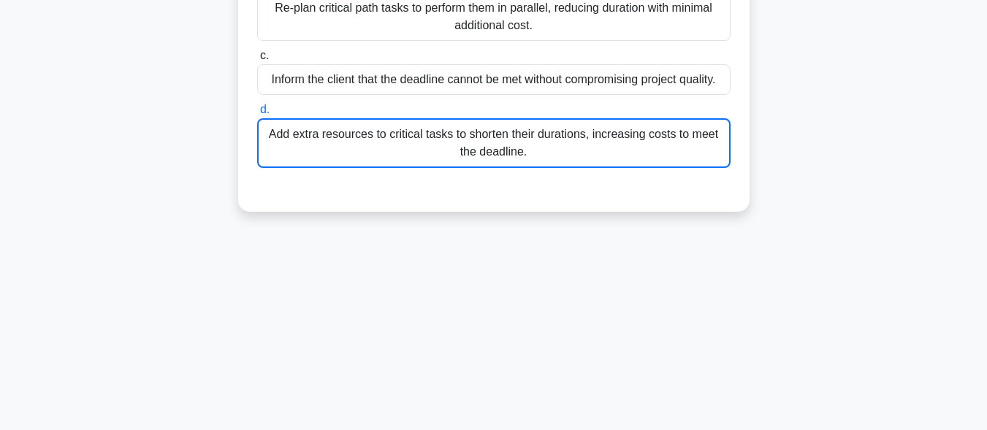
click at [616, 280] on div "190:21 Stop PMP Expert 47/180 A project manager is overseeing a project with a …" at bounding box center [493, 132] width 833 height 731
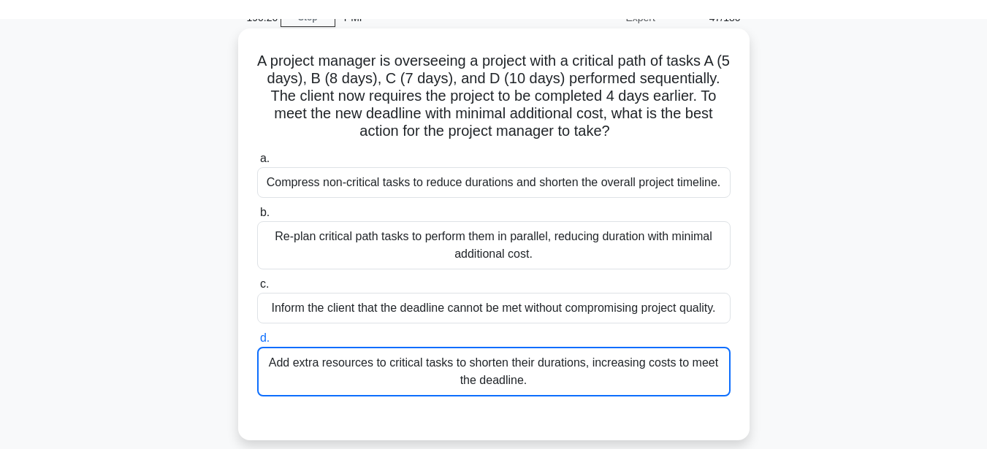
scroll to position [67, 0]
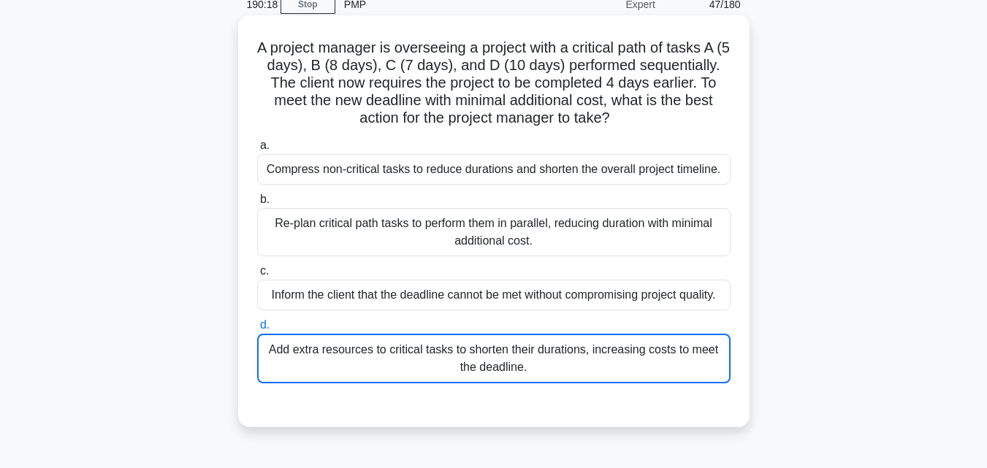
click at [476, 335] on div "Add extra resources to critical tasks to shorten their durations, increasing co…" at bounding box center [494, 359] width 474 height 50
click at [257, 330] on input "d. Add extra resources to critical tasks to shorten their durations, increasing…" at bounding box center [257, 326] width 0 height 10
click at [482, 365] on div "Add extra resources to critical tasks to shorten their durations, increasing co…" at bounding box center [494, 359] width 474 height 50
click at [257, 330] on input "d. Add extra resources to critical tasks to shorten their durations, increasing…" at bounding box center [257, 326] width 0 height 10
click at [482, 365] on div "Add extra resources to critical tasks to shorten their durations, increasing co…" at bounding box center [494, 359] width 474 height 50
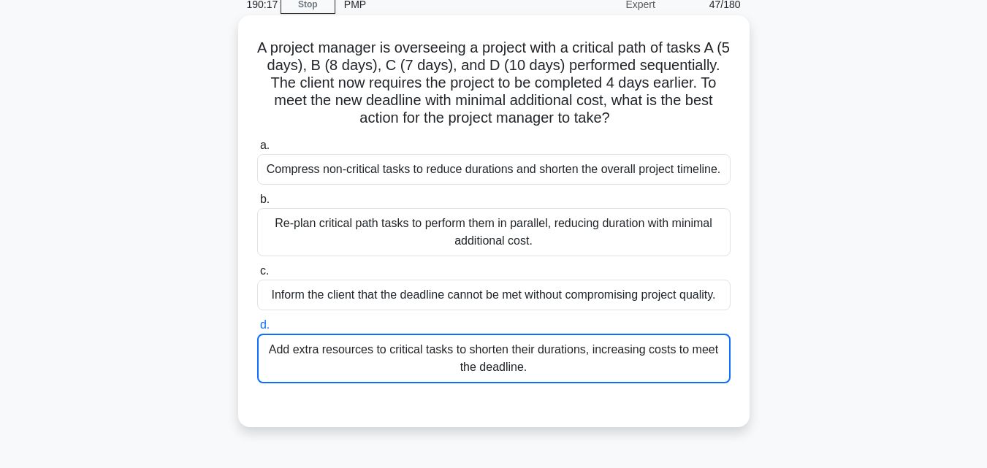
click at [257, 330] on input "d. Add extra resources to critical tasks to shorten their durations, increasing…" at bounding box center [257, 326] width 0 height 10
click at [482, 364] on div "Add extra resources to critical tasks to shorten their durations, increasing co…" at bounding box center [494, 359] width 474 height 50
click at [257, 330] on input "d. Add extra resources to critical tasks to shorten their durations, increasing…" at bounding box center [257, 326] width 0 height 10
click at [482, 364] on div "Add extra resources to critical tasks to shorten their durations, increasing co…" at bounding box center [494, 359] width 474 height 50
click at [257, 330] on input "d. Add extra resources to critical tasks to shorten their durations, increasing…" at bounding box center [257, 326] width 0 height 10
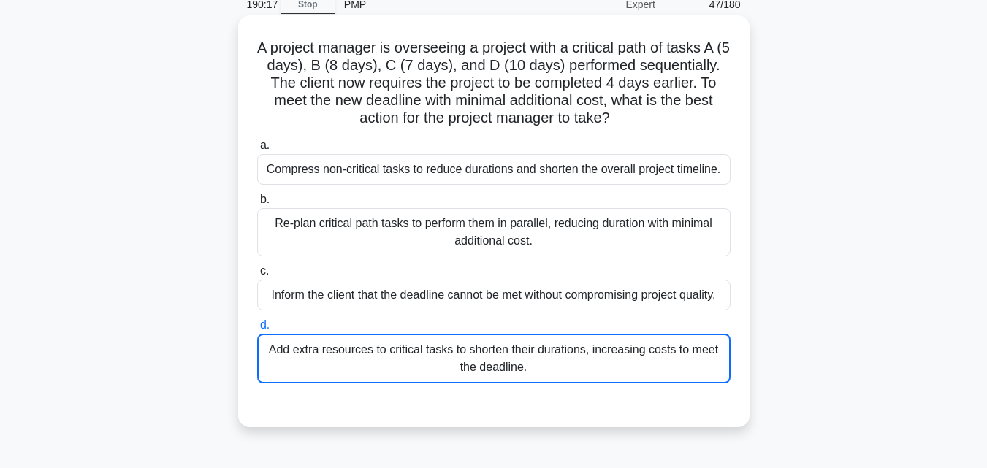
click at [482, 364] on div "Add extra resources to critical tasks to shorten their durations, increasing co…" at bounding box center [494, 359] width 474 height 50
click at [257, 330] on input "d. Add extra resources to critical tasks to shorten their durations, increasing…" at bounding box center [257, 326] width 0 height 10
click at [482, 364] on div "Add extra resources to critical tasks to shorten their durations, increasing co…" at bounding box center [494, 359] width 474 height 50
click at [257, 330] on input "d. Add extra resources to critical tasks to shorten their durations, increasing…" at bounding box center [257, 326] width 0 height 10
click at [482, 364] on div "Add extra resources to critical tasks to shorten their durations, increasing co…" at bounding box center [494, 359] width 474 height 50
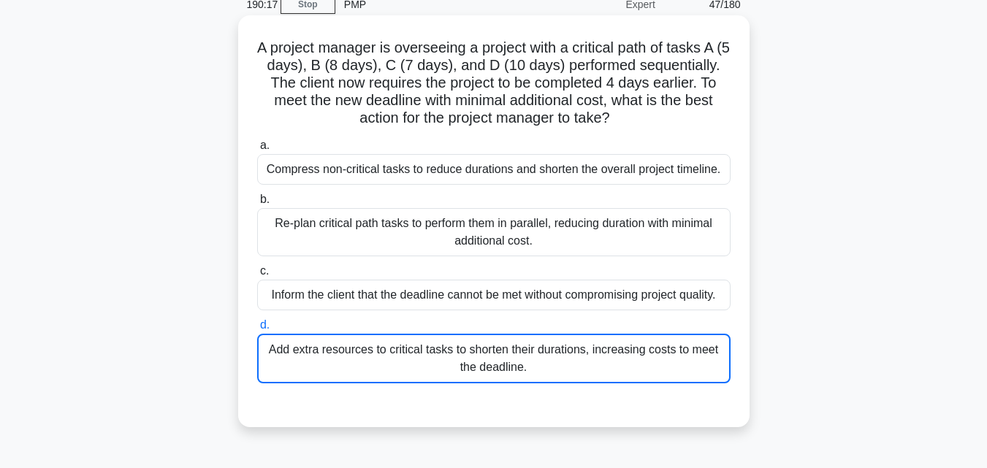
click at [257, 330] on input "d. Add extra resources to critical tasks to shorten their durations, increasing…" at bounding box center [257, 326] width 0 height 10
click at [482, 364] on div "Add extra resources to critical tasks to shorten their durations, increasing co…" at bounding box center [494, 359] width 474 height 50
click at [257, 330] on input "d. Add extra resources to critical tasks to shorten their durations, increasing…" at bounding box center [257, 326] width 0 height 10
click at [558, 360] on div "Add extra resources to critical tasks to shorten their durations, increasing co…" at bounding box center [494, 359] width 474 height 50
click at [257, 330] on input "d. Add extra resources to critical tasks to shorten their durations, increasing…" at bounding box center [257, 326] width 0 height 10
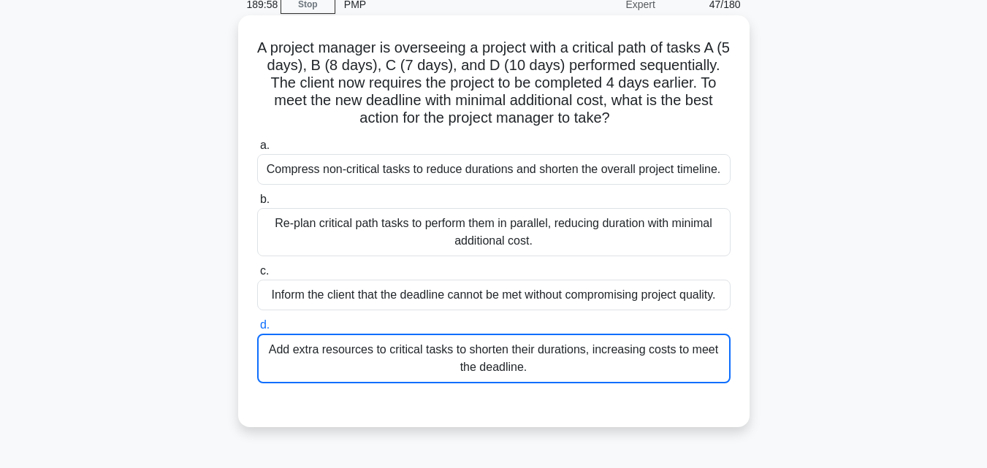
click at [558, 362] on div "Add extra resources to critical tasks to shorten their durations, increasing co…" at bounding box center [494, 359] width 474 height 50
click at [257, 330] on input "d. Add extra resources to critical tasks to shorten their durations, increasing…" at bounding box center [257, 326] width 0 height 10
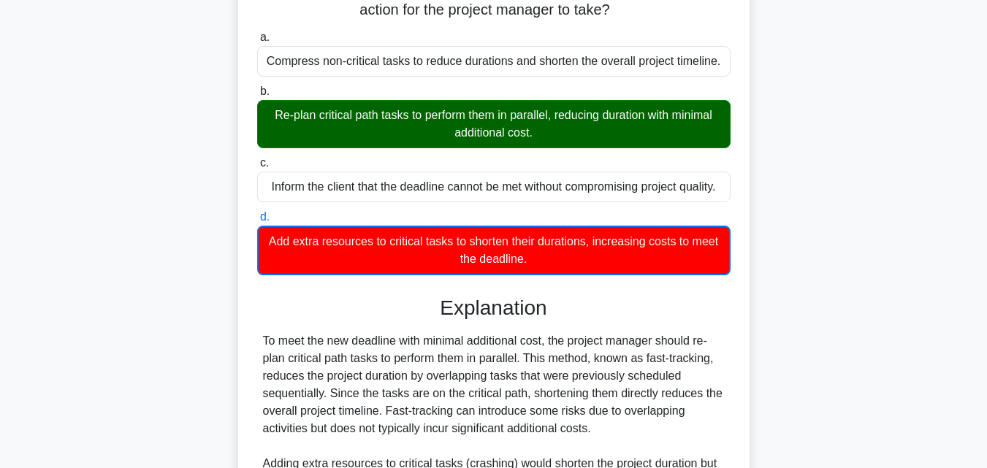
click at [649, 125] on div "Re-plan critical path tasks to perform them in parallel, reducing duration with…" at bounding box center [494, 124] width 474 height 48
click at [257, 96] on input "b. Re-plan critical path tasks to perform them in parallel, reducing duration w…" at bounding box center [257, 92] width 0 height 10
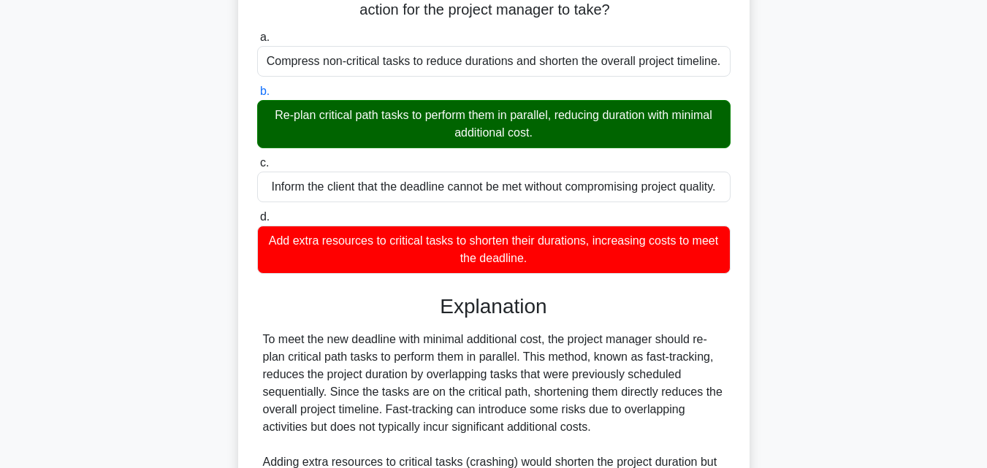
scroll to position [381, 0]
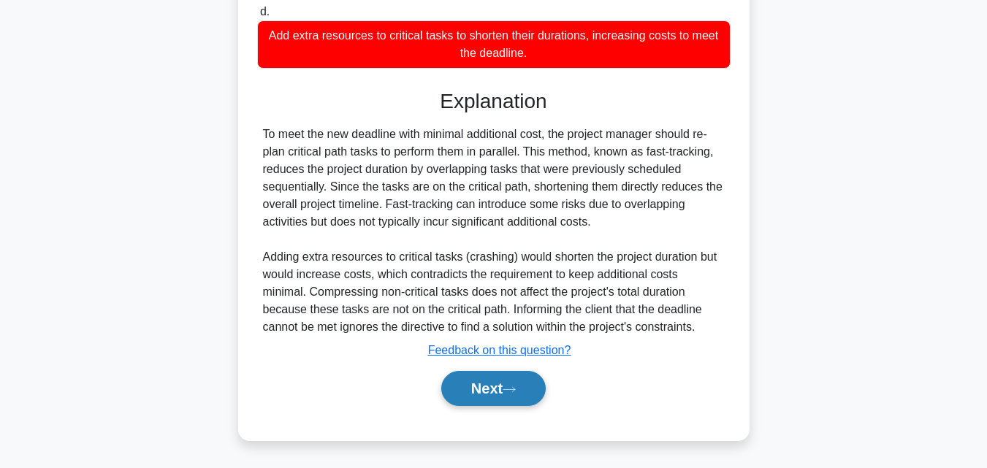
click at [525, 384] on button "Next" at bounding box center [493, 388] width 105 height 35
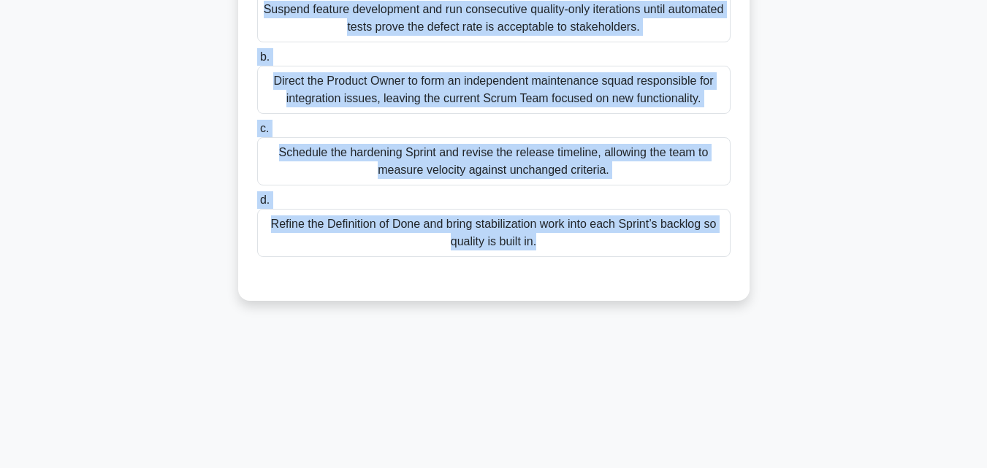
scroll to position [321, 0]
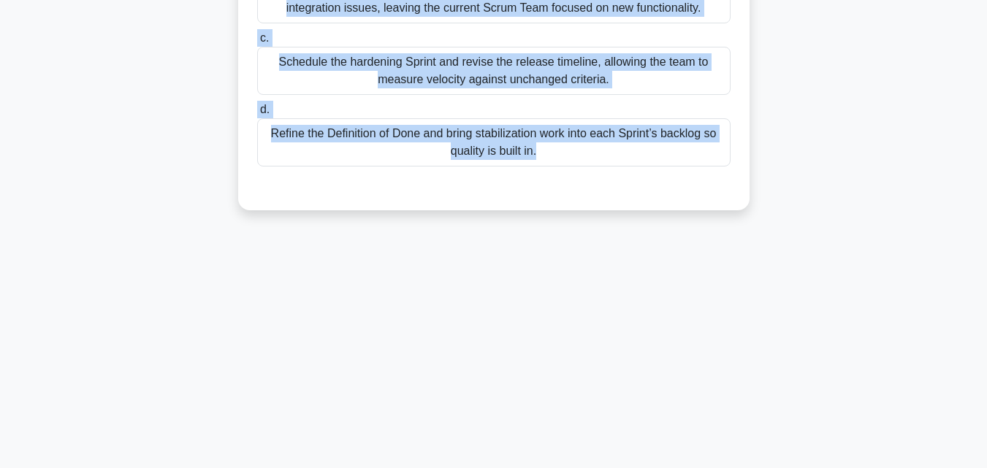
drag, startPoint x: 255, startPoint y: 101, endPoint x: 661, endPoint y: 457, distance: 539.6
click at [660, 468] on html "Go Premium Mo" at bounding box center [493, 73] width 987 height 789
copy div "Midway through a release, stakeholders discover integration defects in the late…"
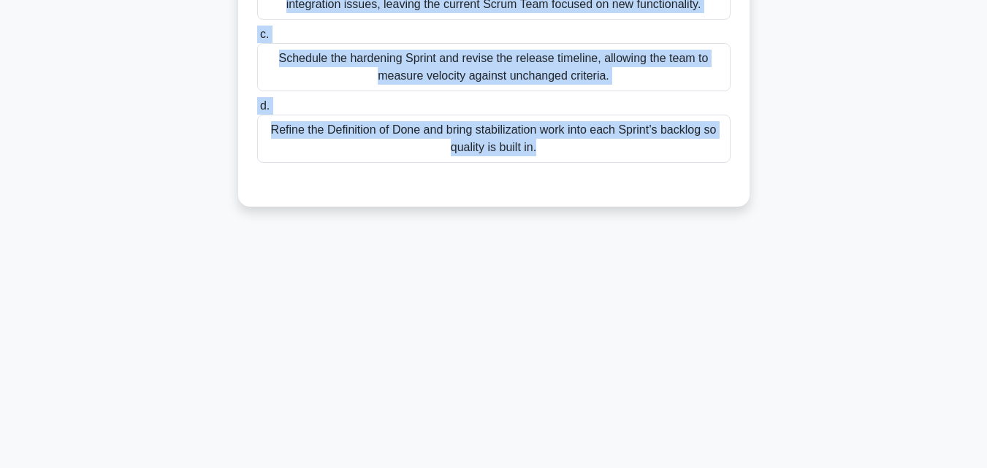
click at [534, 157] on div "Refine the Definition of Done and bring stabilization work into each Sprint’s b…" at bounding box center [494, 139] width 474 height 48
click at [257, 111] on input "d. Refine the Definition of Done and bring stabilization work into each Sprint’…" at bounding box center [257, 107] width 0 height 10
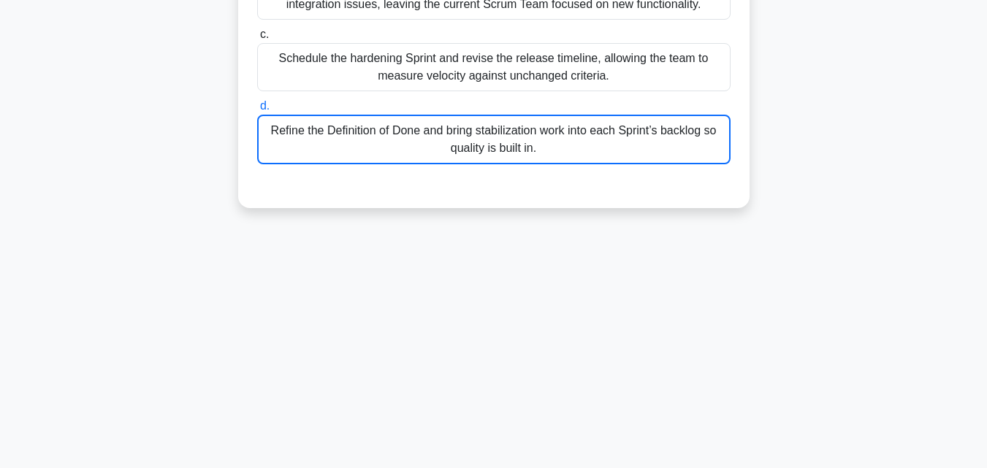
click at [534, 158] on div "Refine the Definition of Done and bring stabilization work into each Sprint’s b…" at bounding box center [494, 140] width 474 height 50
click at [257, 111] on input "d. Refine the Definition of Done and bring stabilization work into each Sprint’…" at bounding box center [257, 107] width 0 height 10
click at [534, 158] on div "Refine the Definition of Done and bring stabilization work into each Sprint’s b…" at bounding box center [494, 140] width 474 height 50
click at [257, 111] on input "d. Refine the Definition of Done and bring stabilization work into each Sprint’…" at bounding box center [257, 107] width 0 height 10
click at [534, 158] on div "Refine the Definition of Done and bring stabilization work into each Sprint’s b…" at bounding box center [494, 140] width 474 height 50
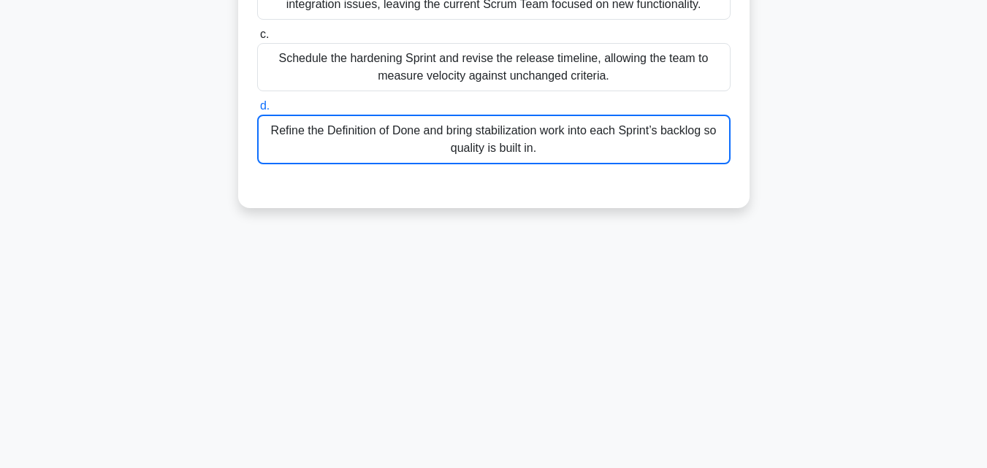
click at [257, 111] on input "d. Refine the Definition of Done and bring stabilization work into each Sprint’…" at bounding box center [257, 107] width 0 height 10
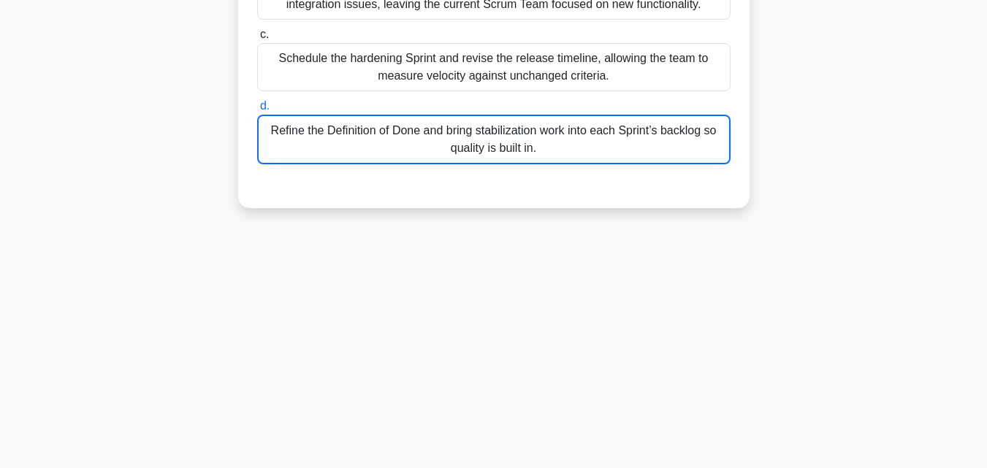
click at [540, 164] on div "Refine the Definition of Done and bring stabilization work into each Sprint’s b…" at bounding box center [494, 140] width 474 height 50
click at [257, 111] on input "d. Refine the Definition of Done and bring stabilization work into each Sprint’…" at bounding box center [257, 107] width 0 height 10
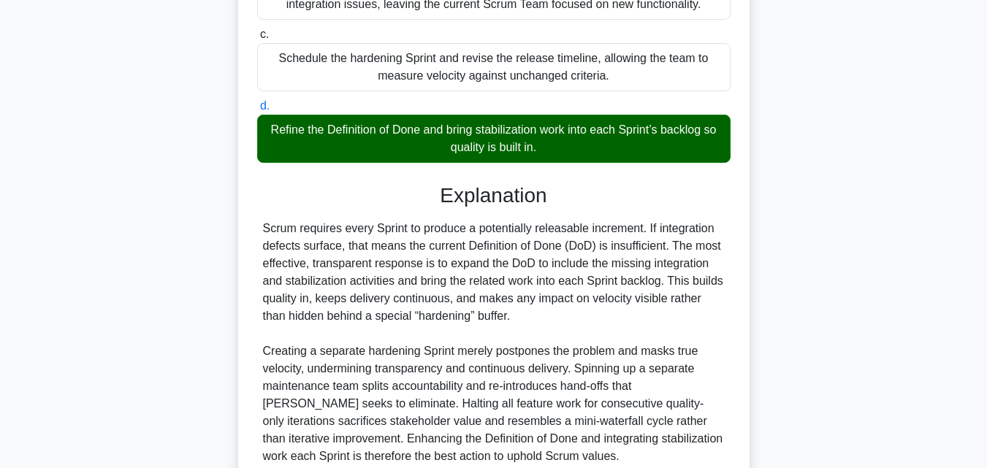
click at [534, 158] on div "Refine the Definition of Done and bring stabilization work into each Sprint’s b…" at bounding box center [494, 139] width 474 height 48
click at [257, 111] on input "d. Refine the Definition of Done and bring stabilization work into each Sprint’…" at bounding box center [257, 107] width 0 height 10
click at [534, 158] on div "Refine the Definition of Done and bring stabilization work into each Sprint’s b…" at bounding box center [494, 139] width 474 height 48
click at [257, 111] on input "d. Refine the Definition of Done and bring stabilization work into each Sprint’…" at bounding box center [257, 107] width 0 height 10
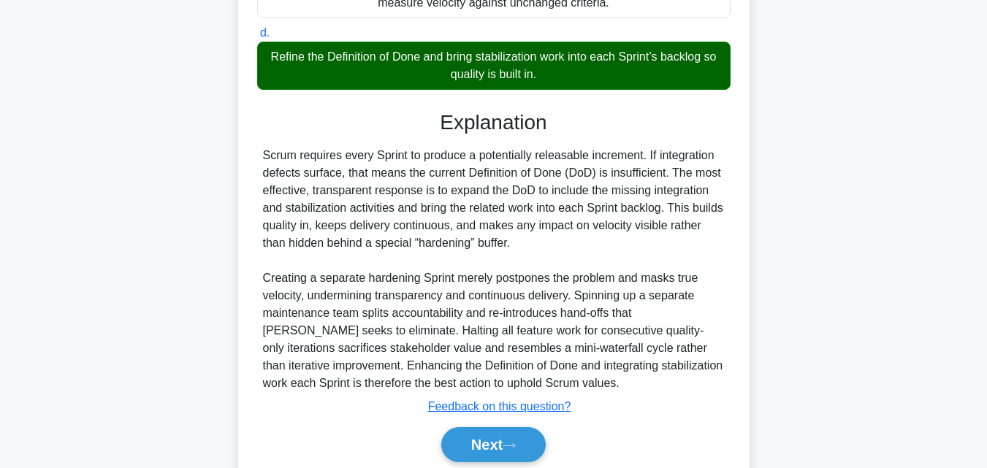
scroll to position [468, 0]
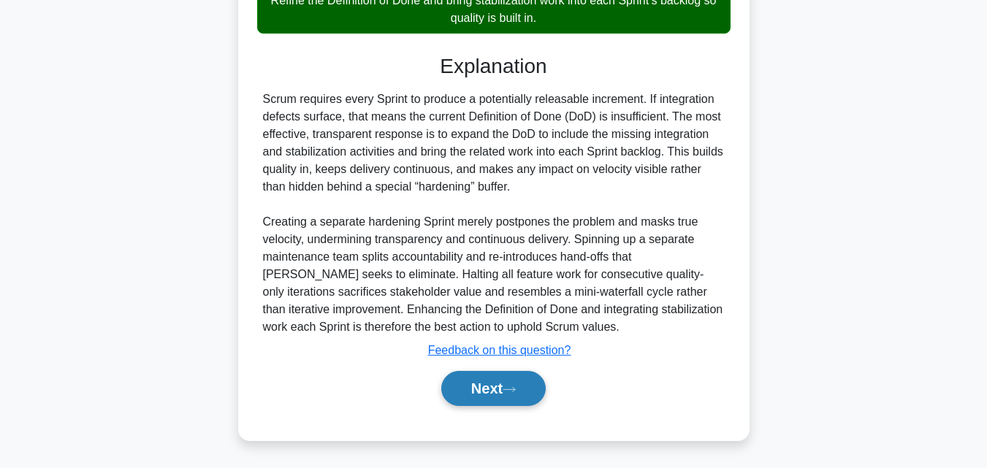
click at [541, 391] on button "Next" at bounding box center [493, 388] width 105 height 35
click at [541, 390] on button "Next" at bounding box center [493, 388] width 105 height 35
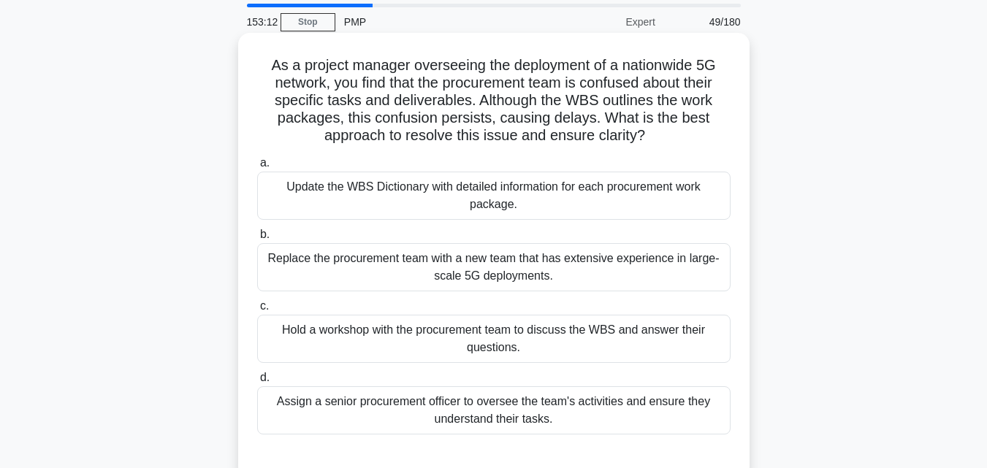
scroll to position [0, 0]
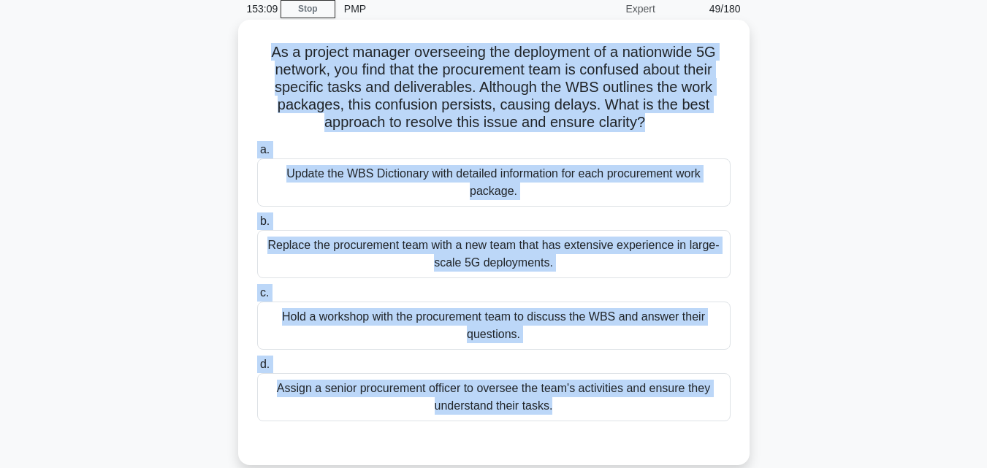
drag, startPoint x: 239, startPoint y: 105, endPoint x: 718, endPoint y: 458, distance: 595.4
click at [718, 458] on div "As a project manager overseeing the deployment of a nationwide 5G network, you …" at bounding box center [493, 254] width 833 height 463
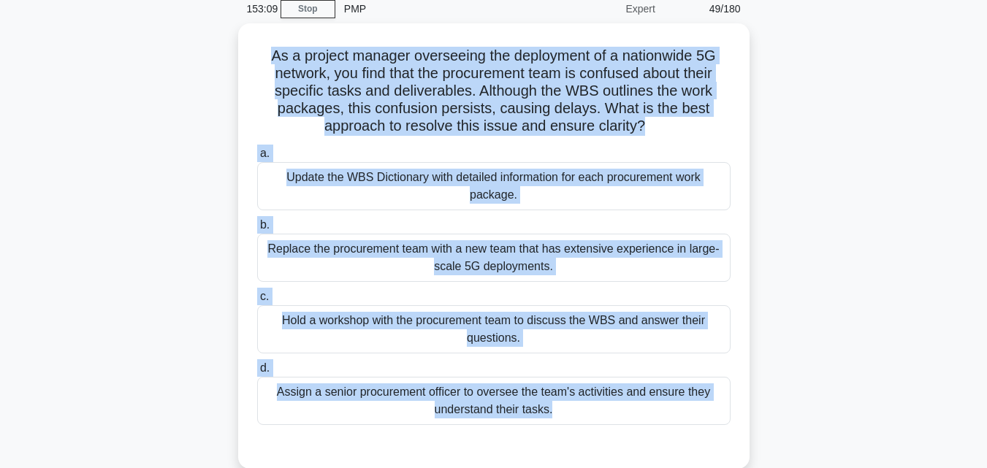
scroll to position [88, 0]
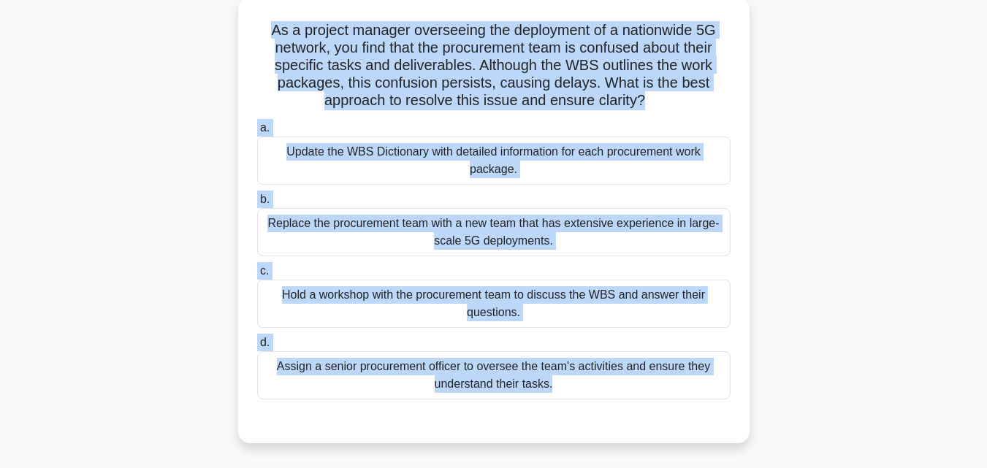
copy div "As a project manager overseeing the deployment of a nationwide 5G network, you …"
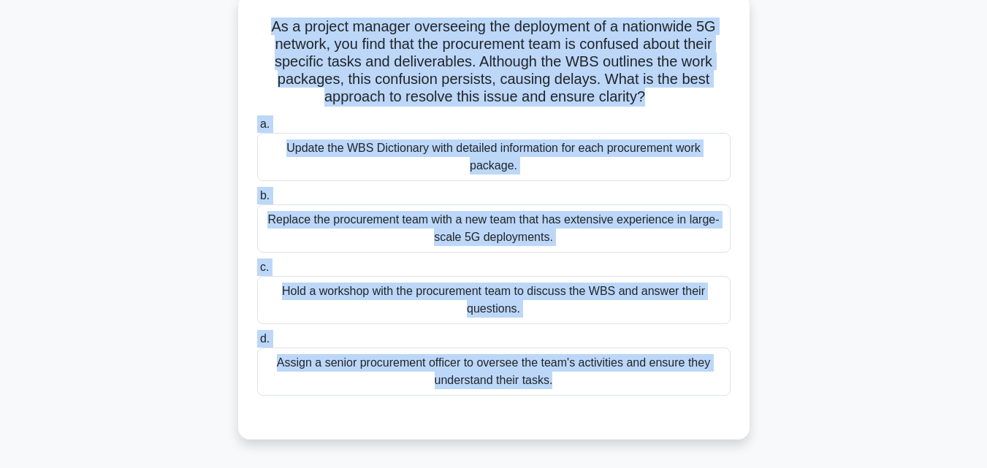
click at [543, 157] on div "Update the WBS Dictionary with detailed information for each procurement work p…" at bounding box center [494, 157] width 474 height 48
click at [257, 129] on input "a. Update the WBS Dictionary with detailed information for each procurement wor…" at bounding box center [257, 125] width 0 height 10
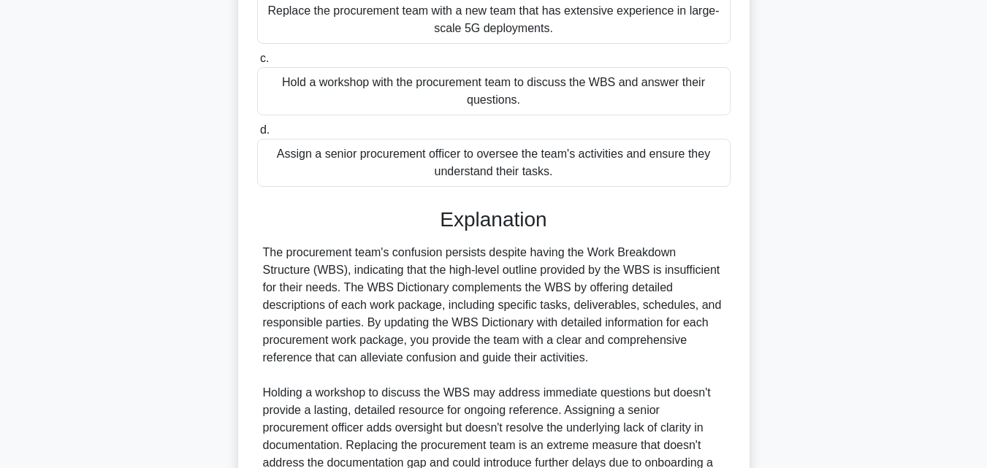
scroll to position [451, 0]
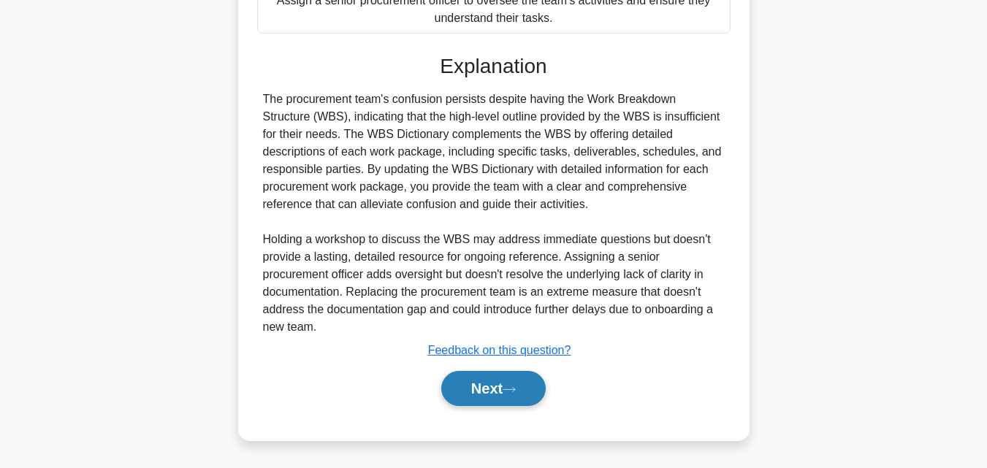
click at [491, 388] on button "Next" at bounding box center [493, 388] width 105 height 35
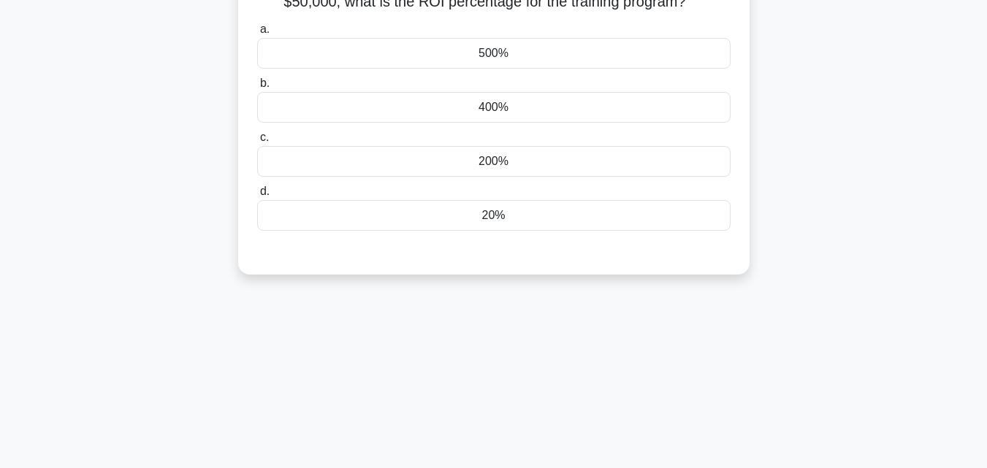
scroll to position [0, 0]
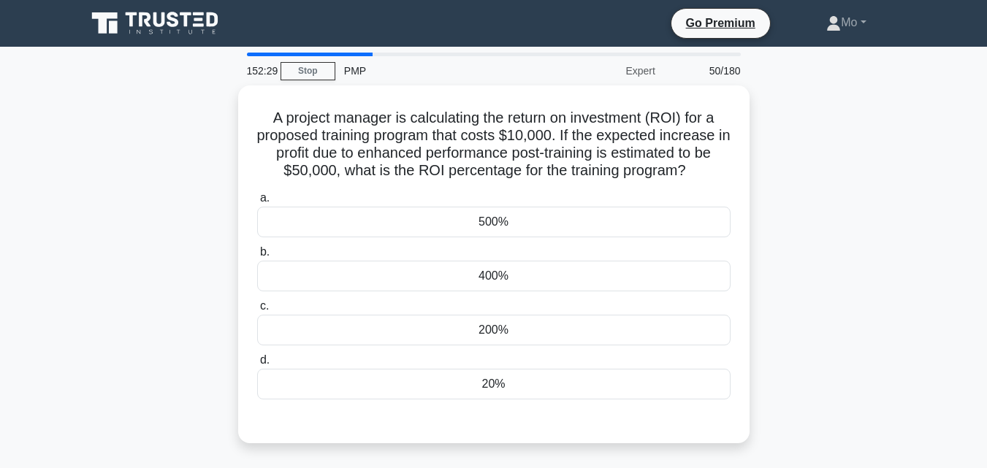
drag, startPoint x: 258, startPoint y: 109, endPoint x: 775, endPoint y: 392, distance: 590.0
click at [775, 392] on div "A project manager is calculating the return on investment (ROI) for a proposed …" at bounding box center [493, 274] width 833 height 376
copy div "A project manager is calculating the return on investment (ROI) for a proposed …"
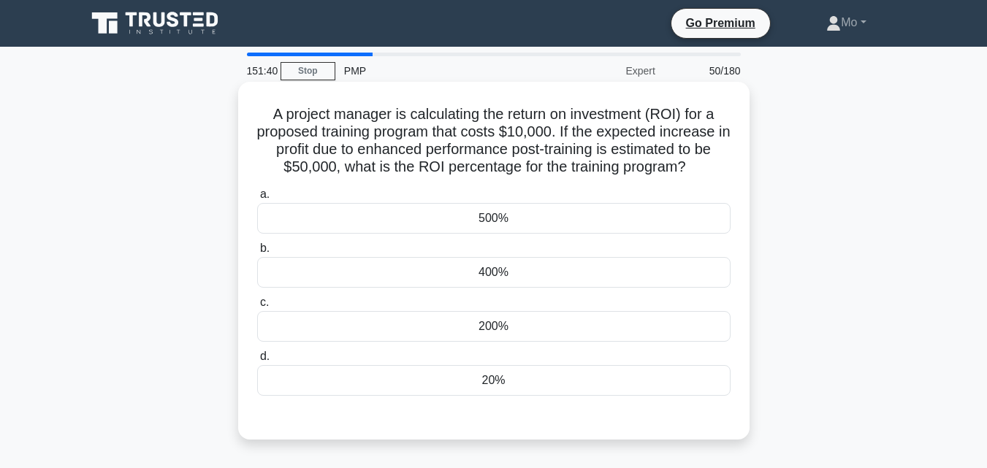
click at [480, 278] on div "400%" at bounding box center [494, 272] width 474 height 31
click at [257, 254] on input "b. 400%" at bounding box center [257, 249] width 0 height 10
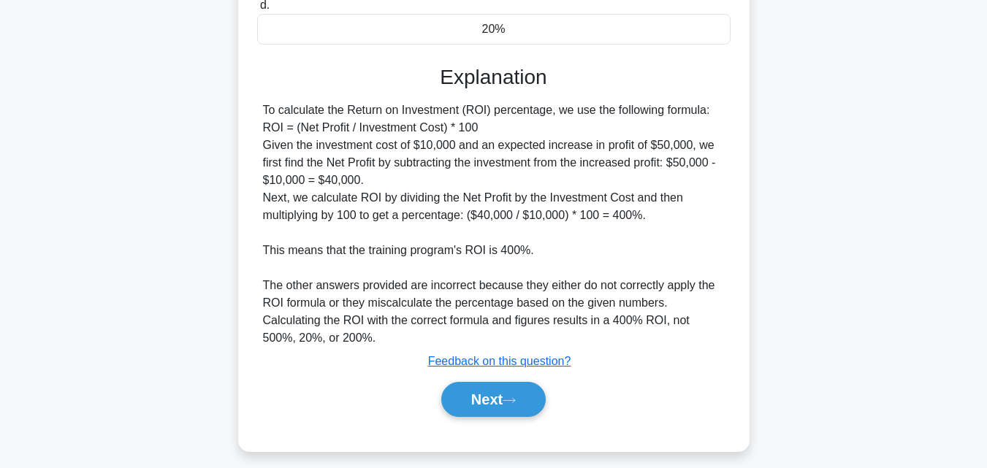
scroll to position [363, 0]
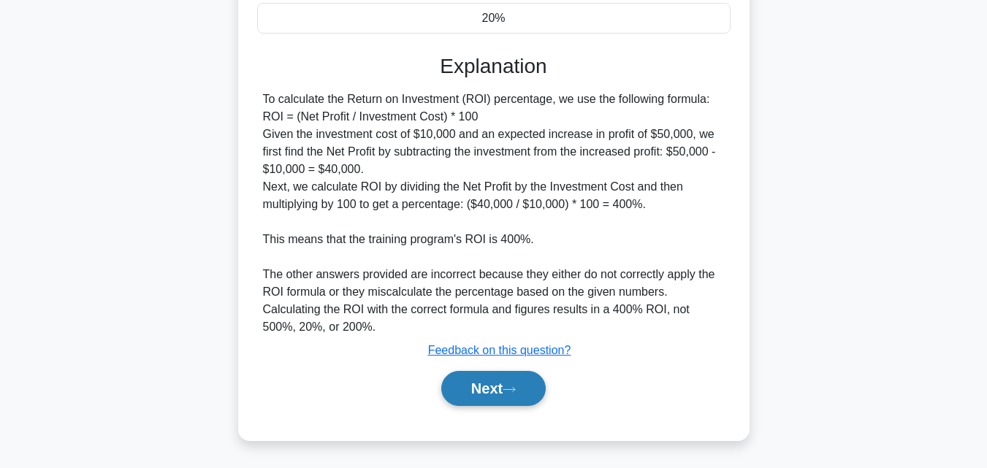
click at [510, 392] on icon at bounding box center [509, 390] width 13 height 8
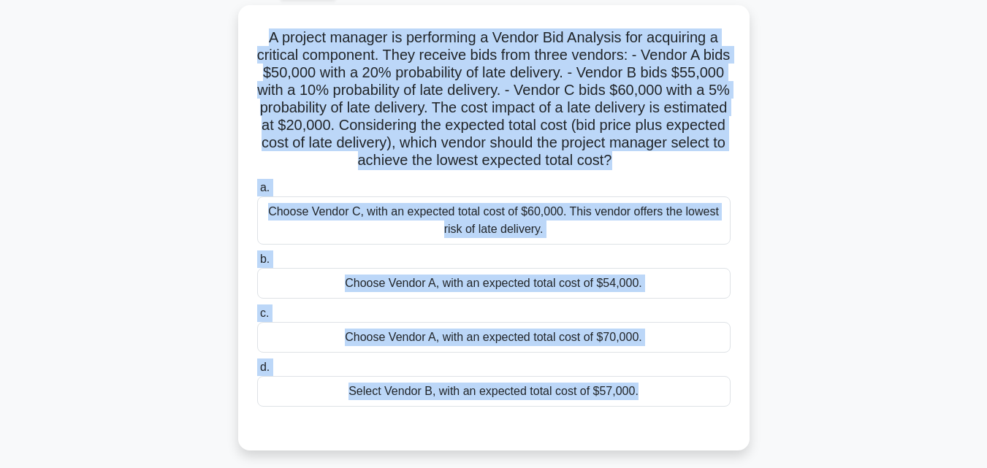
scroll to position [321, 0]
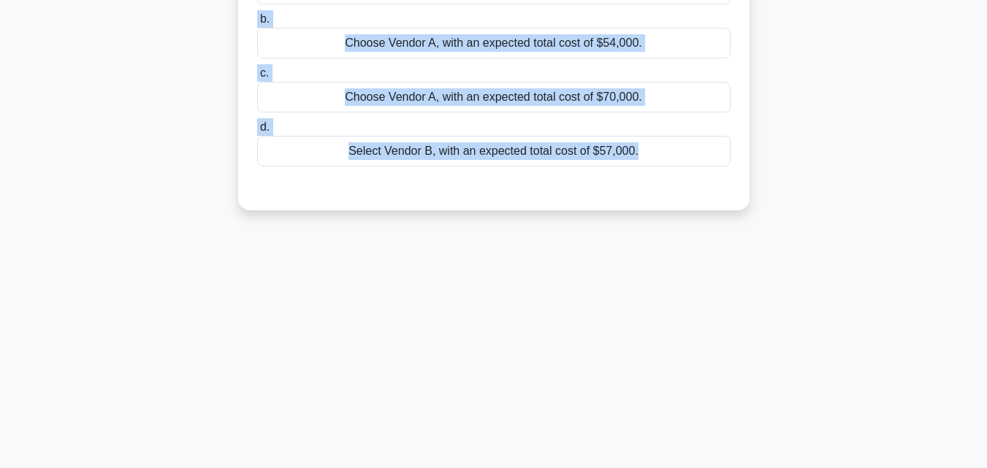
drag, startPoint x: 243, startPoint y: 113, endPoint x: 770, endPoint y: 461, distance: 630.8
click at [770, 461] on div "151:29 Stop PMP Expert 51/180 A project manager is performing a Vendor Bid Anal…" at bounding box center [493, 97] width 833 height 731
copy div "A project manager is performing a Vendor Bid Analysis for acquiring a critical …"
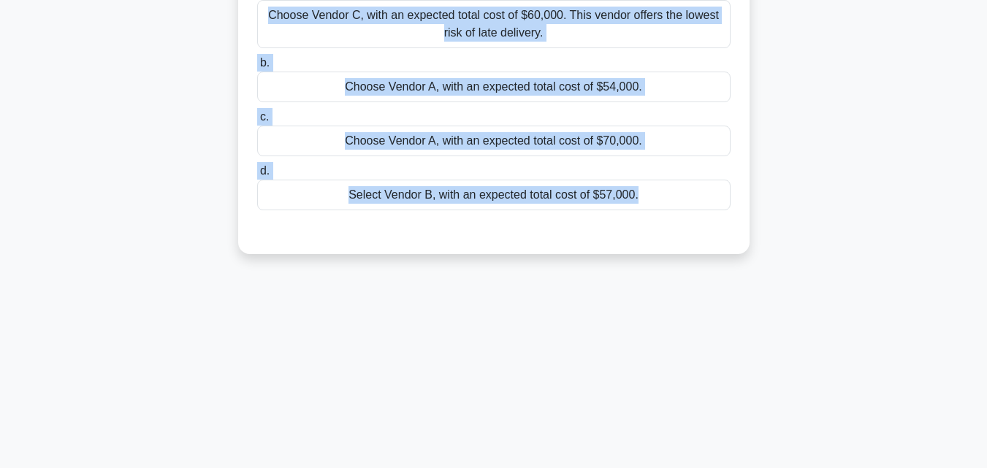
scroll to position [248, 0]
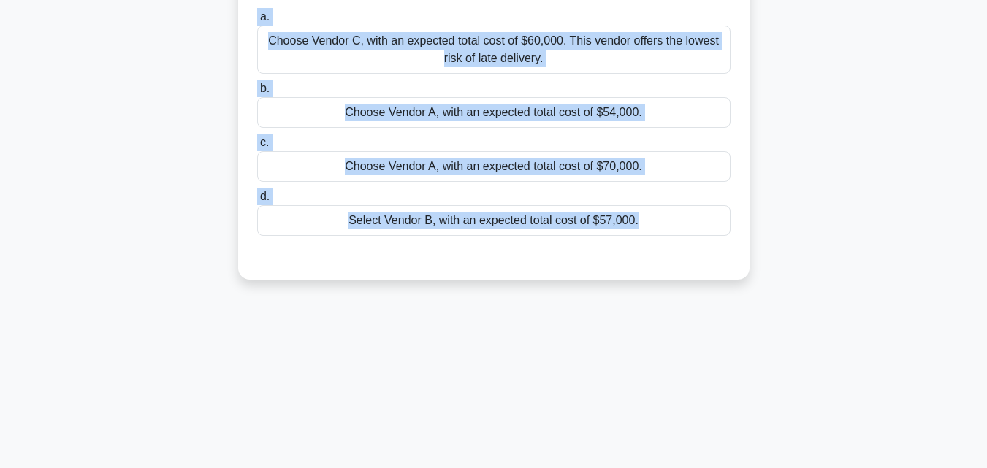
click at [521, 110] on div "Choose Vendor A, with an expected total cost of $54,000." at bounding box center [494, 112] width 474 height 31
click at [257, 94] on input "b. Choose Vendor A, with an expected total cost of $54,000." at bounding box center [257, 89] width 0 height 10
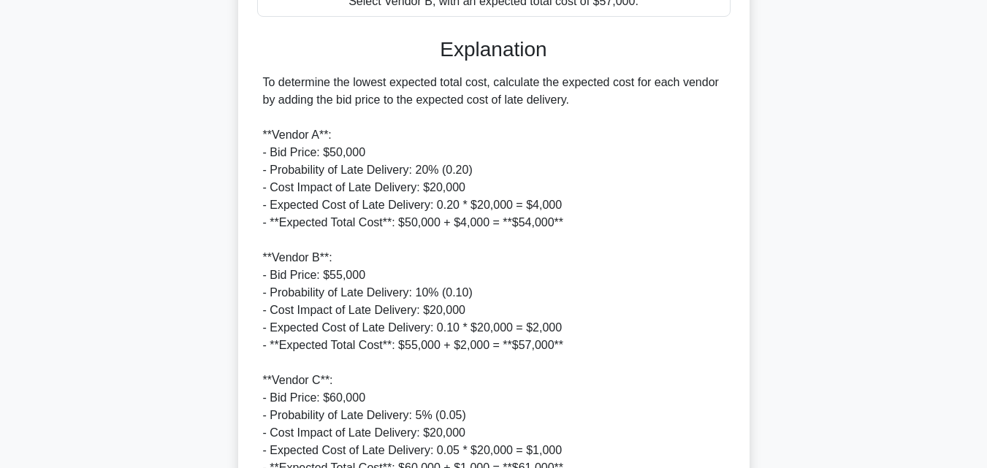
scroll to position [714, 0]
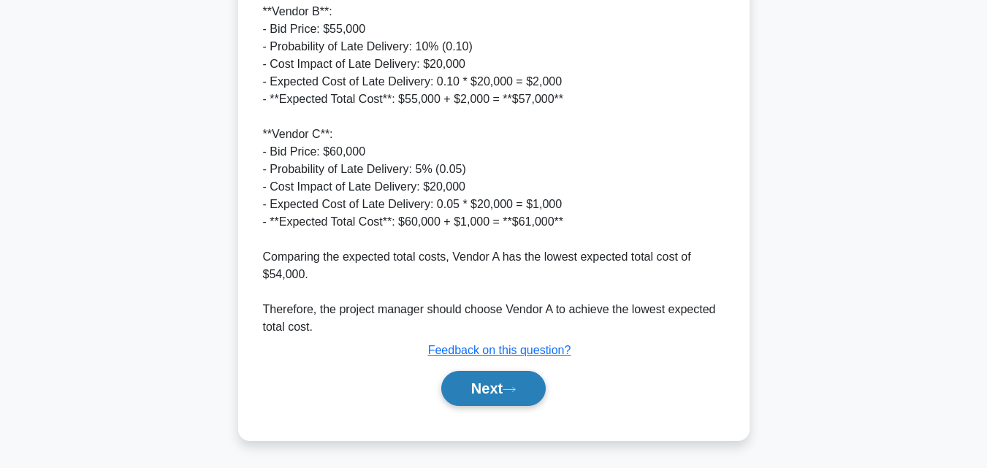
click at [507, 374] on button "Next" at bounding box center [493, 388] width 105 height 35
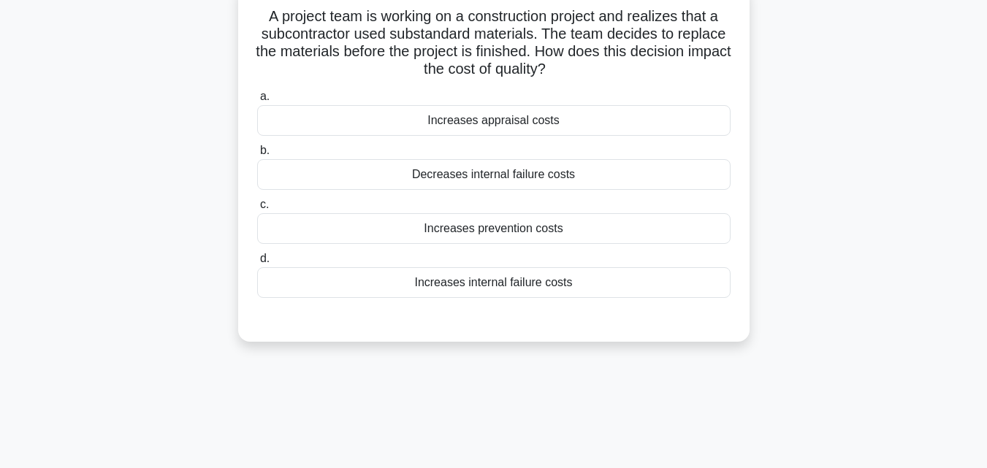
scroll to position [0, 0]
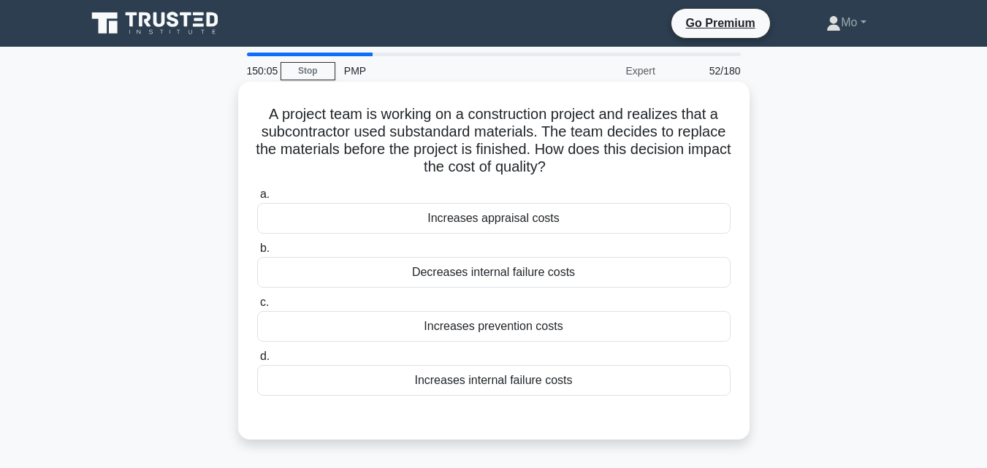
drag, startPoint x: 208, startPoint y: 107, endPoint x: 710, endPoint y: 376, distance: 570.6
click at [710, 376] on div "A project team is working on a construction project and realizes that a subcont…" at bounding box center [493, 274] width 833 height 376
copy div "A project team is working on a construction project and realizes that a subcont…"
click at [517, 269] on div "Decreases internal failure costs" at bounding box center [494, 272] width 474 height 31
click at [257, 254] on input "b. Decreases internal failure costs" at bounding box center [257, 249] width 0 height 10
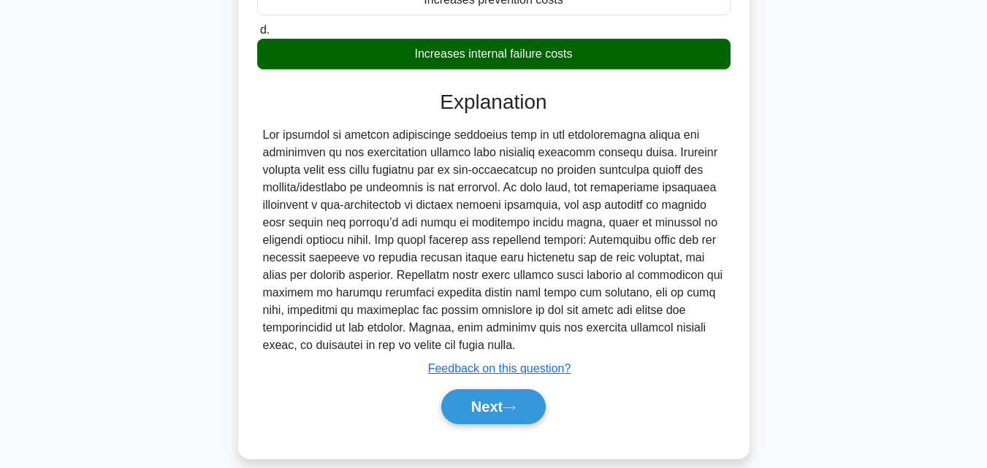
scroll to position [347, 0]
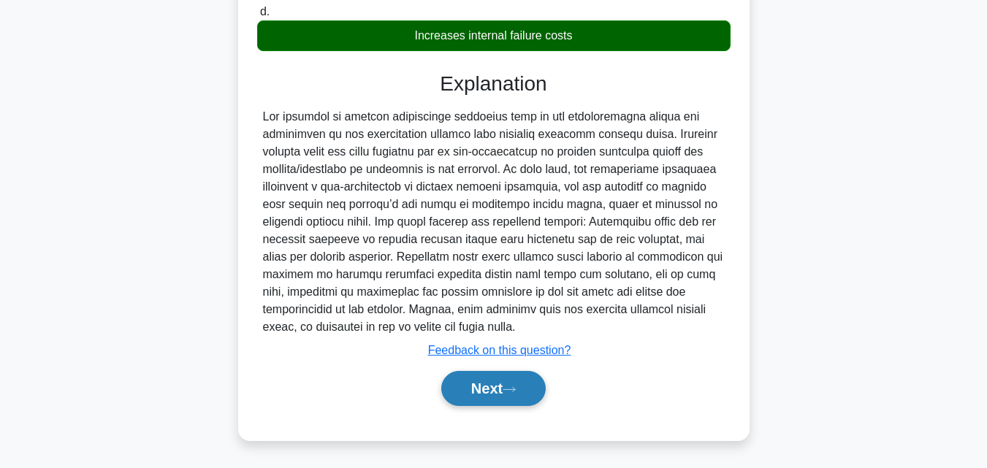
click at [528, 395] on button "Next" at bounding box center [493, 388] width 105 height 35
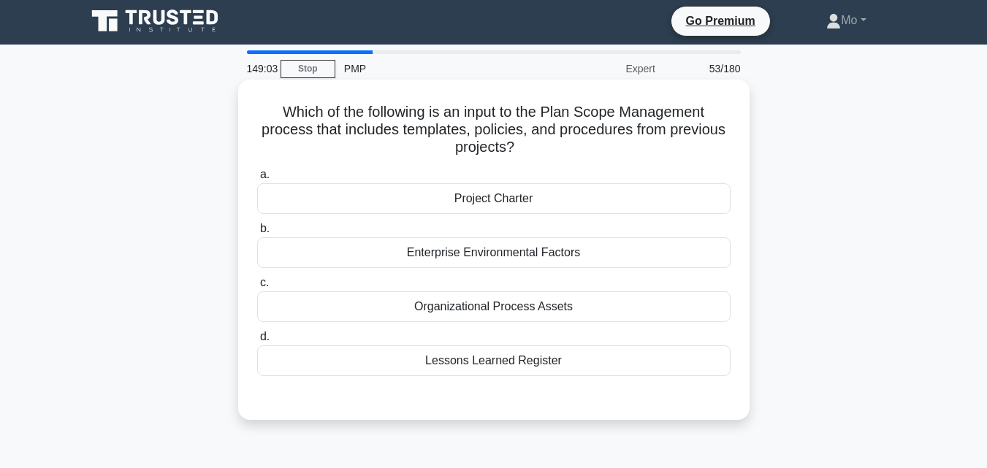
scroll to position [0, 0]
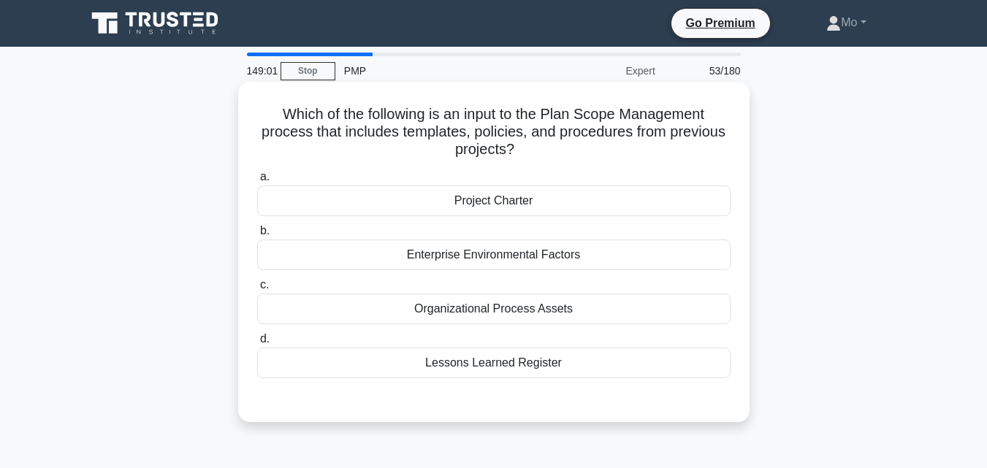
drag, startPoint x: 262, startPoint y: 114, endPoint x: 658, endPoint y: 361, distance: 466.8
click at [658, 361] on div "Which of the following is an input to the Plan Scope Management process that in…" at bounding box center [494, 252] width 500 height 329
copy div "Which of the following is an input to the Plan Scope Management process that in…"
click at [508, 306] on div "Organizational Process Assets" at bounding box center [494, 309] width 474 height 31
click at [257, 290] on input "c. Organizational Process Assets" at bounding box center [257, 286] width 0 height 10
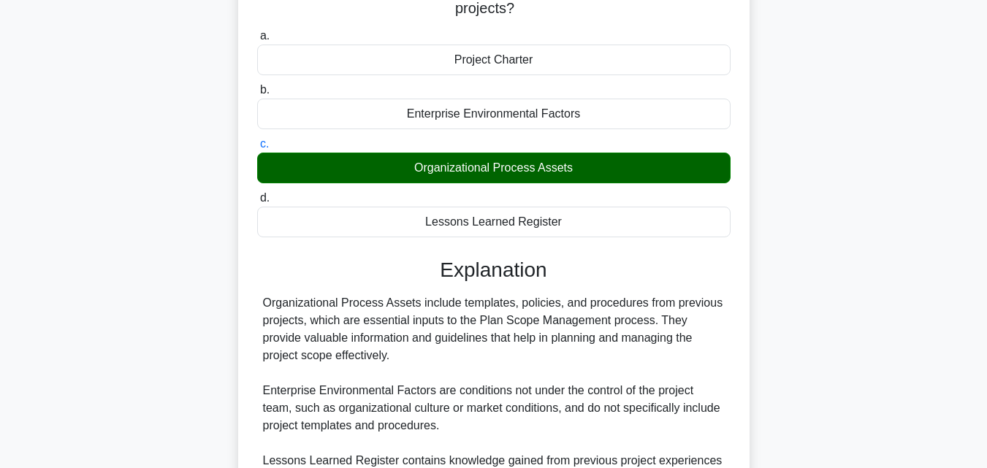
scroll to position [346, 0]
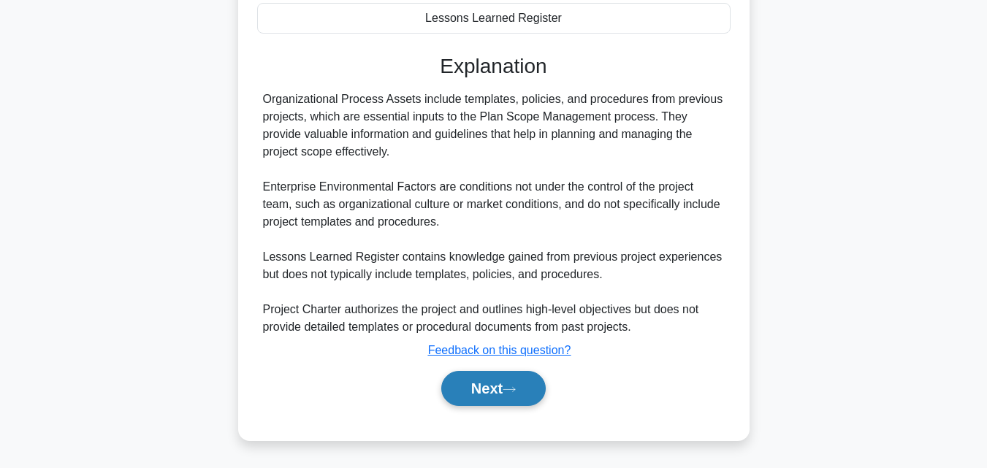
click at [477, 392] on button "Next" at bounding box center [493, 388] width 105 height 35
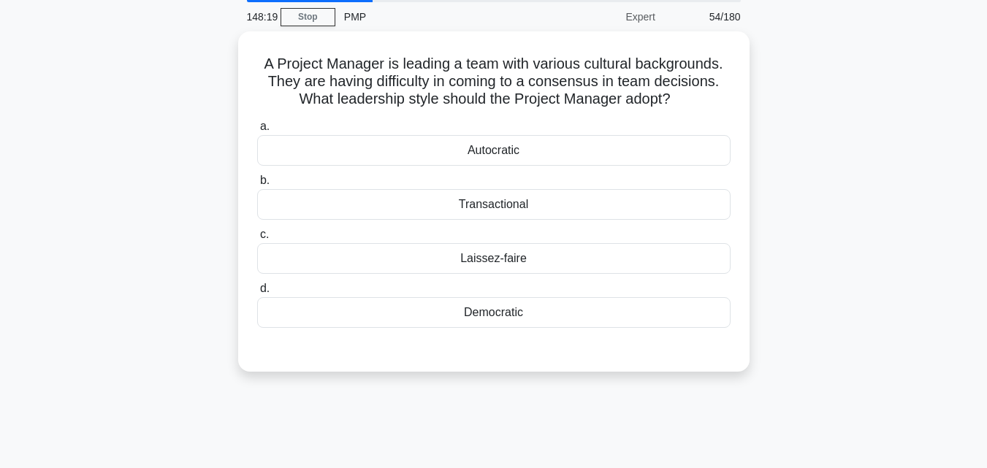
scroll to position [29, 0]
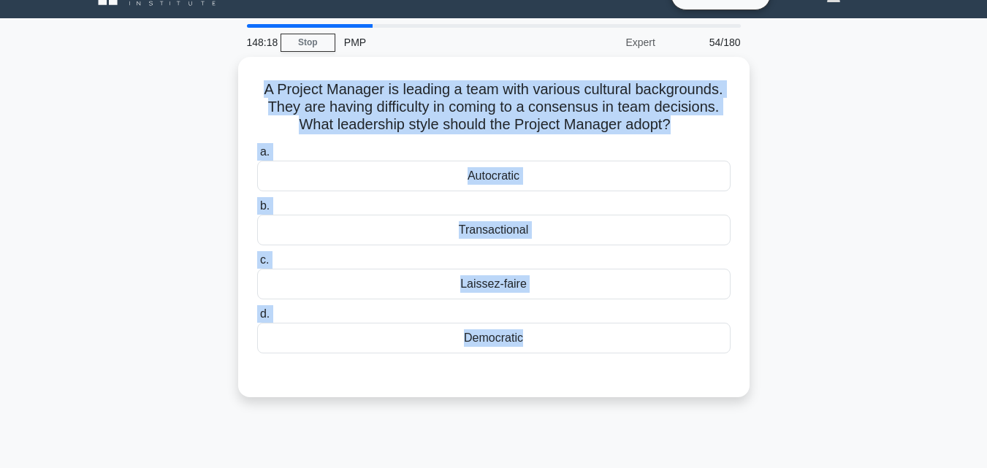
drag, startPoint x: 807, startPoint y: 235, endPoint x: 988, endPoint y: 402, distance: 246.7
click at [987, 402] on html "Go Premium Mo" at bounding box center [493, 365] width 987 height 789
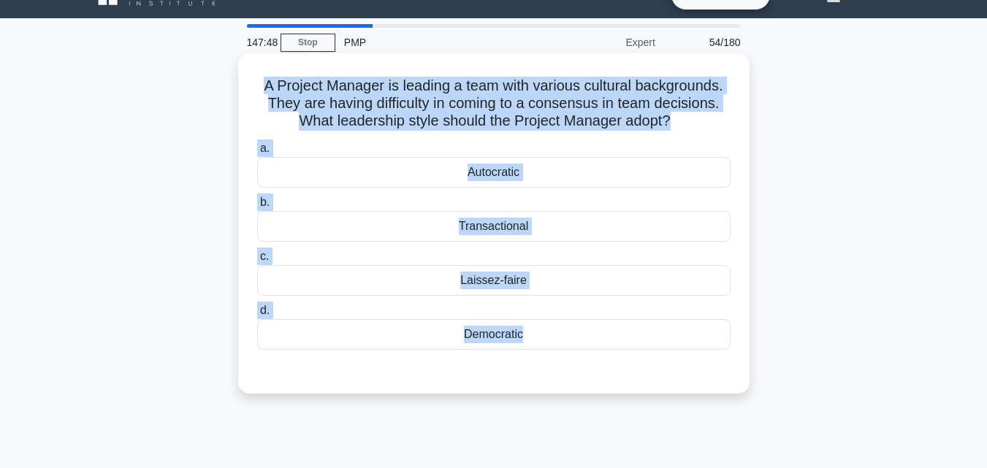
click at [529, 172] on div "Autocratic" at bounding box center [494, 172] width 474 height 31
click at [257, 153] on input "a. Autocratic" at bounding box center [257, 149] width 0 height 10
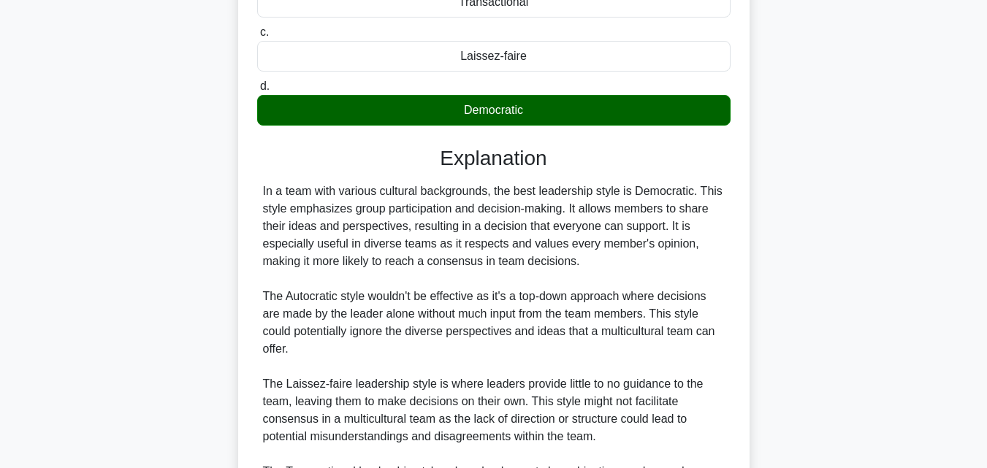
scroll to position [394, 0]
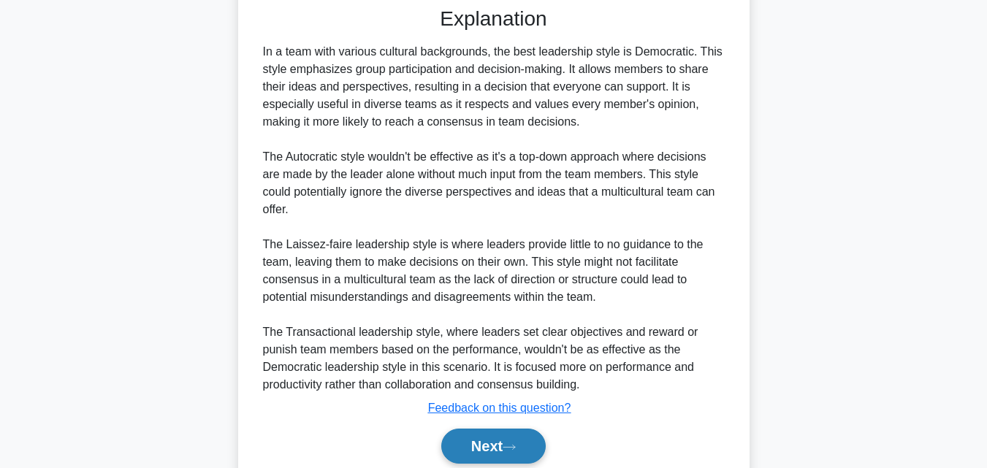
click at [510, 453] on button "Next" at bounding box center [493, 446] width 105 height 35
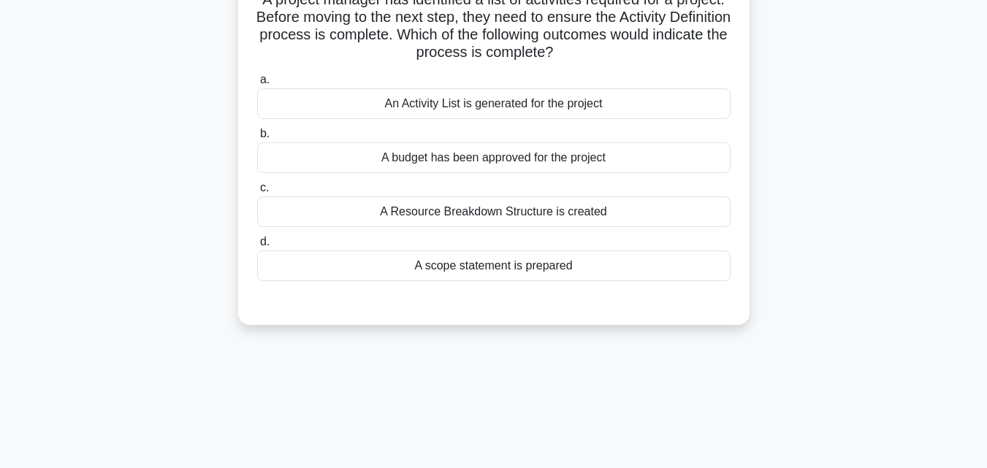
scroll to position [0, 0]
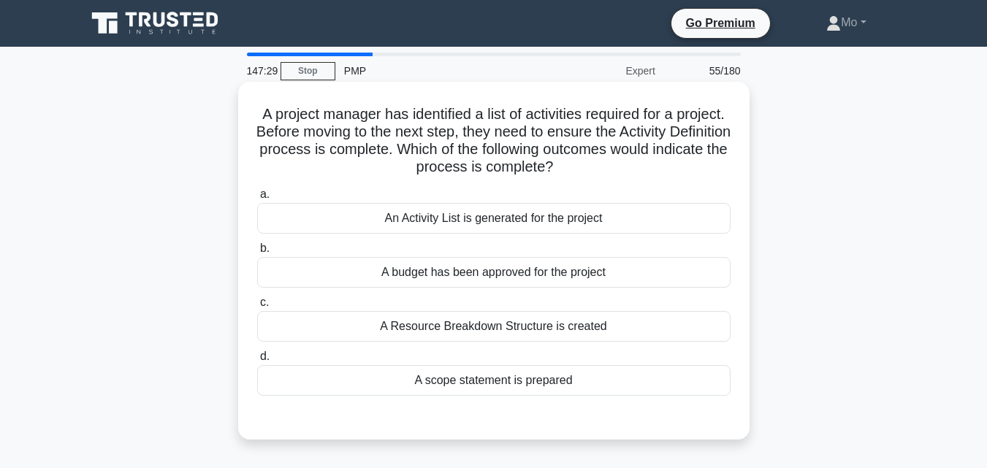
drag, startPoint x: 270, startPoint y: 108, endPoint x: 635, endPoint y: 384, distance: 458.1
click at [635, 384] on div "A project manager has identified a list of activities required for a project. B…" at bounding box center [494, 261] width 500 height 346
copy div "A project manager has identified a list of activities required for a project. B…"
click at [451, 221] on div "An Activity List is generated for the project" at bounding box center [494, 218] width 474 height 31
click at [257, 200] on input "a. An Activity List is generated for the project" at bounding box center [257, 195] width 0 height 10
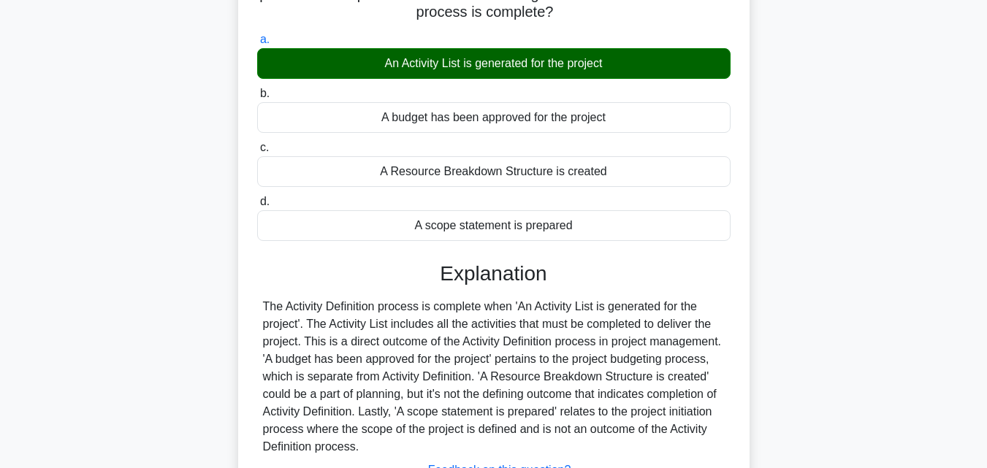
scroll to position [292, 0]
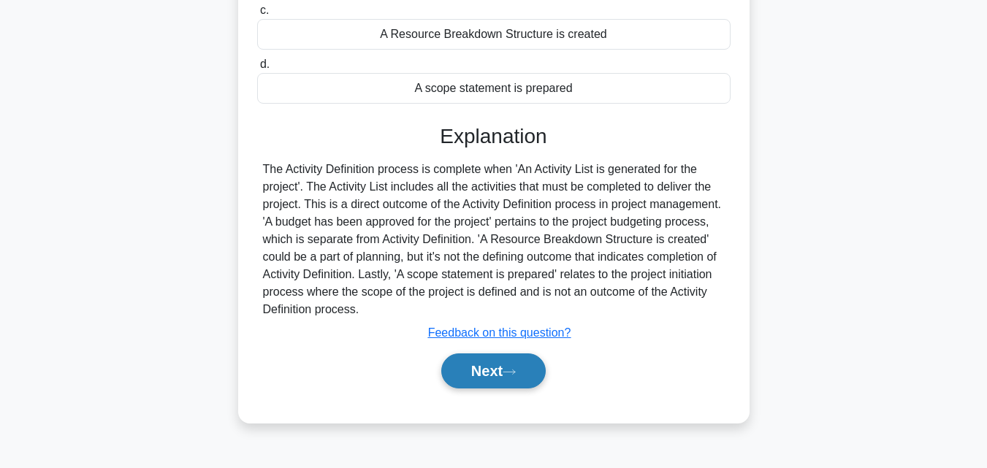
click at [494, 372] on button "Next" at bounding box center [493, 371] width 105 height 35
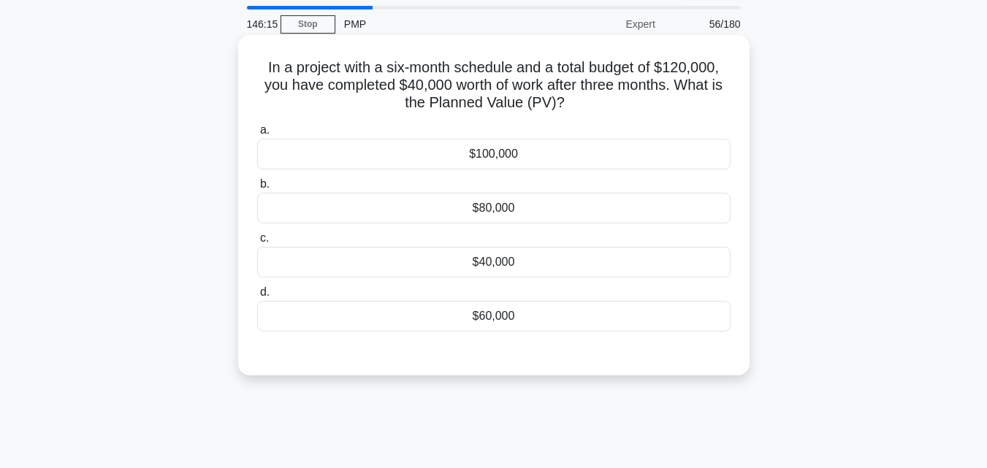
scroll to position [0, 0]
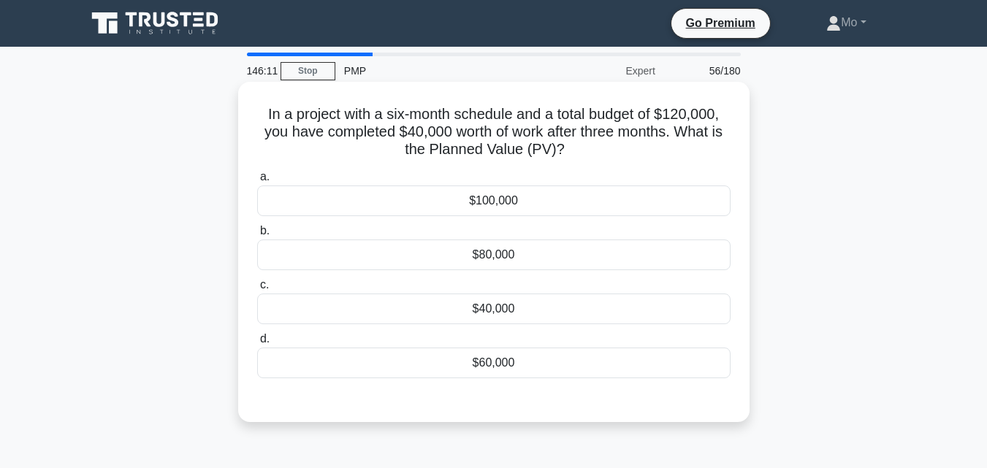
drag, startPoint x: 221, startPoint y: 105, endPoint x: 540, endPoint y: 378, distance: 419.9
click at [540, 378] on div "In a project with a six-month schedule and a total budget of $120,000, you have…" at bounding box center [493, 265] width 833 height 358
copy div "In a project with a six-month schedule and a total budget of $120,000, you have…"
click at [496, 363] on div "$60,000" at bounding box center [494, 363] width 474 height 31
click at [257, 344] on input "d. $60,000" at bounding box center [257, 340] width 0 height 10
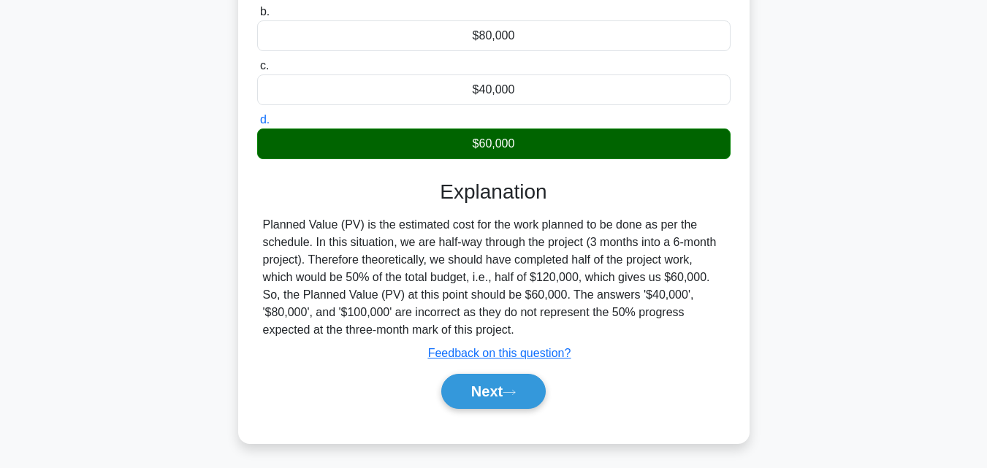
scroll to position [321, 0]
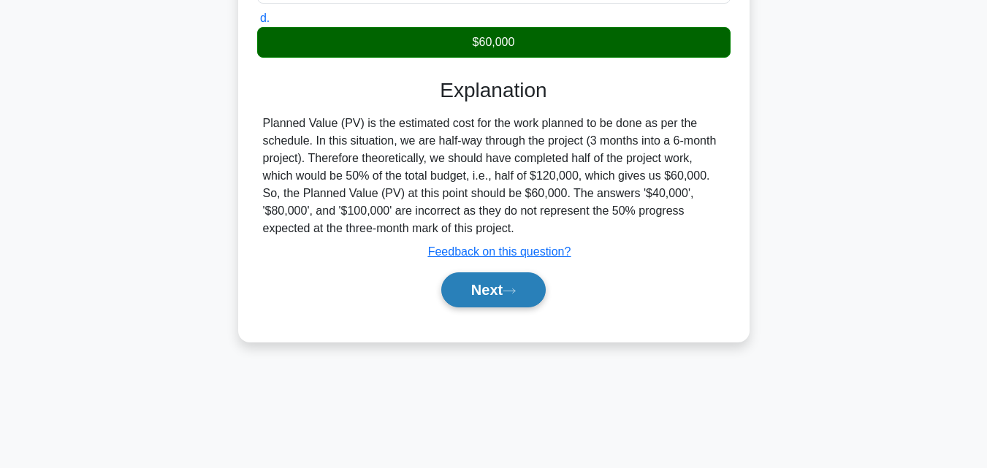
click at [510, 284] on button "Next" at bounding box center [493, 290] width 105 height 35
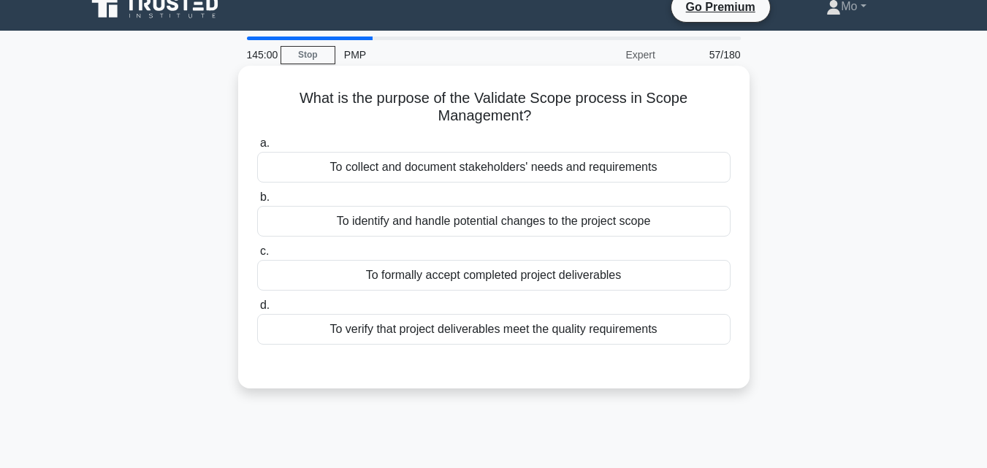
scroll to position [0, 0]
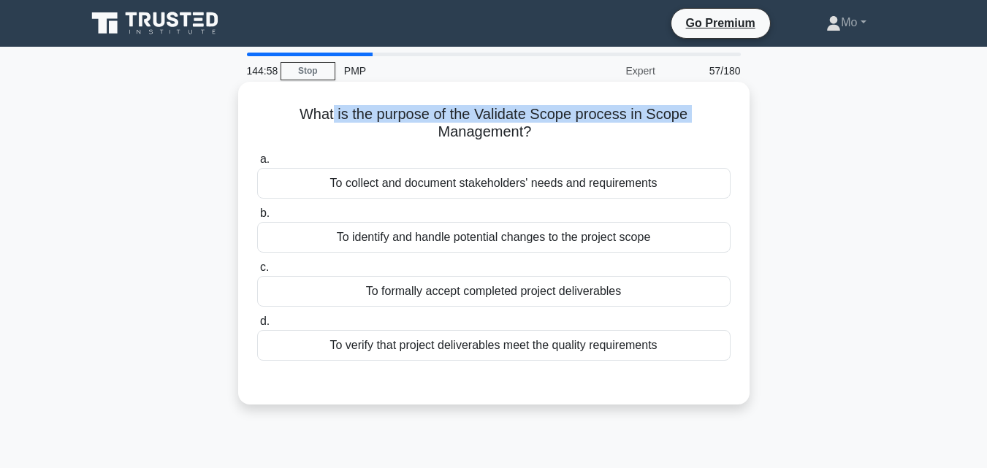
drag, startPoint x: 344, startPoint y: 127, endPoint x: 400, endPoint y: 143, distance: 57.8
click at [400, 143] on div "What is the purpose of the Validate Scope process in Scope Management? .spinner…" at bounding box center [494, 243] width 500 height 311
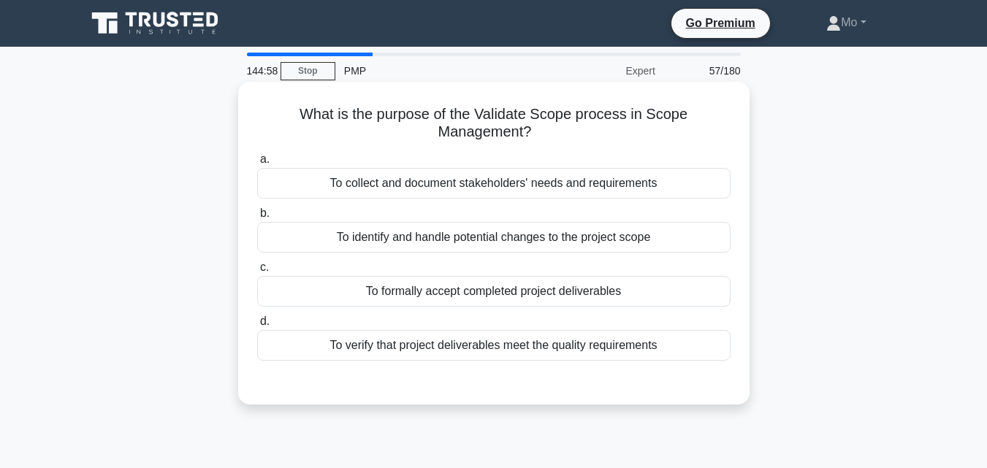
click at [282, 110] on h5 "What is the purpose of the Validate Scope process in Scope Management? .spinner…" at bounding box center [494, 123] width 477 height 37
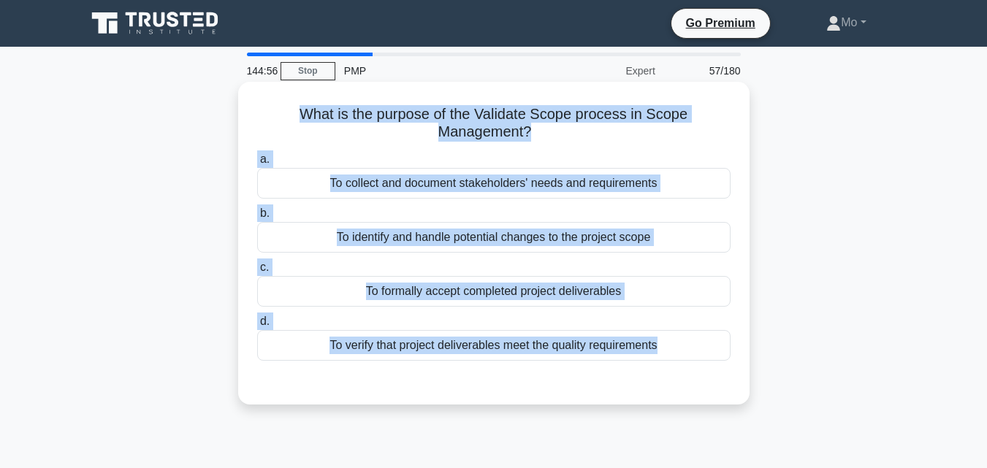
drag, startPoint x: 274, startPoint y: 107, endPoint x: 588, endPoint y: 375, distance: 412.7
click at [588, 375] on div "What is the purpose of the Validate Scope process in Scope Management? .spinner…" at bounding box center [494, 243] width 500 height 311
copy div "What is the purpose of the Validate Scope process in Scope Management? .spinner…"
click at [540, 288] on div "To formally accept completed project deliverables" at bounding box center [494, 291] width 474 height 31
click at [257, 273] on input "c. To formally accept completed project deliverables" at bounding box center [257, 268] width 0 height 10
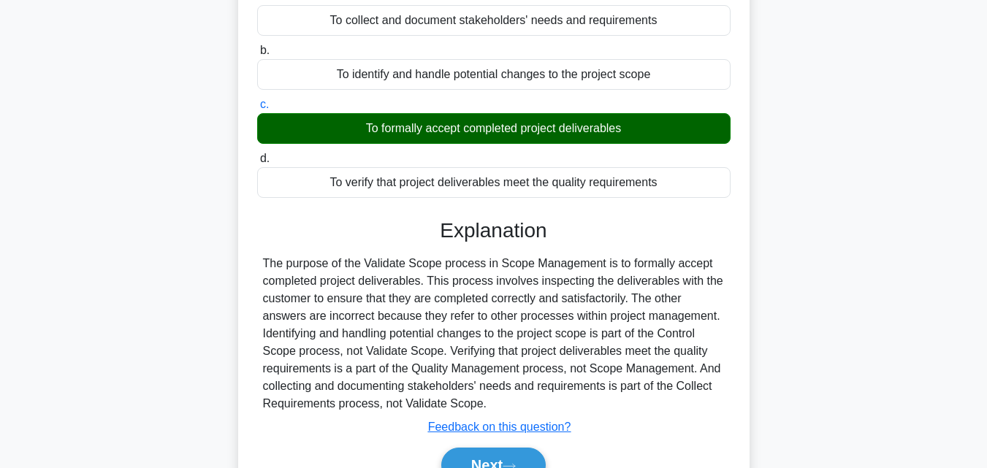
scroll to position [321, 0]
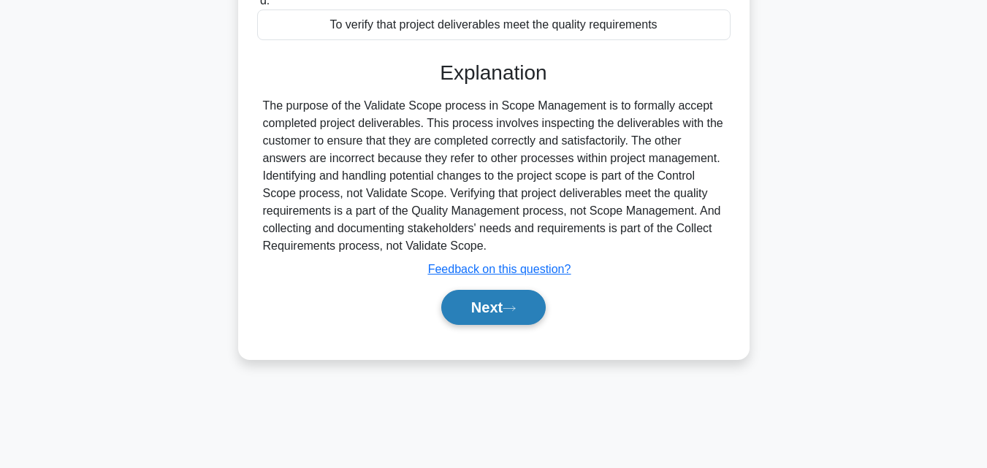
click at [527, 311] on button "Next" at bounding box center [493, 307] width 105 height 35
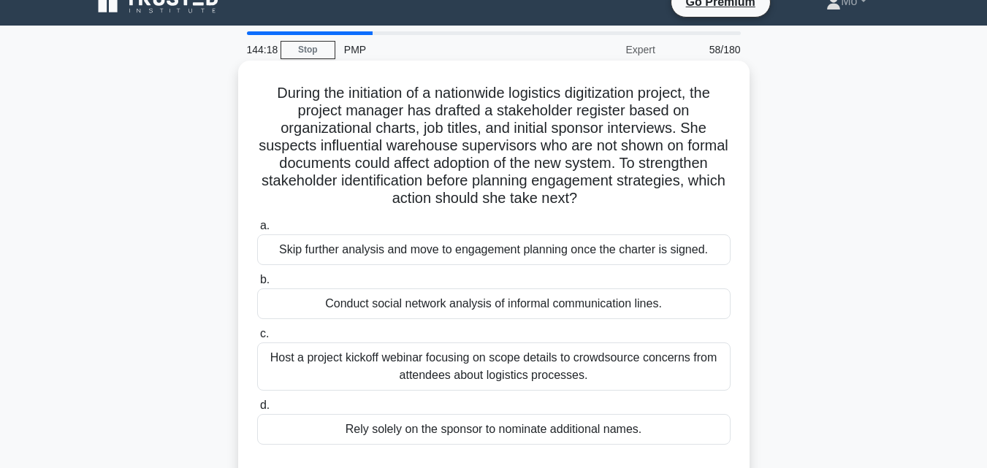
scroll to position [0, 0]
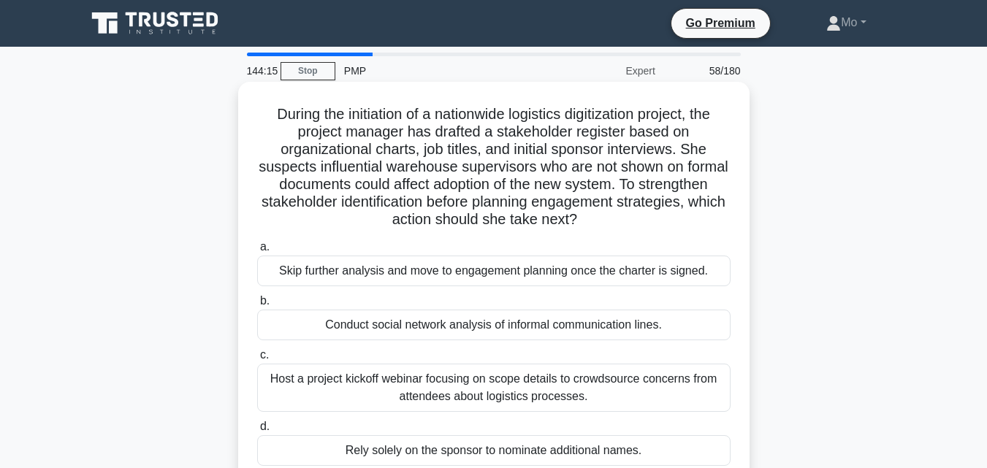
drag, startPoint x: 254, startPoint y: 113, endPoint x: 687, endPoint y: 450, distance: 548.8
click at [687, 450] on div "During the initiation of a nationwide logistics digitization project, the proje…" at bounding box center [494, 296] width 500 height 417
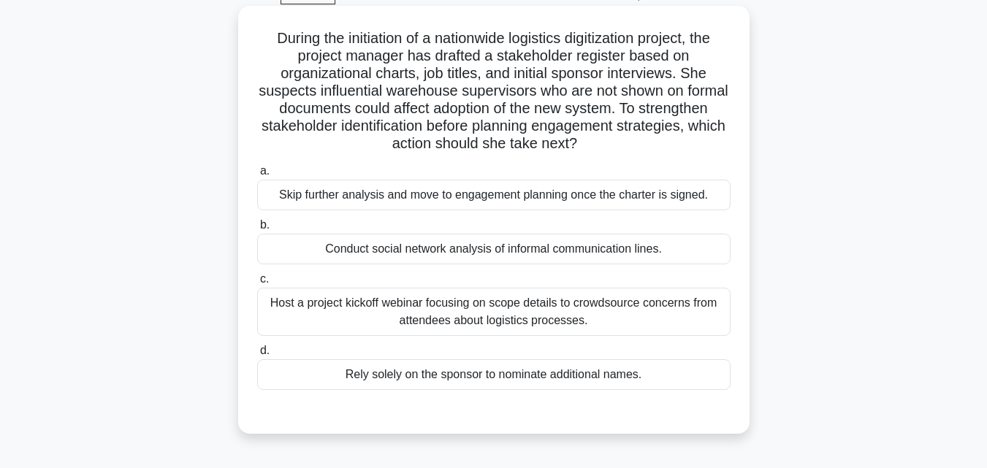
scroll to position [146, 0]
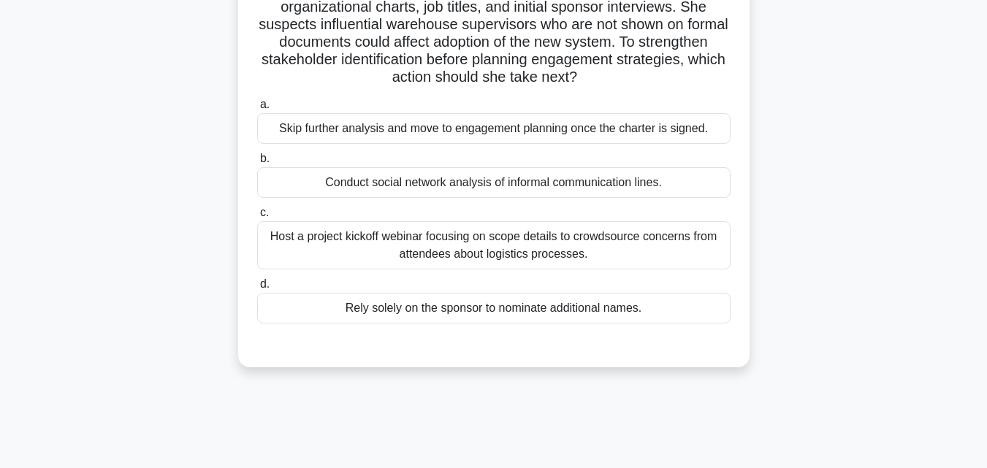
copy div "During the initiation of a nationwide logistics digitization project, the proje…"
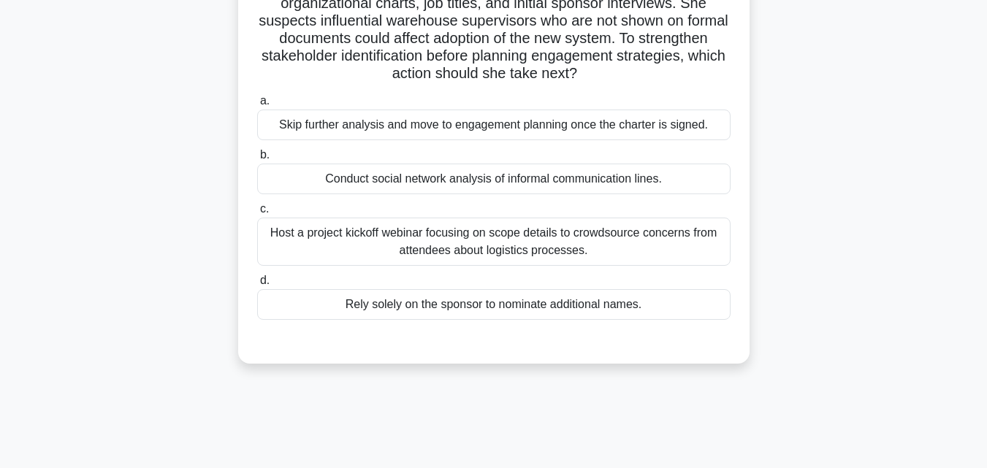
click at [502, 181] on div "Conduct social network analysis of informal communication lines." at bounding box center [494, 179] width 474 height 31
click at [257, 160] on input "b. Conduct social network analysis of informal communication lines." at bounding box center [257, 156] width 0 height 10
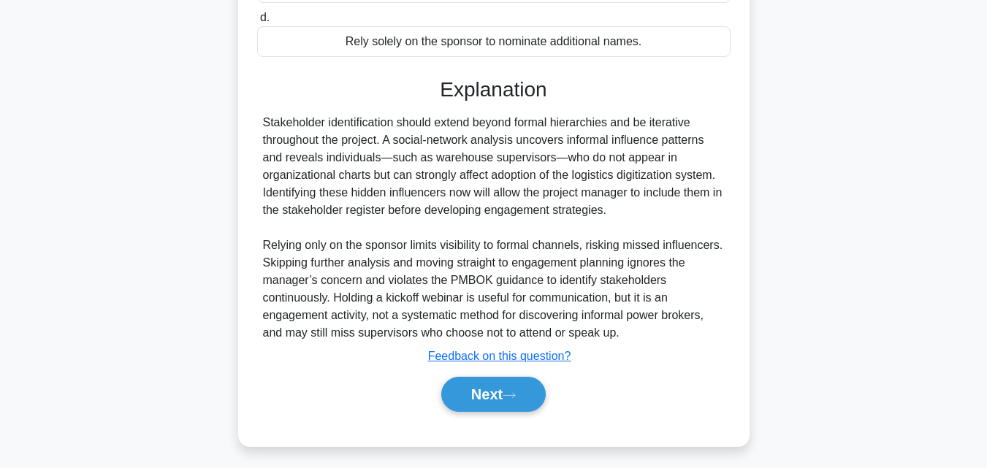
scroll to position [416, 0]
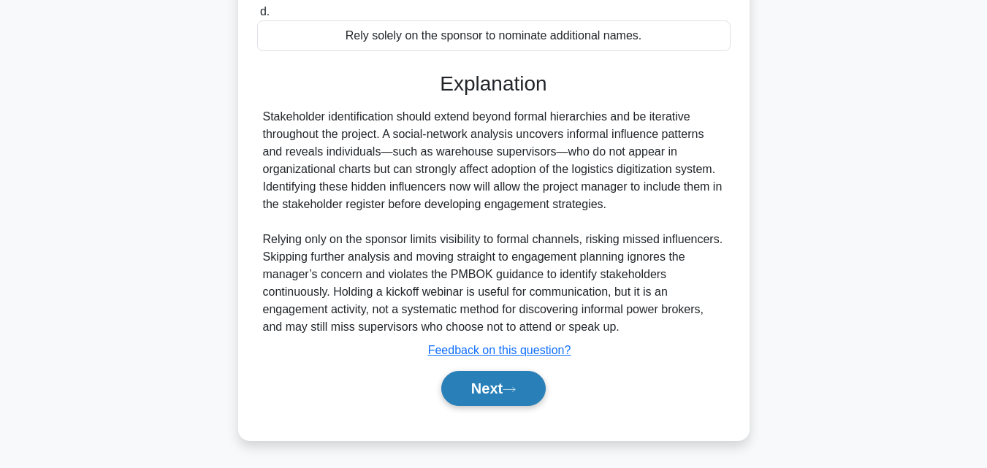
click at [499, 381] on button "Next" at bounding box center [493, 388] width 105 height 35
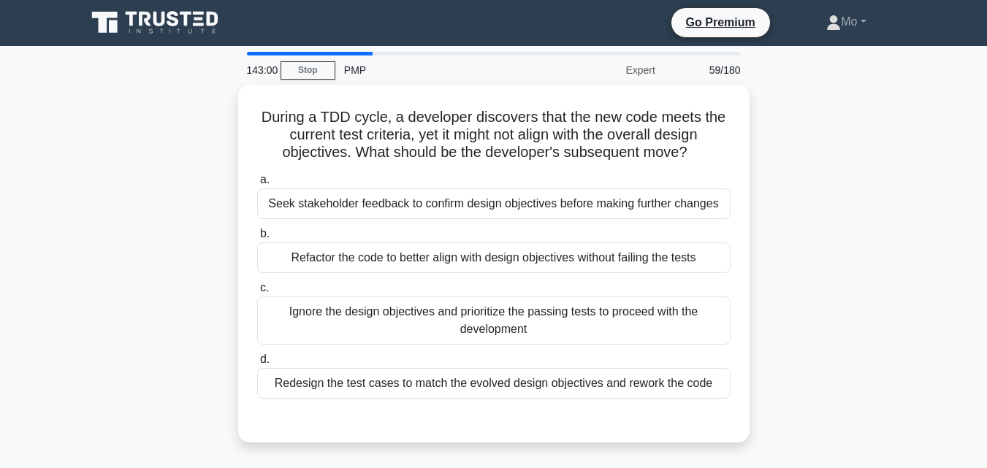
scroll to position [0, 0]
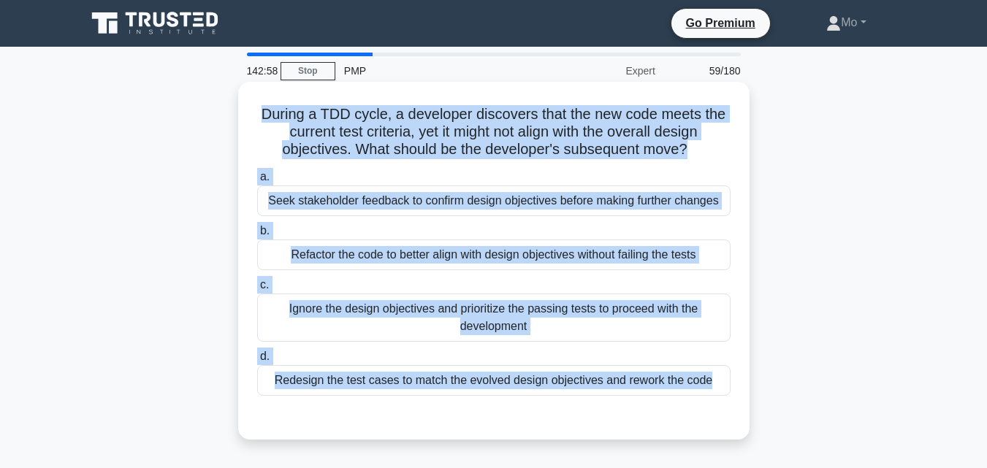
drag, startPoint x: 240, startPoint y: 101, endPoint x: 730, endPoint y: 418, distance: 583.4
click at [730, 418] on div "During a TDD cycle, a developer discovers that the new code meets the current t…" at bounding box center [494, 261] width 512 height 358
click at [476, 251] on div "Refactor the code to better align with design objectives without failing the te…" at bounding box center [494, 255] width 474 height 31
click at [257, 236] on input "b. Refactor the code to better align with design objectives without failing the…" at bounding box center [257, 232] width 0 height 10
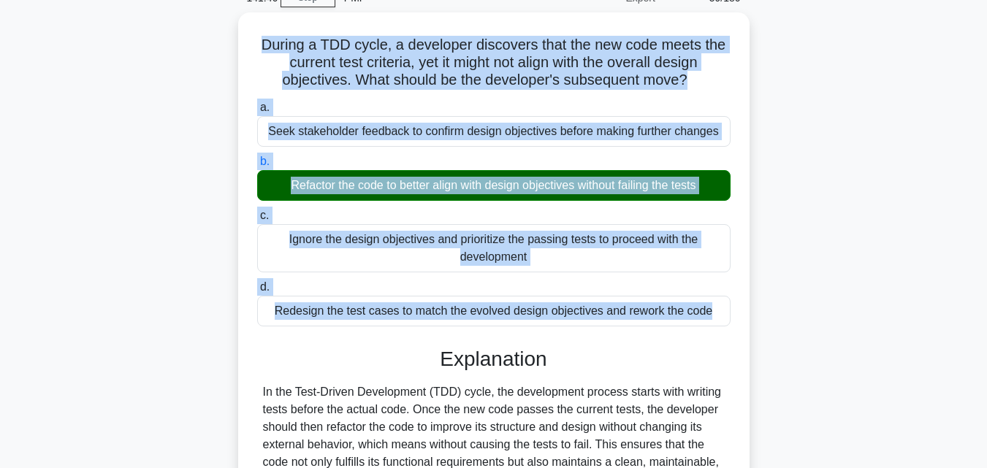
scroll to position [398, 0]
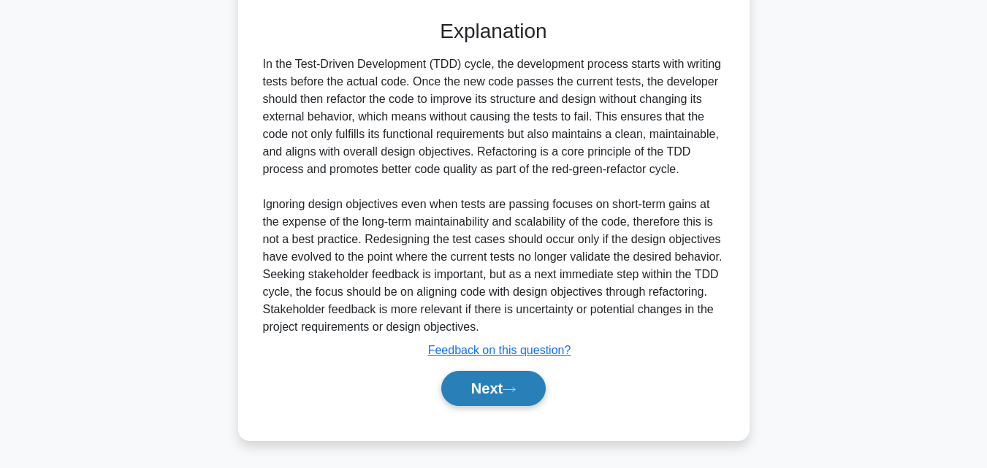
click at [493, 392] on button "Next" at bounding box center [493, 388] width 105 height 35
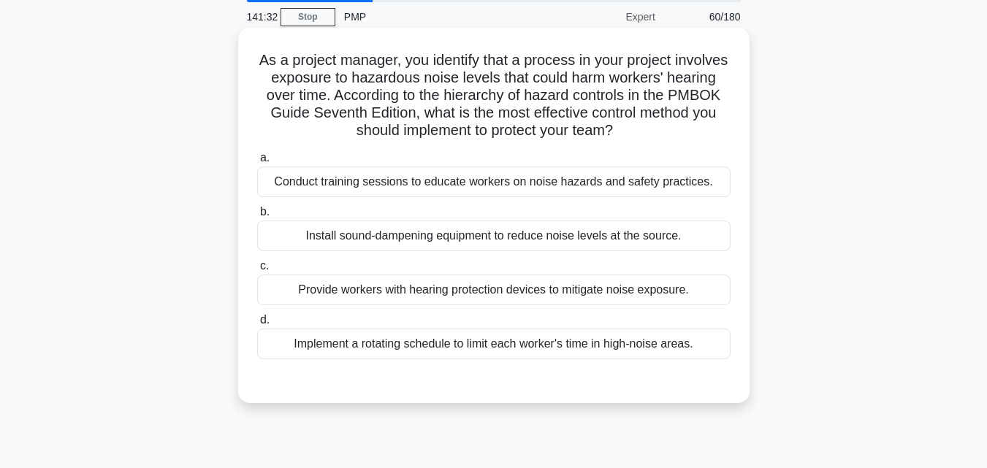
scroll to position [29, 0]
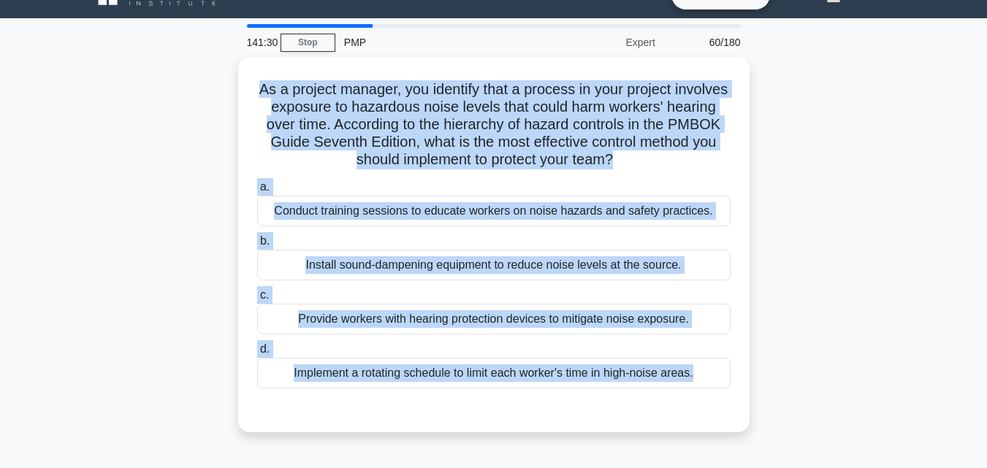
drag, startPoint x: 240, startPoint y: 91, endPoint x: 753, endPoint y: 401, distance: 598.4
click at [753, 401] on div "As a project manager, you identify that a process in your project involves expo…" at bounding box center [493, 253] width 833 height 393
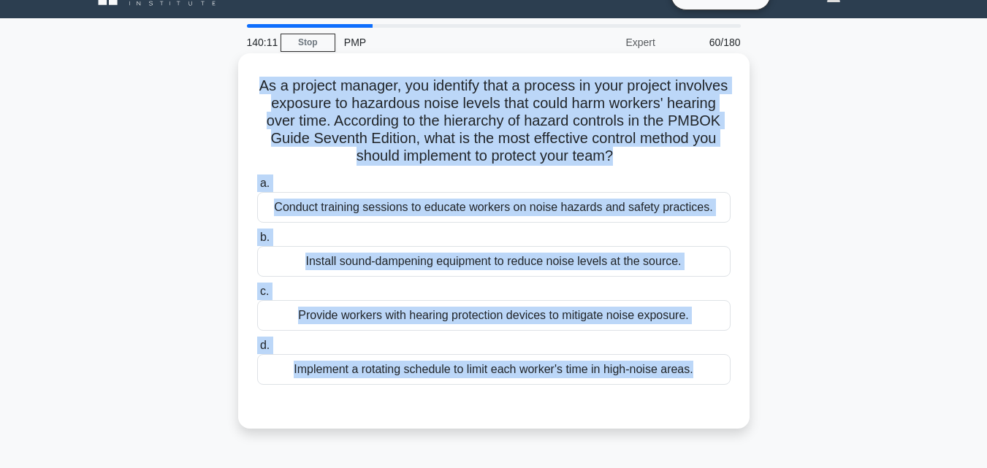
click at [556, 262] on div "Install sound-dampening equipment to reduce noise levels at the source." at bounding box center [494, 261] width 474 height 31
click at [257, 243] on input "b. Install sound-dampening equipment to reduce noise levels at the source." at bounding box center [257, 238] width 0 height 10
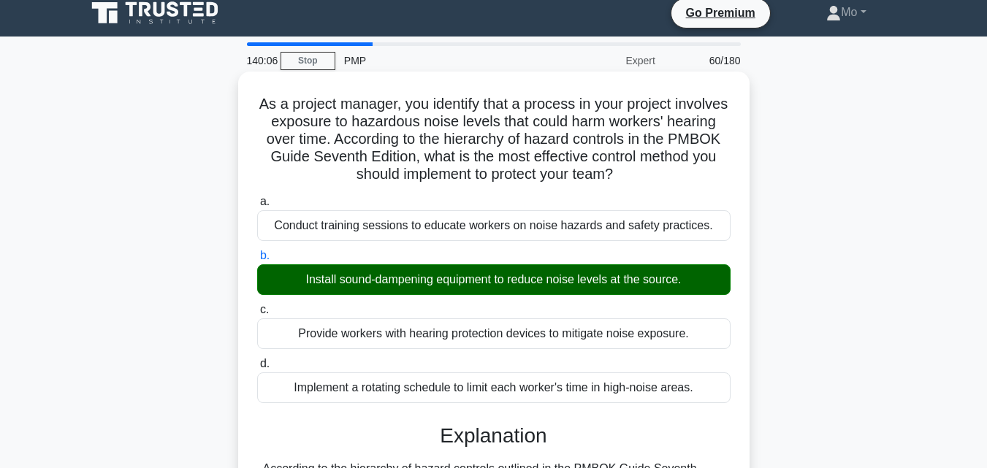
scroll to position [0, 0]
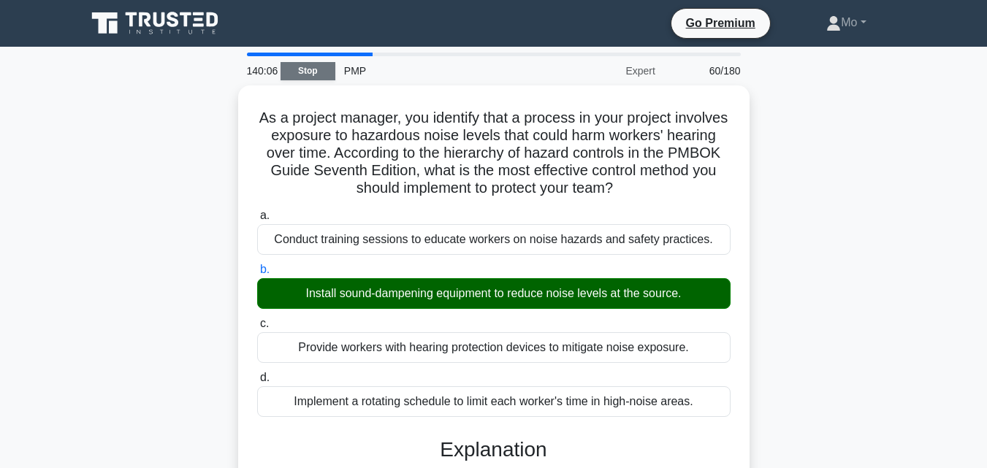
click at [323, 67] on link "Stop" at bounding box center [308, 71] width 55 height 18
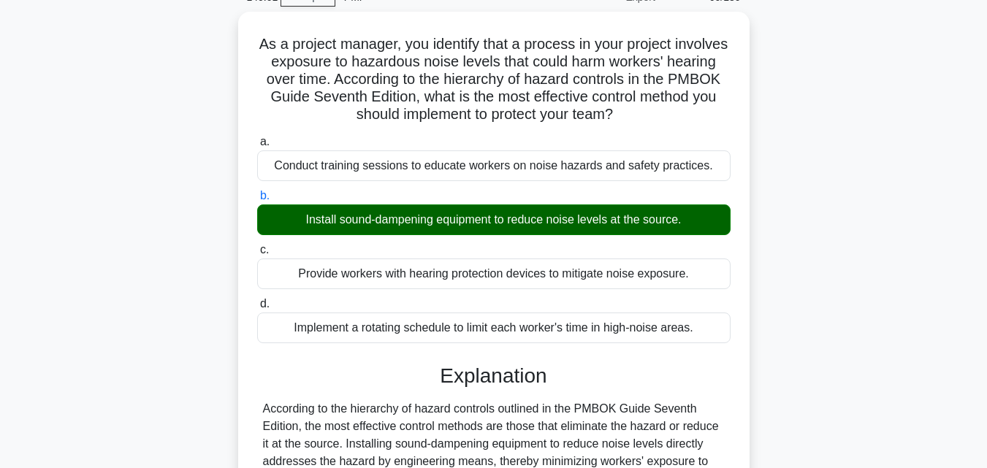
scroll to position [199, 0]
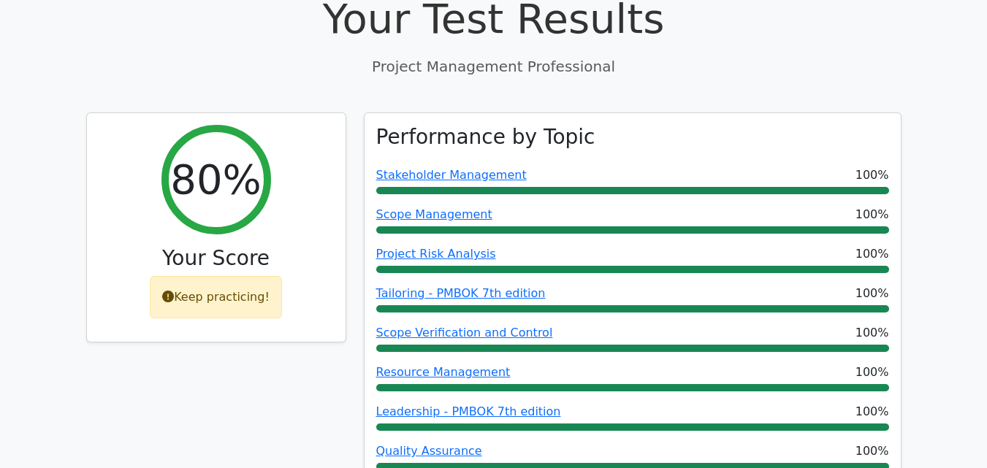
scroll to position [512, 0]
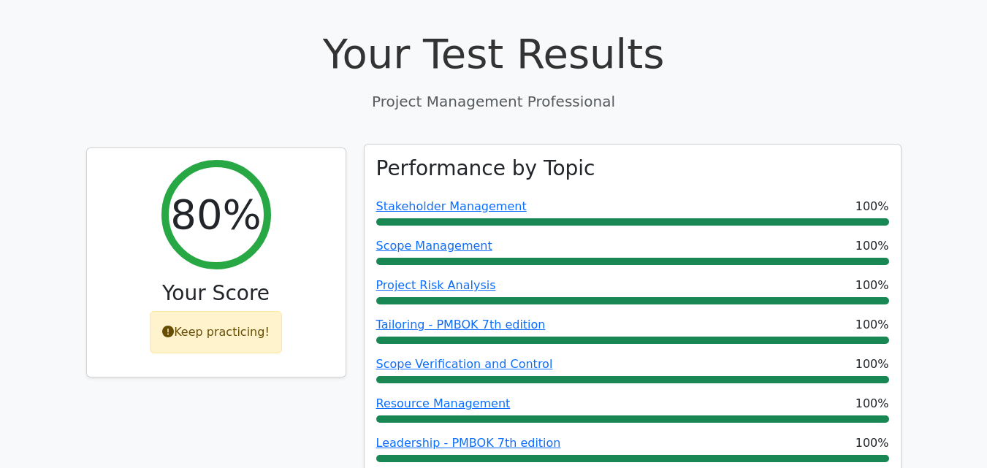
click at [578, 297] on div at bounding box center [632, 300] width 513 height 7
